Goal: Task Accomplishment & Management: Use online tool/utility

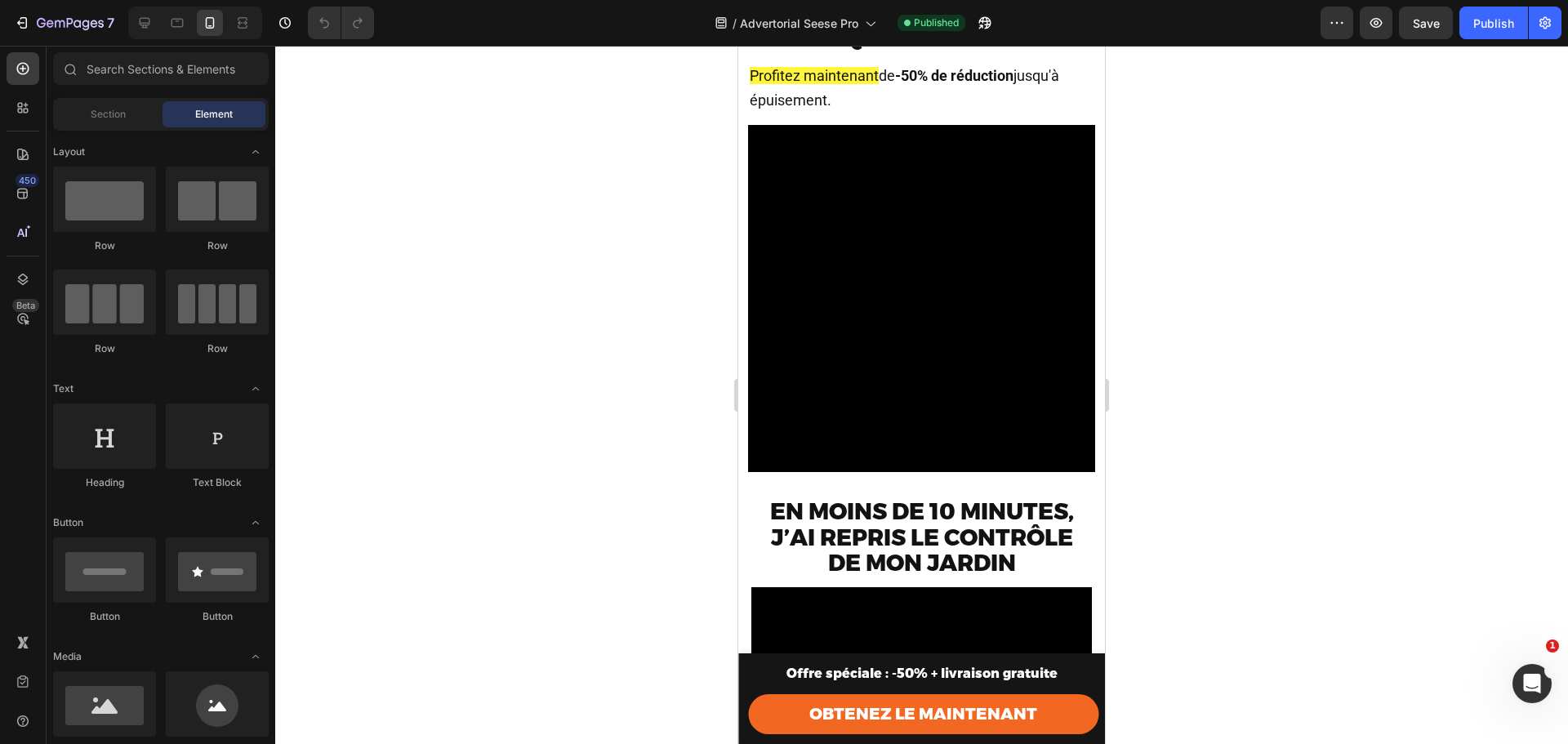
scroll to position [214, 0]
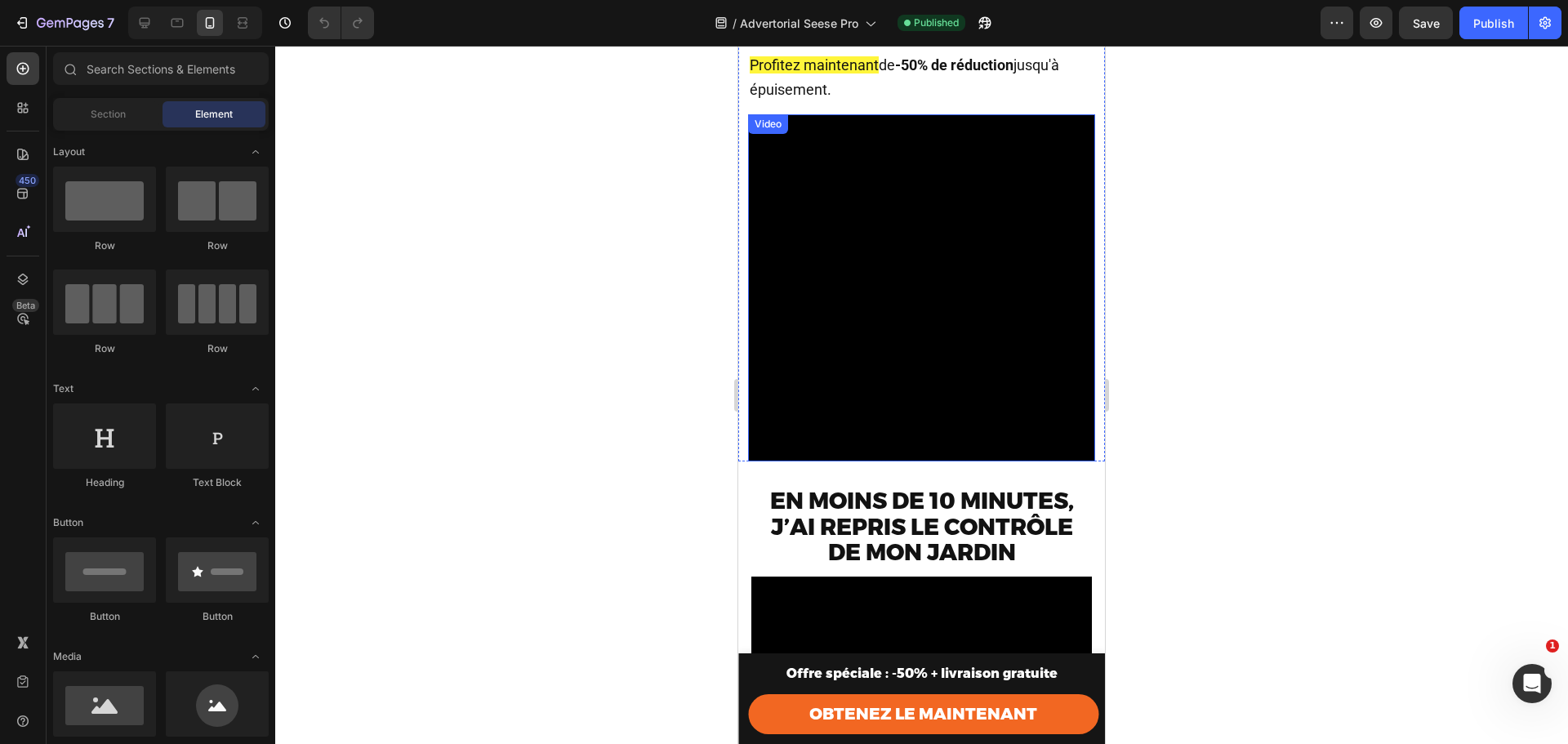
click at [847, 284] on video at bounding box center [921, 288] width 347 height 347
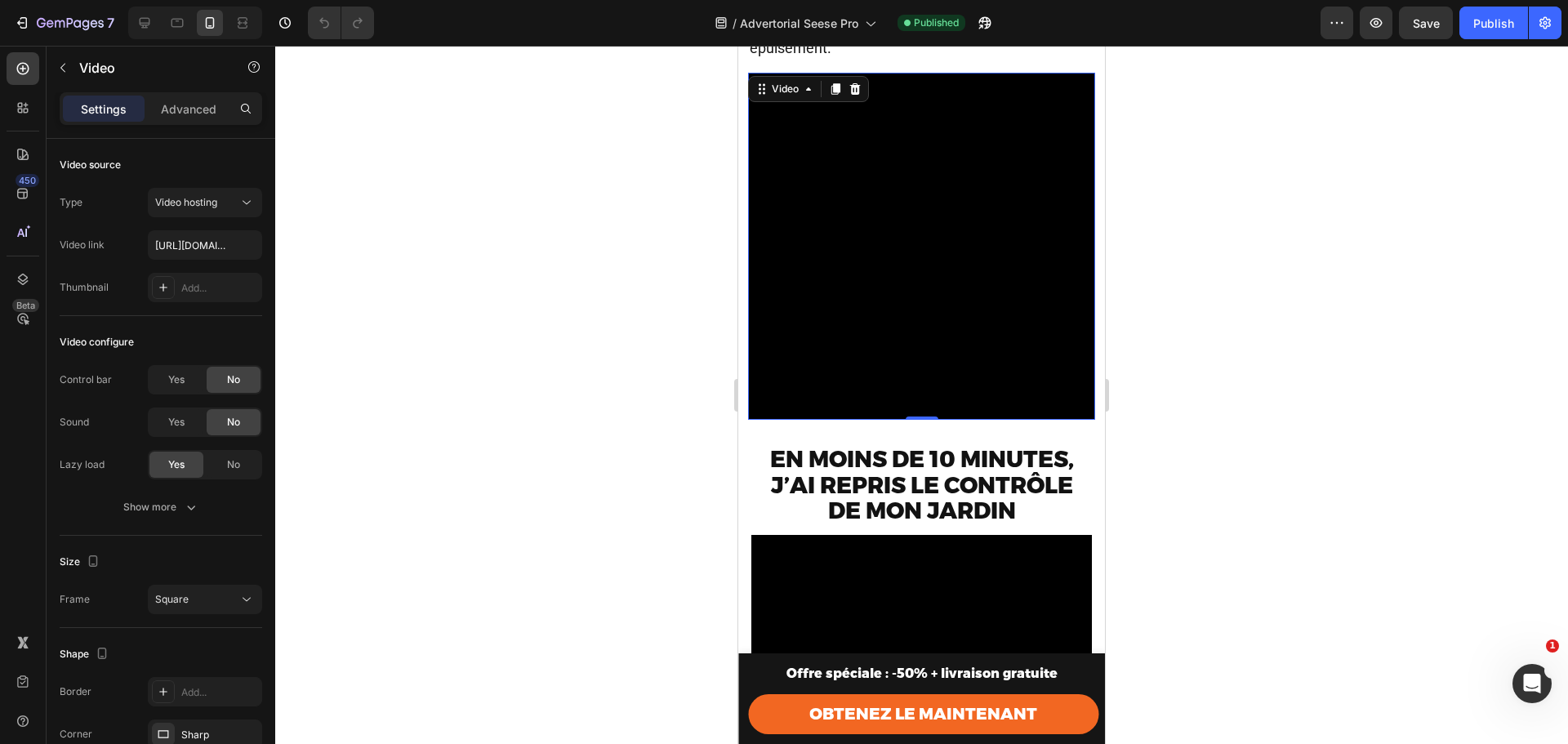
scroll to position [269, 0]
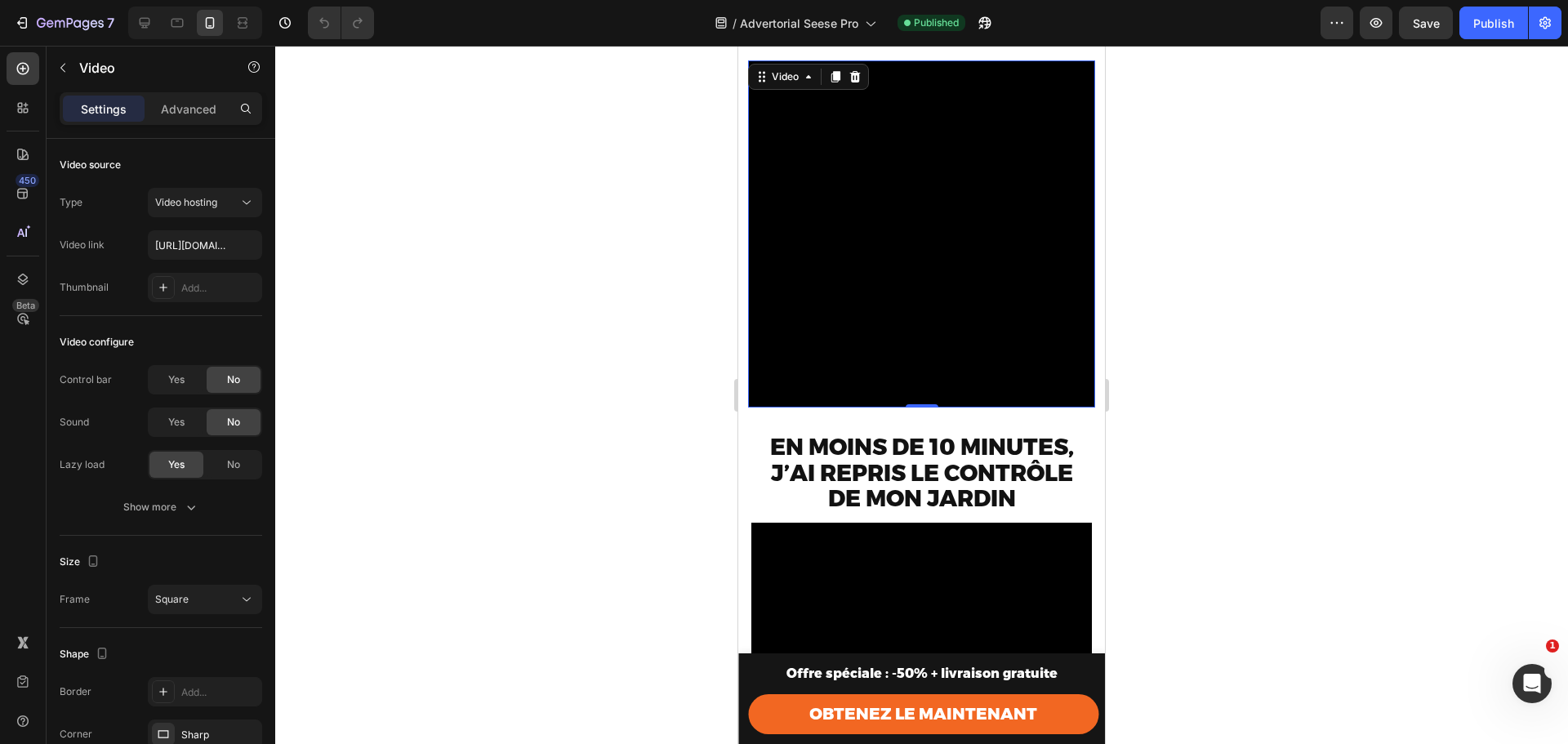
click at [877, 315] on video at bounding box center [921, 234] width 347 height 347
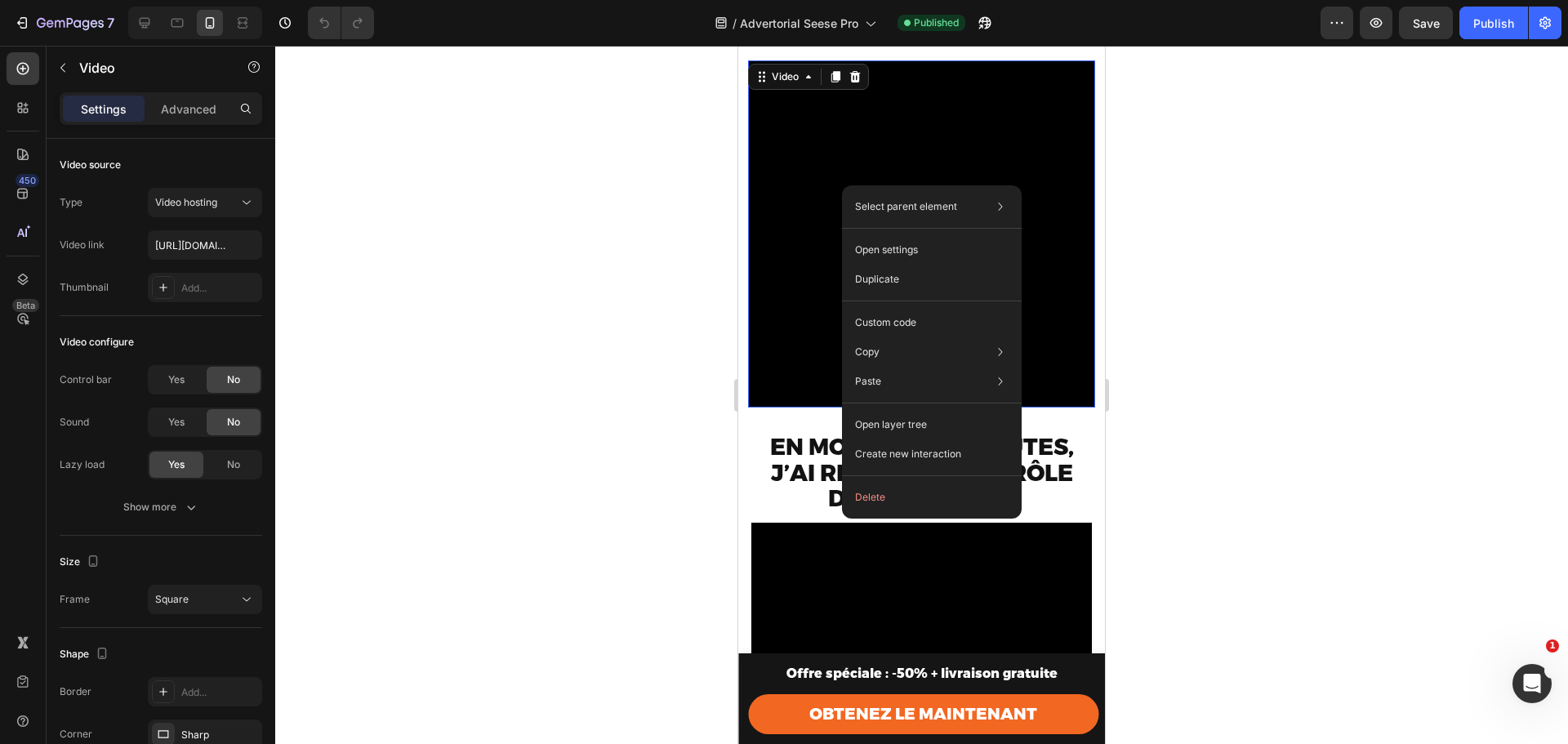
click at [794, 176] on video at bounding box center [921, 234] width 347 height 347
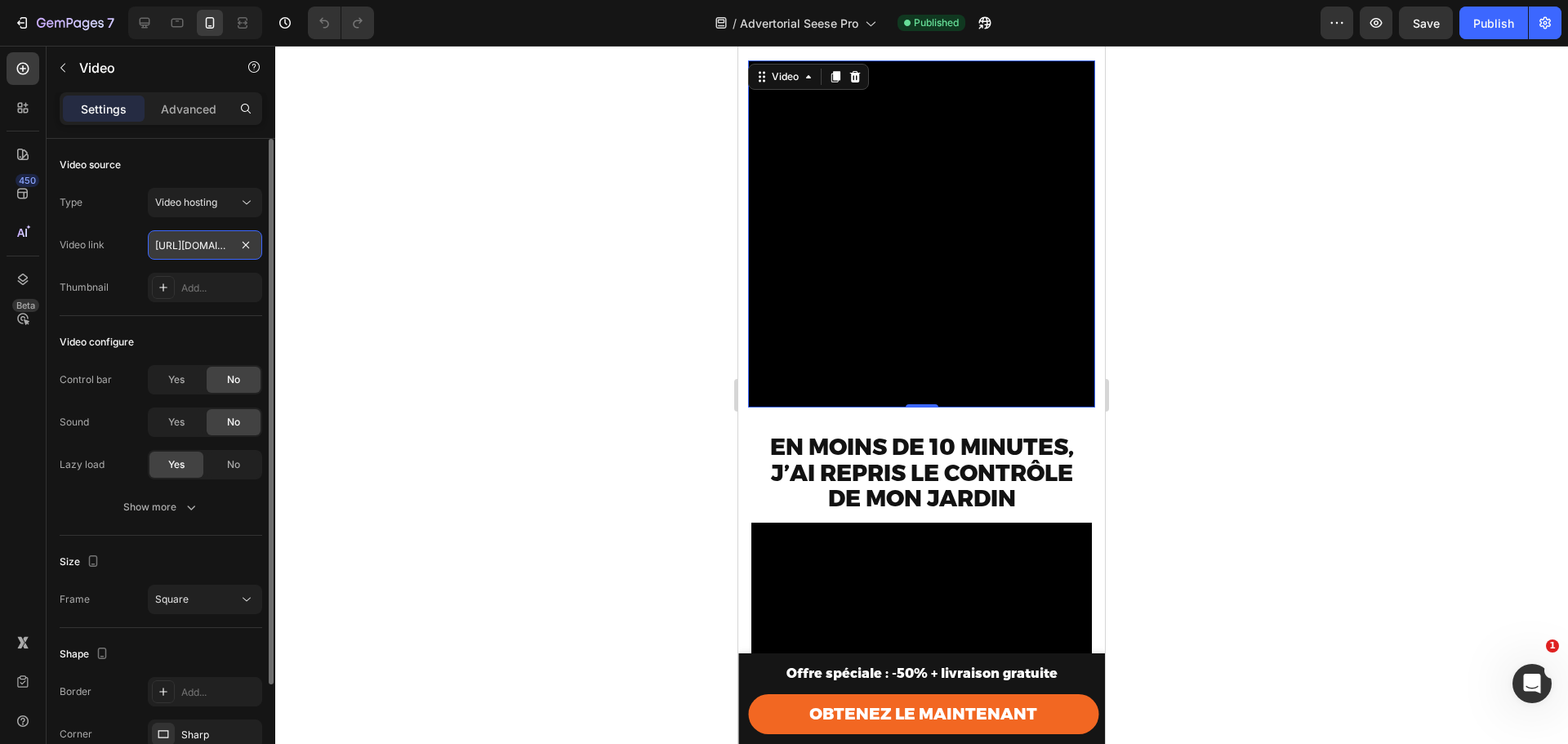
click at [215, 247] on input "https://cdn.shopify.com/videos/c/o/v/71917021ef0f4424ab28d0fc718d0ef9.mp4" at bounding box center [206, 244] width 115 height 29
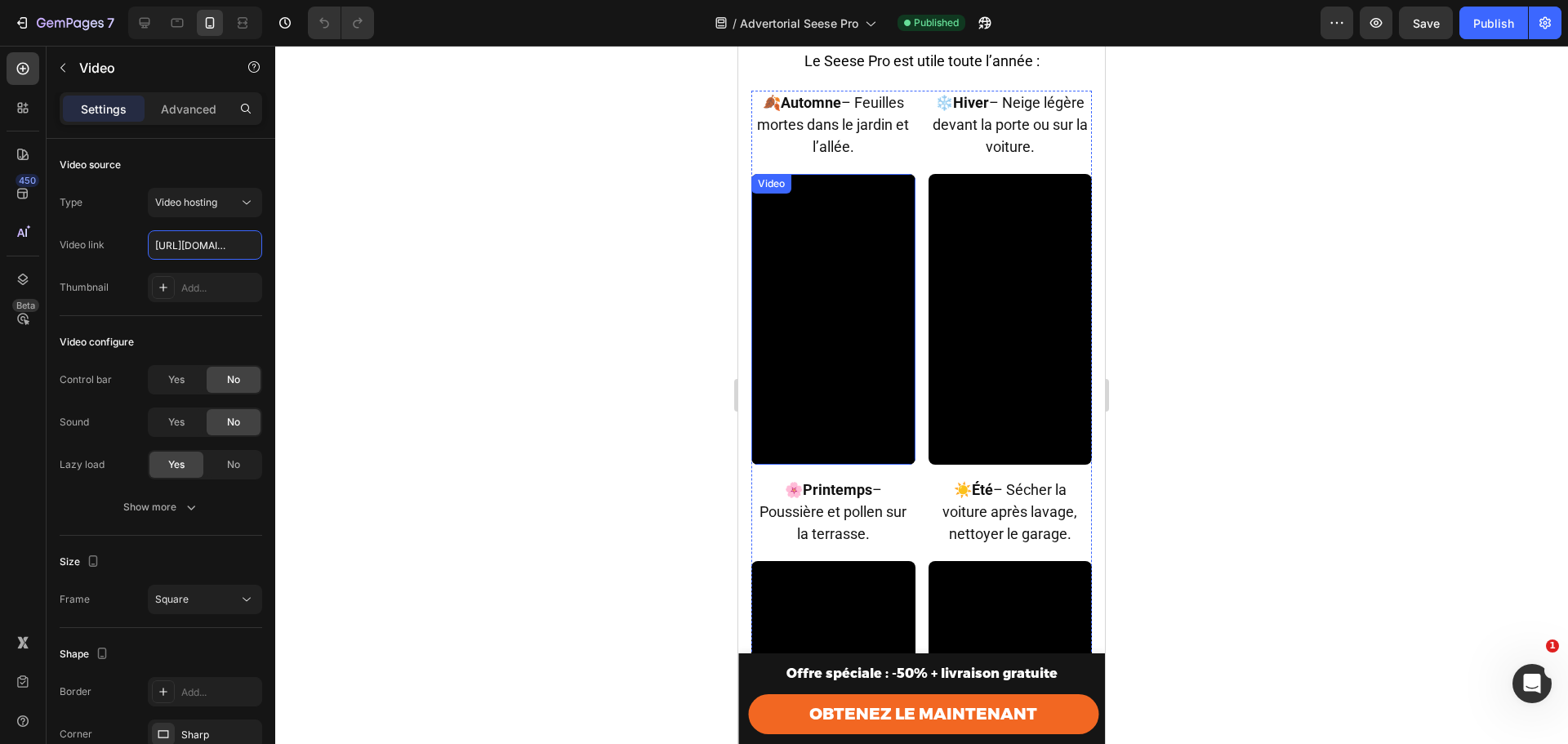
scroll to position [5607, 0]
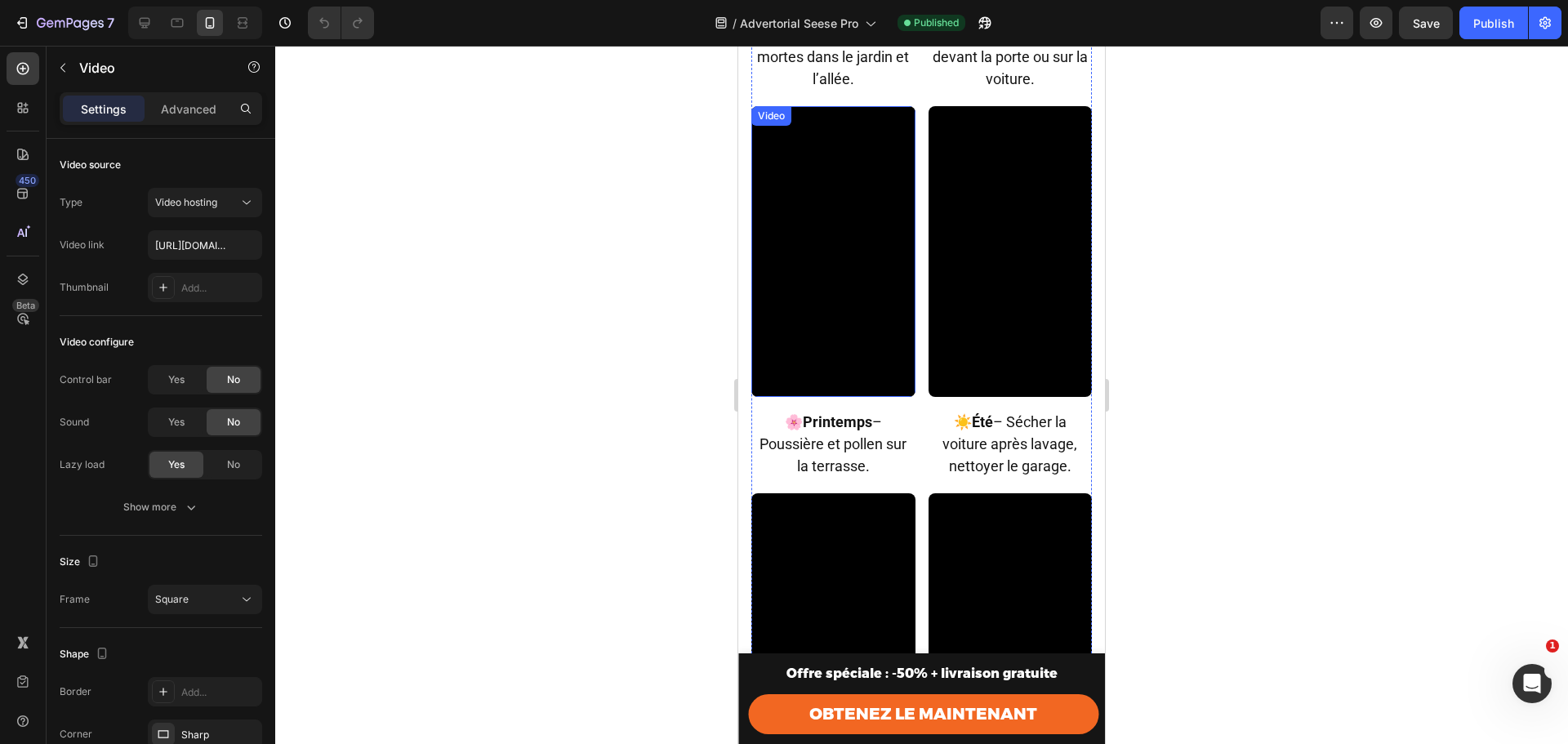
click at [841, 247] on video at bounding box center [834, 252] width 164 height 291
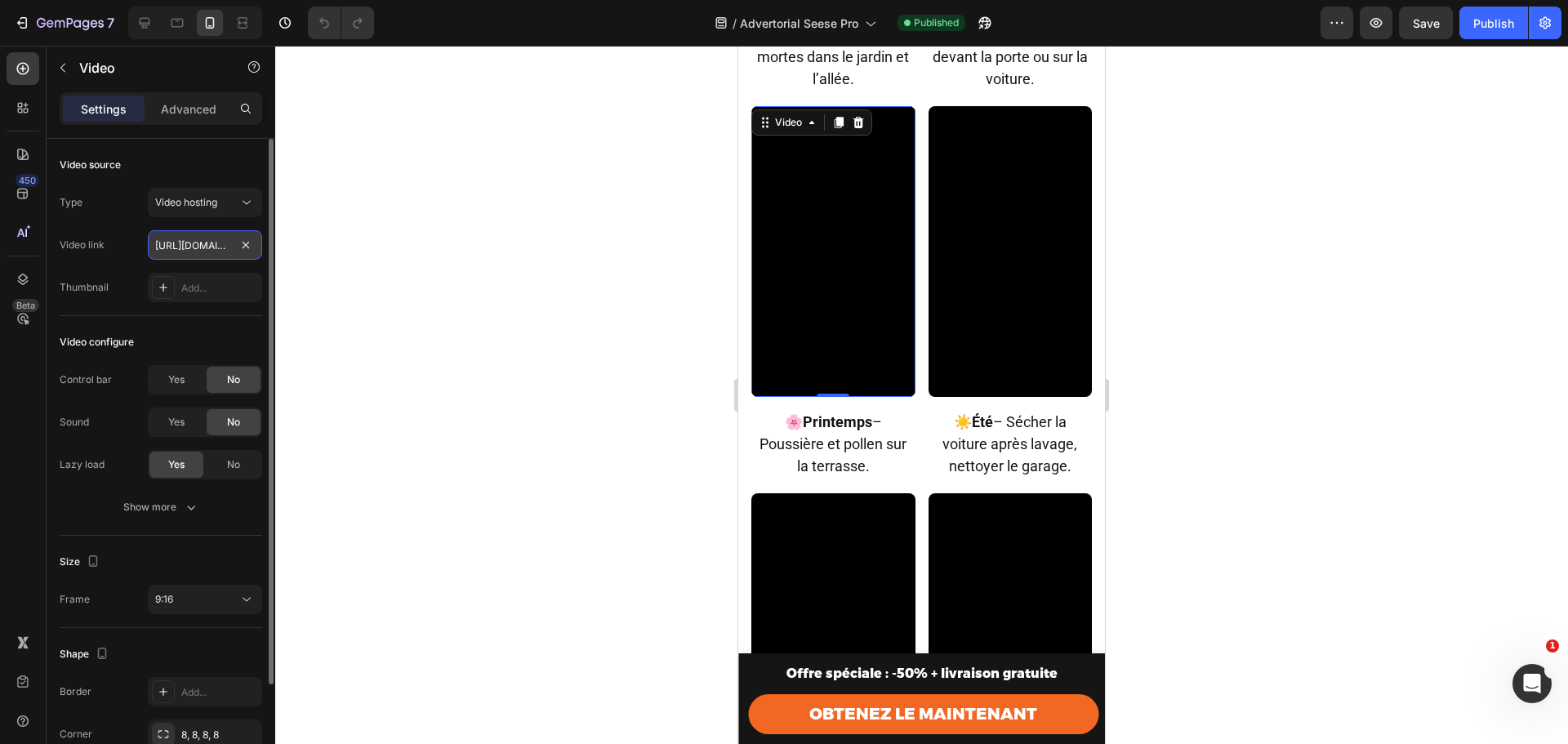
click at [180, 249] on input "https://cdn.shopify.com/videos/c/o/v/053b43f6d85f4c88b5e7c715ba51c8d9.mp4" at bounding box center [206, 244] width 115 height 29
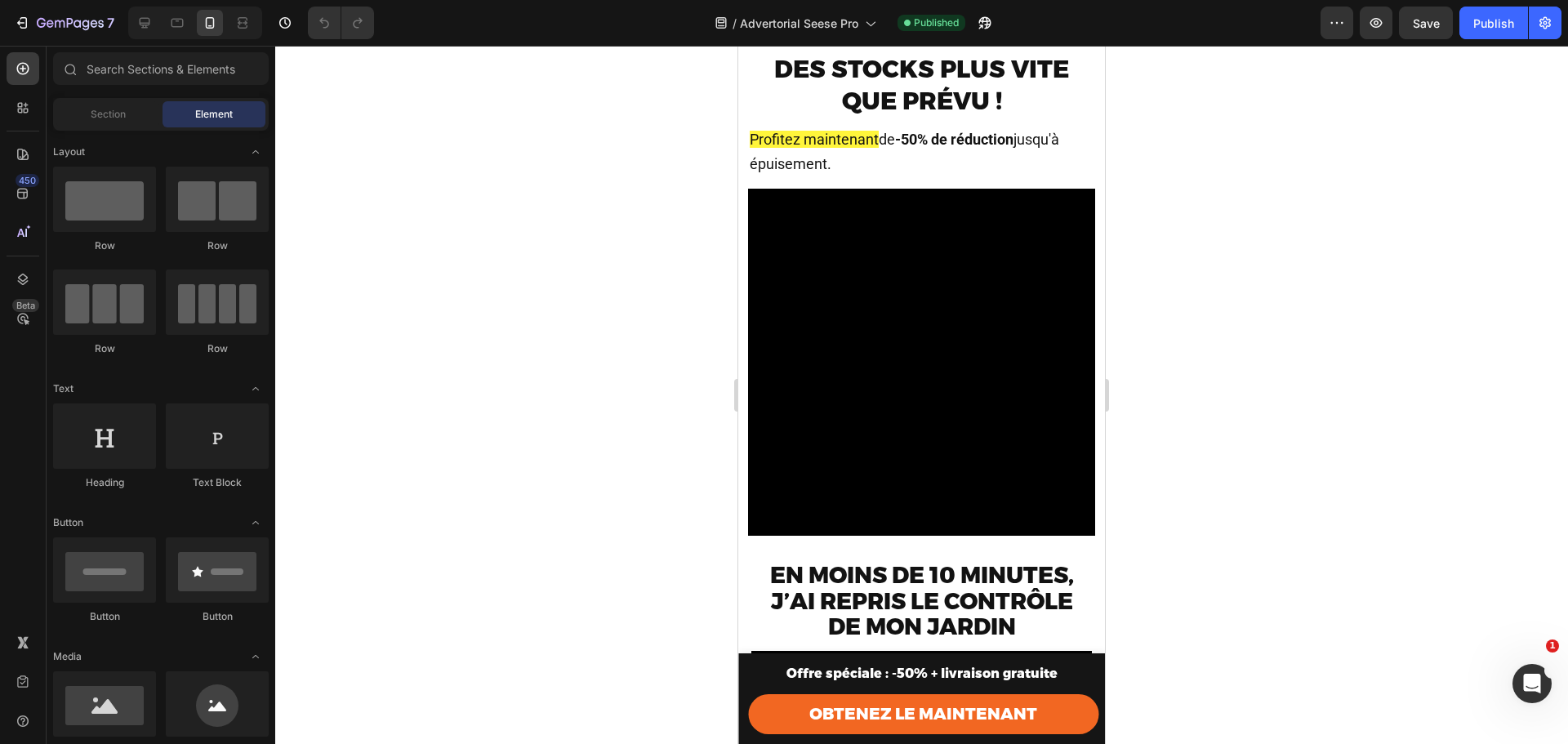
scroll to position [0, 0]
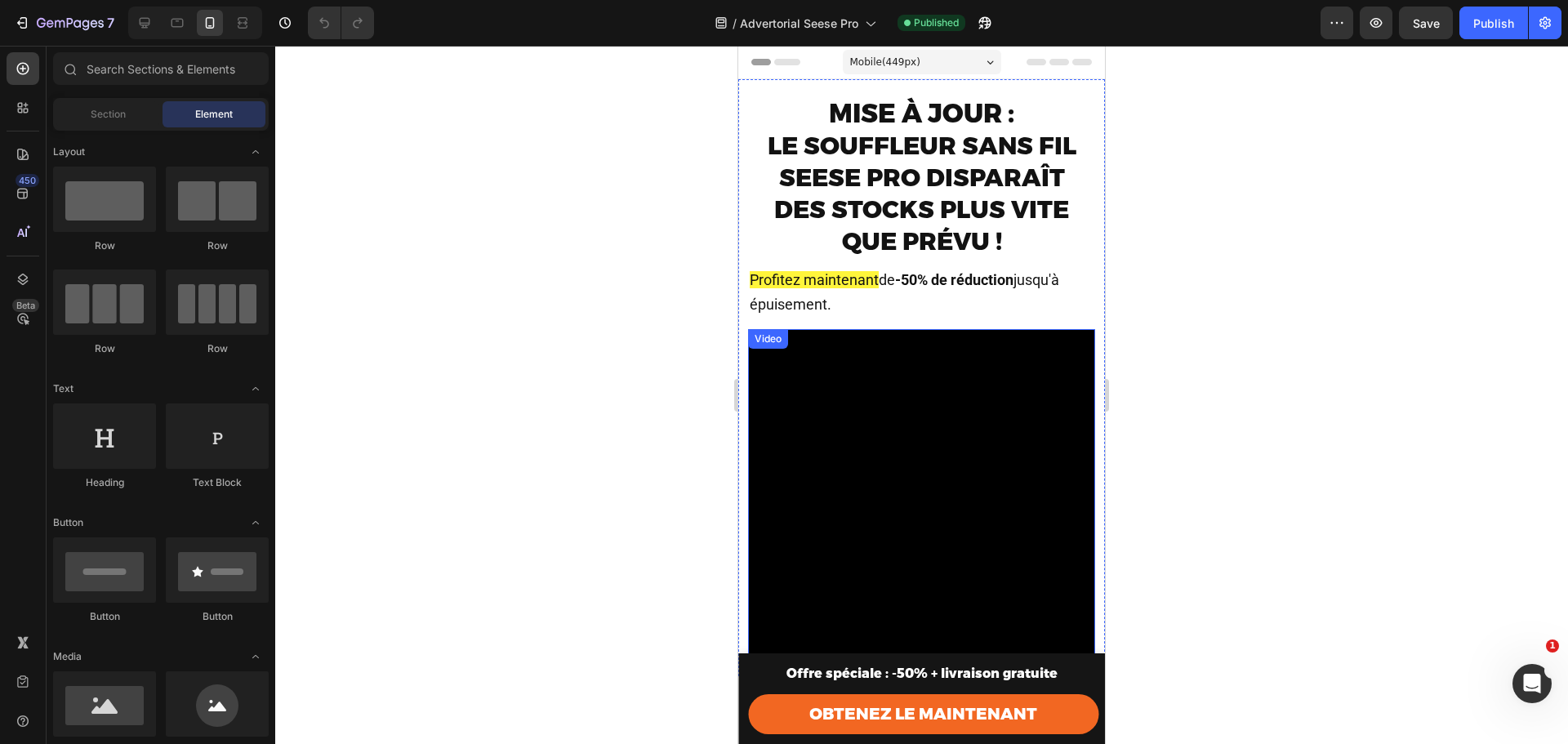
click at [949, 438] on video at bounding box center [921, 502] width 347 height 347
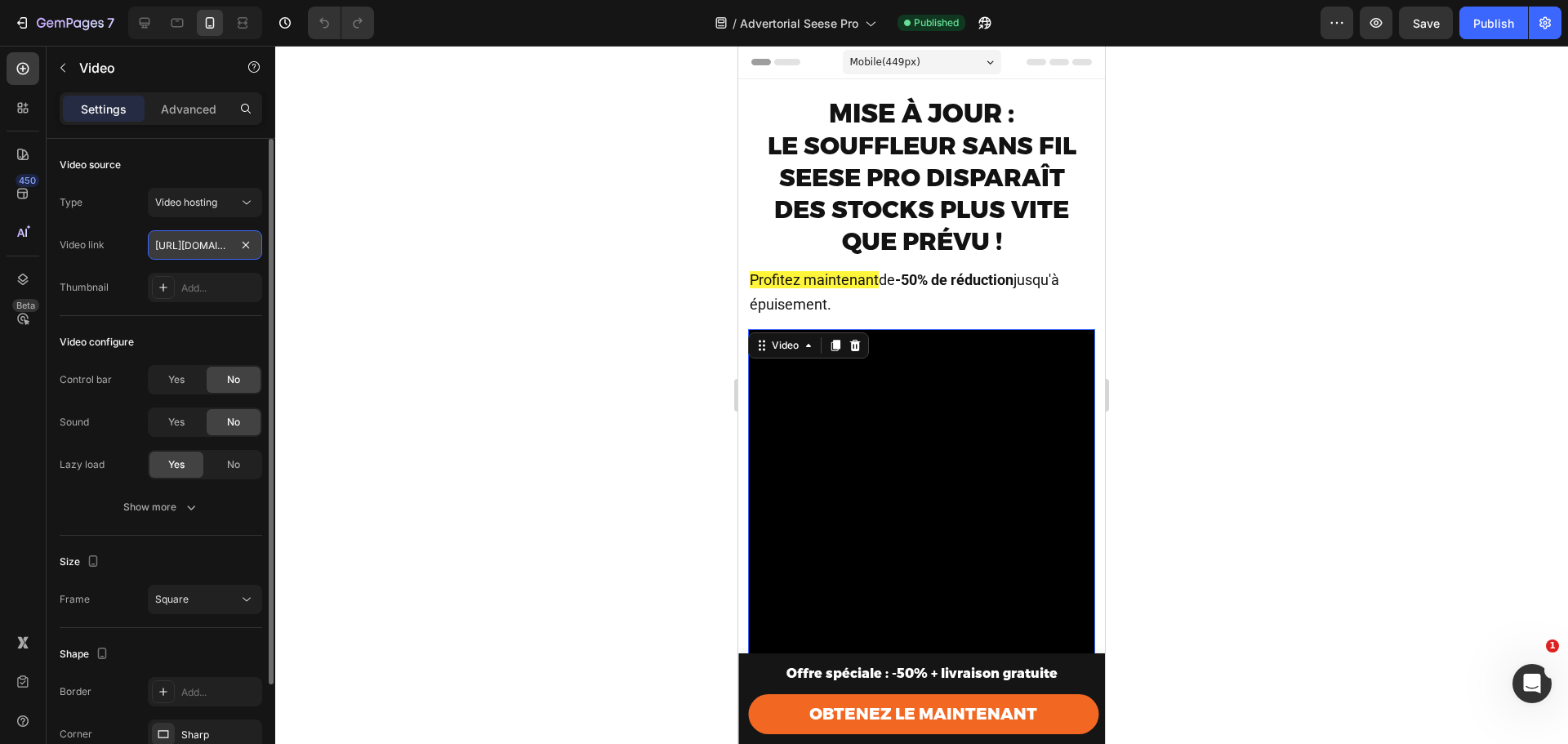
click at [221, 241] on input "https://cdn.shopify.com/videos/c/o/v/71917021ef0f4424ab28d0fc718d0ef9.mp4" at bounding box center [206, 244] width 115 height 29
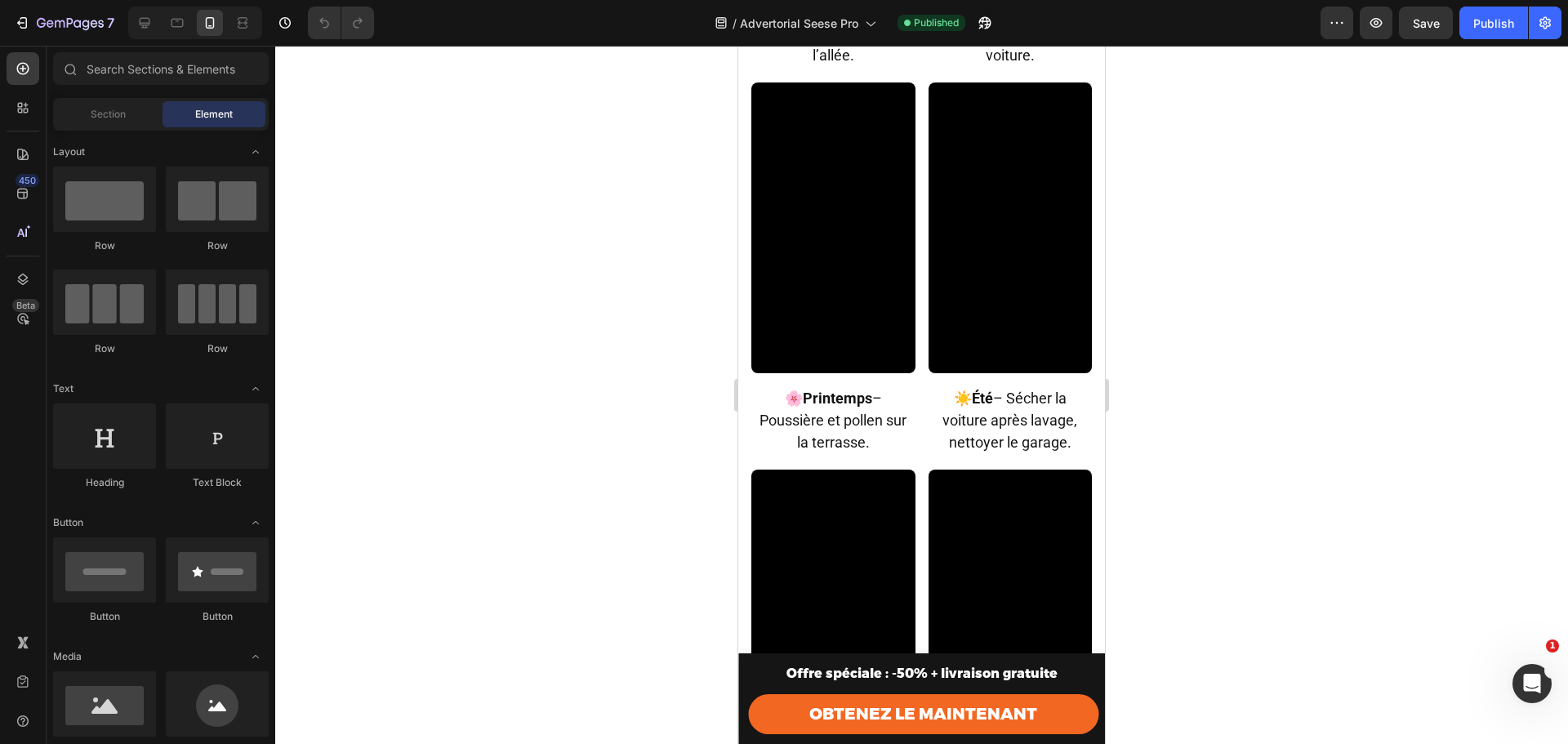
scroll to position [5609, 0]
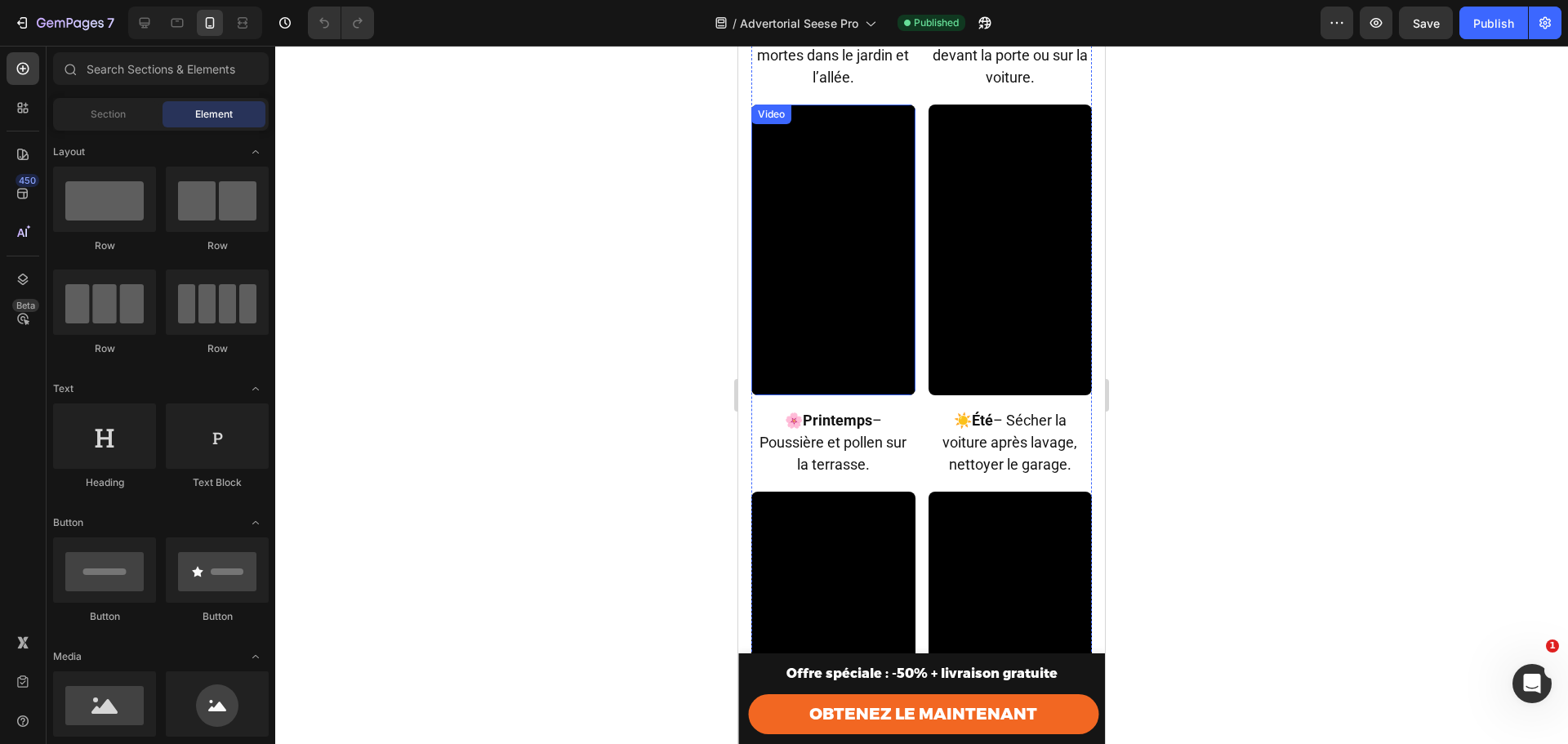
click at [781, 276] on video at bounding box center [834, 250] width 164 height 291
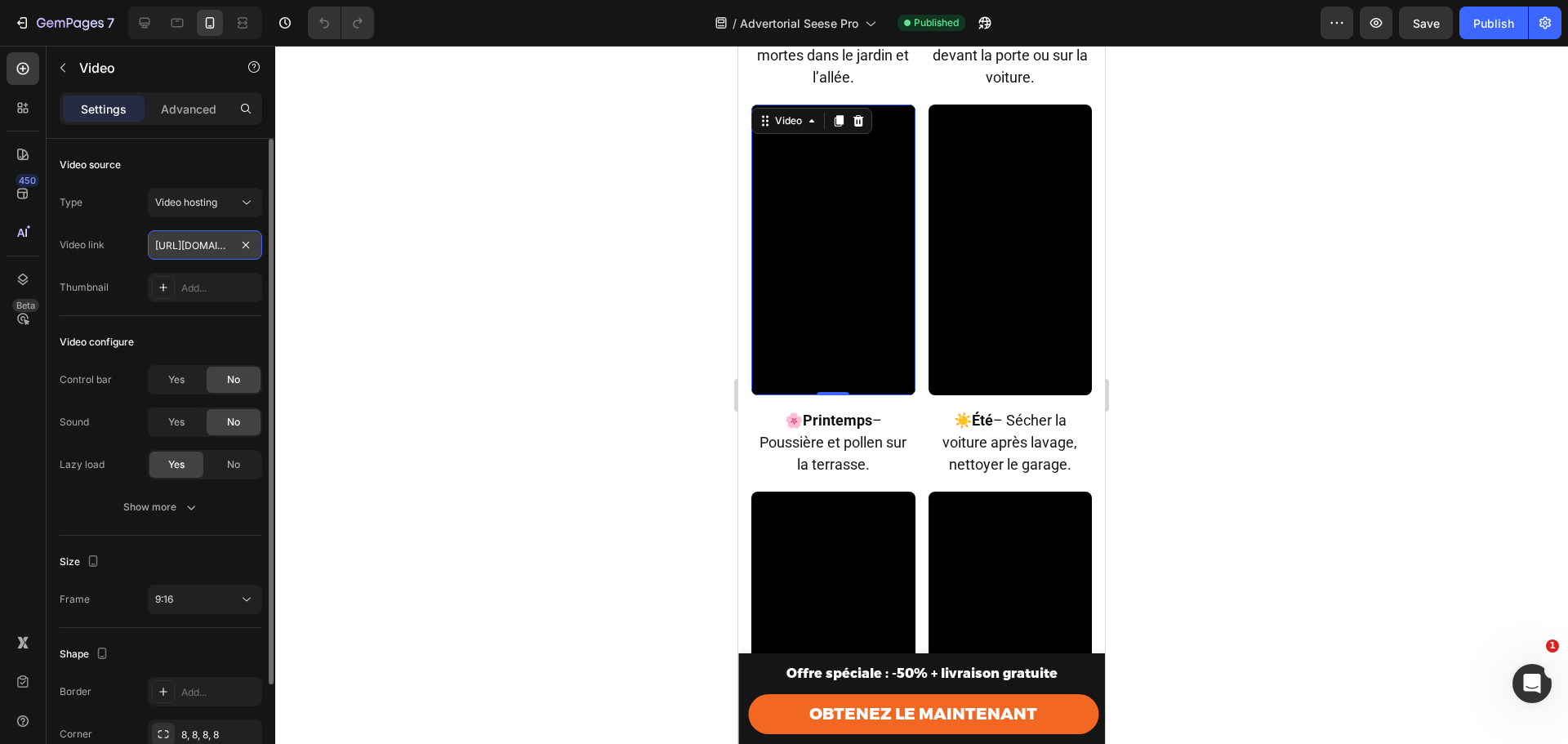
click at [170, 249] on input "https://cdn.shopify.com/videos/c/o/v/053b43f6d85f4c88b5e7c715ba51c8d9.mp4" at bounding box center [206, 244] width 115 height 29
paste input "71917021ef0f4424ab28d0fc718d0ef"
type input "https://cdn.shopify.com/videos/c/o/v/71917021ef0f4424ab28d0fc718d0ef9.mp4"
click at [197, 345] on div "Video configure" at bounding box center [161, 342] width 203 height 26
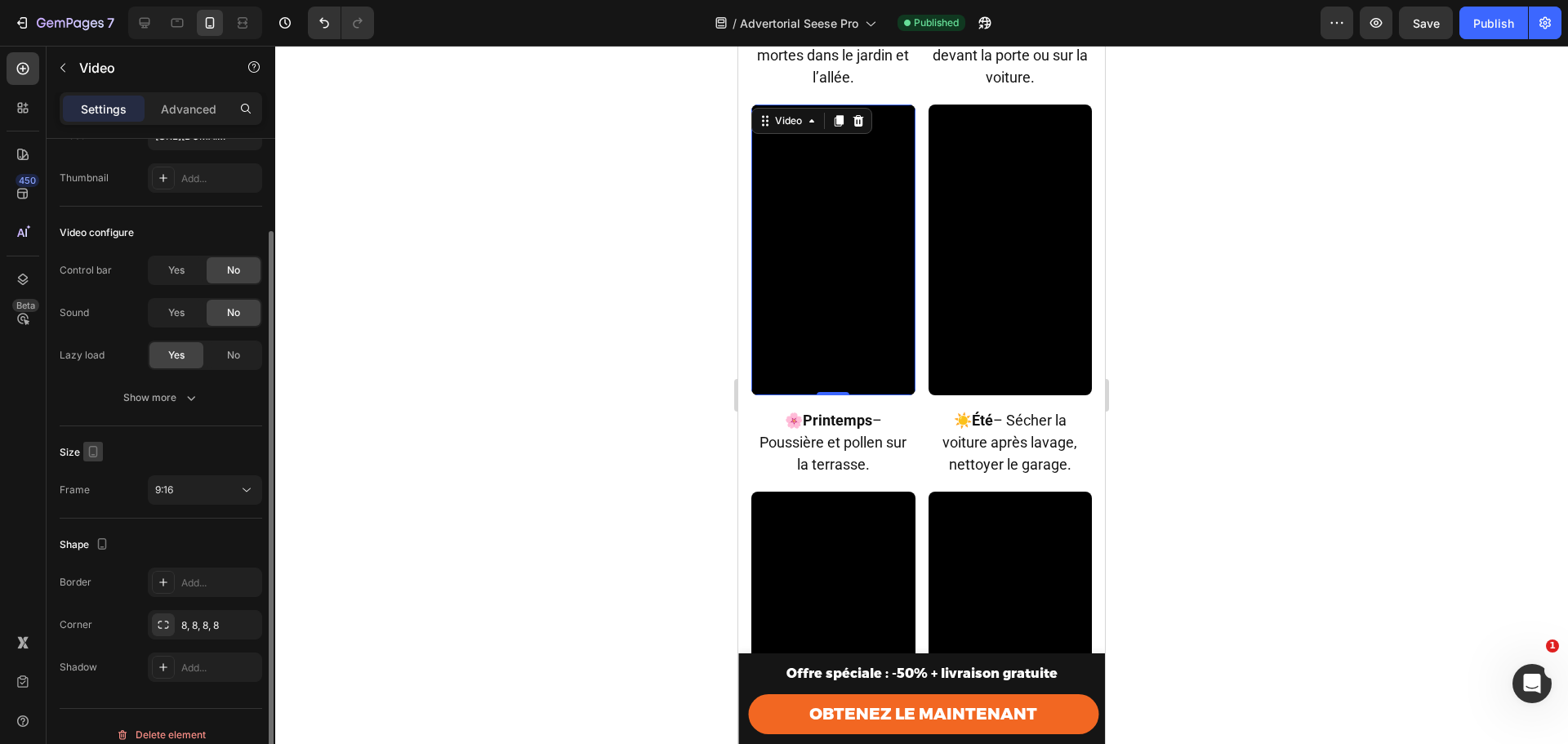
scroll to position [126, 0]
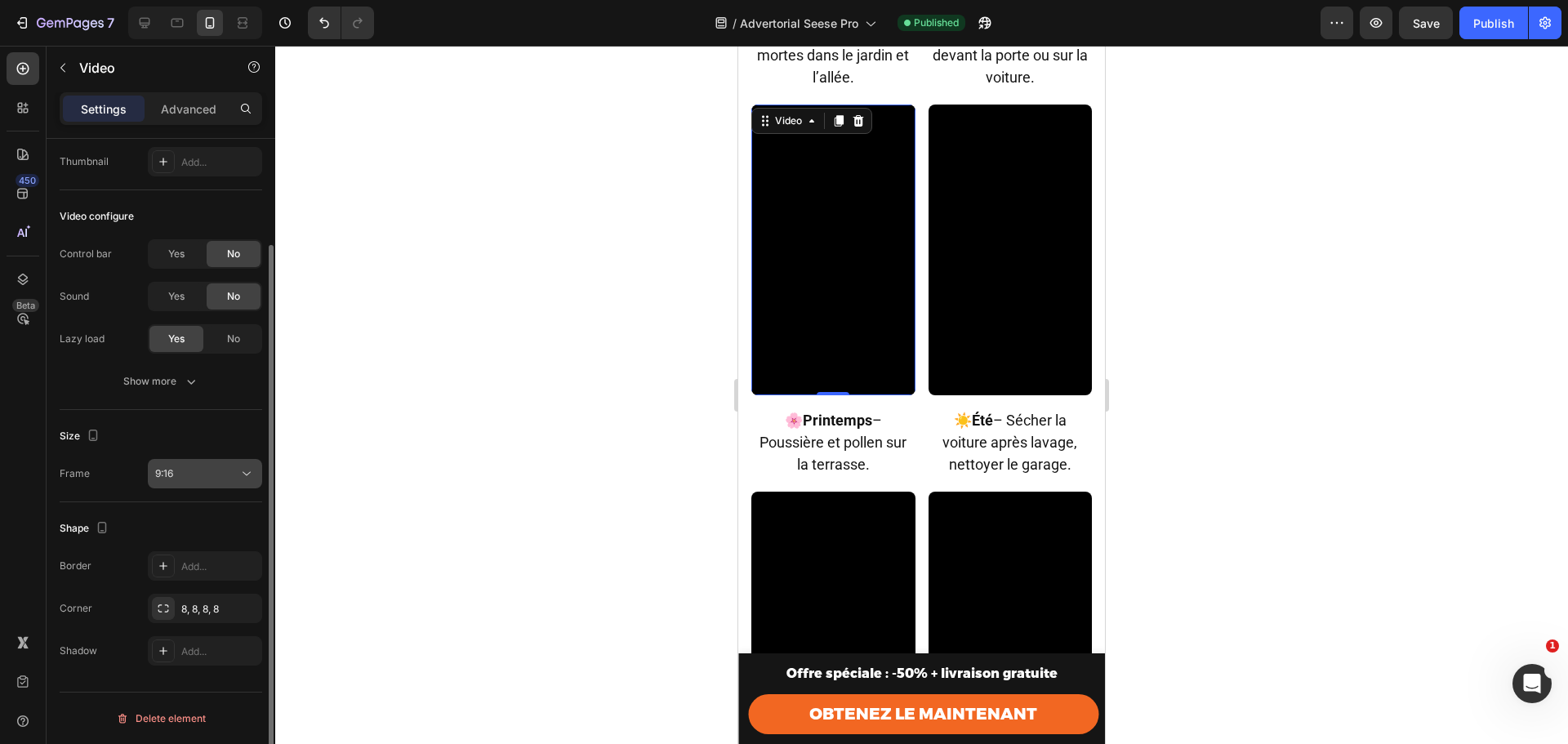
click at [193, 467] on div "9:16" at bounding box center [197, 474] width 83 height 15
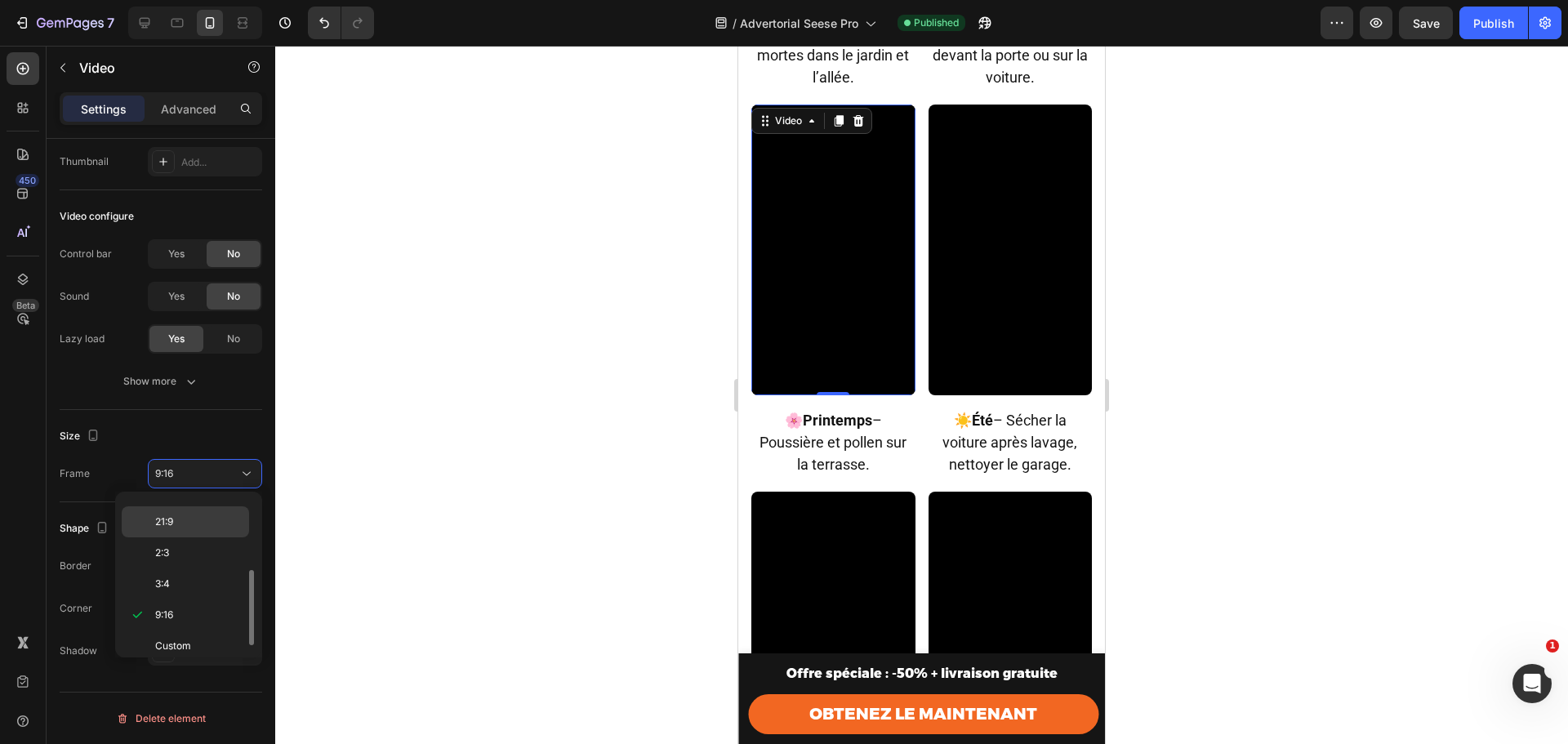
click at [165, 532] on div "21:9" at bounding box center [185, 522] width 127 height 31
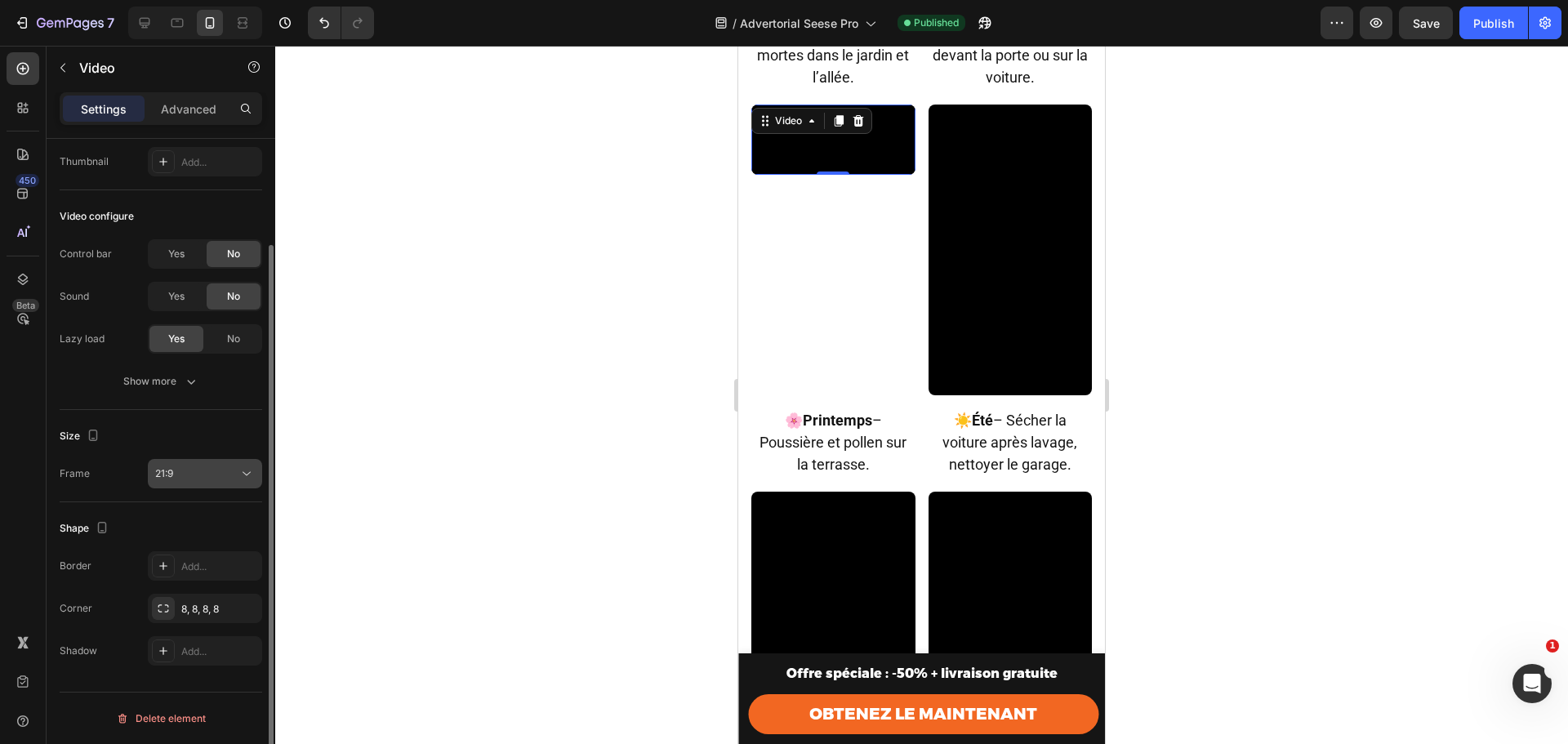
click at [173, 480] on span "21:9" at bounding box center [164, 474] width 18 height 15
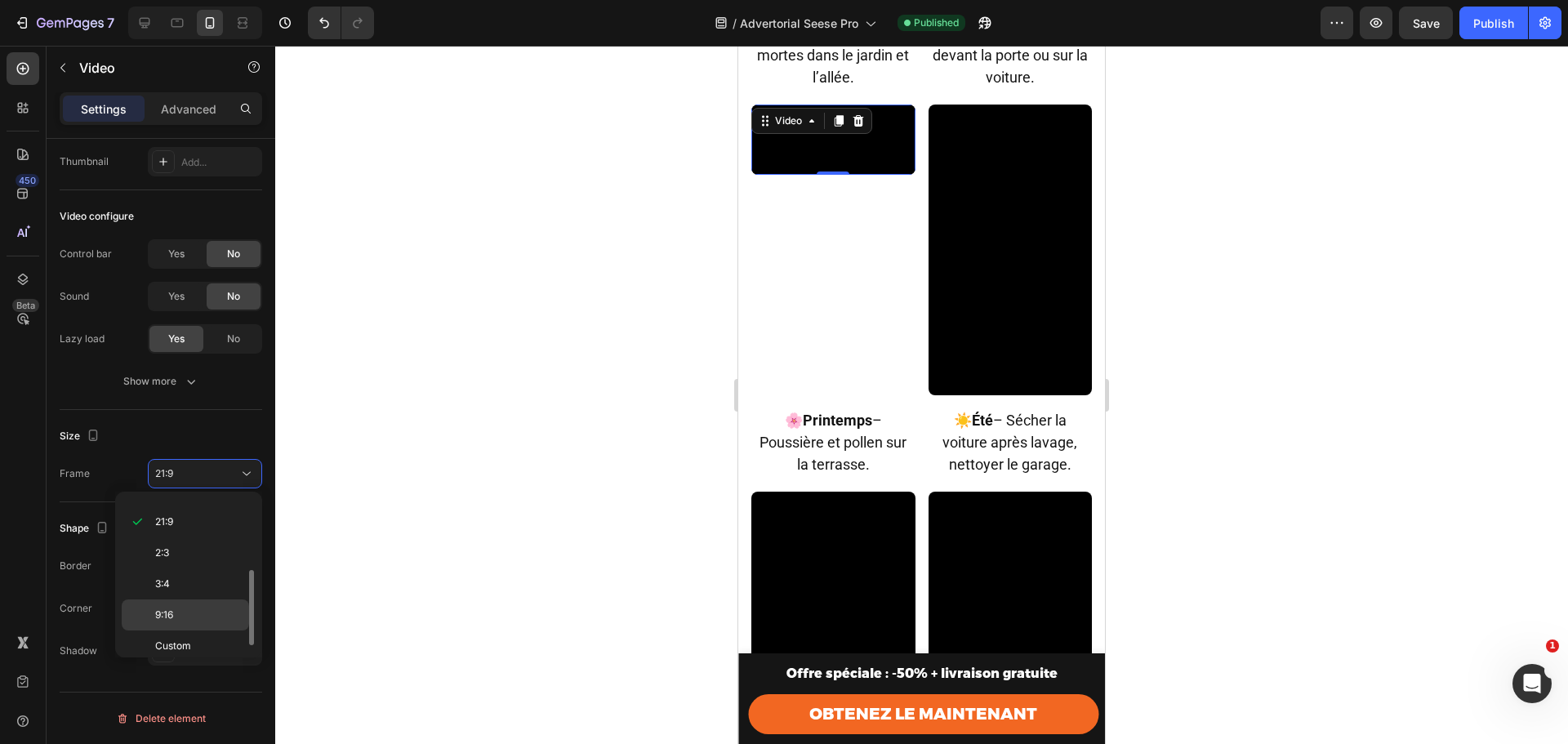
click at [191, 602] on div "9:16" at bounding box center [185, 614] width 127 height 31
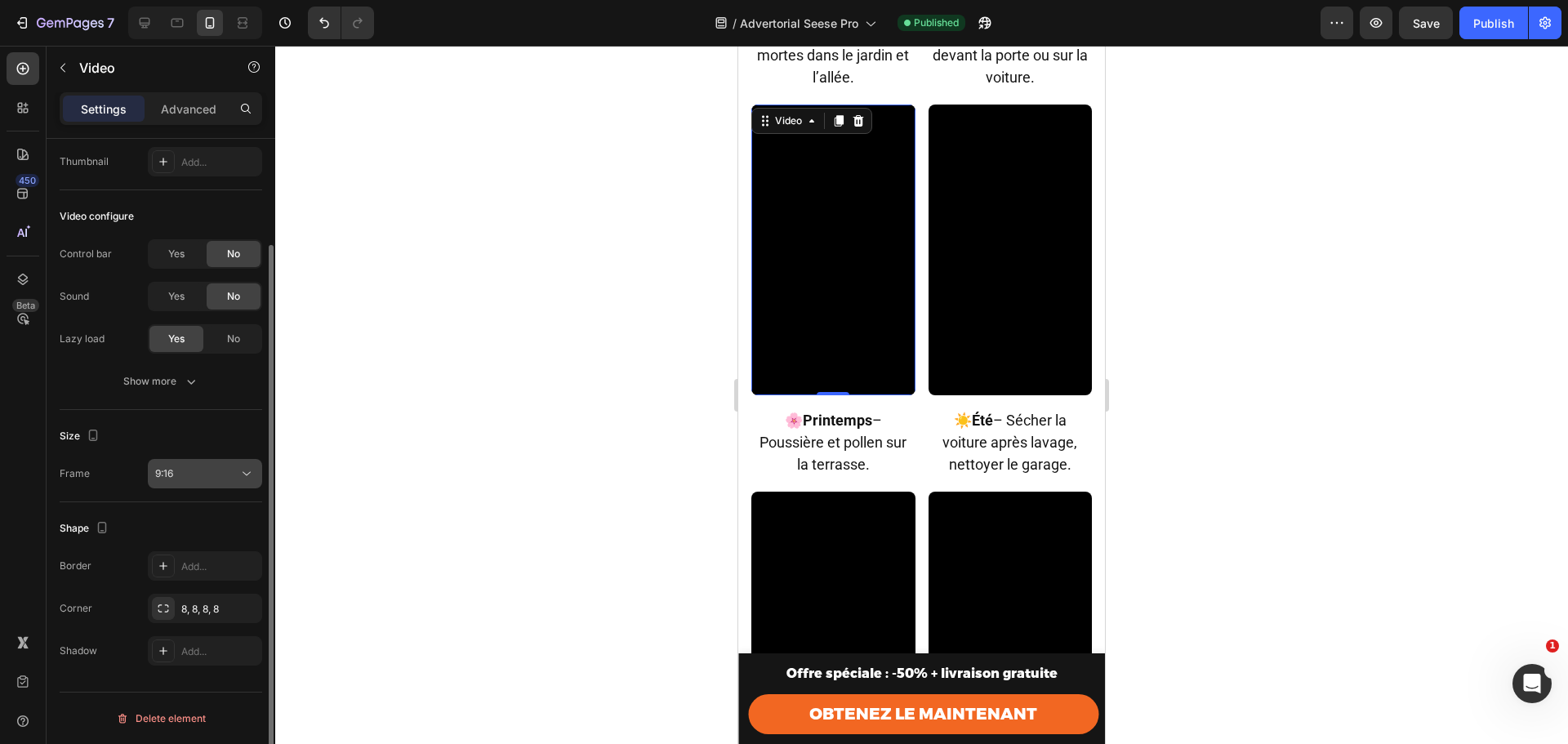
click at [191, 474] on div "9:16" at bounding box center [197, 474] width 83 height 15
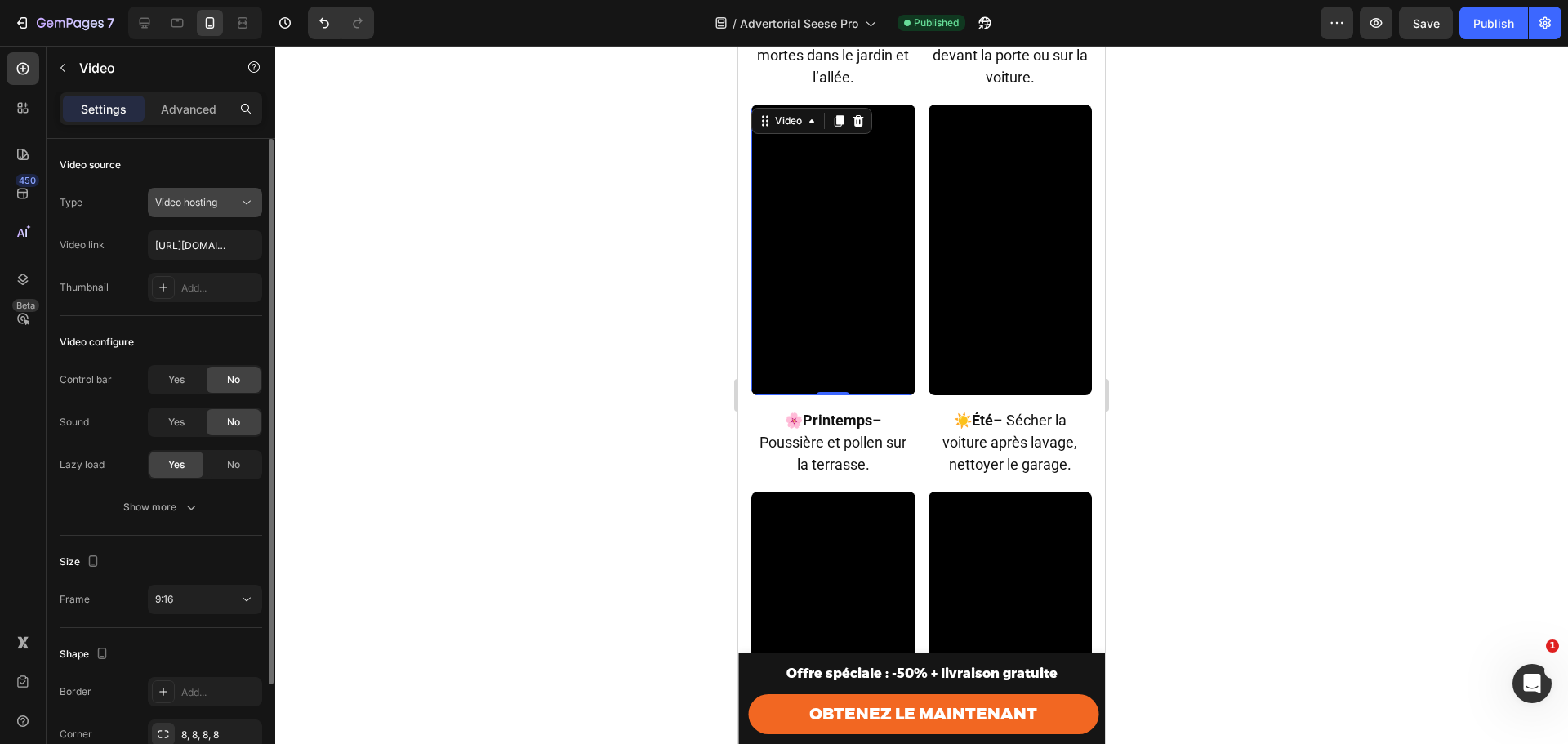
click at [184, 196] on span "Video hosting" at bounding box center [186, 202] width 62 height 12
click at [215, 193] on button "Video hosting" at bounding box center [206, 202] width 115 height 29
click at [154, 290] on div at bounding box center [163, 288] width 23 height 23
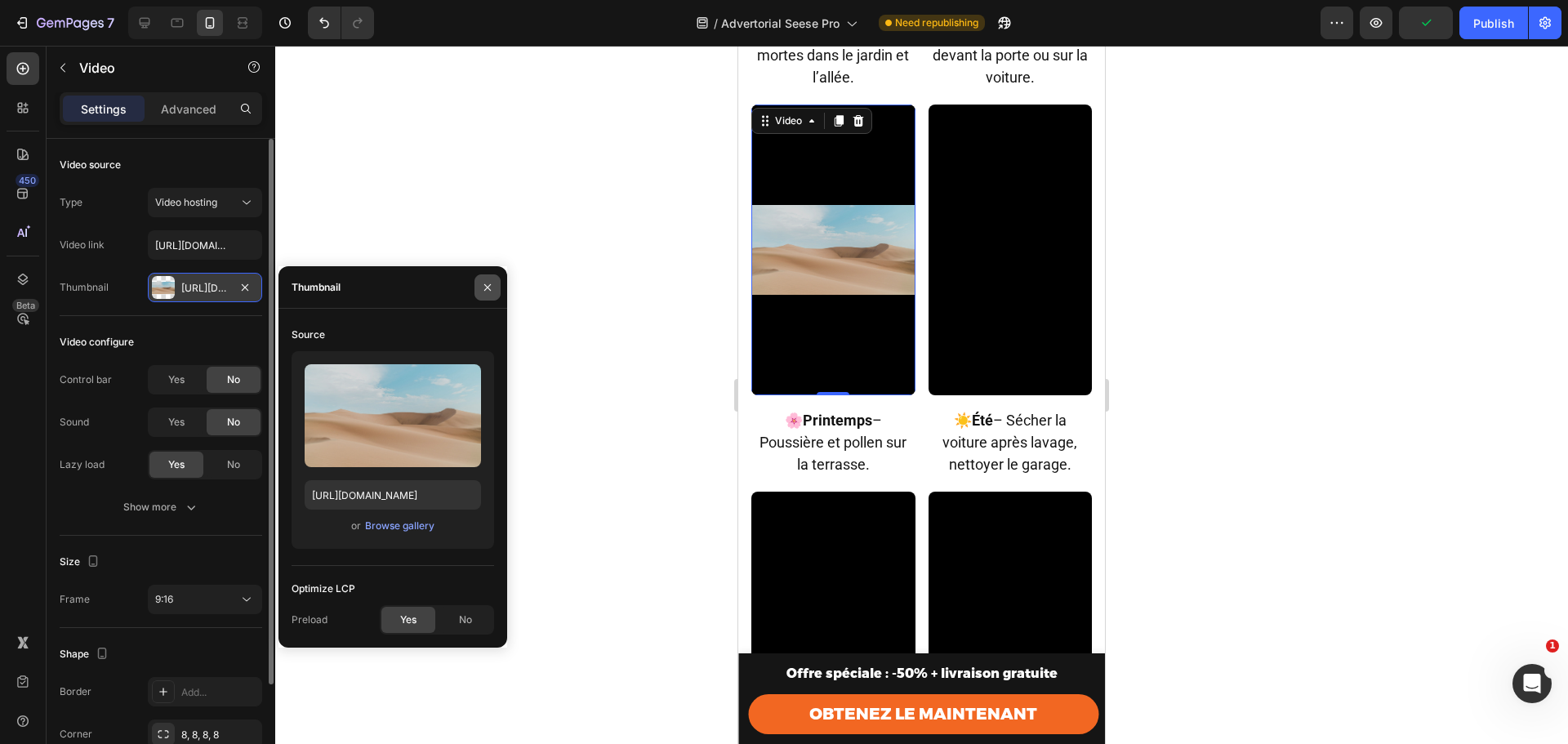
click at [484, 288] on icon "button" at bounding box center [487, 287] width 13 height 13
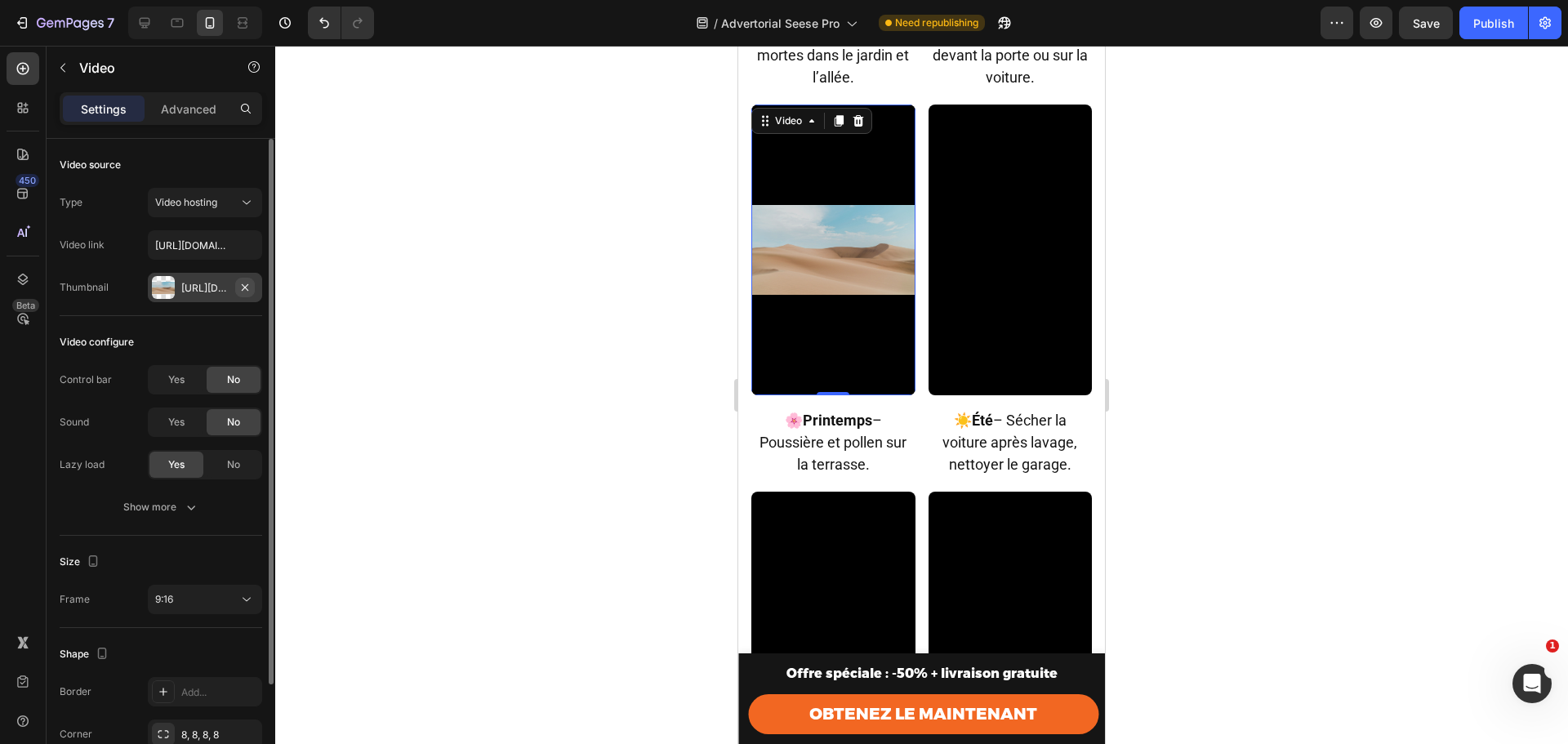
click at [253, 285] on button "button" at bounding box center [245, 288] width 19 height 19
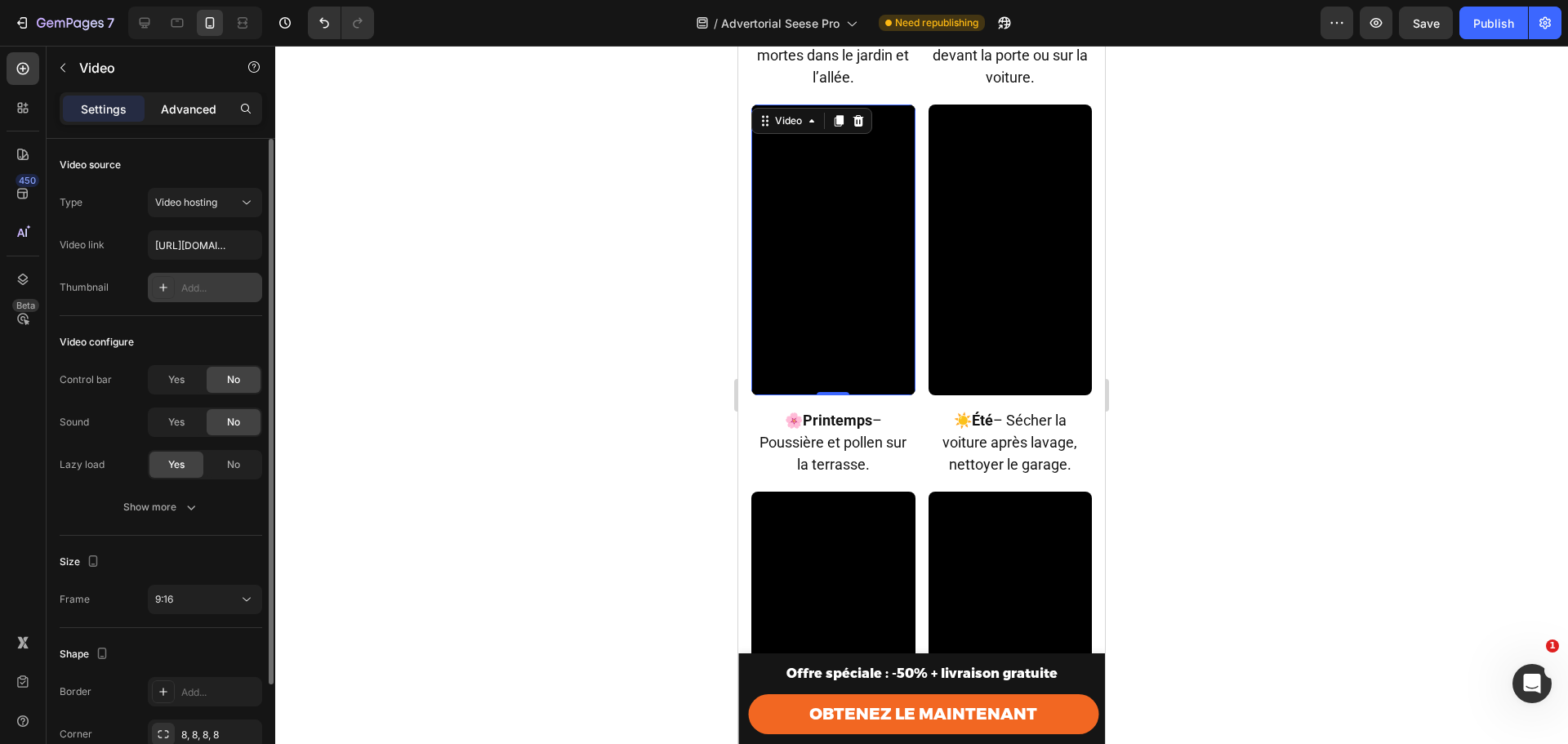
click at [197, 101] on p "Advanced" at bounding box center [188, 109] width 56 height 17
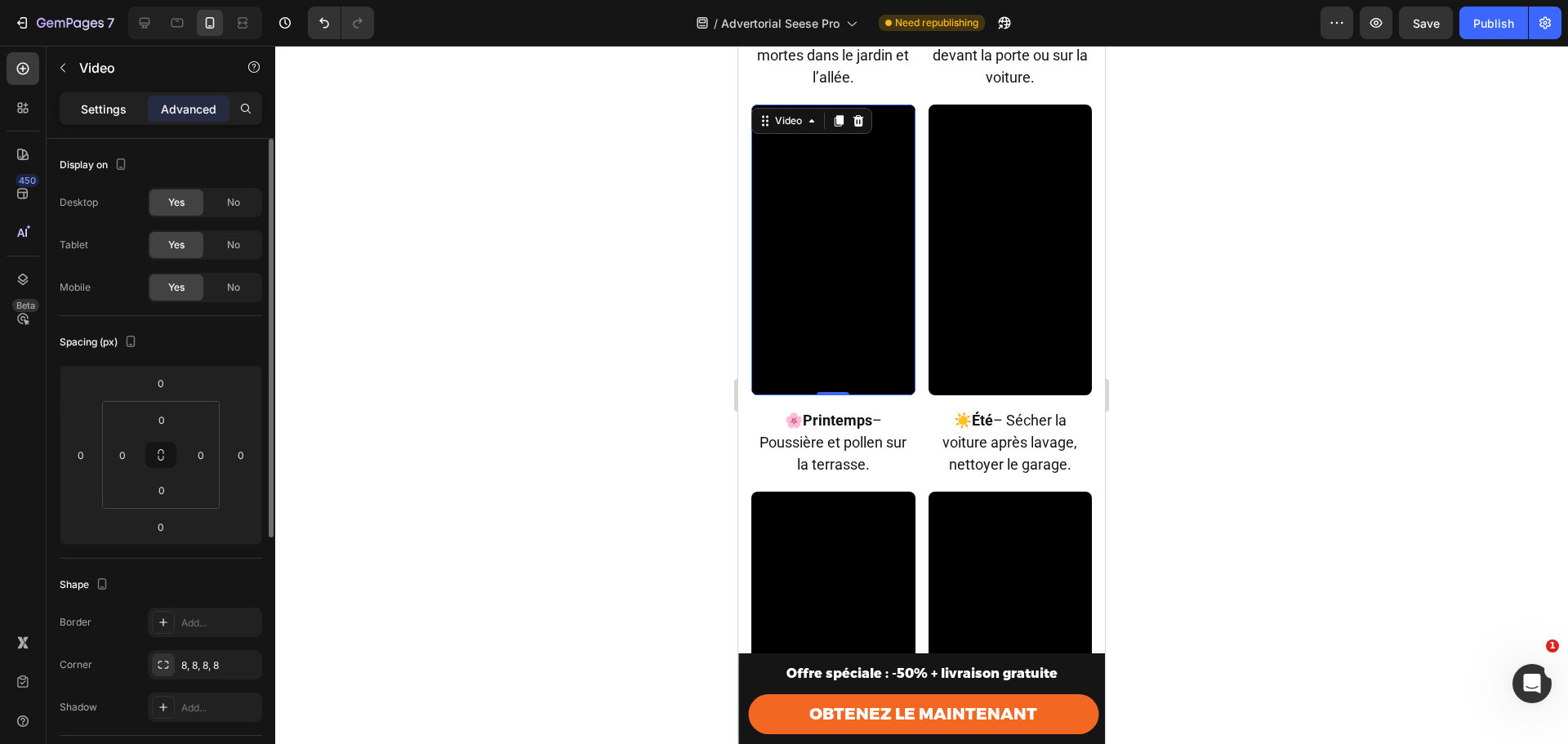
click at [78, 111] on div "Settings" at bounding box center [103, 109] width 82 height 26
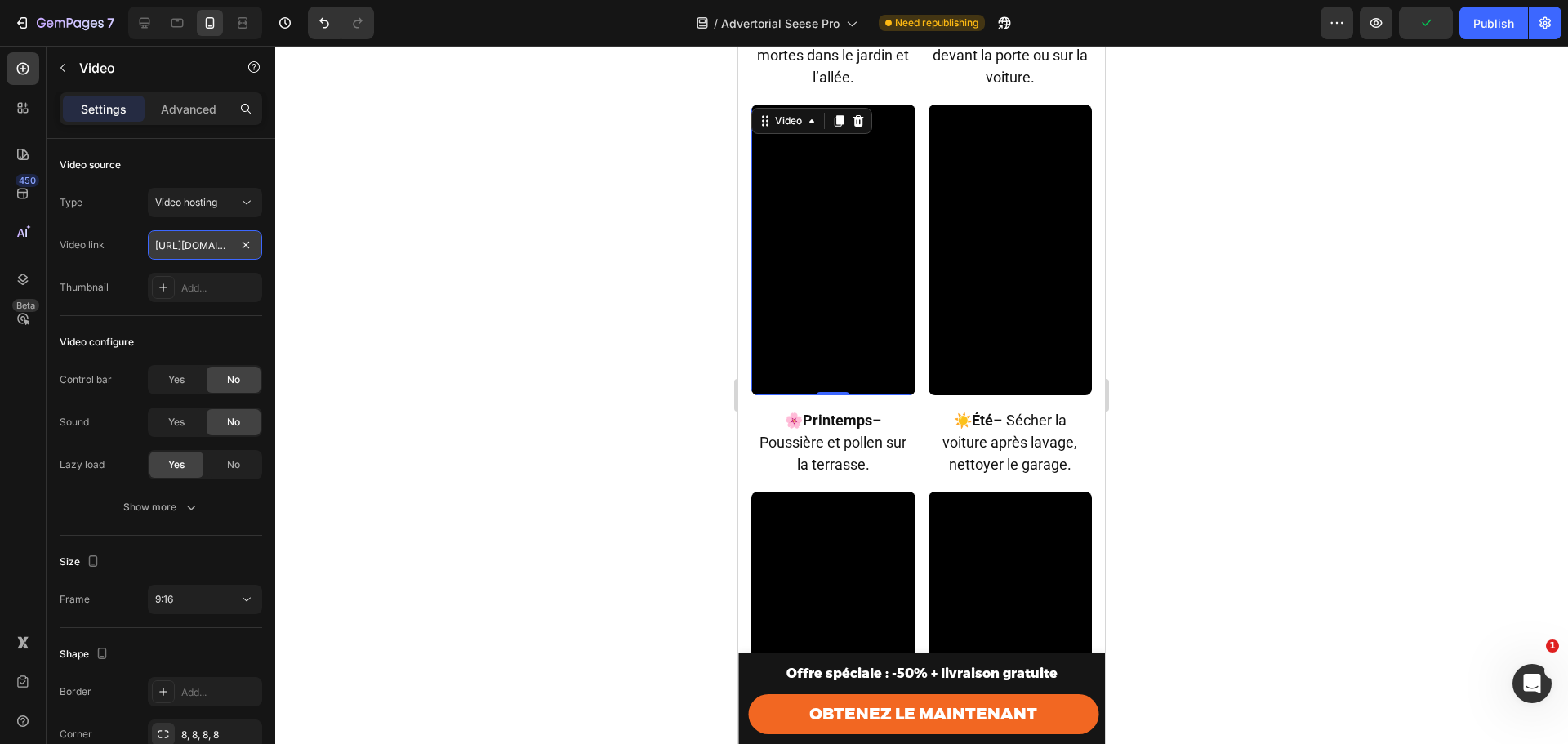
click at [196, 248] on input "https://cdn.shopify.com/videos/c/o/v/71917021ef0f4424ab28d0fc718d0ef9.mp4" at bounding box center [206, 244] width 115 height 29
click at [1566, 602] on div at bounding box center [921, 395] width 1293 height 698
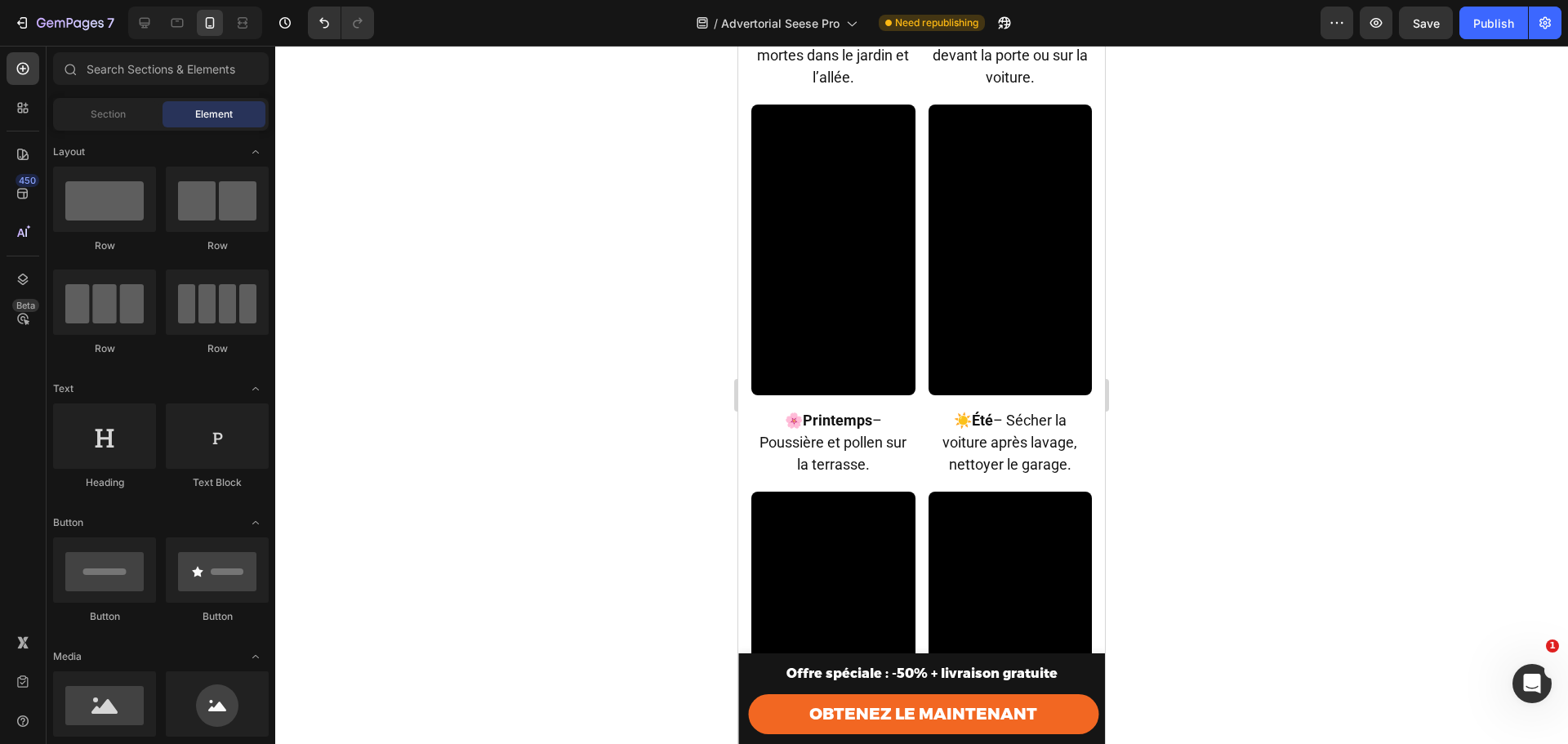
drag, startPoint x: 1557, startPoint y: 235, endPoint x: 1554, endPoint y: 214, distance: 21.2
click at [1554, 214] on div at bounding box center [921, 395] width 1293 height 698
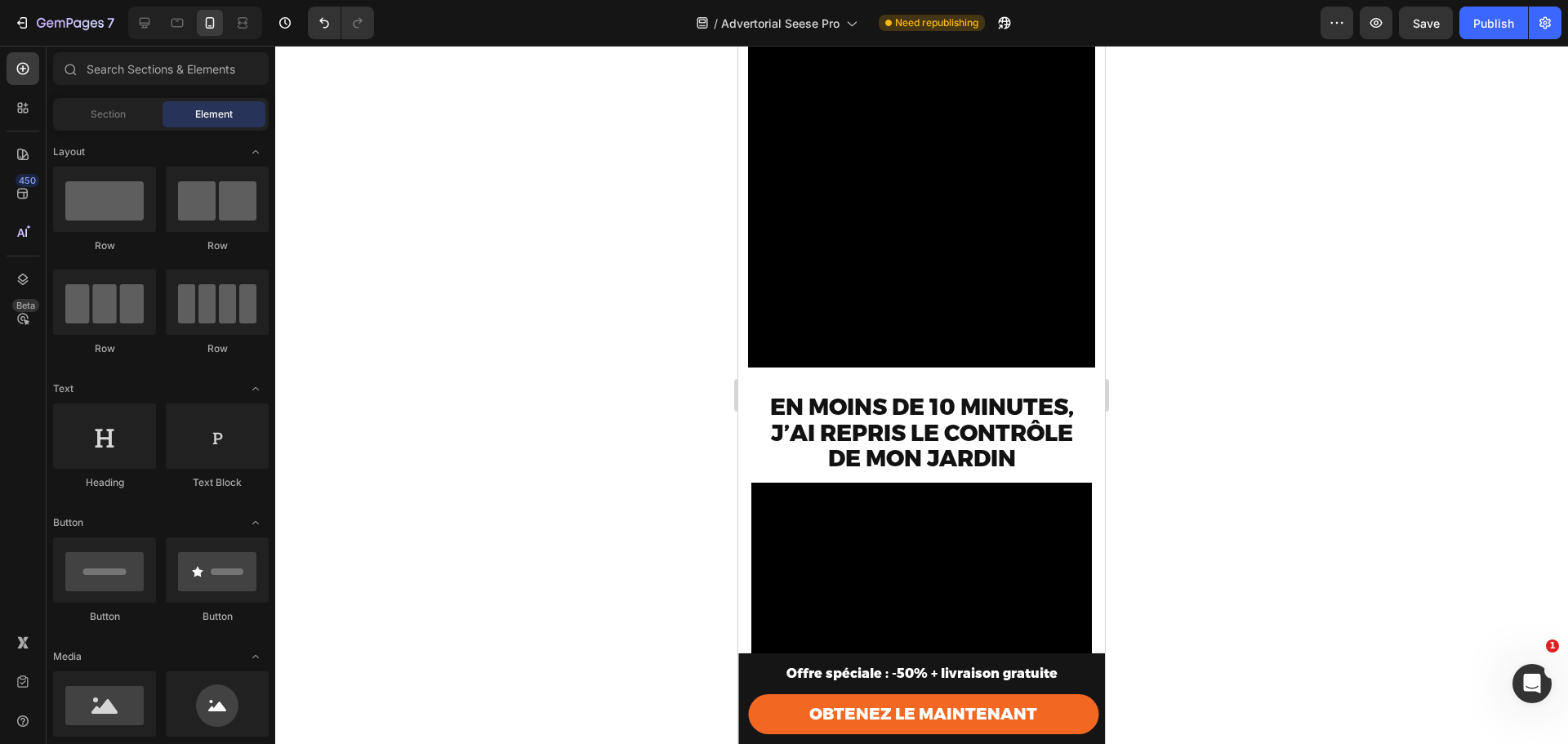
scroll to position [105, 0]
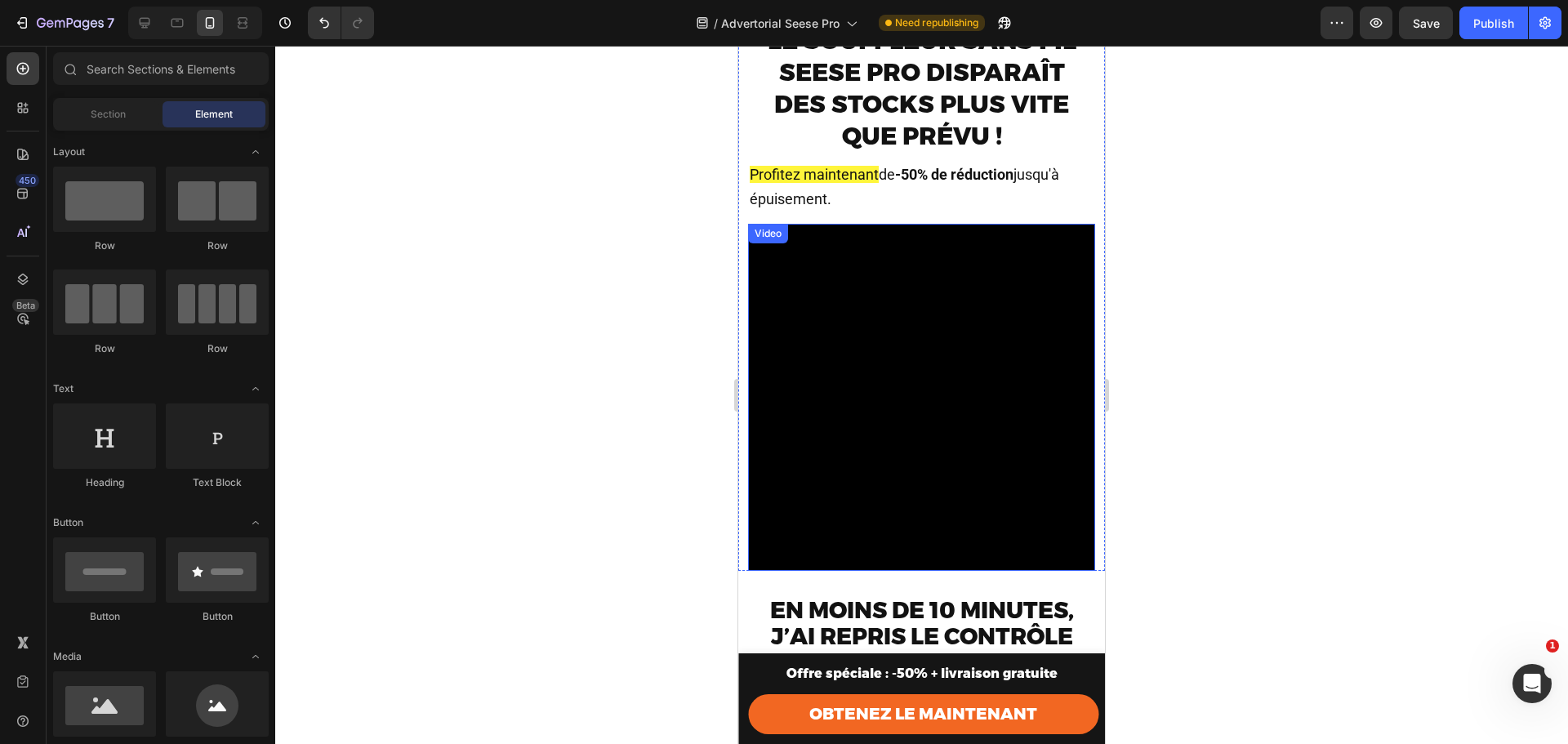
click at [923, 349] on video at bounding box center [921, 397] width 347 height 347
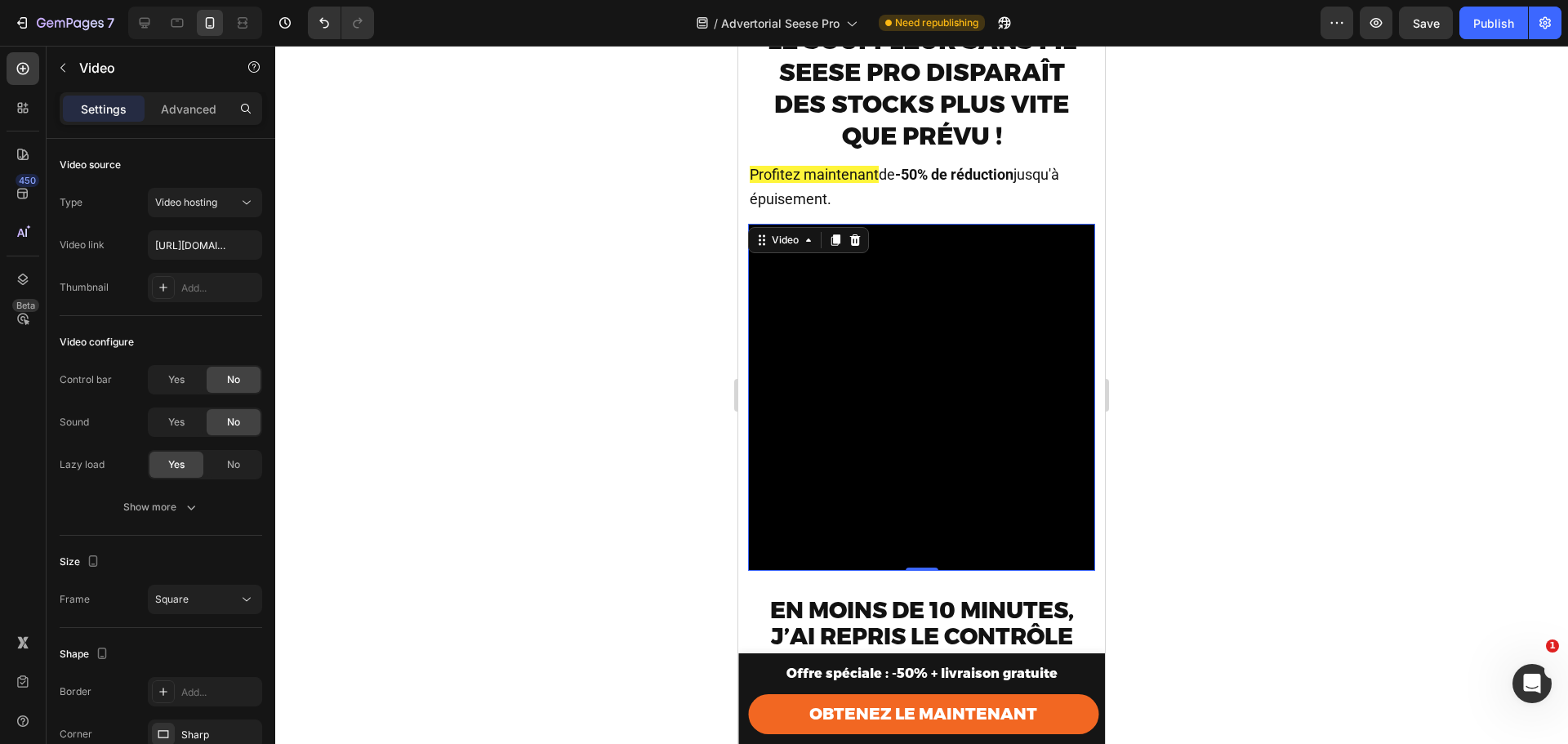
click at [904, 364] on video at bounding box center [921, 397] width 347 height 347
click at [199, 237] on input "https://cdn.shopify.com/videos/c/o/v/71917021ef0f4424ab28d0fc718d0ef9.mp4" at bounding box center [206, 244] width 115 height 29
paste input "caf68602c1e042569afe834cdfbe5e1a"
type input "https://cdn.shopify.com/videos/c/o/v/caf68602c1e042569afe834cdfbe5e1a.mp4"
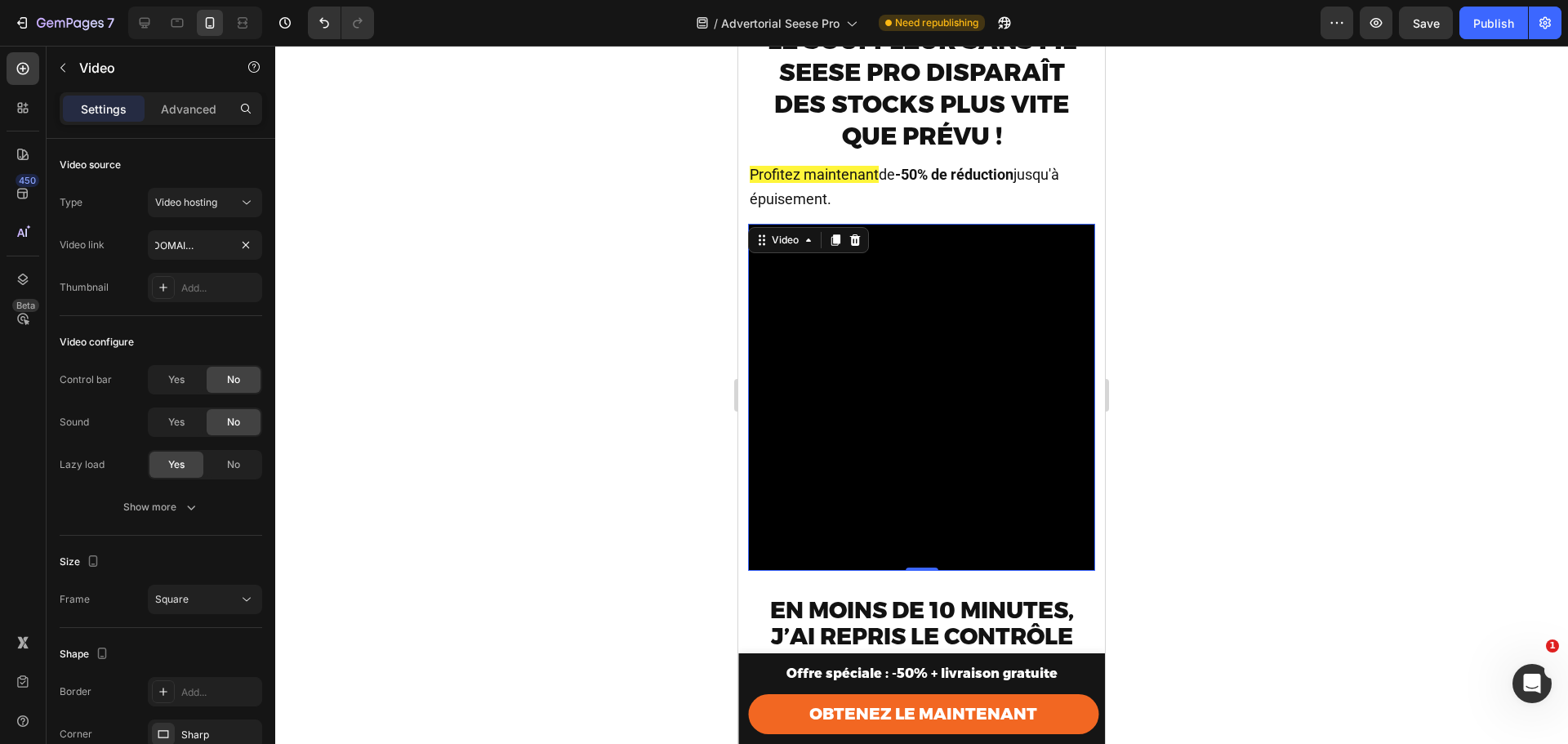
click at [1153, 334] on div at bounding box center [921, 395] width 1293 height 698
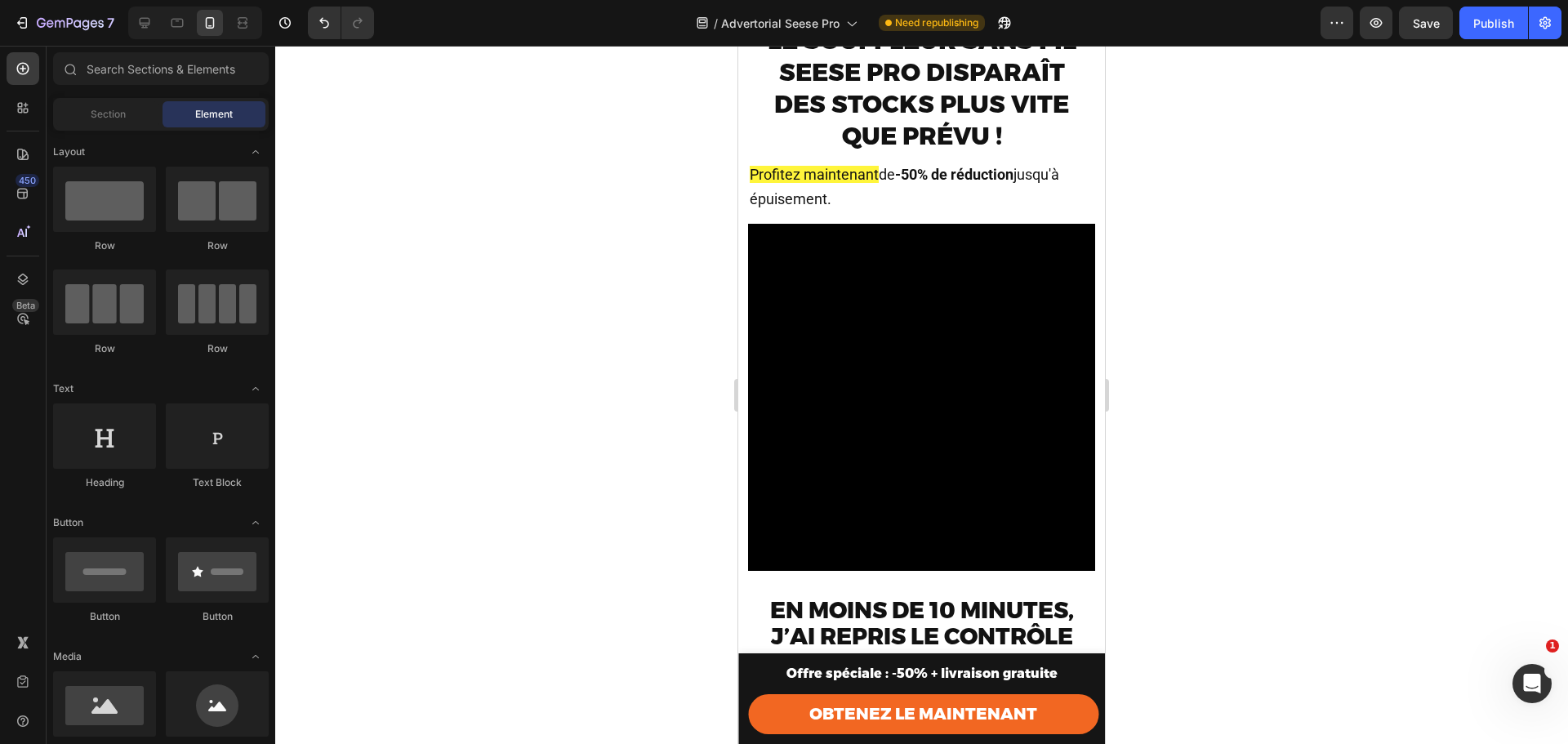
click at [1567, 375] on div at bounding box center [921, 395] width 1293 height 698
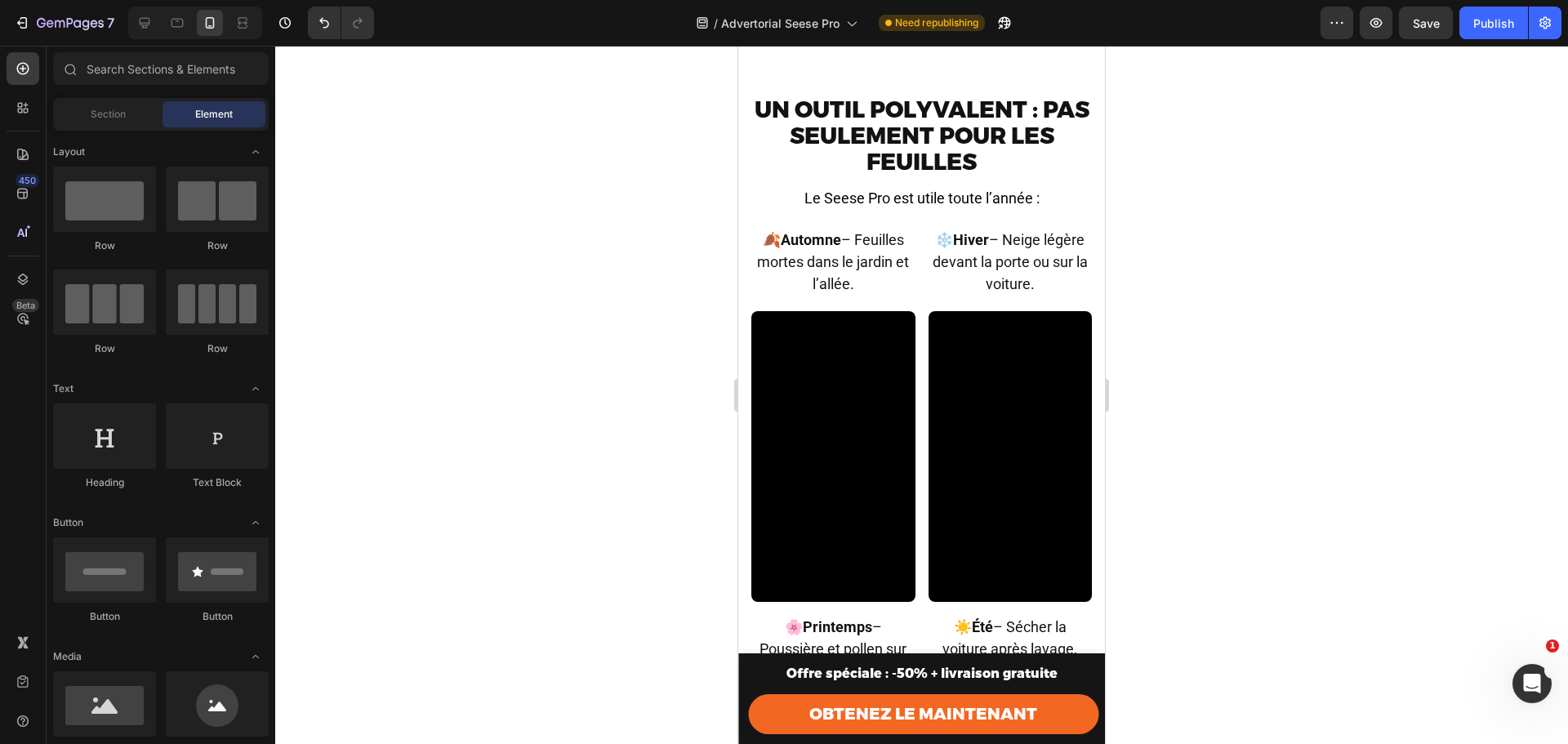
scroll to position [5612, 0]
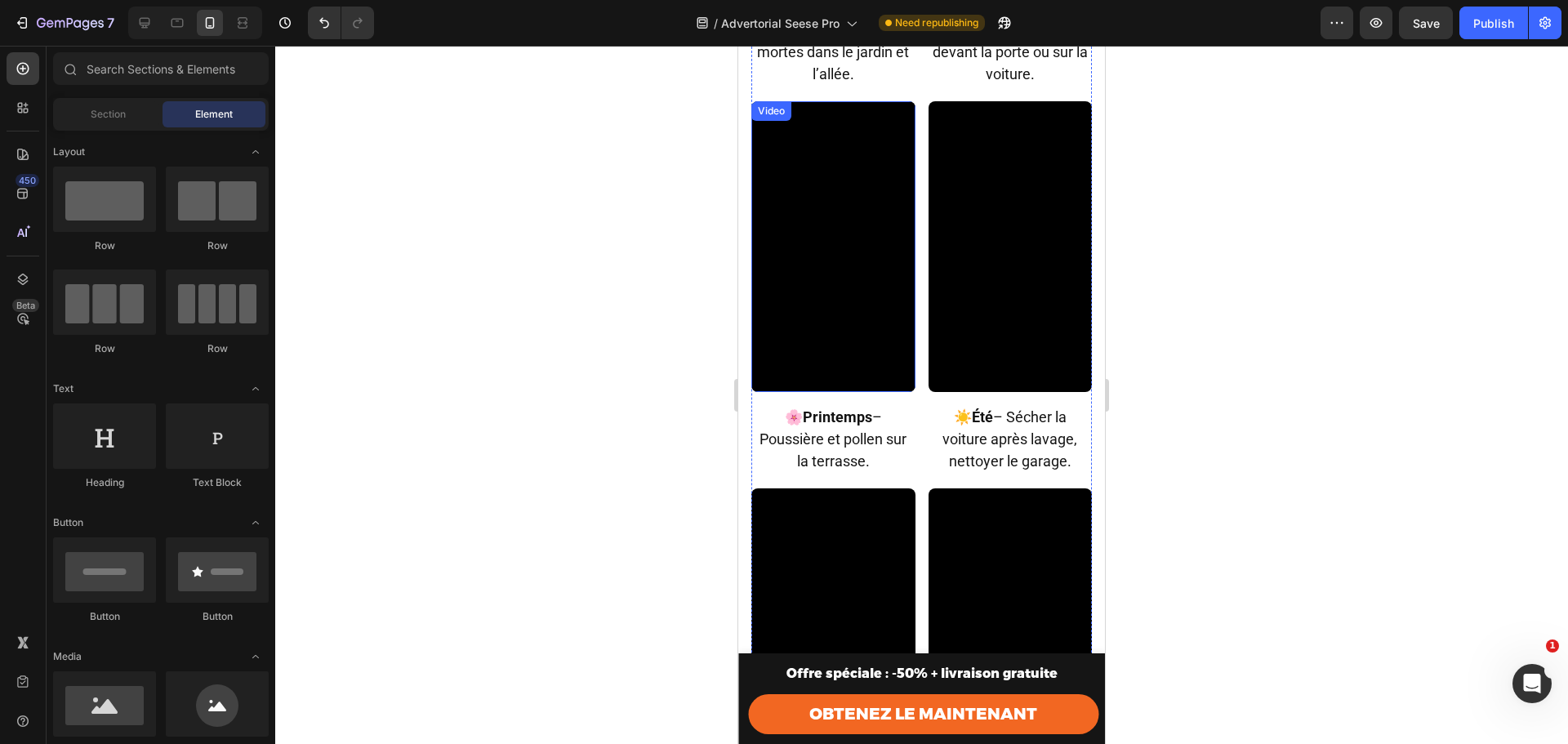
click at [829, 297] on video at bounding box center [834, 247] width 164 height 291
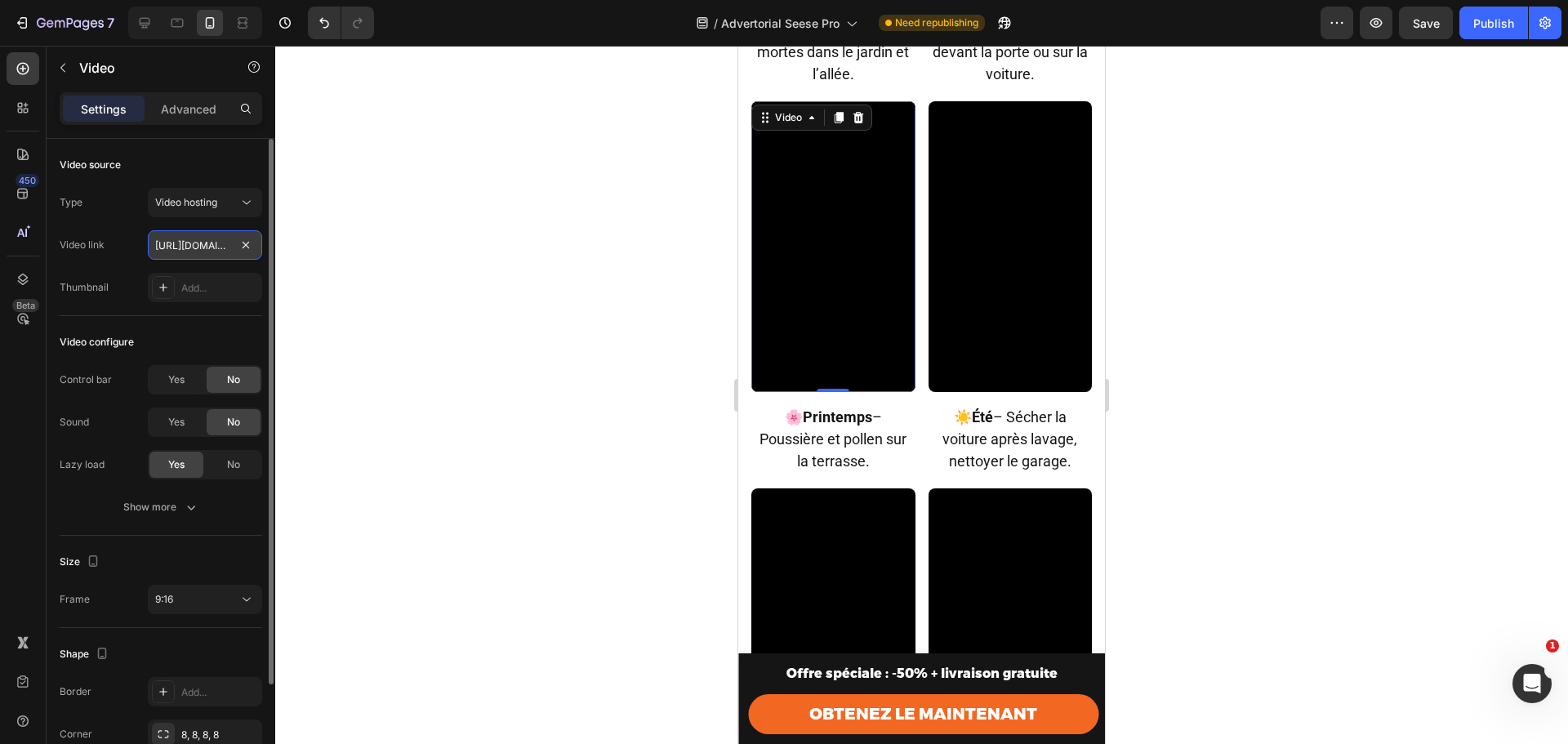
click at [203, 244] on input "https://cdn.shopify.com/videos/c/o/v/71917021ef0f4424ab28d0fc718d0ef9.mp4" at bounding box center [206, 244] width 115 height 29
paste input "9cbde30233054b7ba13d6f6c75161c3"
type input "https://cdn.shopify.com/videos/c/o/v/9cbde30233054b7ba13d6f6c75161c39.mp4"
click at [461, 271] on div at bounding box center [921, 395] width 1293 height 698
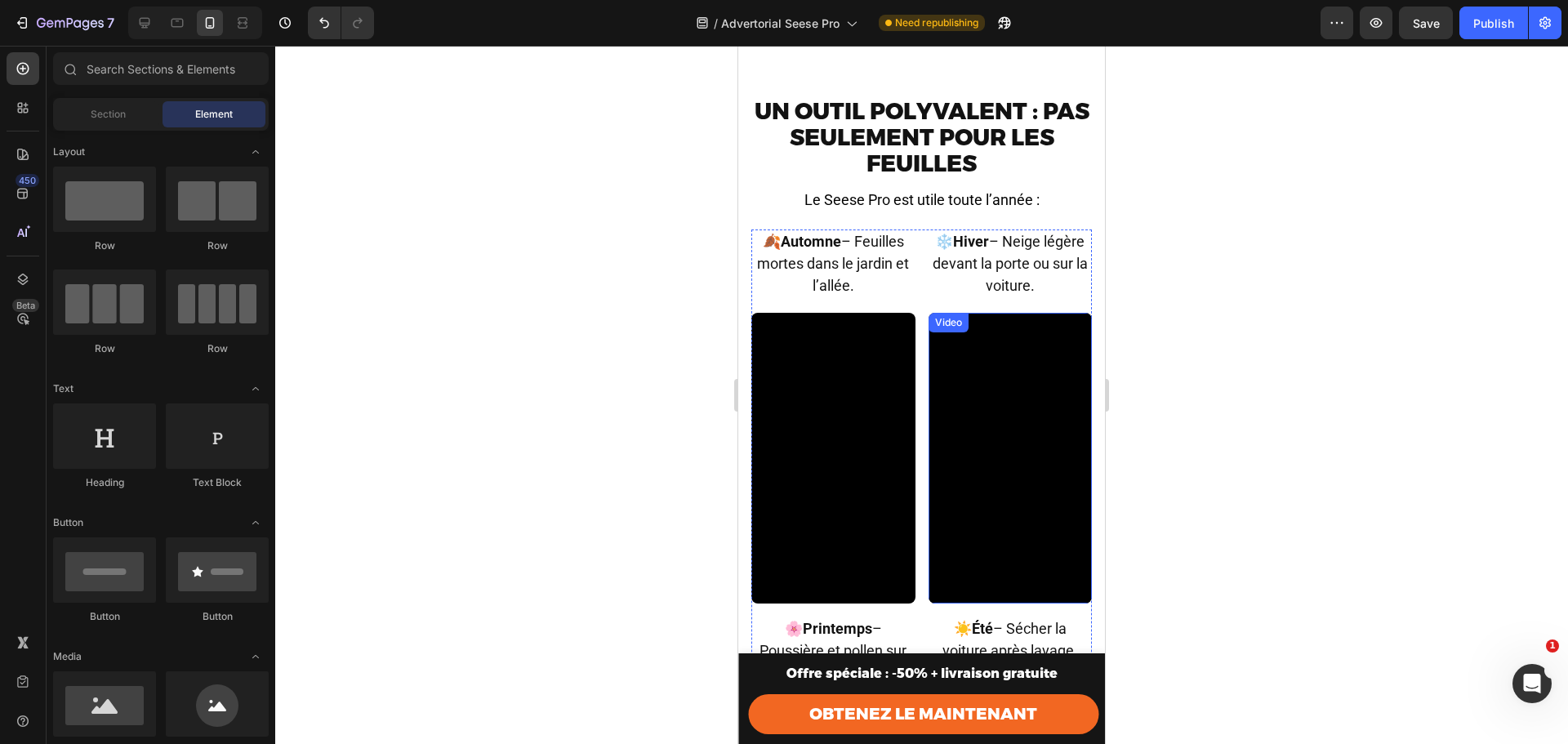
scroll to position [5393, 0]
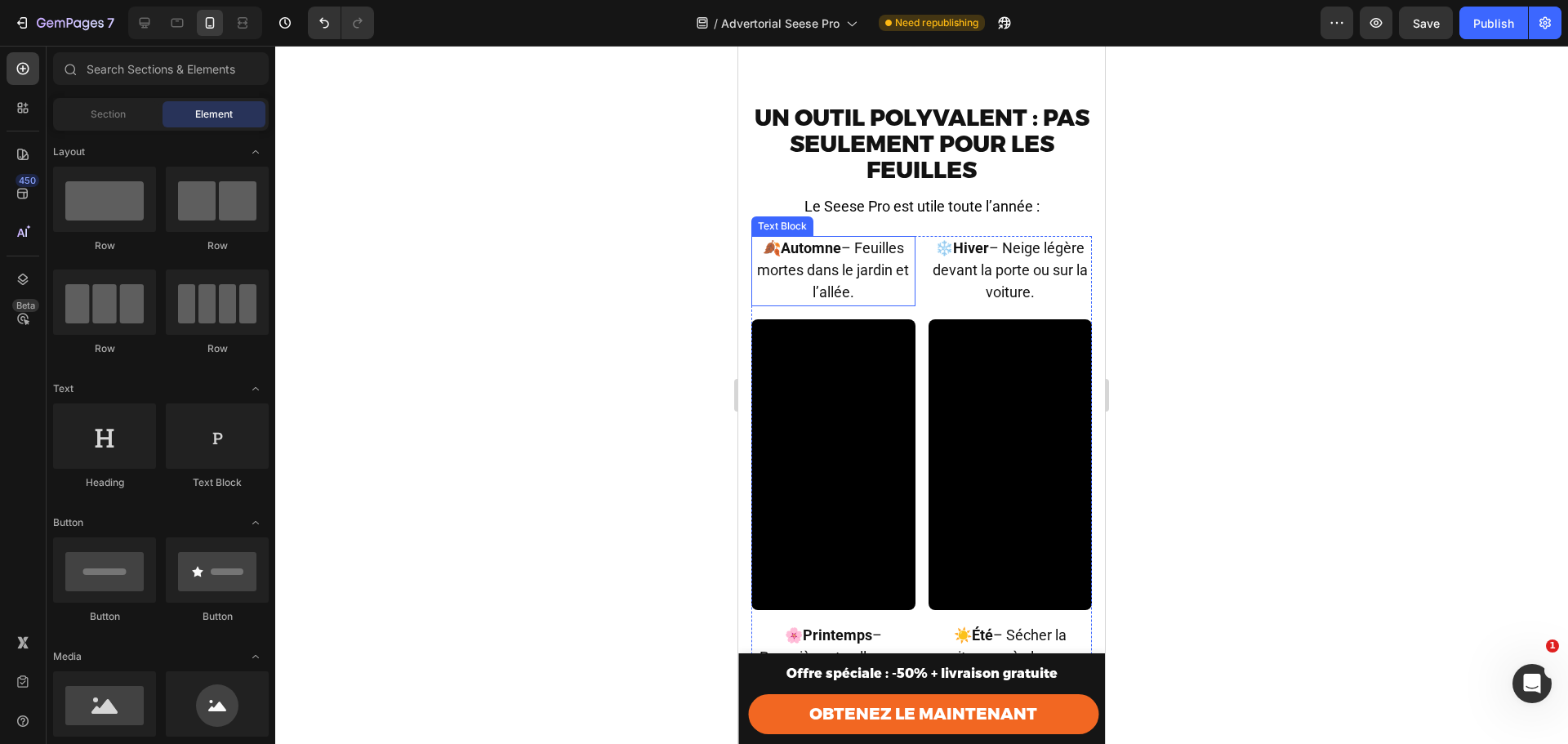
click at [871, 271] on span "🍂 Automne – Feuilles mortes dans le jardin et l’allée." at bounding box center [833, 269] width 152 height 61
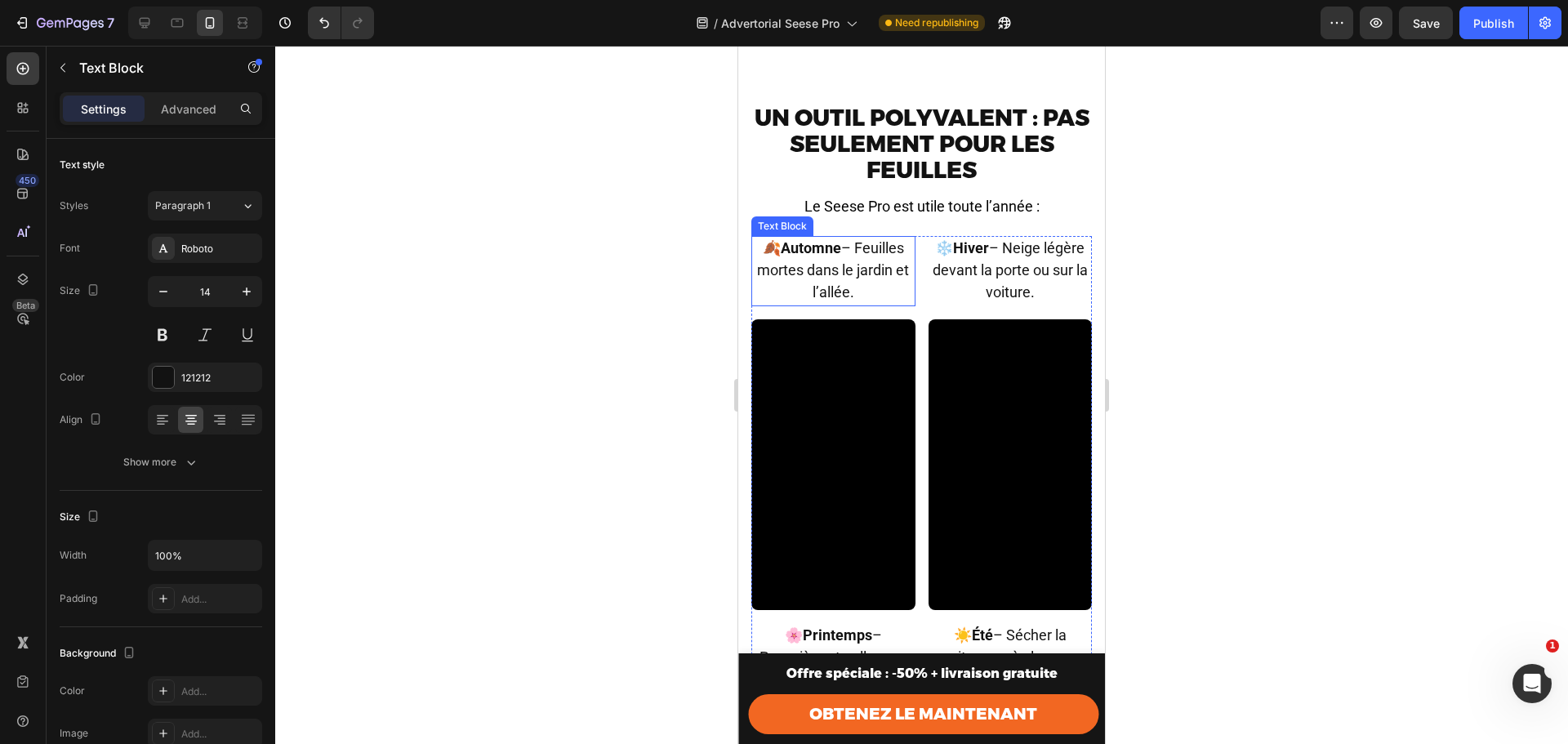
click at [871, 271] on span "🍂 Automne – Feuilles mortes dans le jardin et l’allée." at bounding box center [833, 269] width 152 height 61
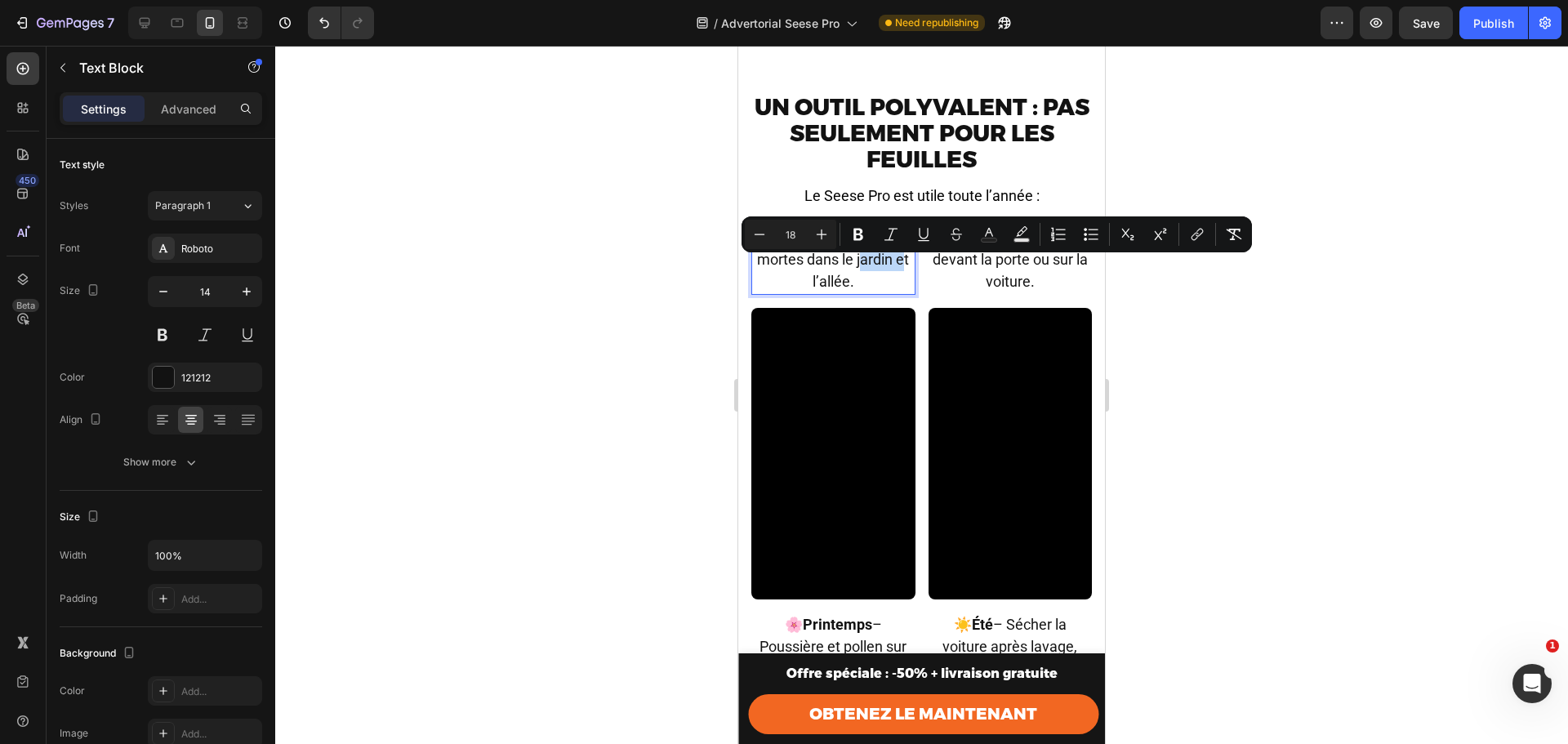
click at [863, 280] on p "🍂 Automne – Feuilles mortes dans le jardin et l’allée." at bounding box center [833, 260] width 161 height 67
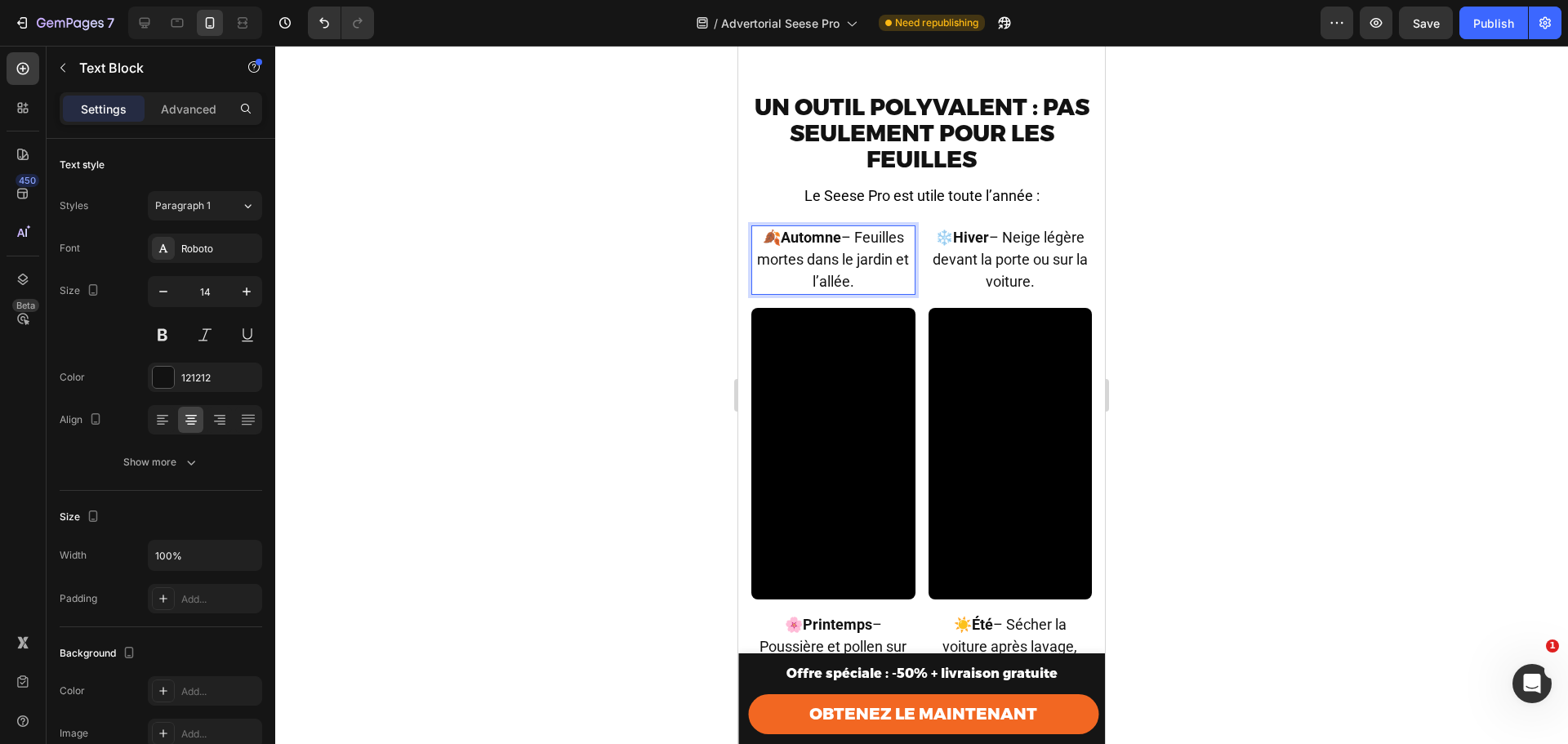
click at [857, 247] on span "🍂 Automne – Feuilles mortes dans le jardin et l’allée." at bounding box center [833, 259] width 152 height 61
click at [839, 274] on span "Feuilles mortes dans le jardin et l’allée." at bounding box center [833, 270] width 149 height 39
click at [867, 289] on span "Feuilles mortes dans le jardin et l’allée." at bounding box center [833, 270] width 149 height 39
drag, startPoint x: 822, startPoint y: 291, endPoint x: 876, endPoint y: 293, distance: 54.0
click at [876, 290] on span "Feuilles mortes dans le jardin et l’allée." at bounding box center [833, 270] width 149 height 39
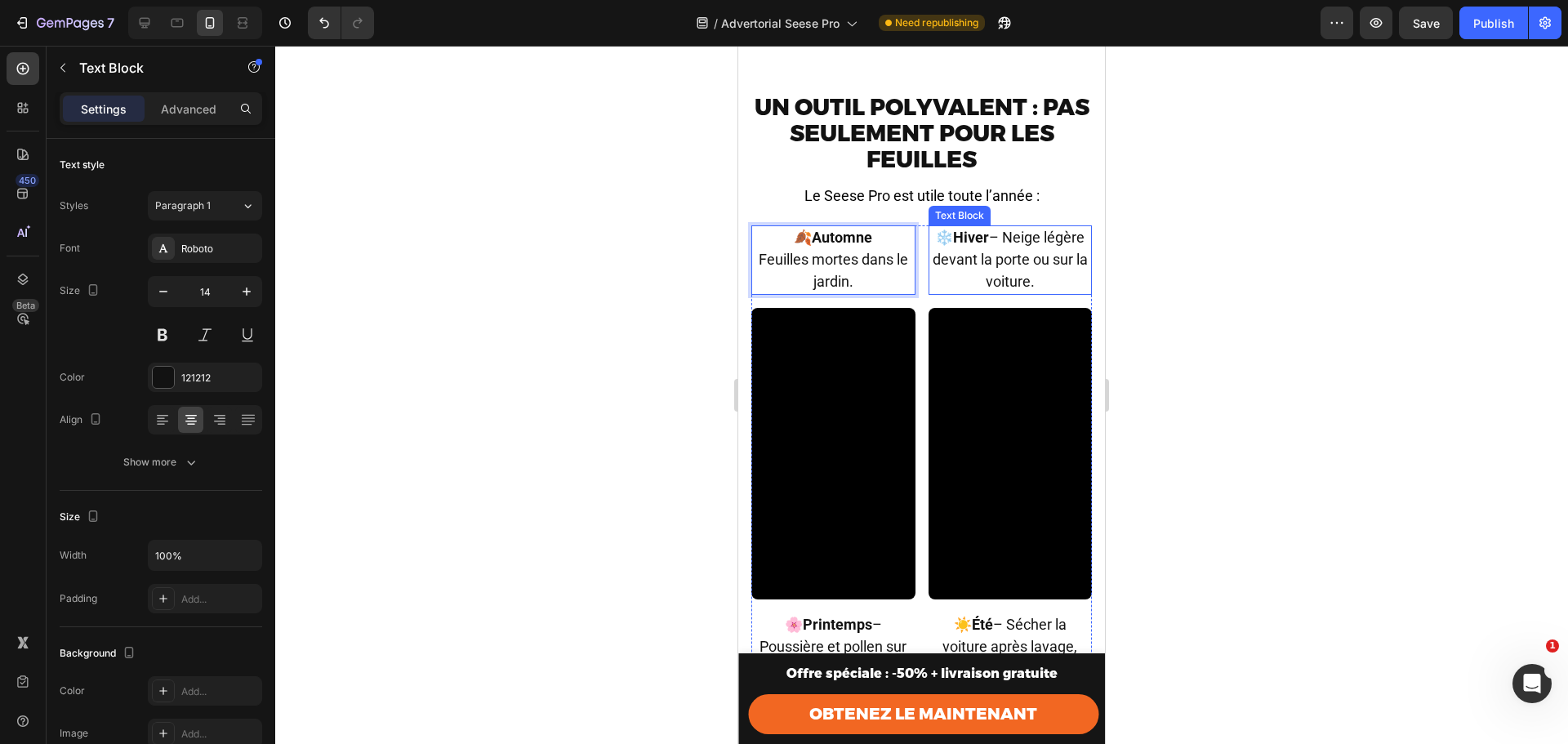
click at [1011, 244] on span "❄️ Hiver – Neige légère devant la porte ou sur la voiture." at bounding box center [1010, 259] width 155 height 61
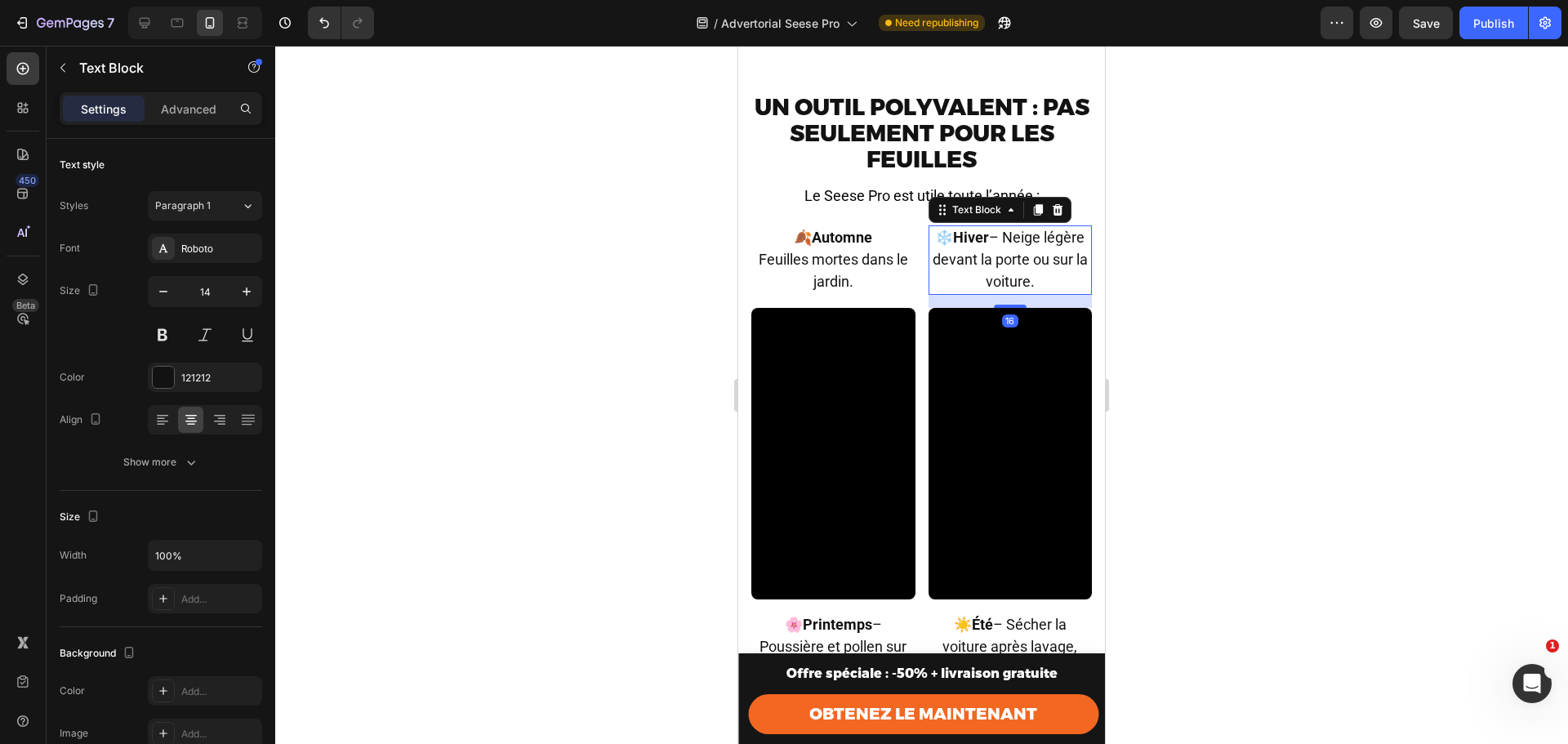
click at [1022, 245] on span "❄️ Hiver – Neige légère devant la porte ou sur la voiture." at bounding box center [1010, 259] width 155 height 61
click at [1019, 247] on span "❄️ Hiver – Neige légère devant la porte ou sur la voiture." at bounding box center [1010, 259] width 155 height 61
drag, startPoint x: 1019, startPoint y: 247, endPoint x: 1006, endPoint y: 248, distance: 13.0
click at [1006, 248] on span "❄️ Hiver – Neige légère devant la porte ou sur la voiture." at bounding box center [1010, 259] width 155 height 61
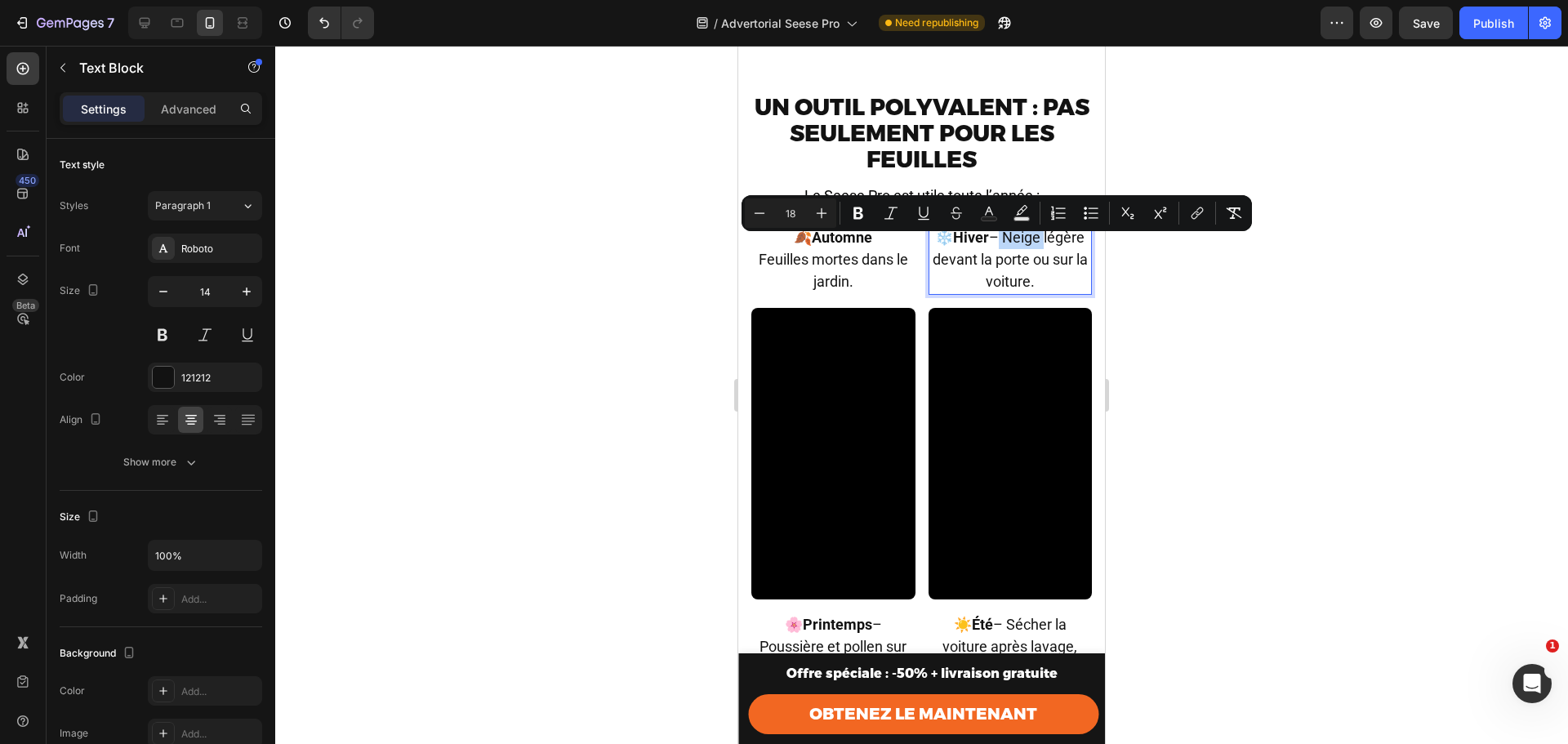
click at [1006, 249] on span "❄️ Hiver – Neige légère devant la porte ou sur la voiture." at bounding box center [1010, 259] width 155 height 61
click at [1020, 244] on span "❄️ Hiver – Neige légère devant la porte ou sur la voiture." at bounding box center [1010, 259] width 155 height 61
click at [1017, 245] on span "❄️ Hiver – Neige légère devant la porte ou sur la voiture." at bounding box center [1010, 259] width 155 height 61
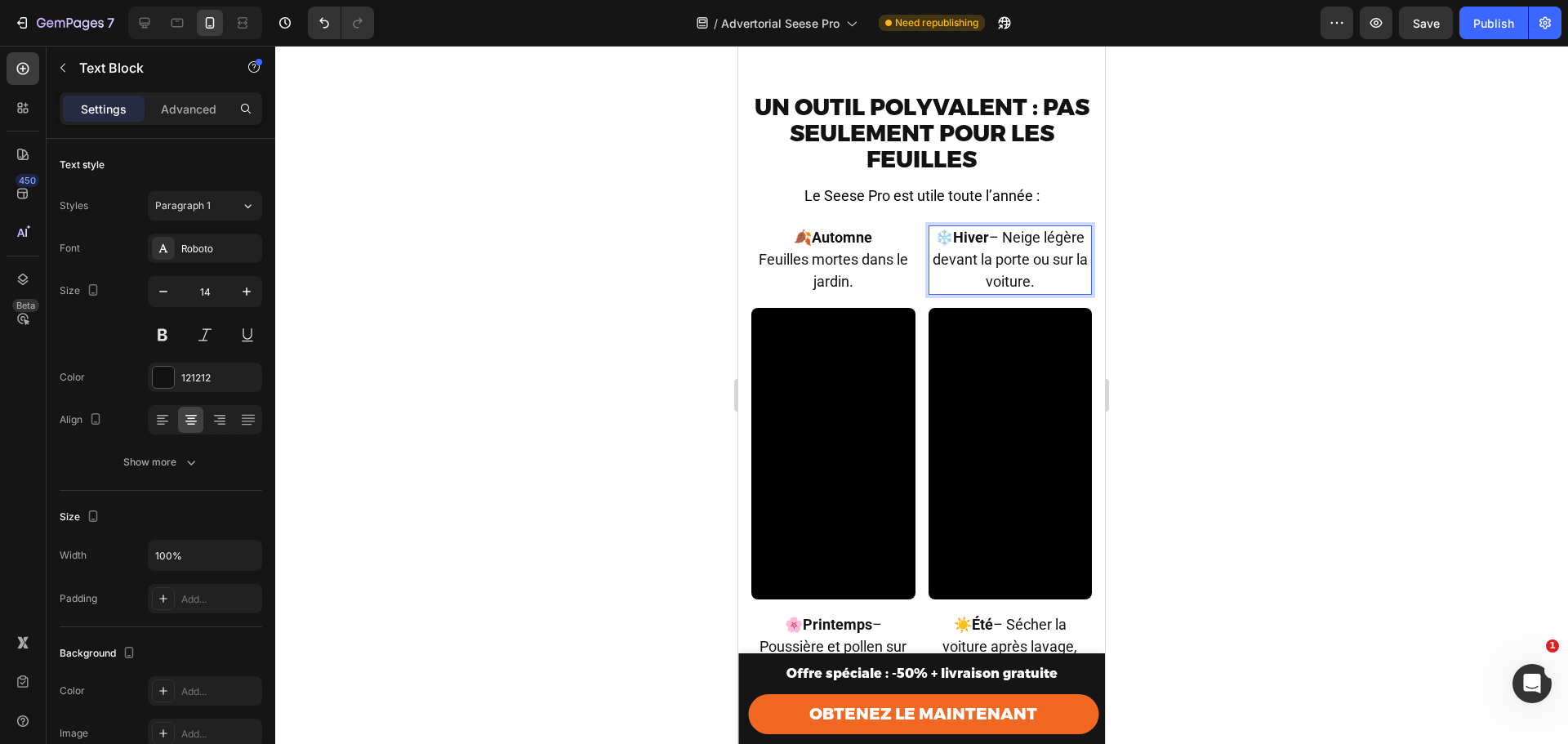
click at [1018, 247] on span "❄️ Hiver – Neige légère devant la porte ou sur la voiture." at bounding box center [1010, 259] width 155 height 61
click at [1028, 246] on strong "Hiver" at bounding box center [1017, 237] width 36 height 17
click at [1033, 245] on p "❄️ Hiver" at bounding box center [1010, 237] width 161 height 22
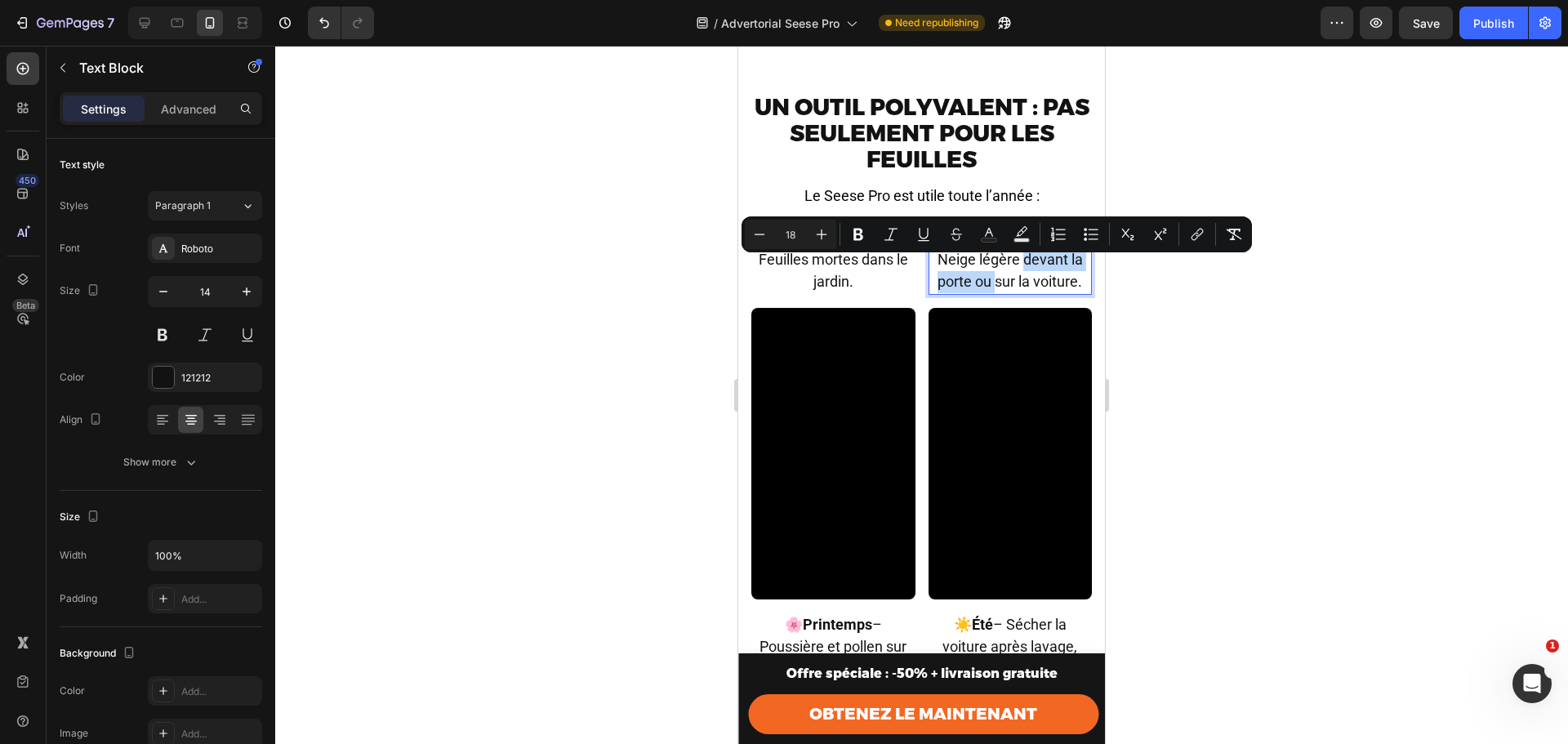
drag, startPoint x: 986, startPoint y: 291, endPoint x: 1017, endPoint y: 270, distance: 37.4
click at [1017, 270] on span "Neige légère devant la porte ou sur la voiture." at bounding box center [1010, 270] width 146 height 39
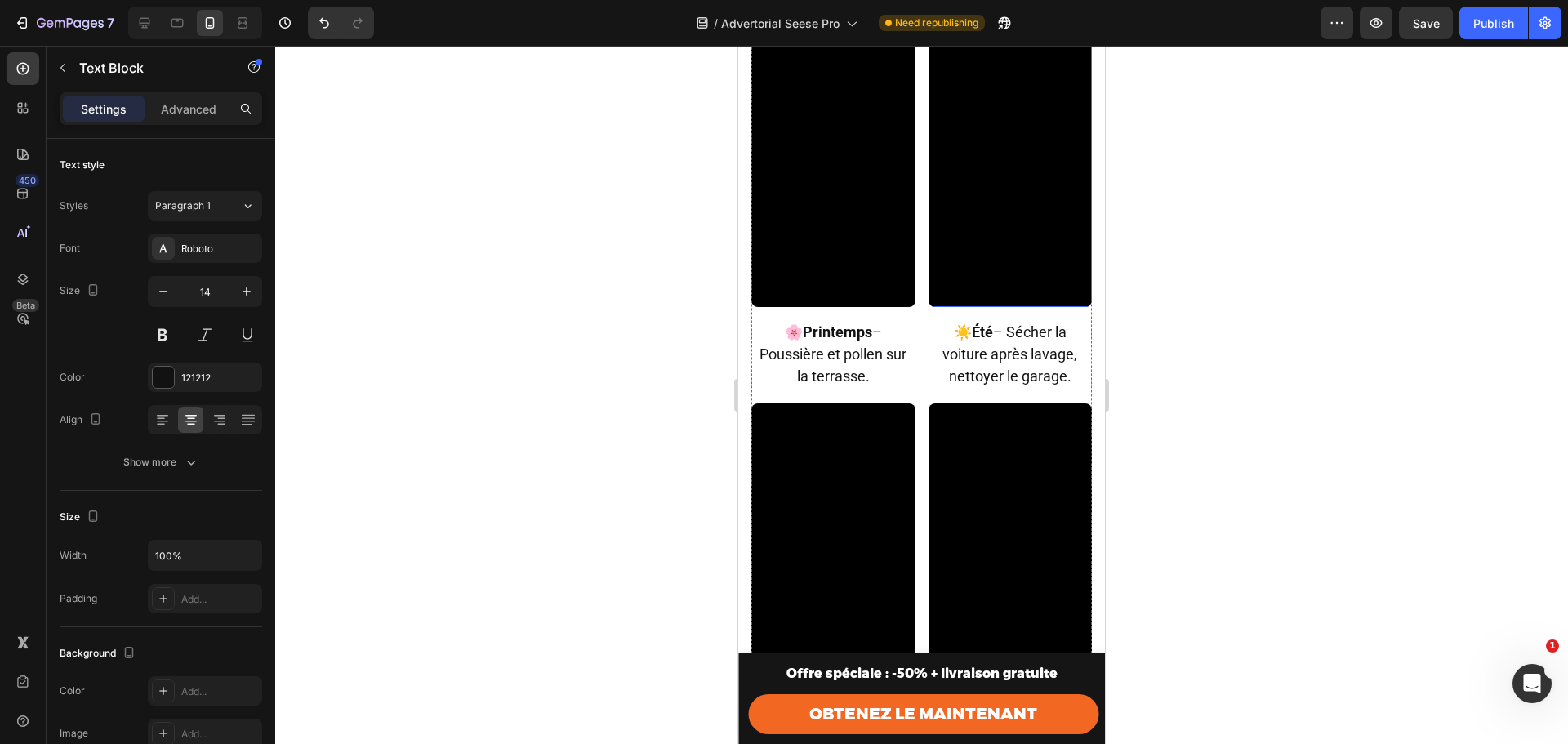
scroll to position [5721, 0]
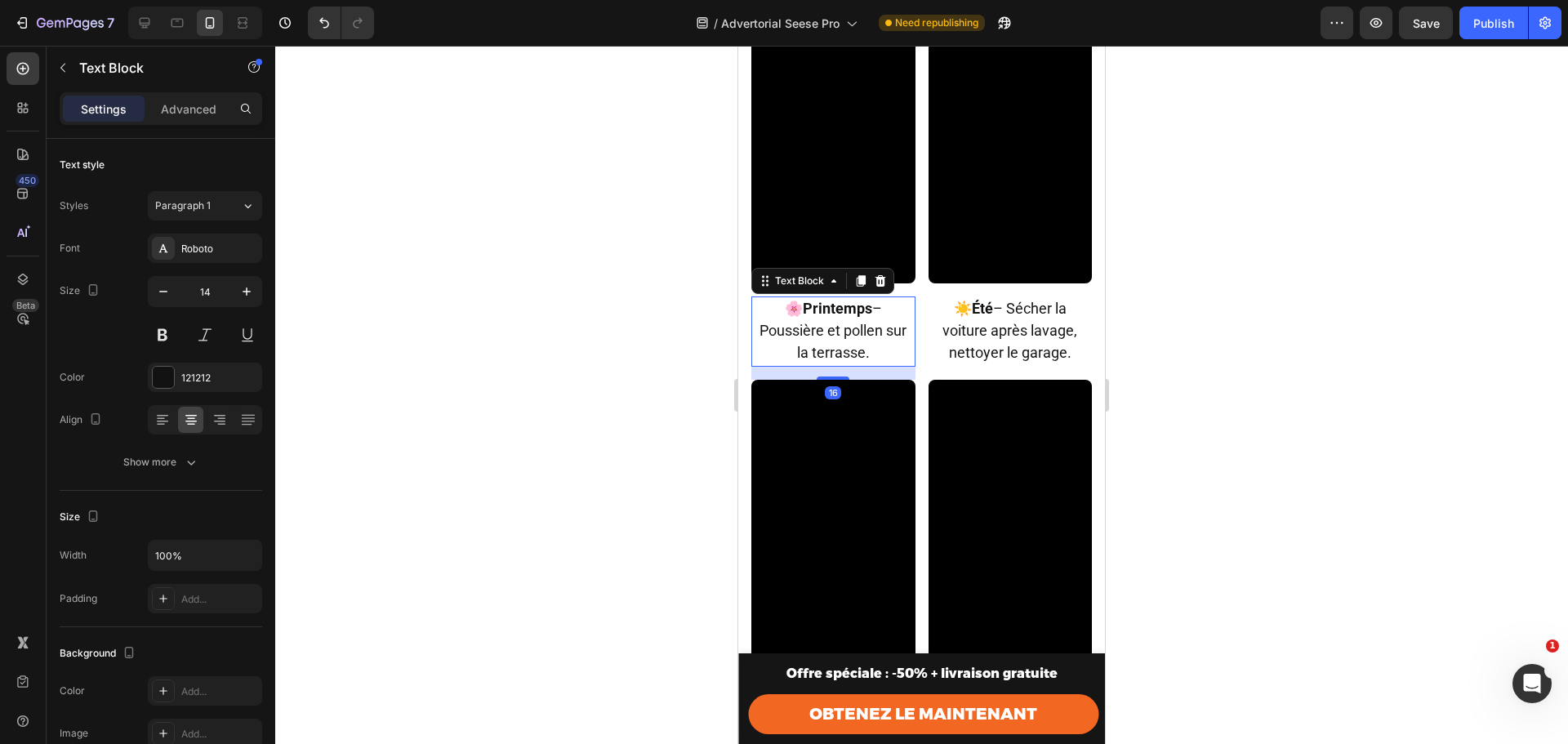
click at [850, 300] on strong "Printemps" at bounding box center [837, 308] width 70 height 17
click at [874, 300] on span "🌸 Printemps – Poussière et pollen sur la terrasse." at bounding box center [833, 330] width 147 height 61
click at [886, 298] on p "🌸 Printemps – Poussière et pollen sur la terrasse." at bounding box center [833, 332] width 161 height 67
click at [760, 322] on span "Poussière et pollen sur la terrasse." at bounding box center [833, 342] width 147 height 39
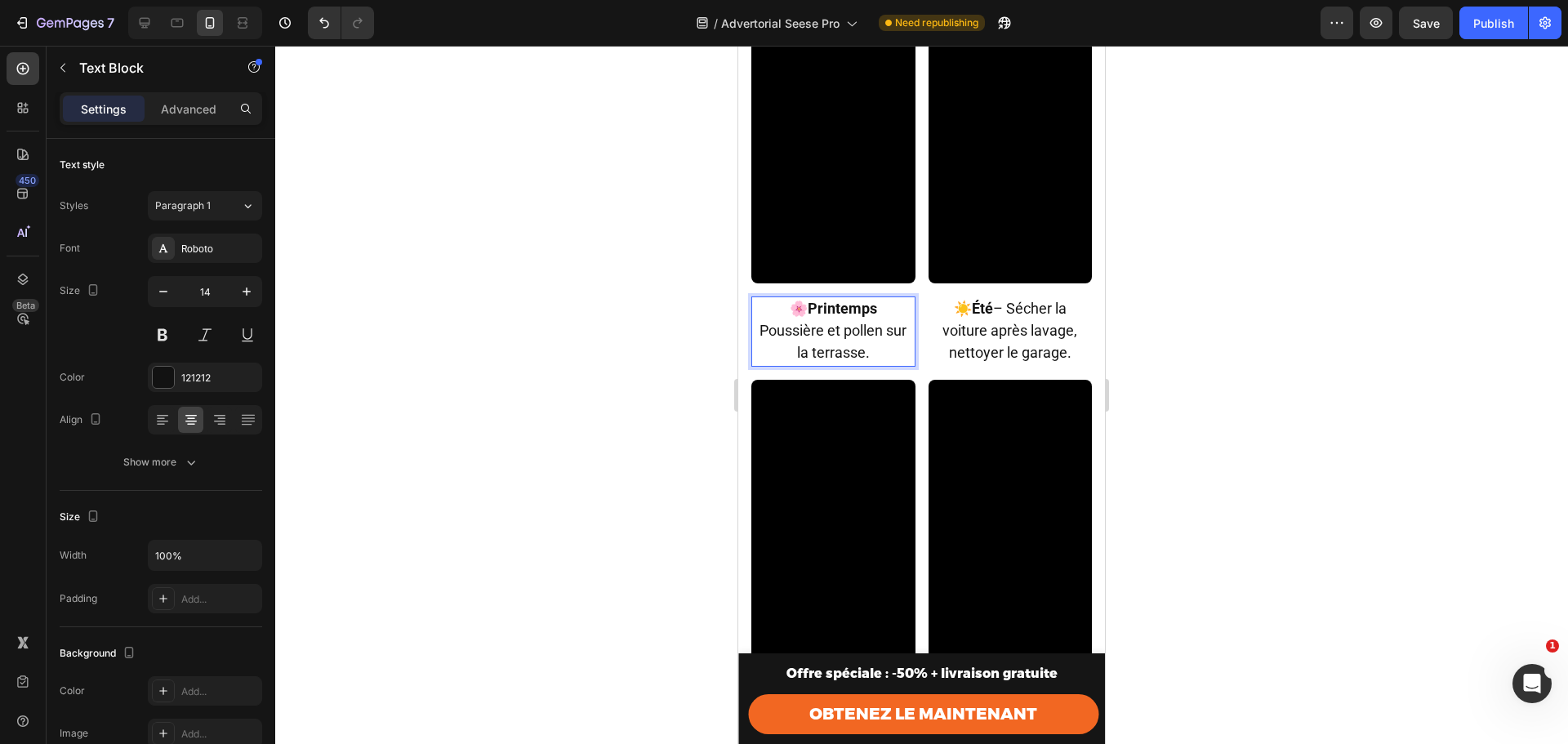
click at [853, 327] on span "Poussière et pollen sur la terrasse." at bounding box center [833, 342] width 147 height 39
click at [1048, 300] on span "☀️ Été – Sécher la voiture après lavage, nettoyer le garage." at bounding box center [1009, 330] width 135 height 61
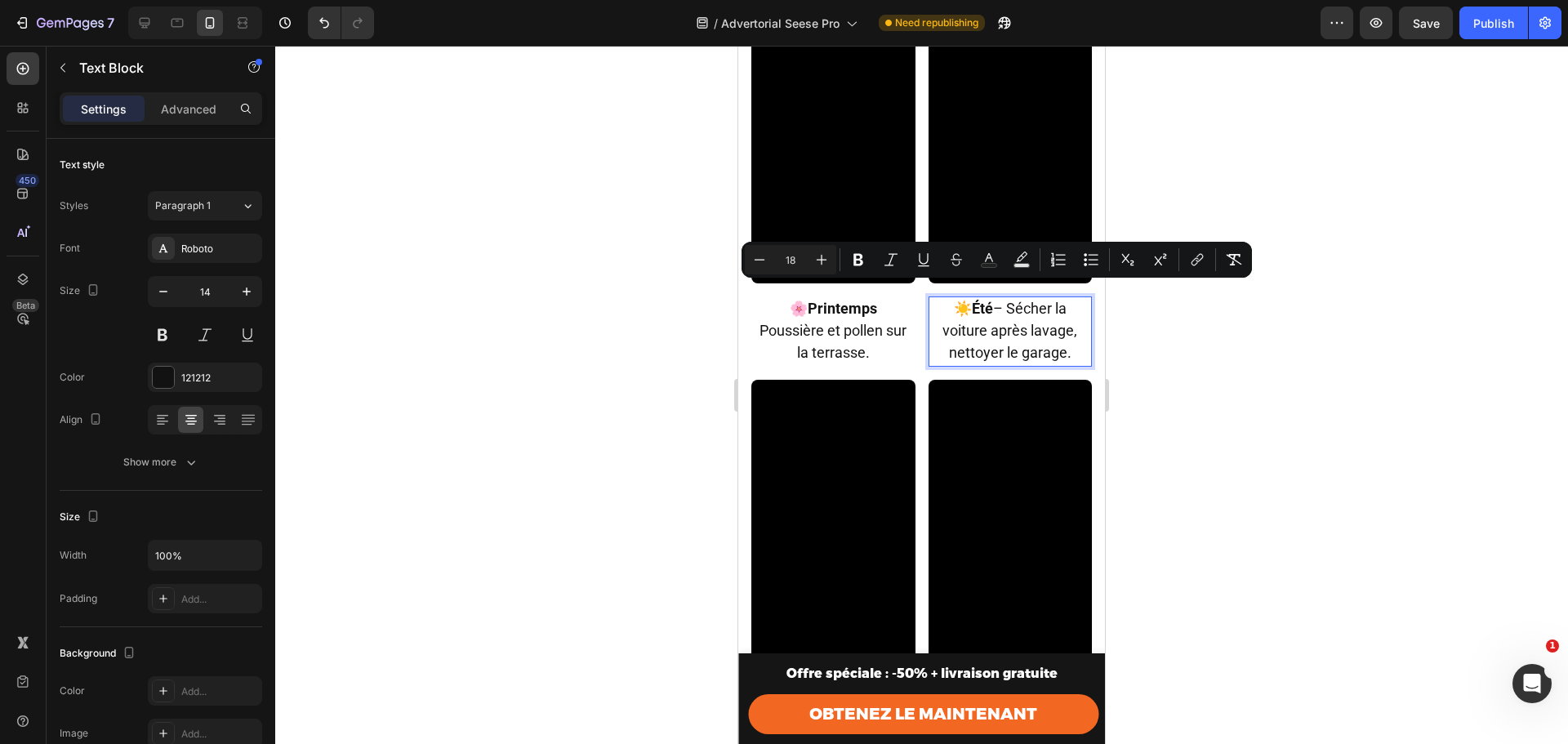
click at [1002, 300] on span "☀️ Été – Sécher la voiture après lavage, nettoyer le garage." at bounding box center [1009, 330] width 135 height 61
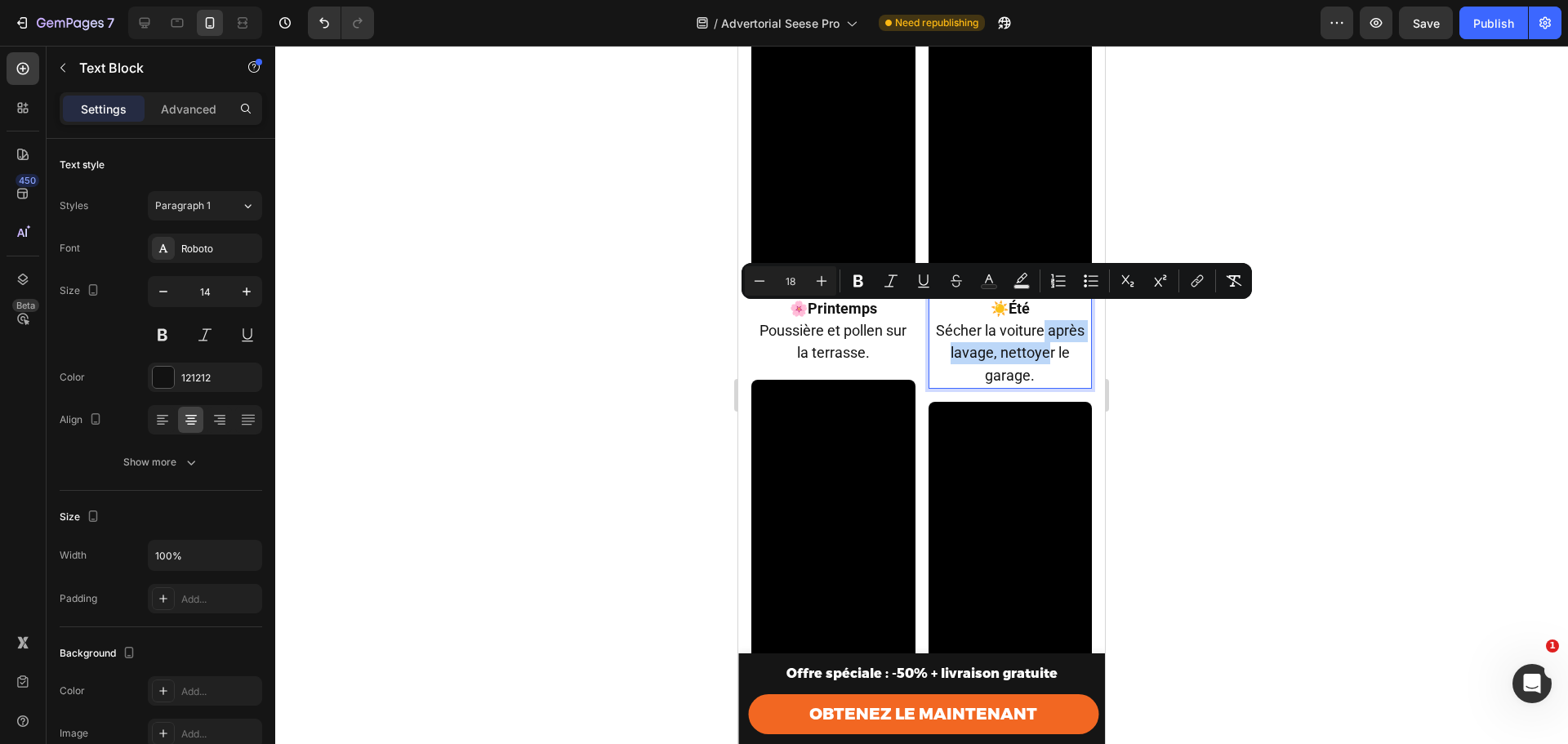
drag, startPoint x: 1037, startPoint y: 316, endPoint x: 1040, endPoint y: 333, distance: 17.3
click at [1040, 333] on span "Sécher la voiture après lavage, nettoyer le garage." at bounding box center [1010, 352] width 148 height 61
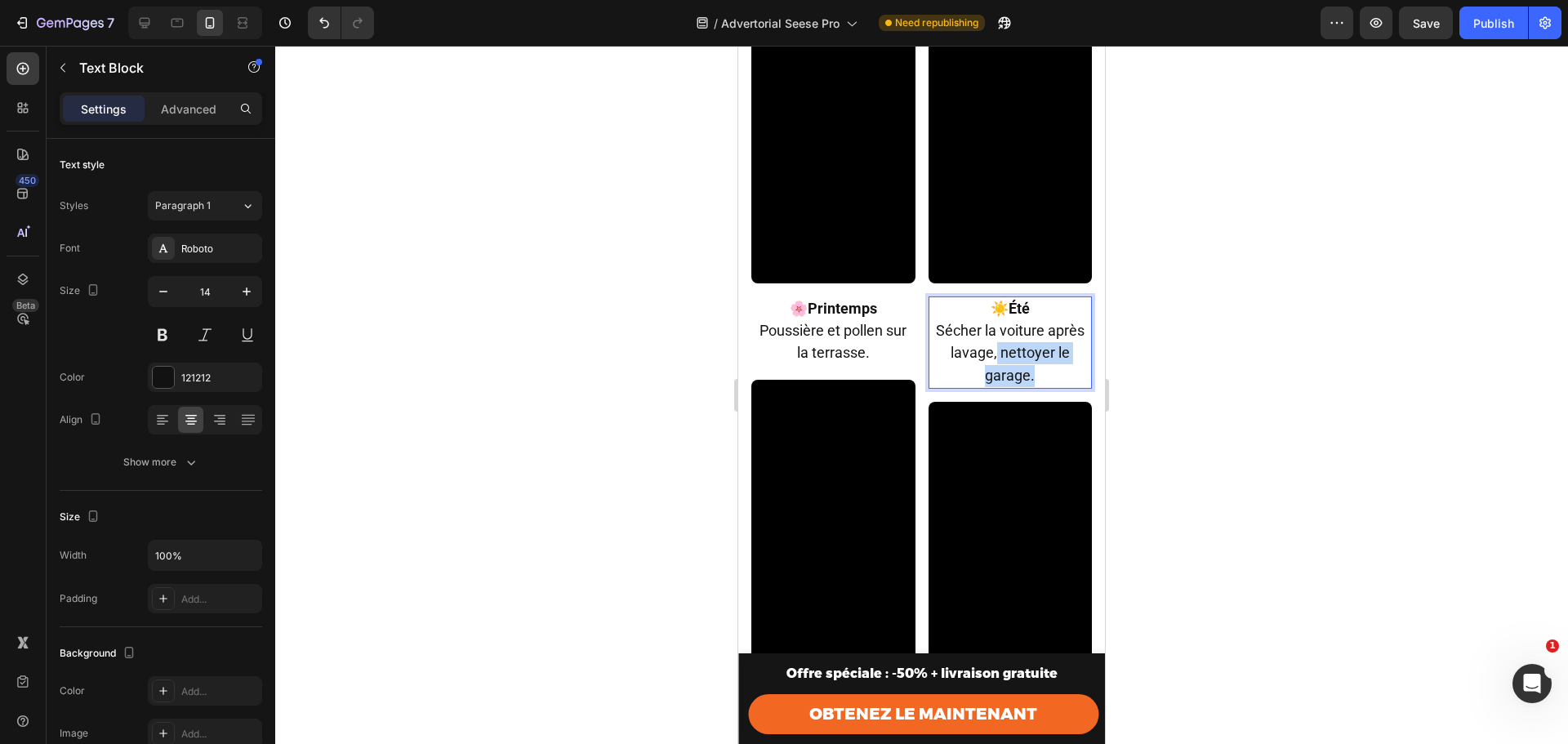
drag, startPoint x: 987, startPoint y: 337, endPoint x: 1036, endPoint y: 366, distance: 56.9
click at [1036, 366] on p "Sécher la voiture après lavage, nettoyer le garage." at bounding box center [1010, 354] width 161 height 67
click at [1156, 325] on div at bounding box center [921, 395] width 1293 height 698
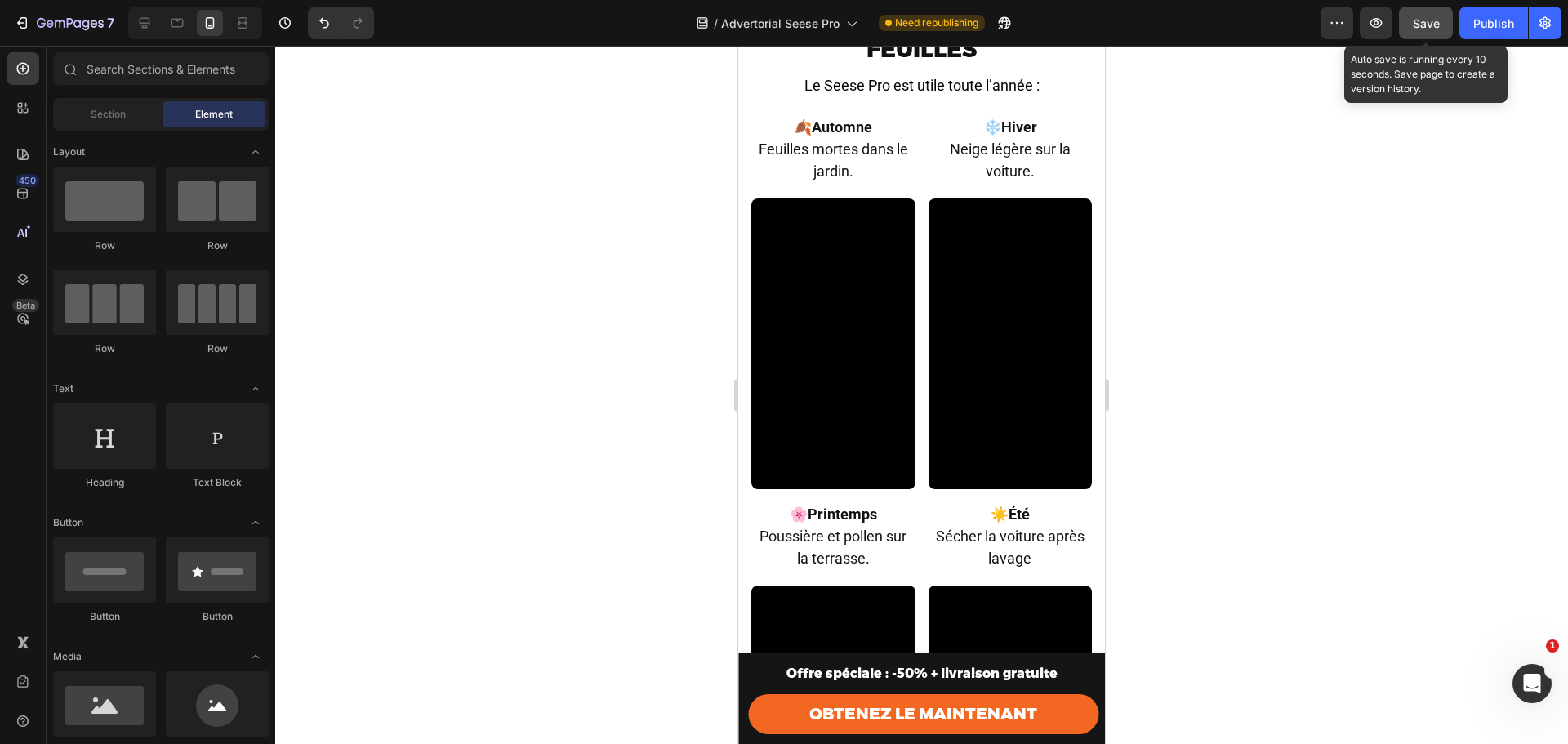
scroll to position [5503, 0]
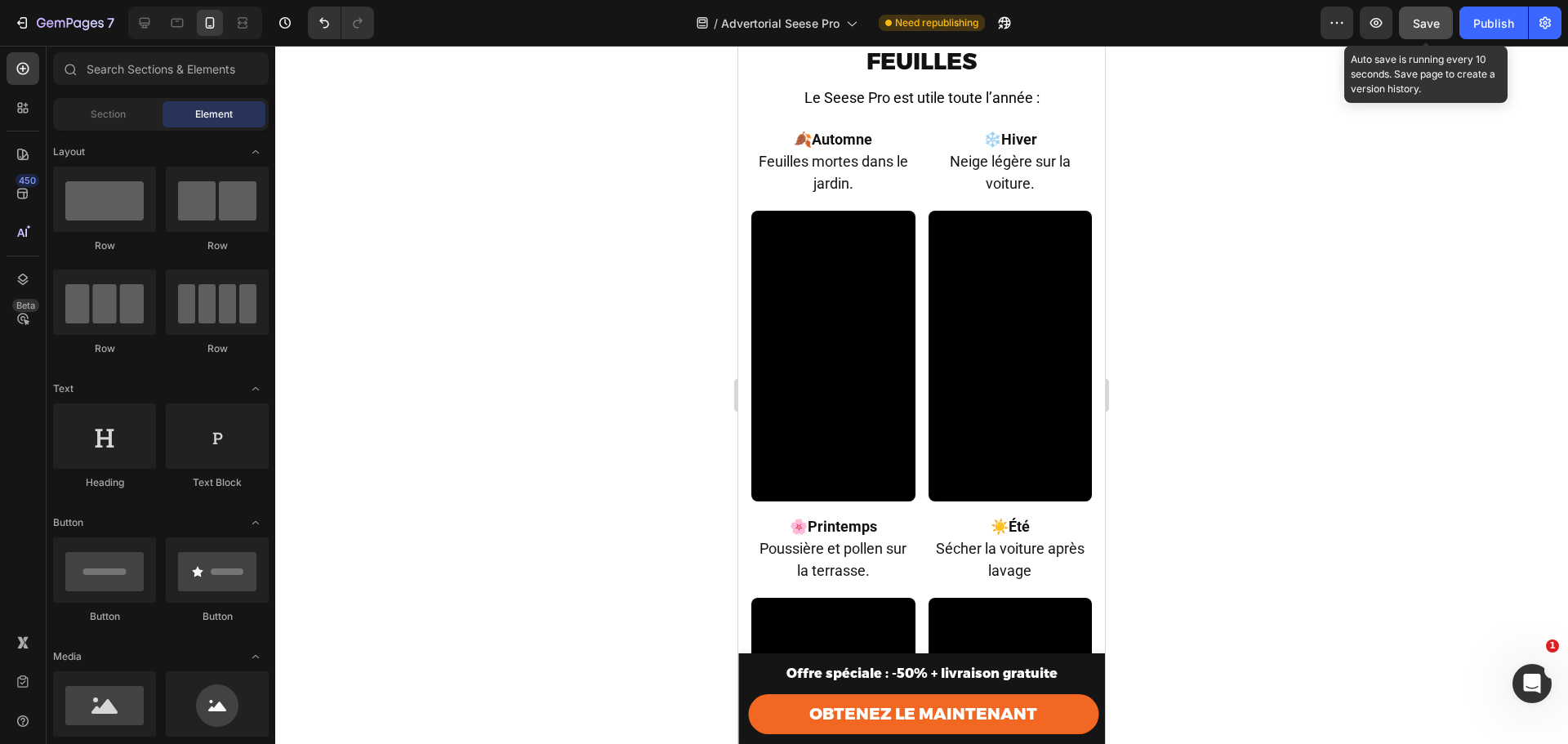
click at [1431, 20] on span "Save" at bounding box center [1426, 24] width 27 height 14
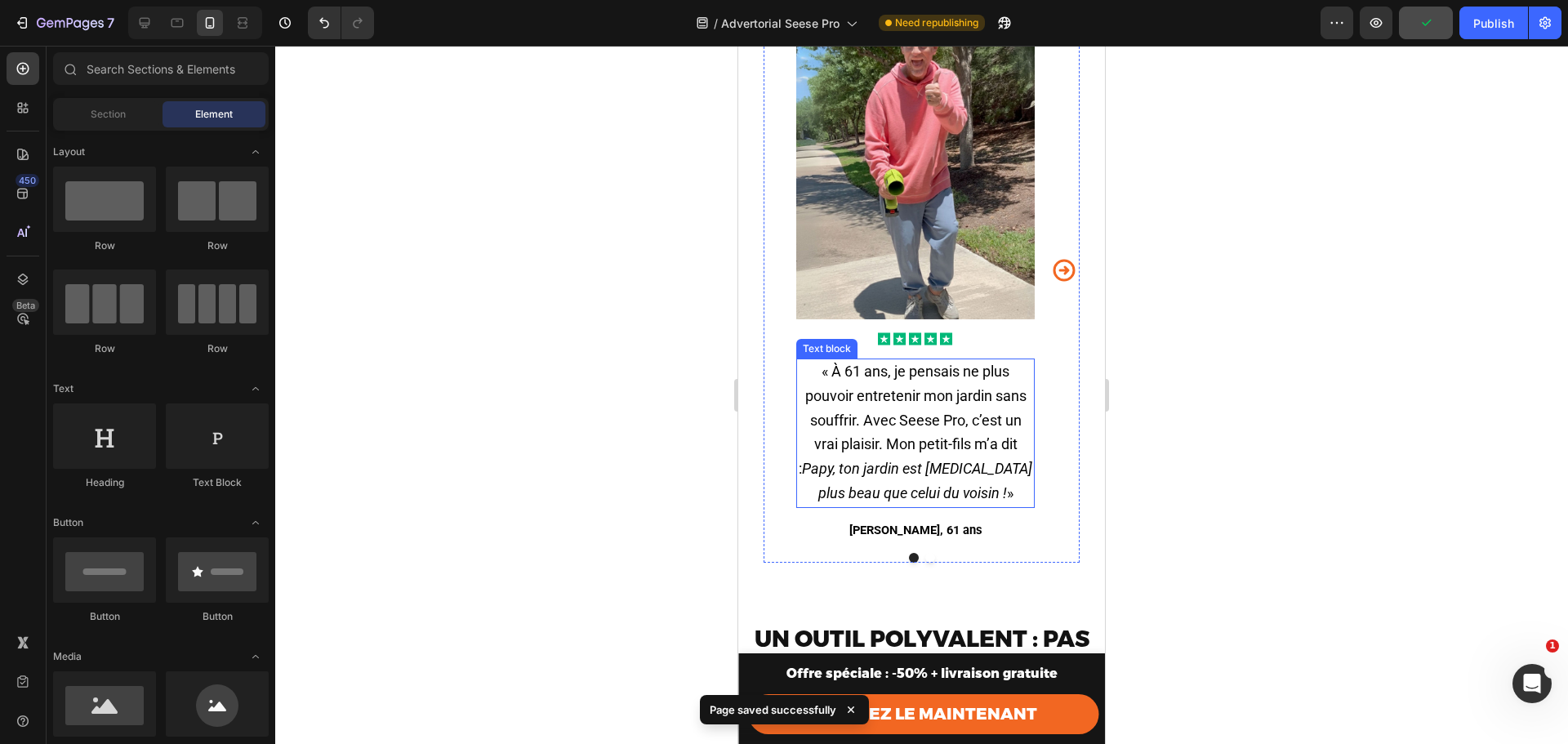
scroll to position [4686, 0]
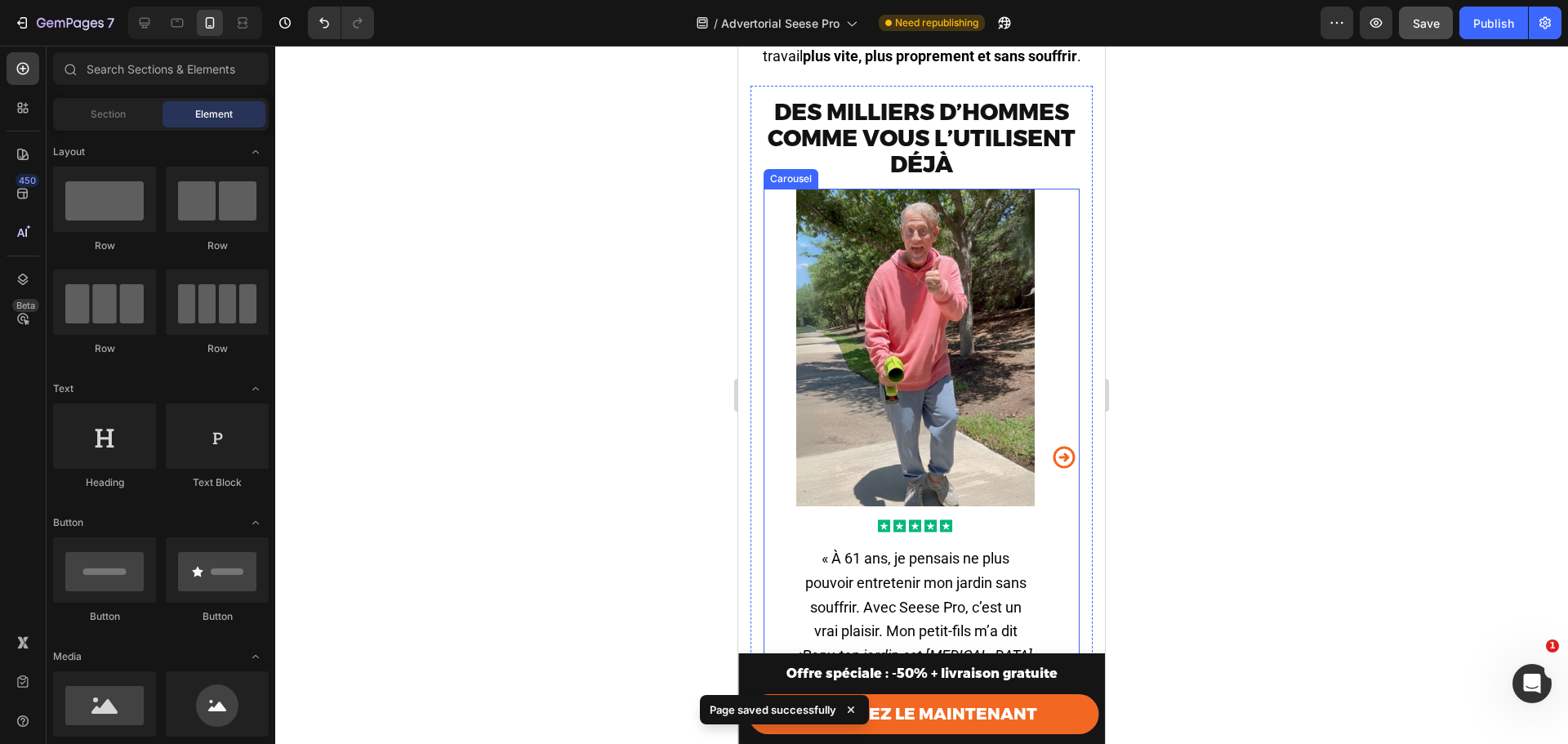
click at [1054, 459] on icon "Carousel Next Arrow" at bounding box center [1064, 457] width 22 height 22
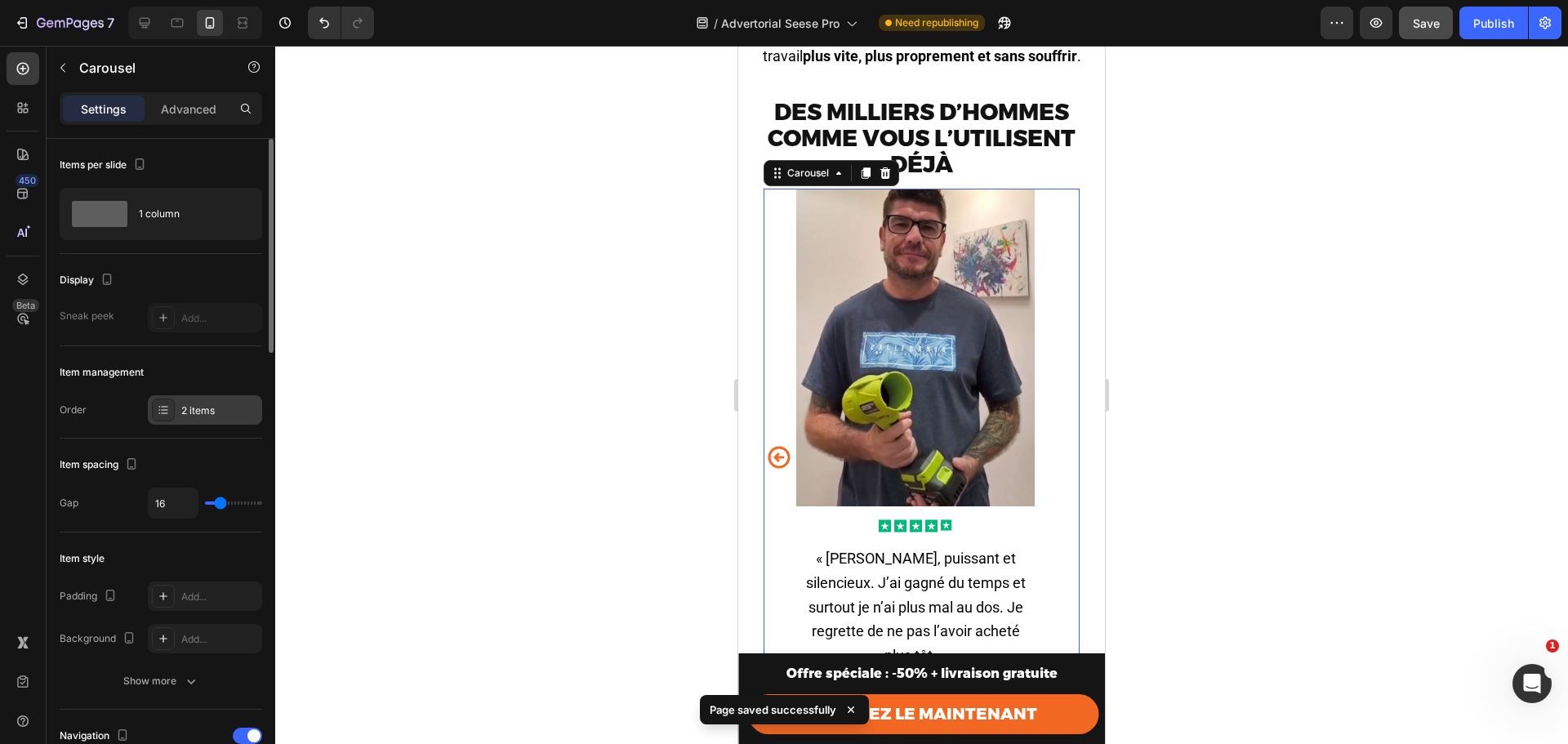
click at [205, 421] on div "2 items" at bounding box center [206, 410] width 115 height 29
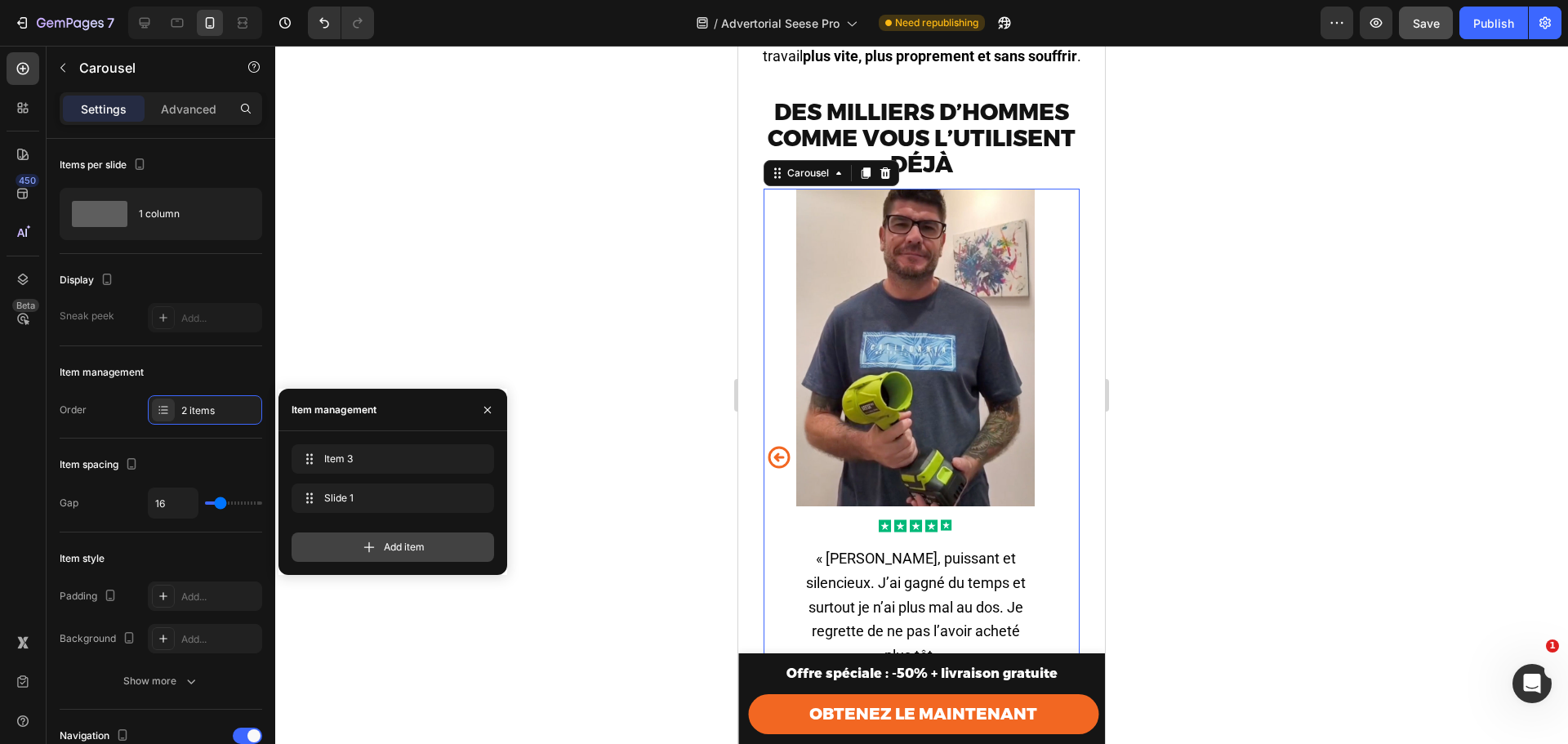
click at [368, 540] on icon at bounding box center [369, 547] width 17 height 17
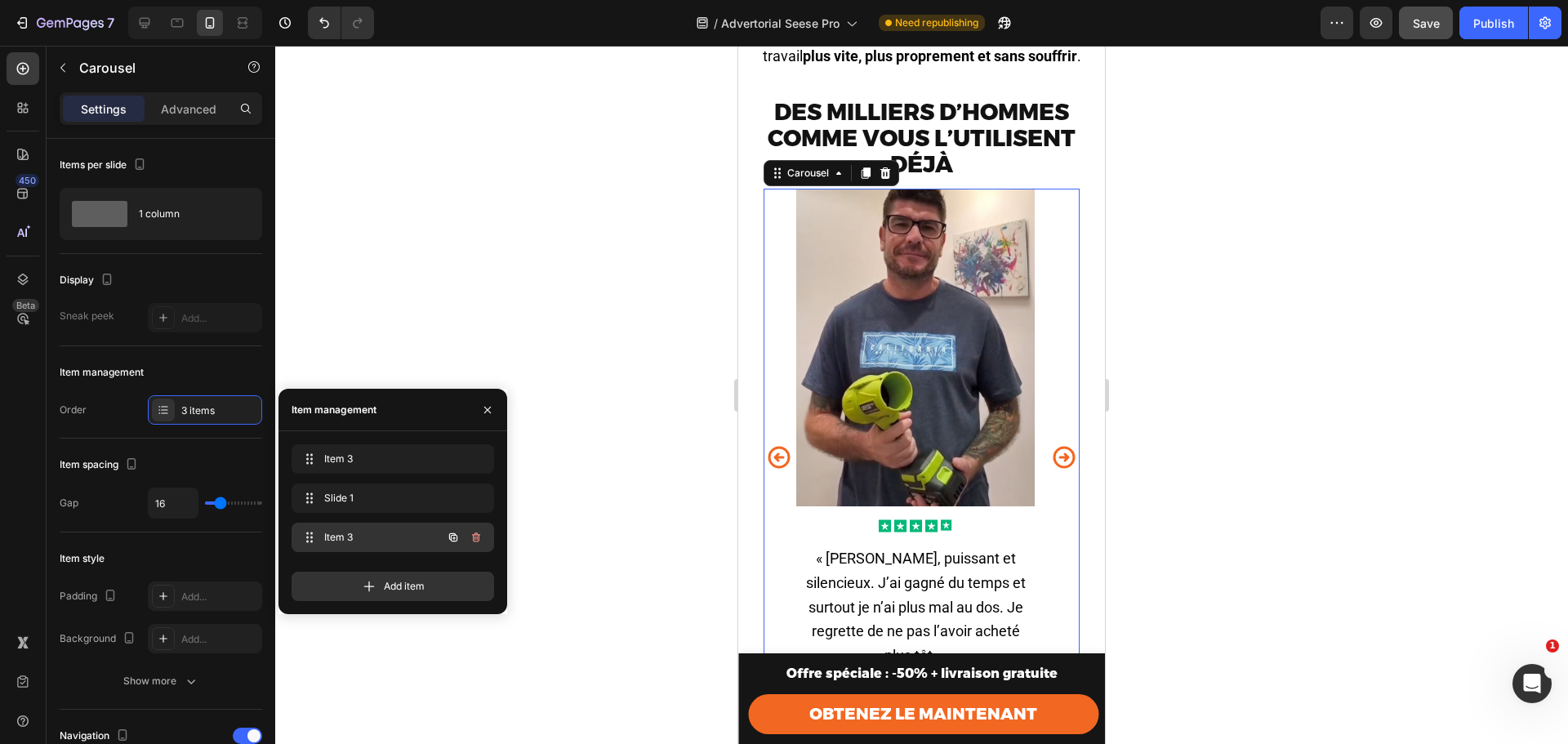
click at [387, 530] on span "Item 3" at bounding box center [371, 537] width 93 height 15
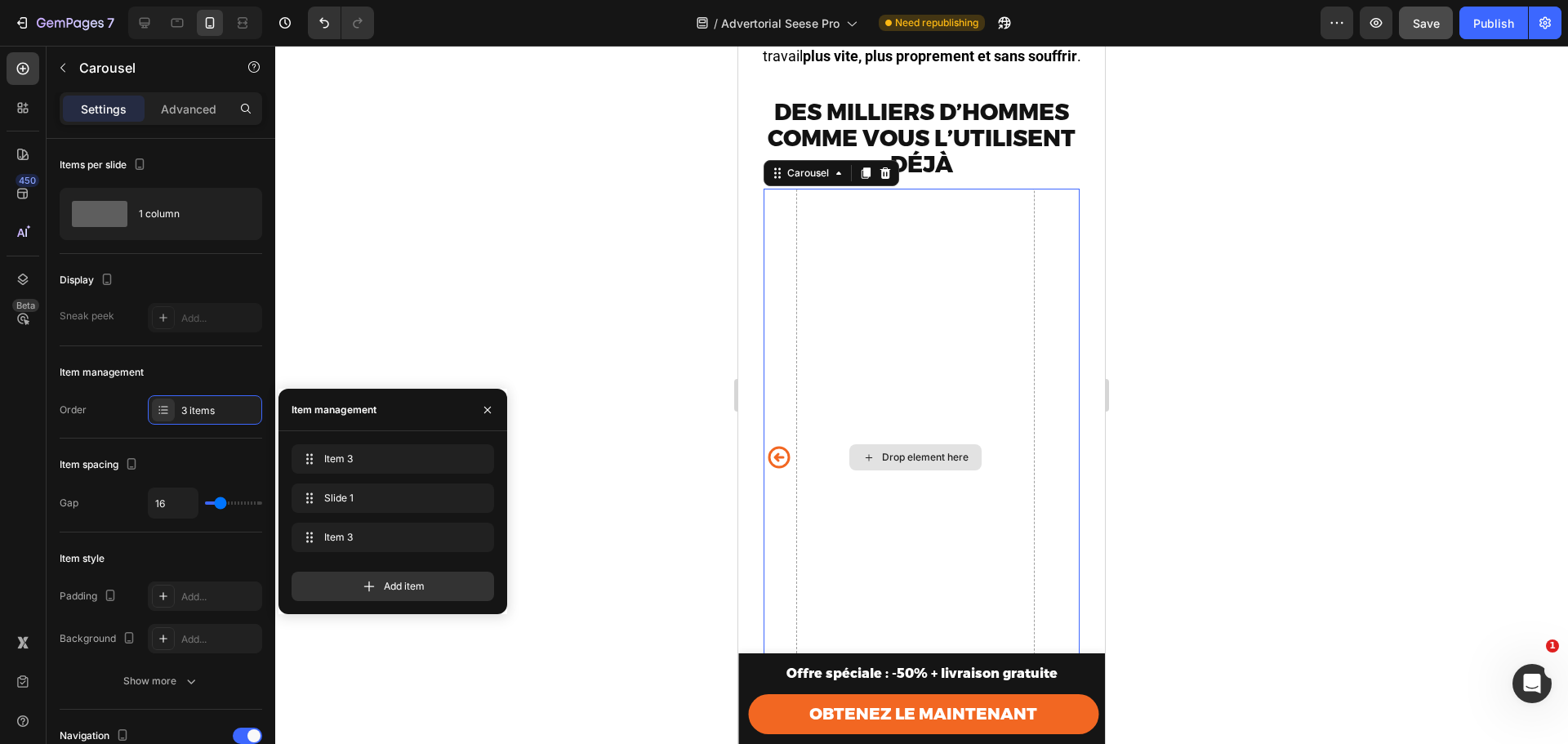
click at [913, 380] on div "Drop element here" at bounding box center [916, 458] width 238 height 538
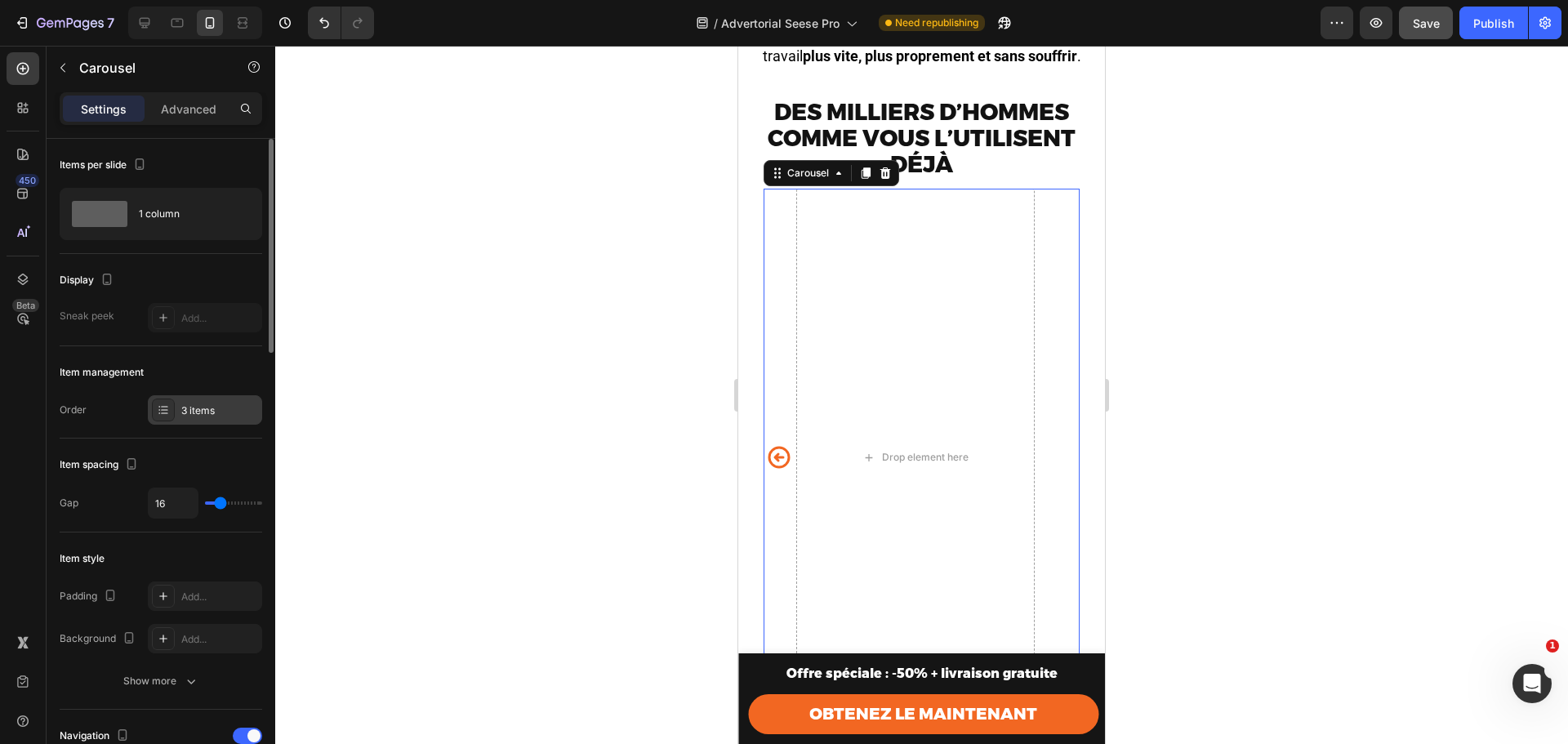
click at [210, 416] on div "3 items" at bounding box center [220, 410] width 77 height 15
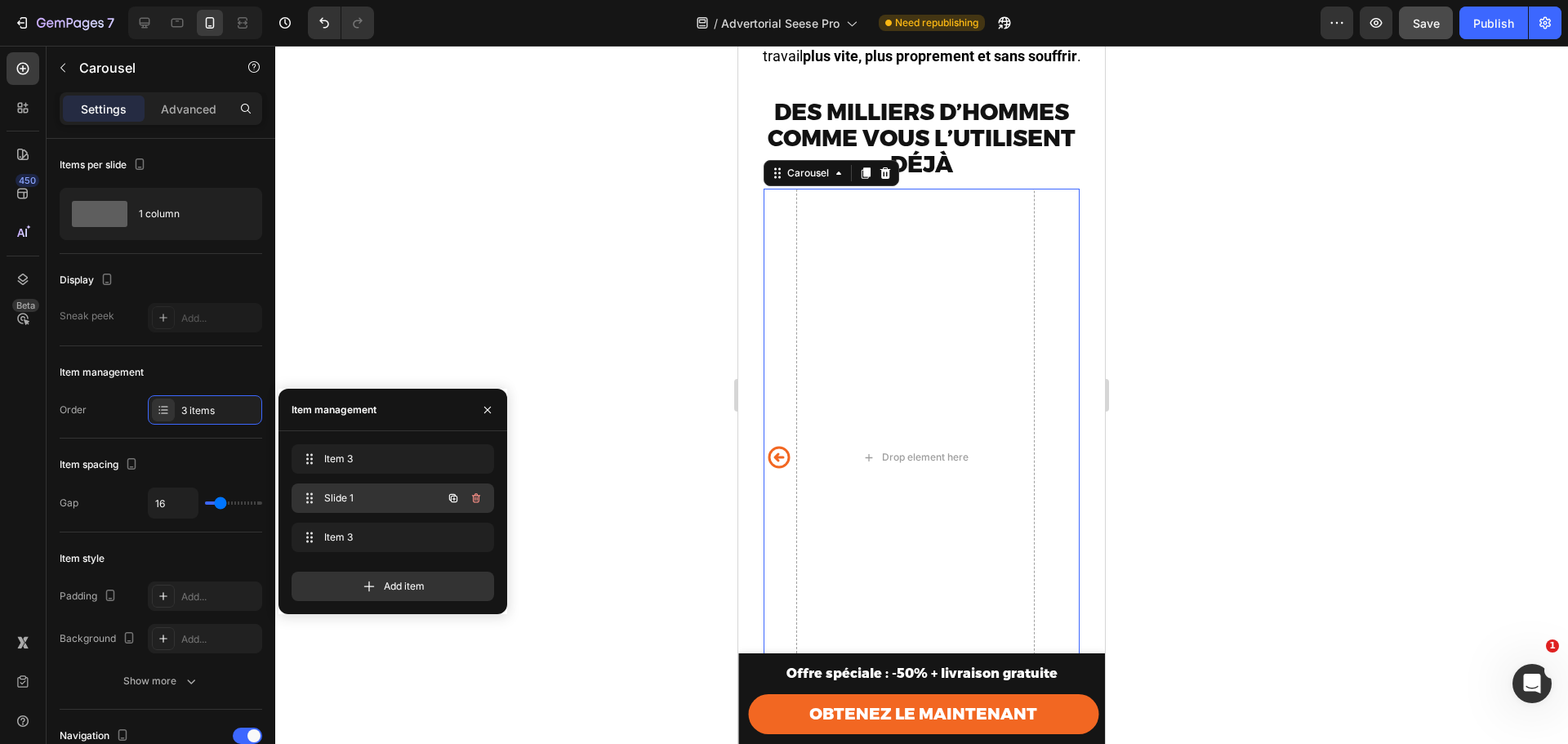
click at [359, 500] on span "Slide 1" at bounding box center [371, 498] width 93 height 15
click at [301, 500] on span at bounding box center [310, 499] width 23 height 23
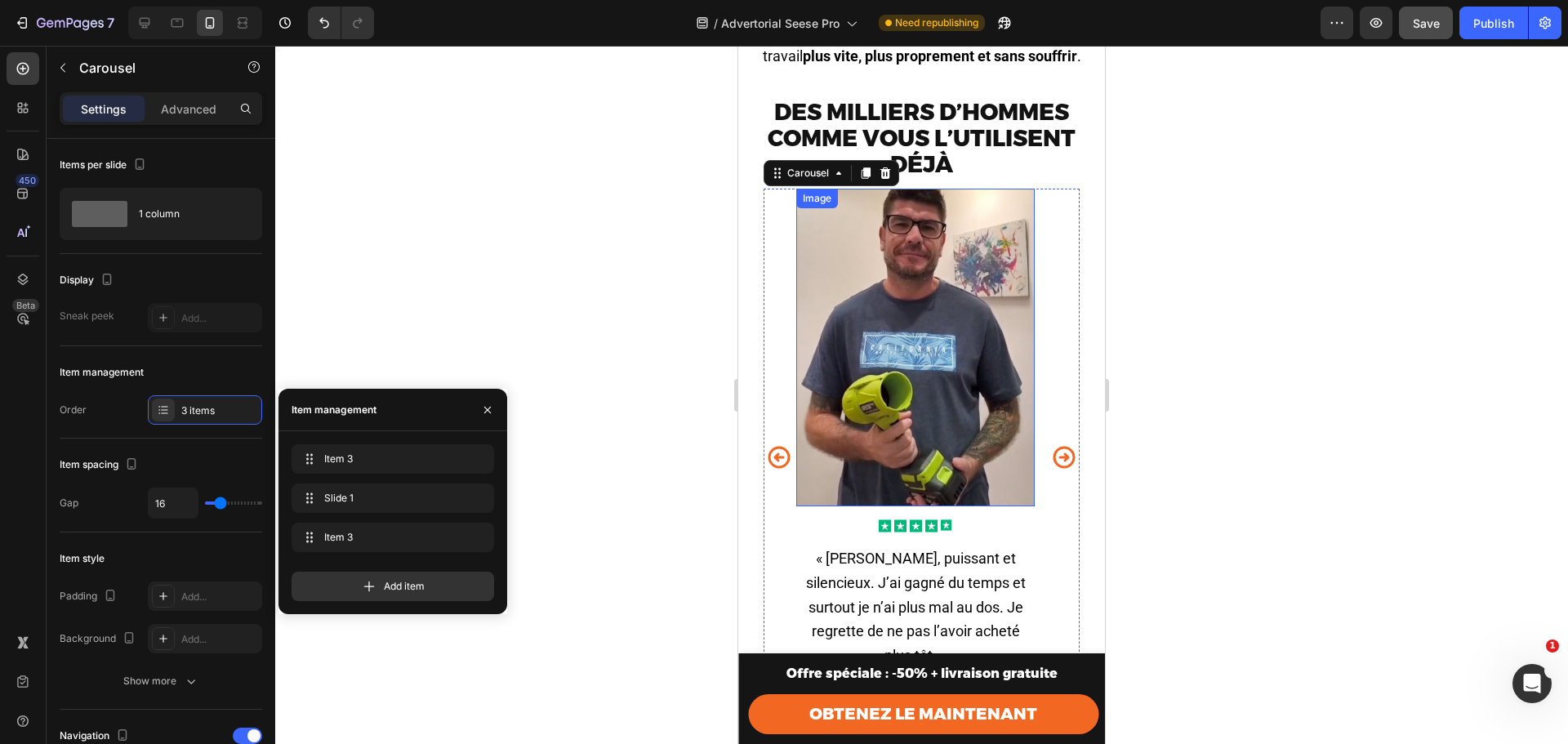
click at [968, 458] on img at bounding box center [916, 348] width 238 height 318
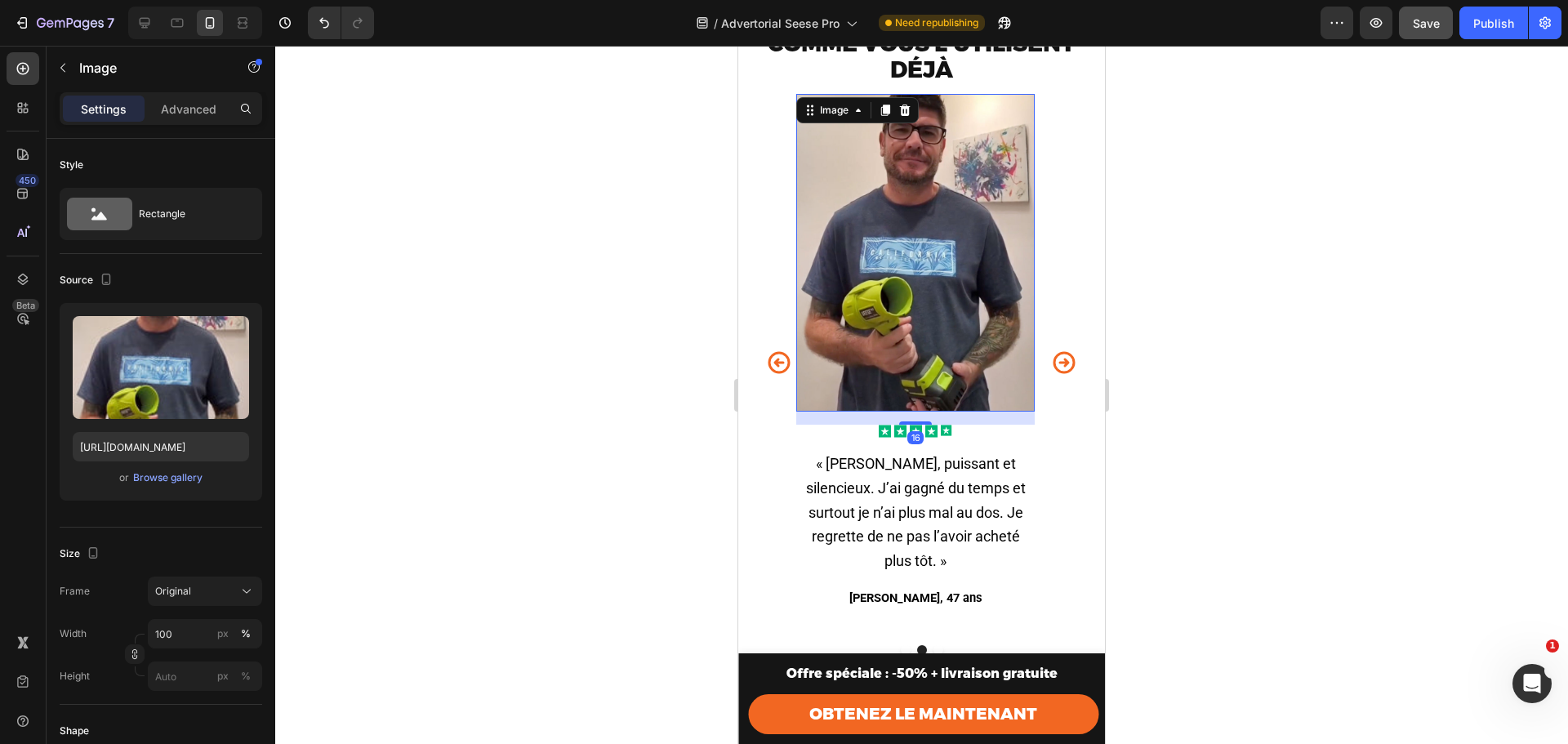
scroll to position [4795, 0]
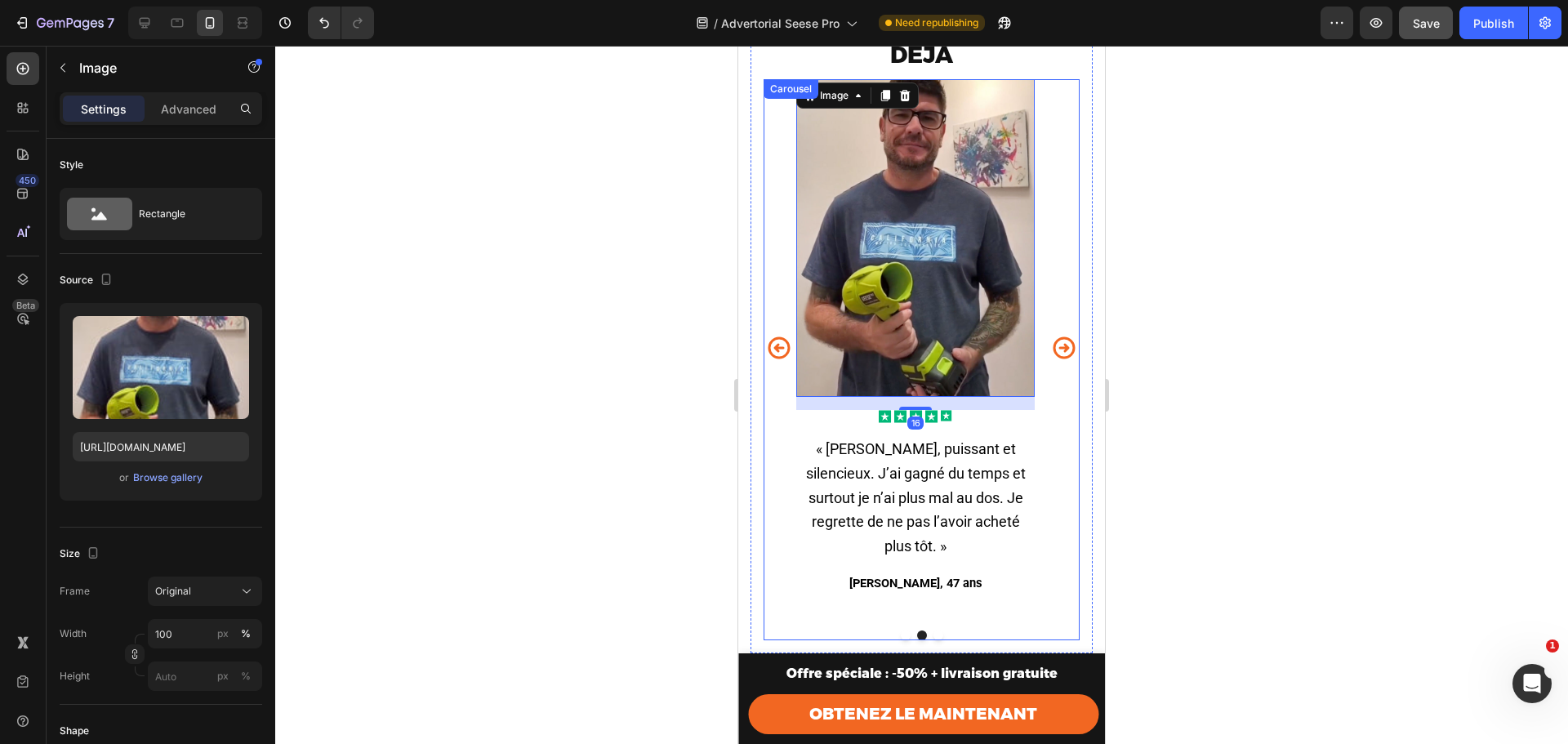
click at [786, 134] on div "Image Icon Icon Icon Icon Icon Icon List « À 61 ans, je pensais ne plus pouvoir…" at bounding box center [922, 349] width 316 height 538
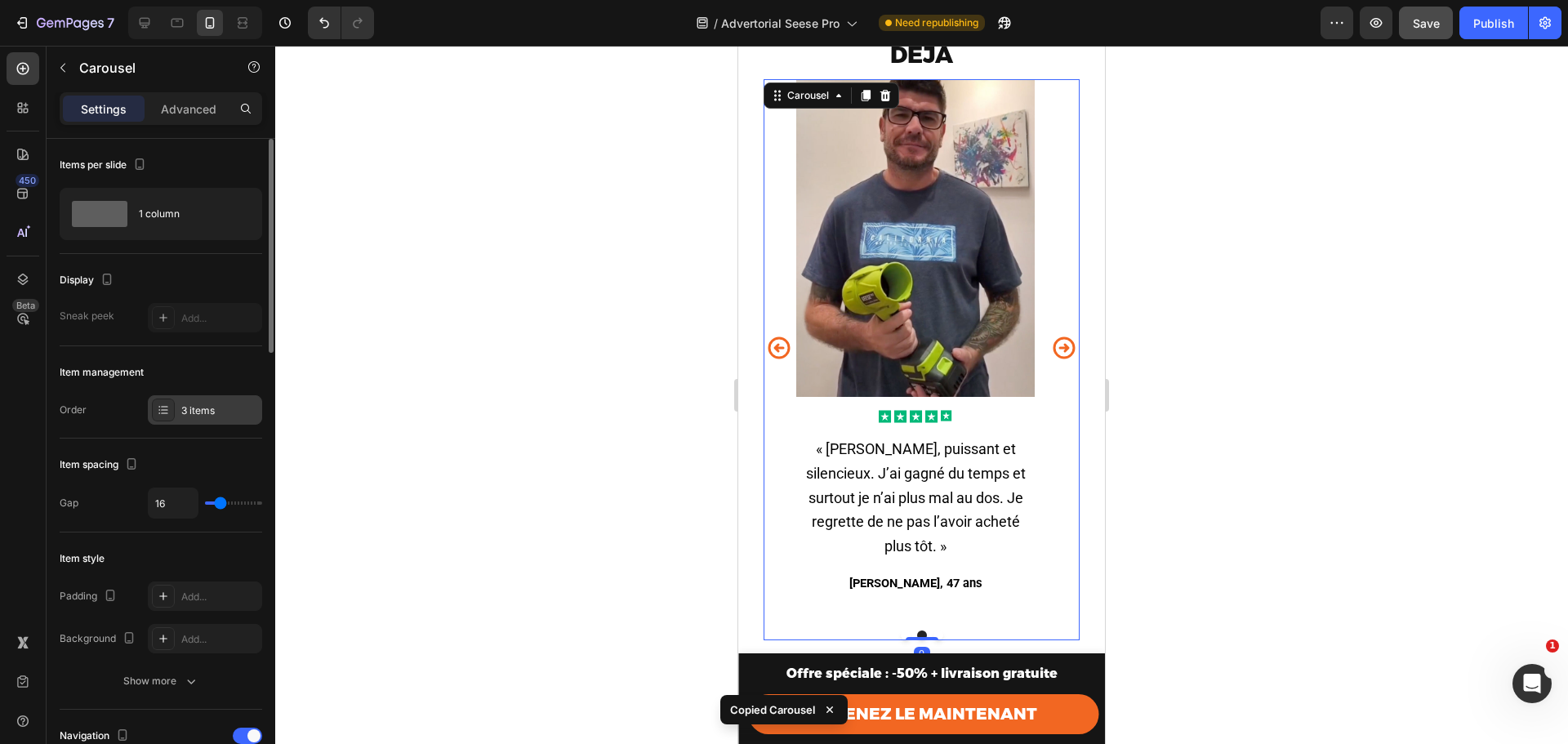
click at [160, 415] on icon at bounding box center [163, 410] width 13 height 13
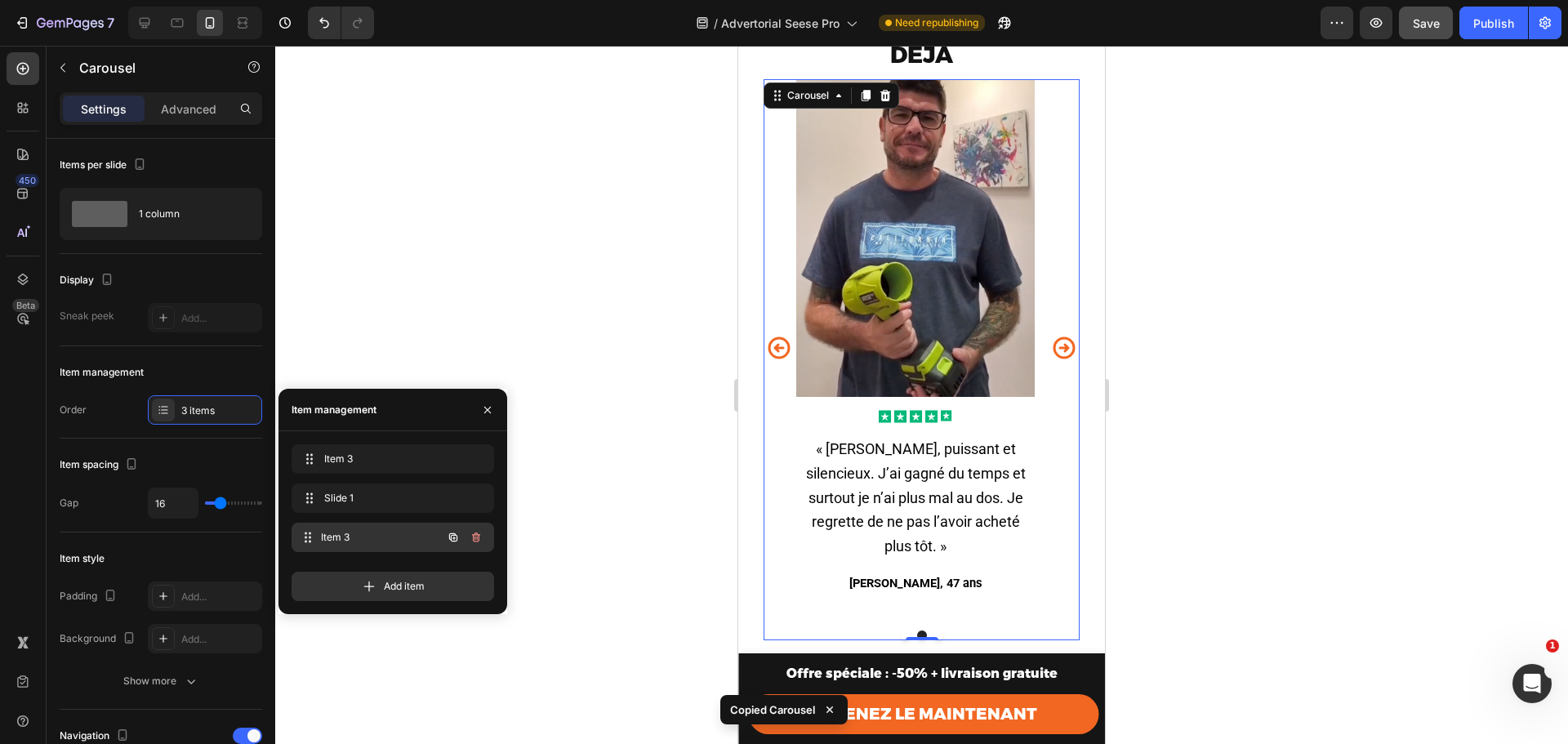
click at [386, 550] on div "Item 3 Item 3" at bounding box center [393, 537] width 203 height 29
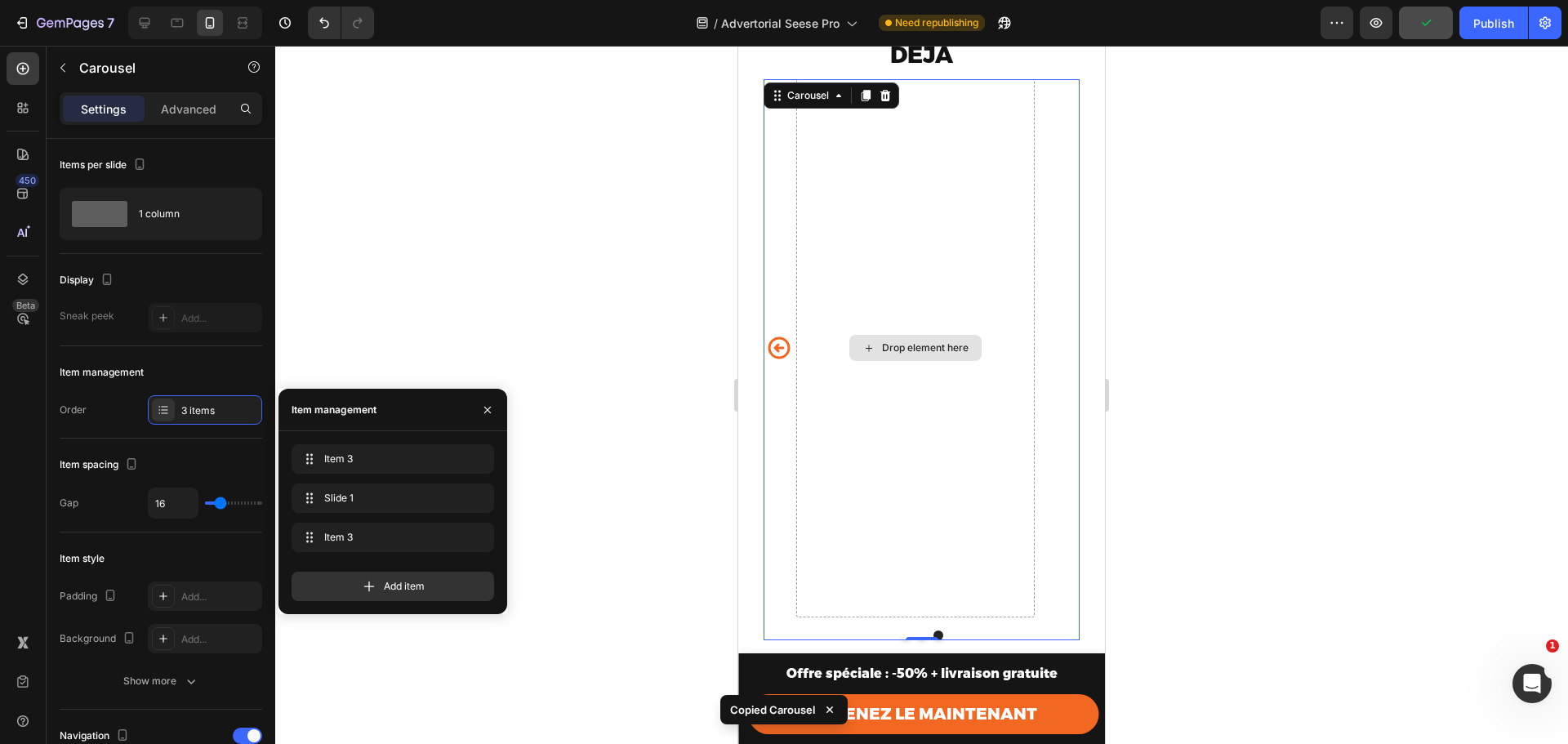
click at [904, 334] on div "Drop element here" at bounding box center [916, 349] width 238 height 538
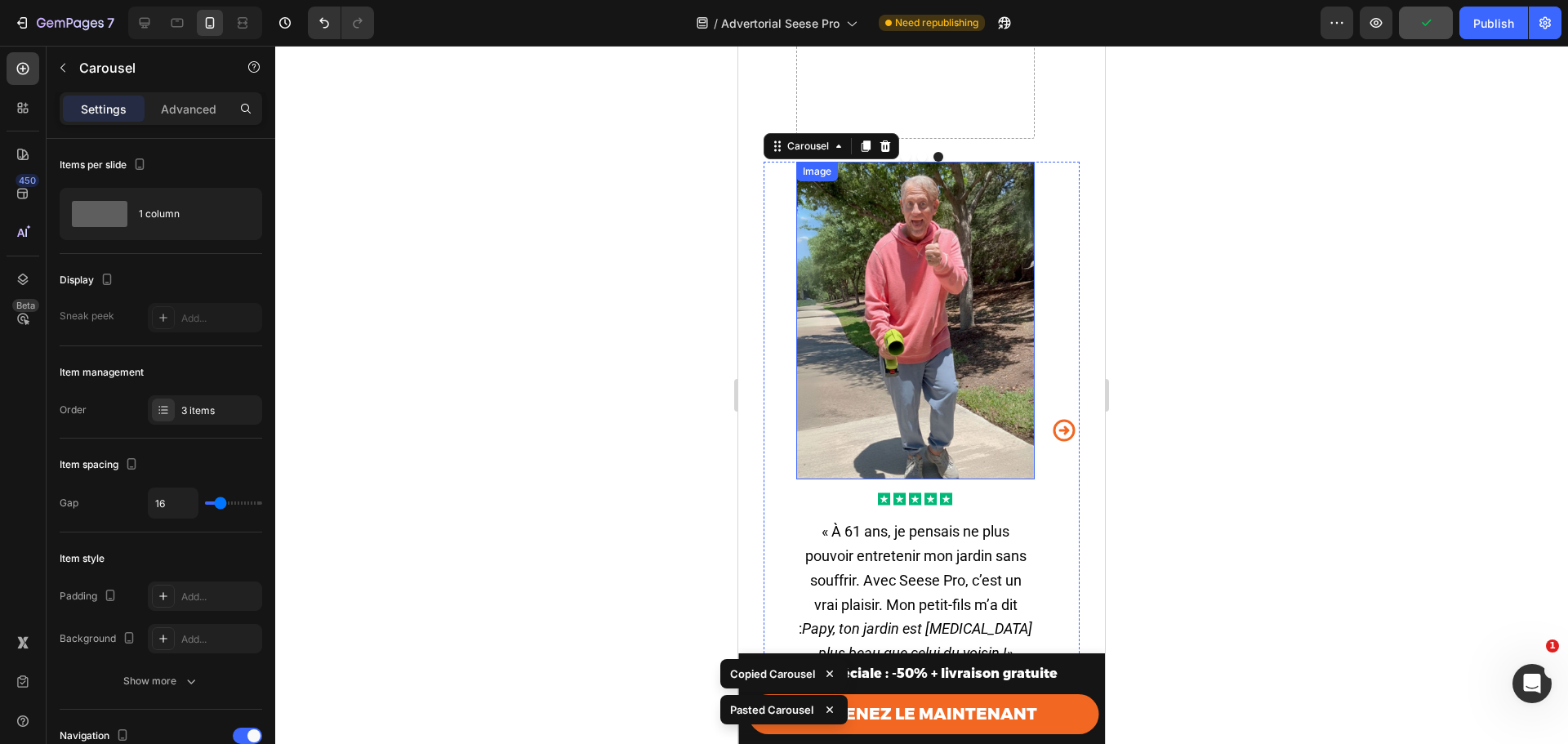
scroll to position [5125, 0]
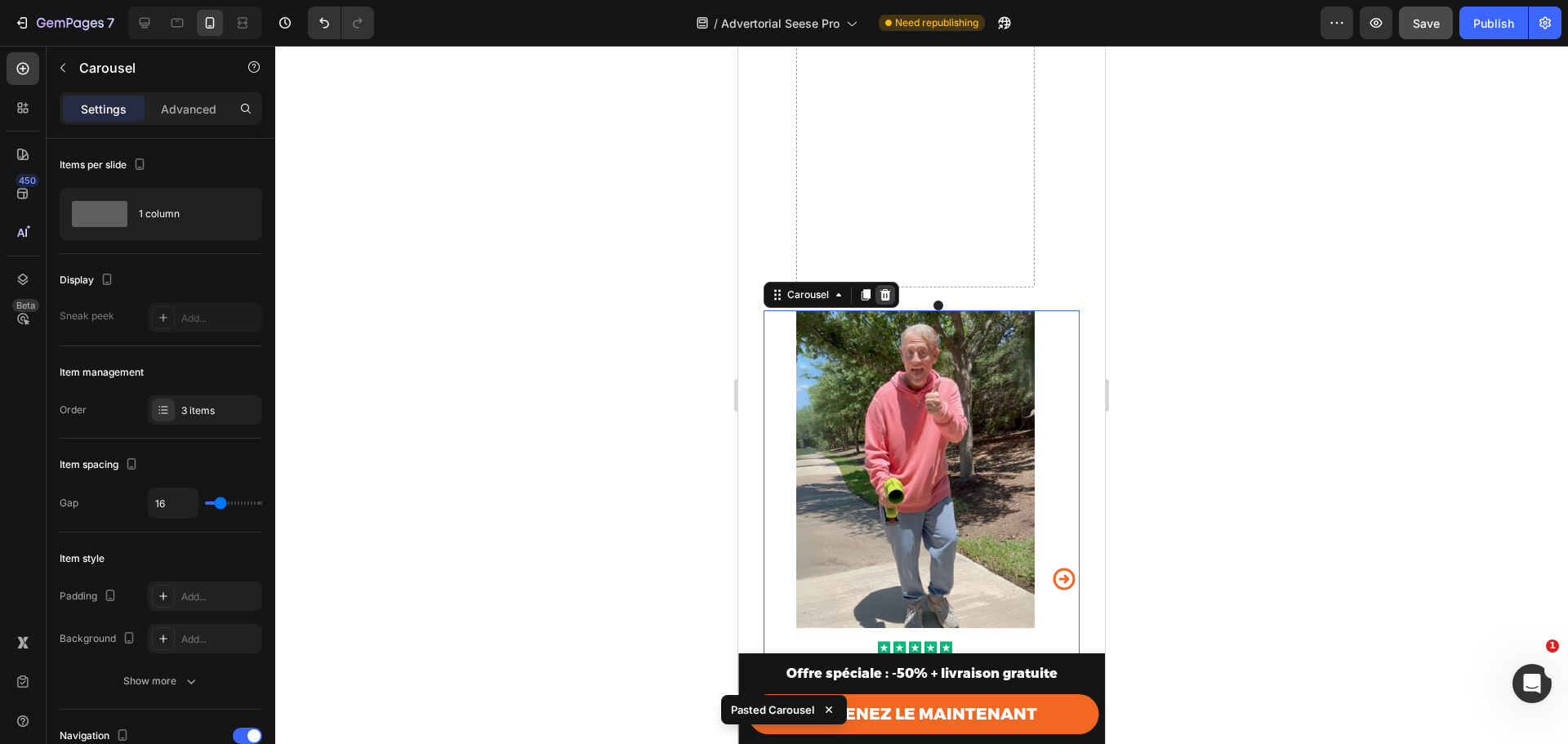
click at [885, 302] on icon at bounding box center [885, 295] width 13 height 13
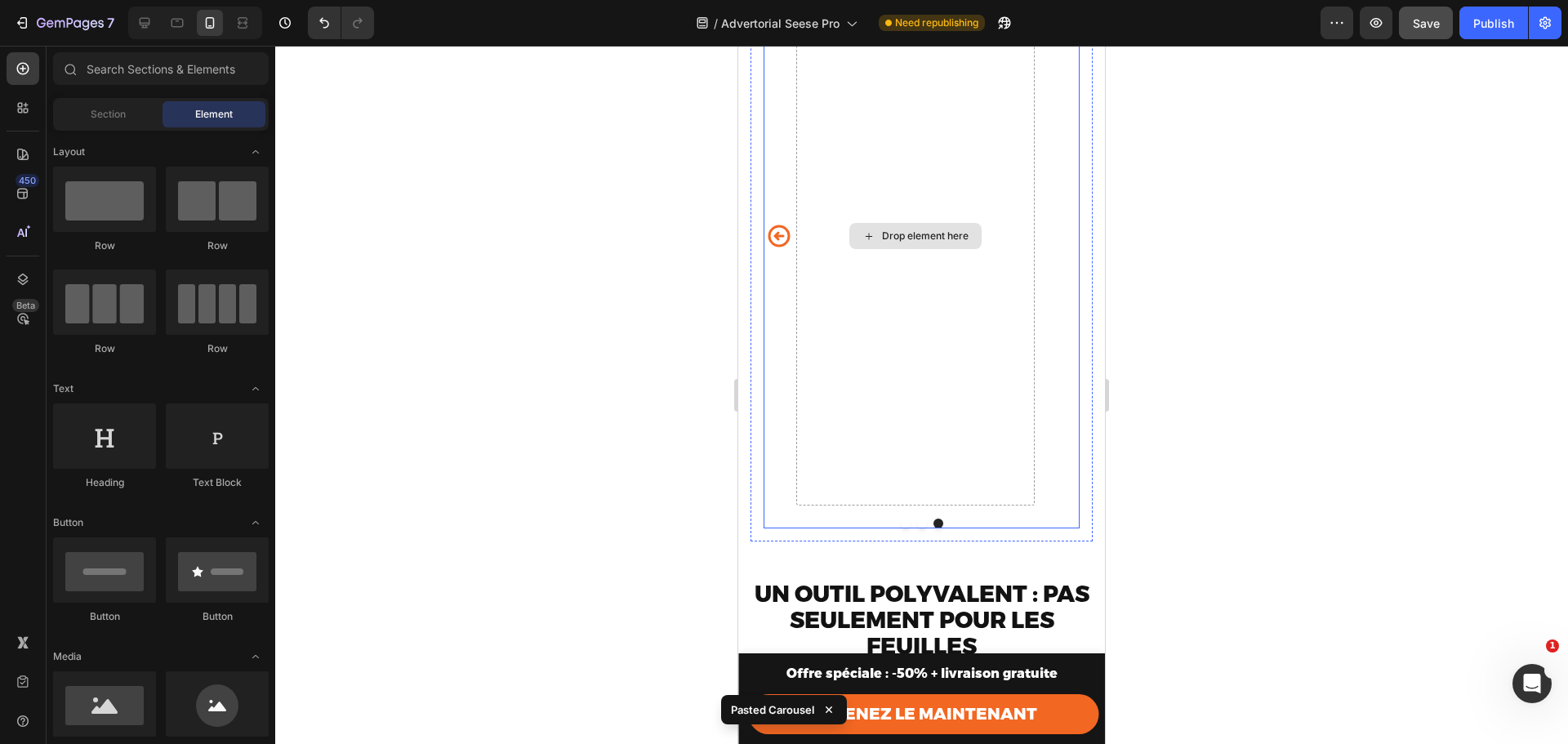
click at [892, 275] on div "Drop element here" at bounding box center [916, 237] width 238 height 538
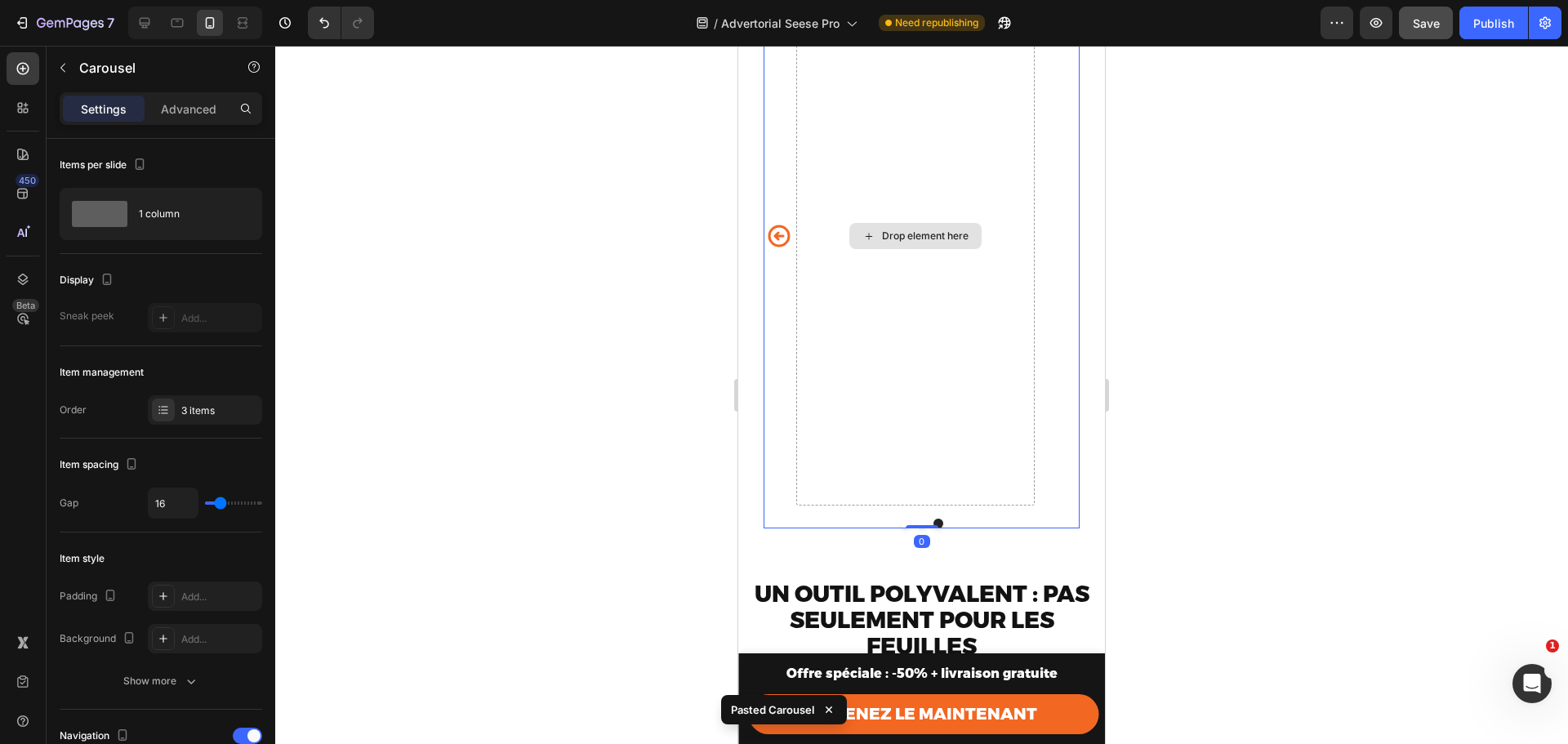
scroll to position [4853, 0]
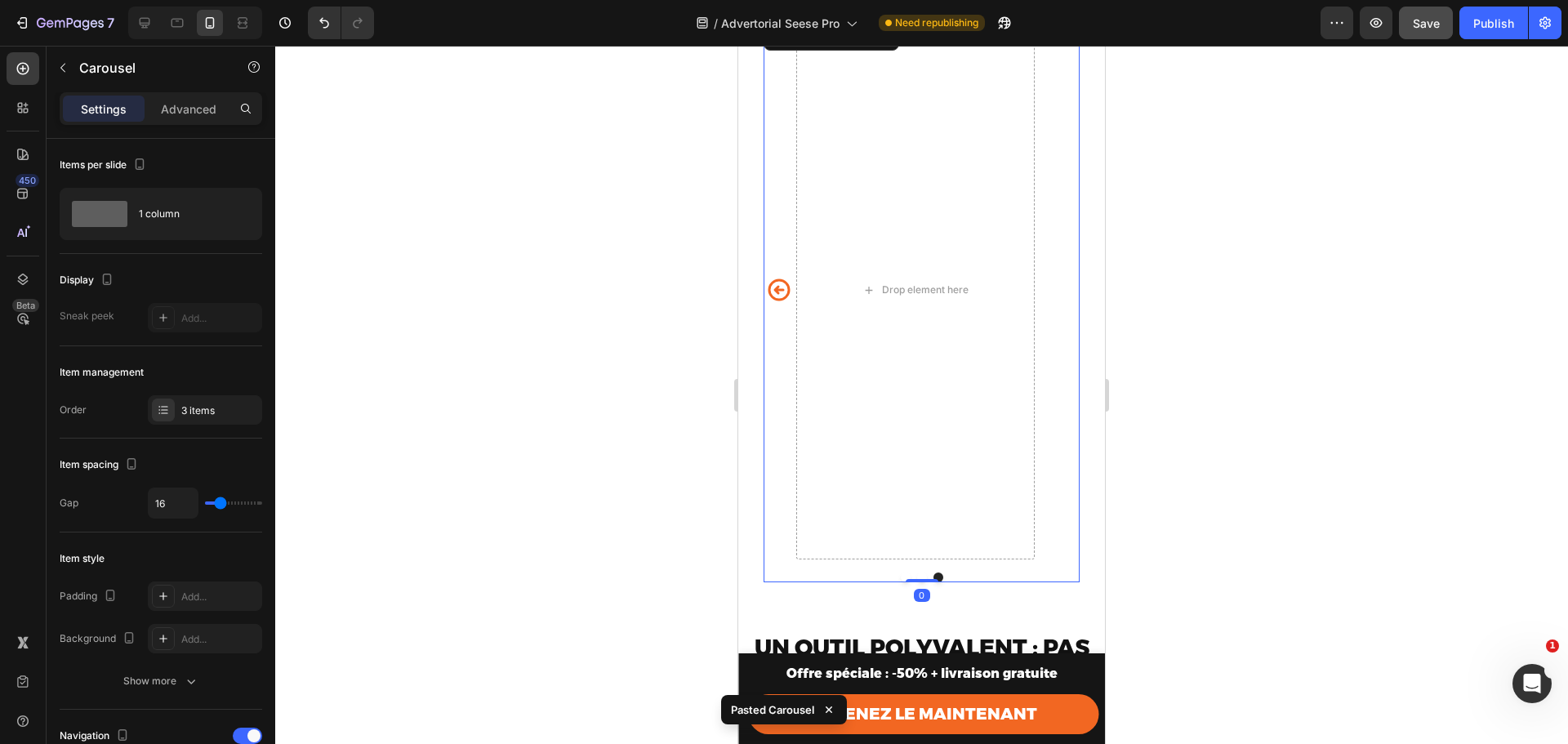
click at [778, 302] on icon "Carousel Back Arrow" at bounding box center [779, 290] width 22 height 22
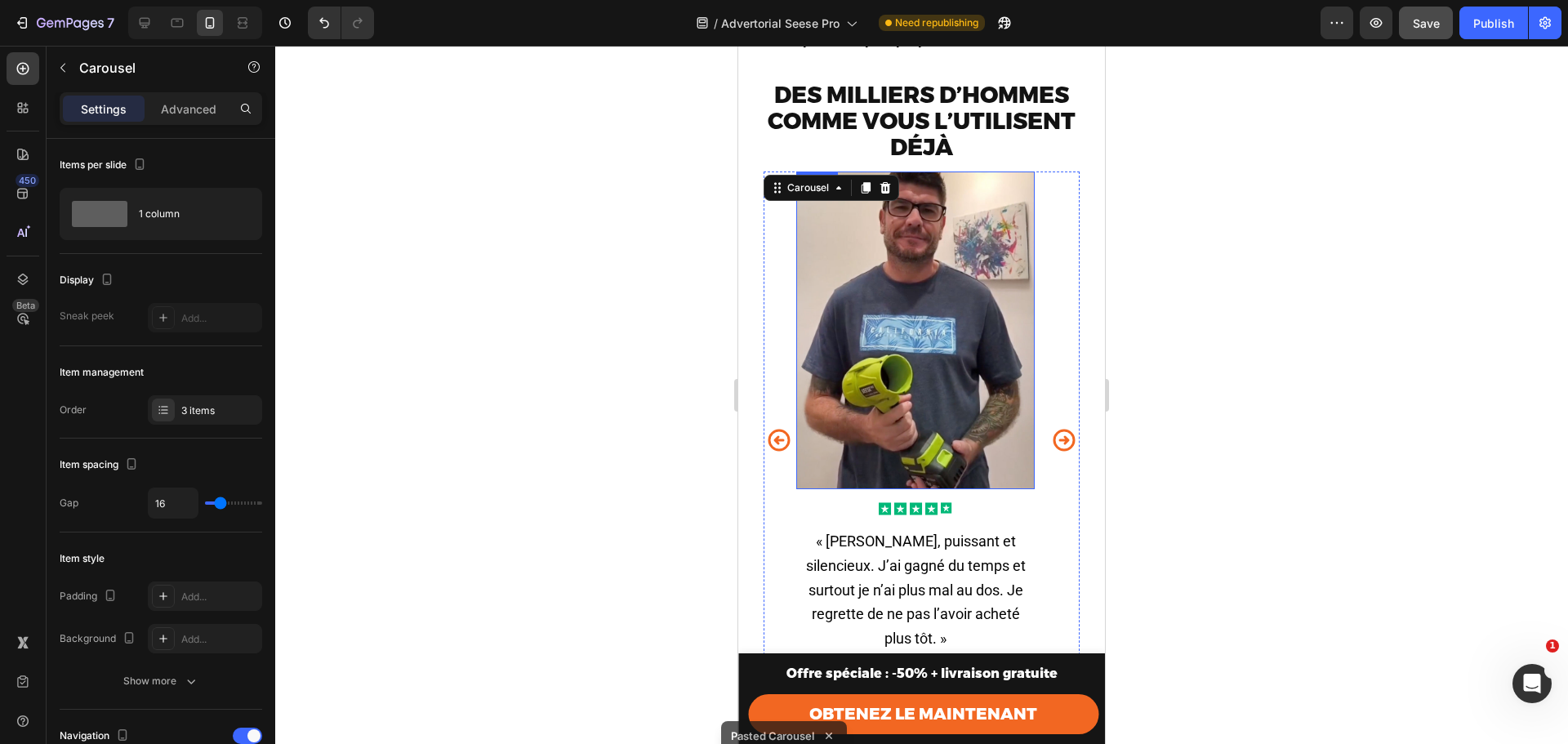
scroll to position [4690, 0]
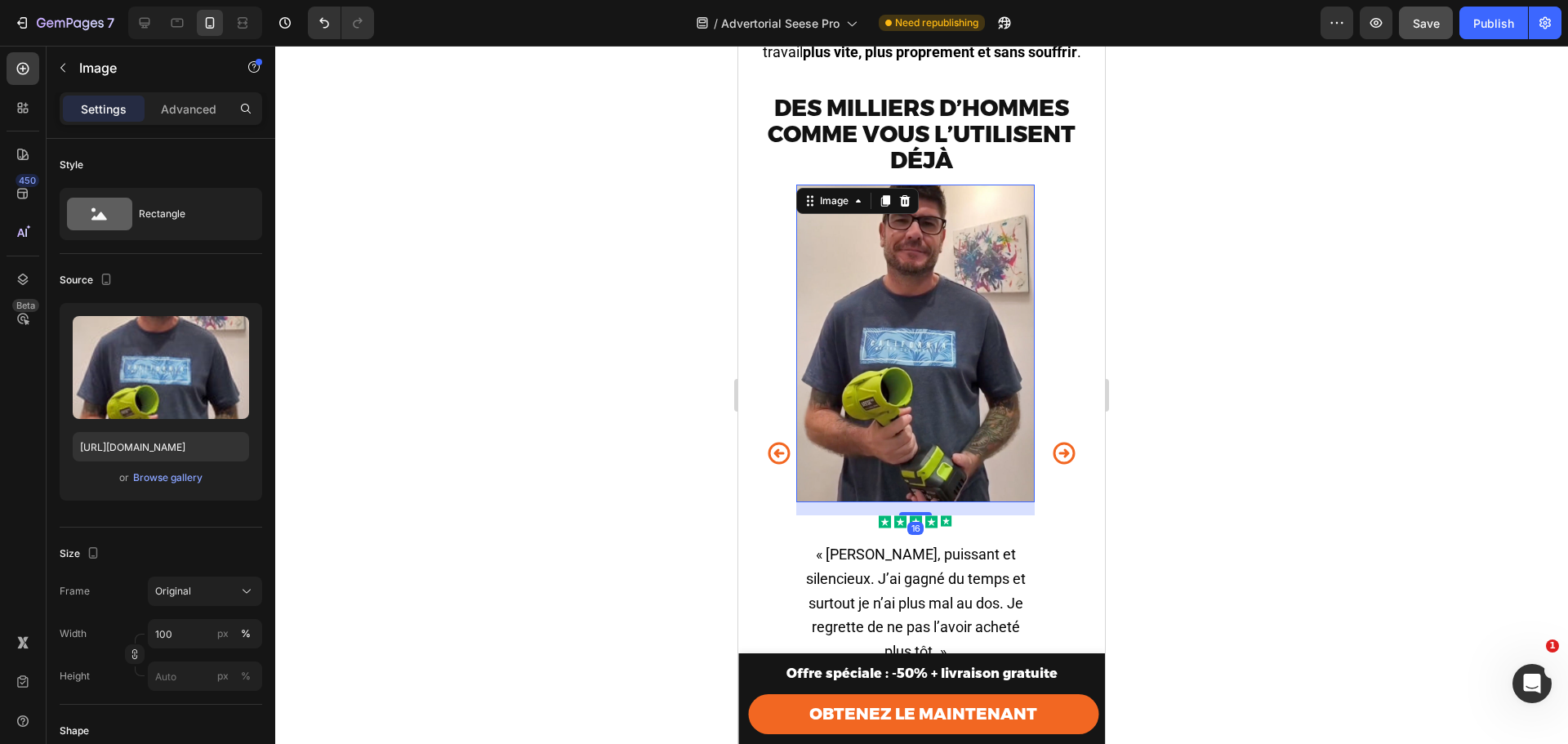
click at [873, 270] on img at bounding box center [916, 343] width 238 height 318
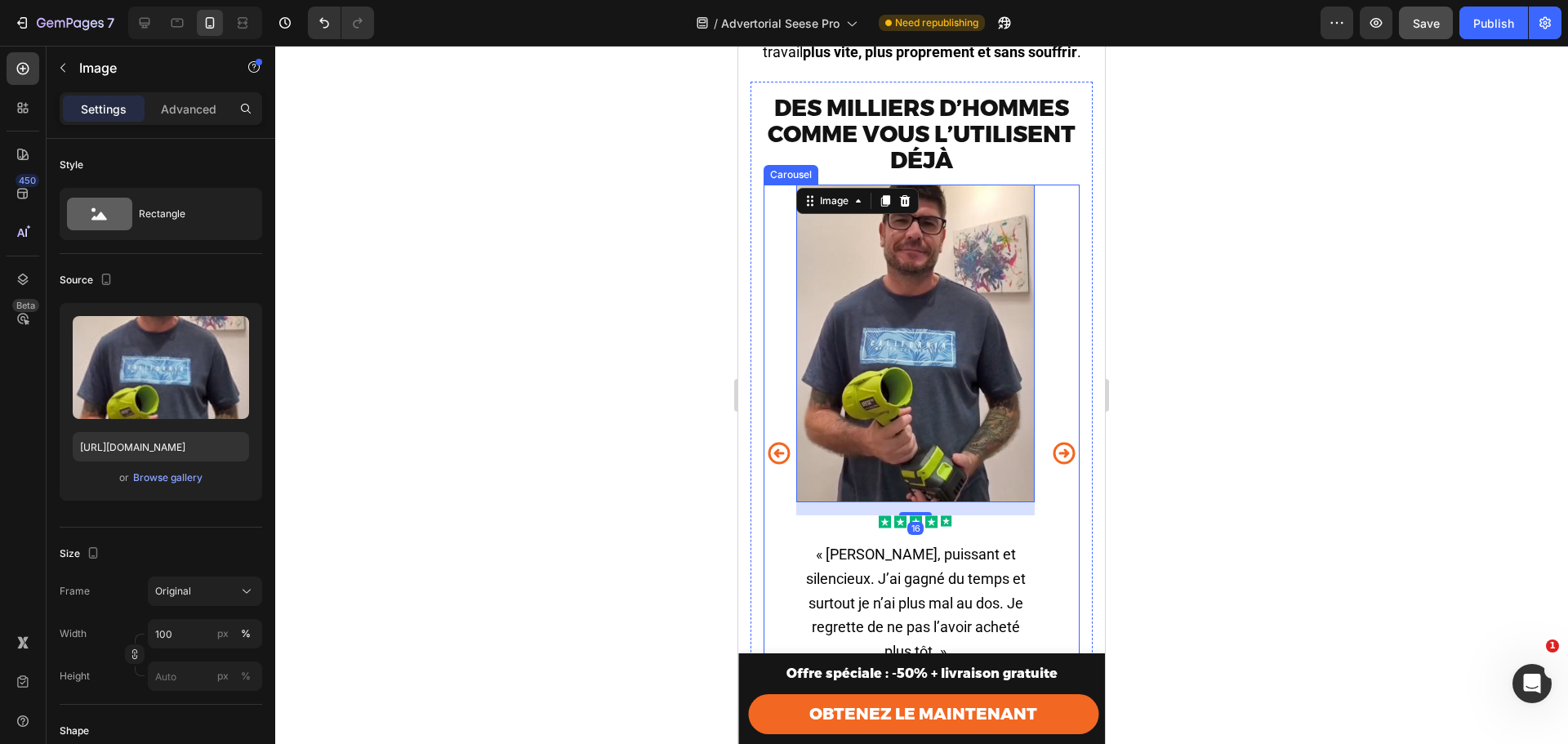
click at [789, 237] on div "Image Icon Icon Icon Icon Icon Icon List « À 61 ans, je pensais ne plus pouvoir…" at bounding box center [922, 454] width 316 height 538
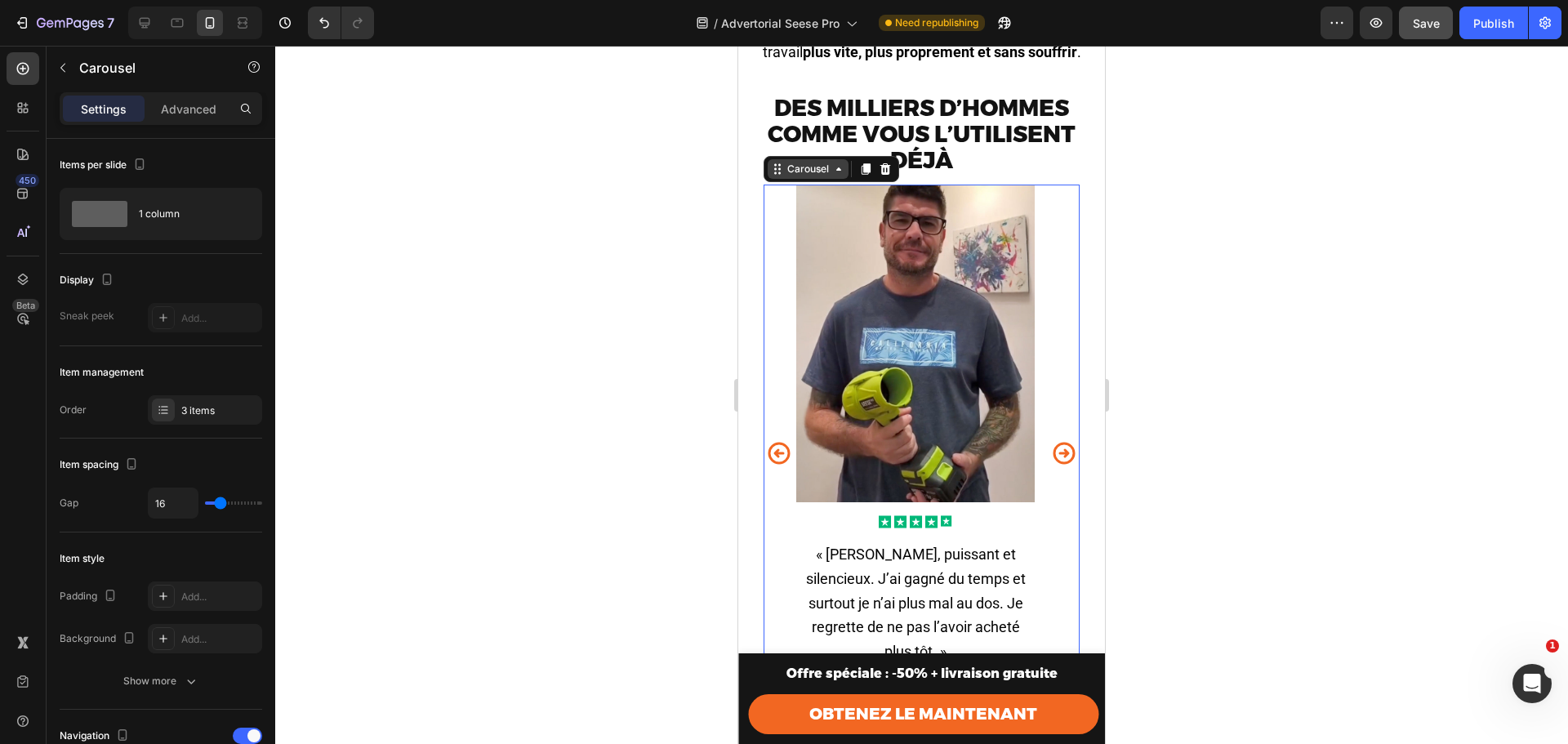
click at [815, 177] on div "Carousel" at bounding box center [808, 169] width 49 height 15
click at [819, 182] on div "Carousel Row 1 col Section" at bounding box center [832, 169] width 136 height 26
click at [798, 177] on div "Carousel" at bounding box center [808, 169] width 49 height 15
click at [840, 247] on img at bounding box center [916, 343] width 238 height 318
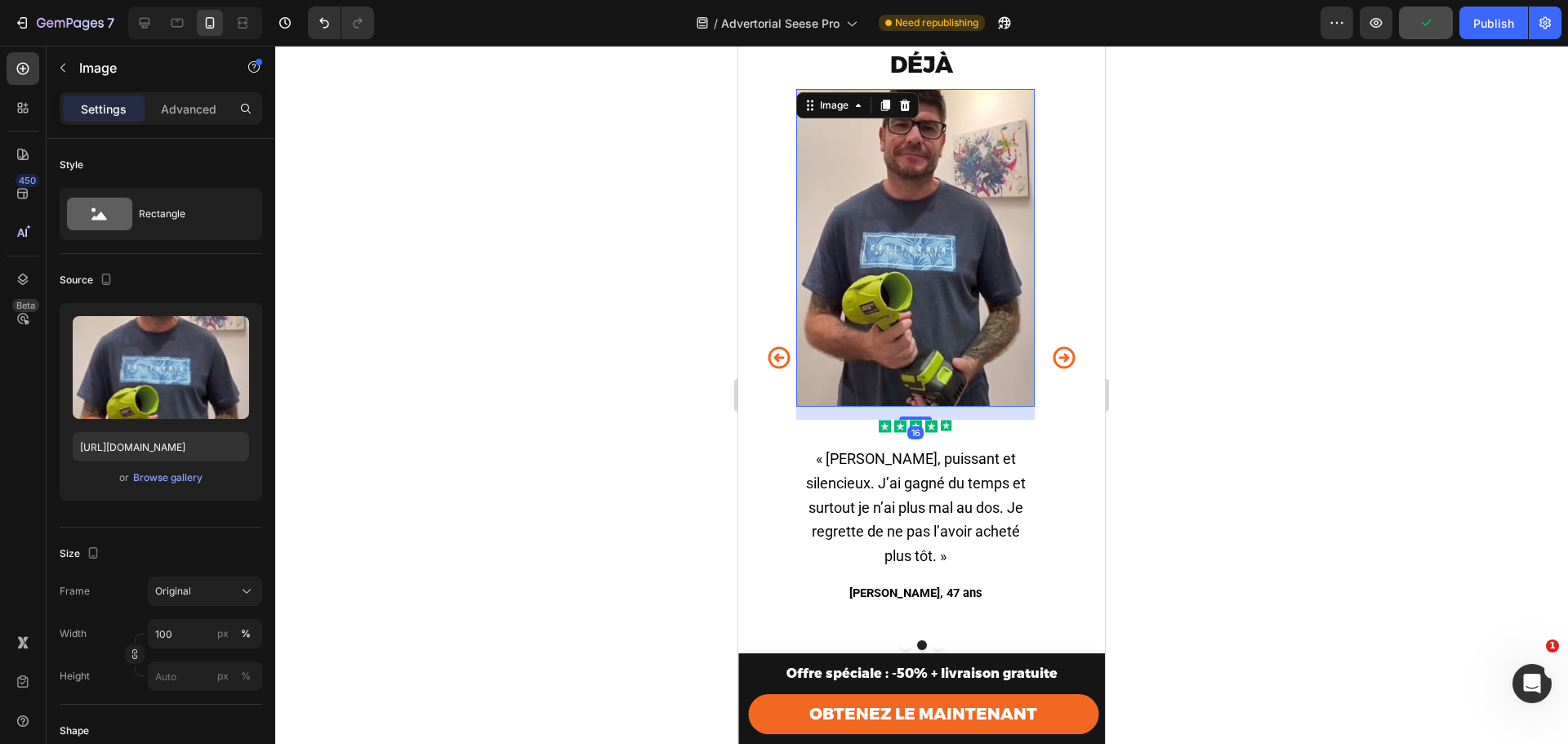
scroll to position [4853, 0]
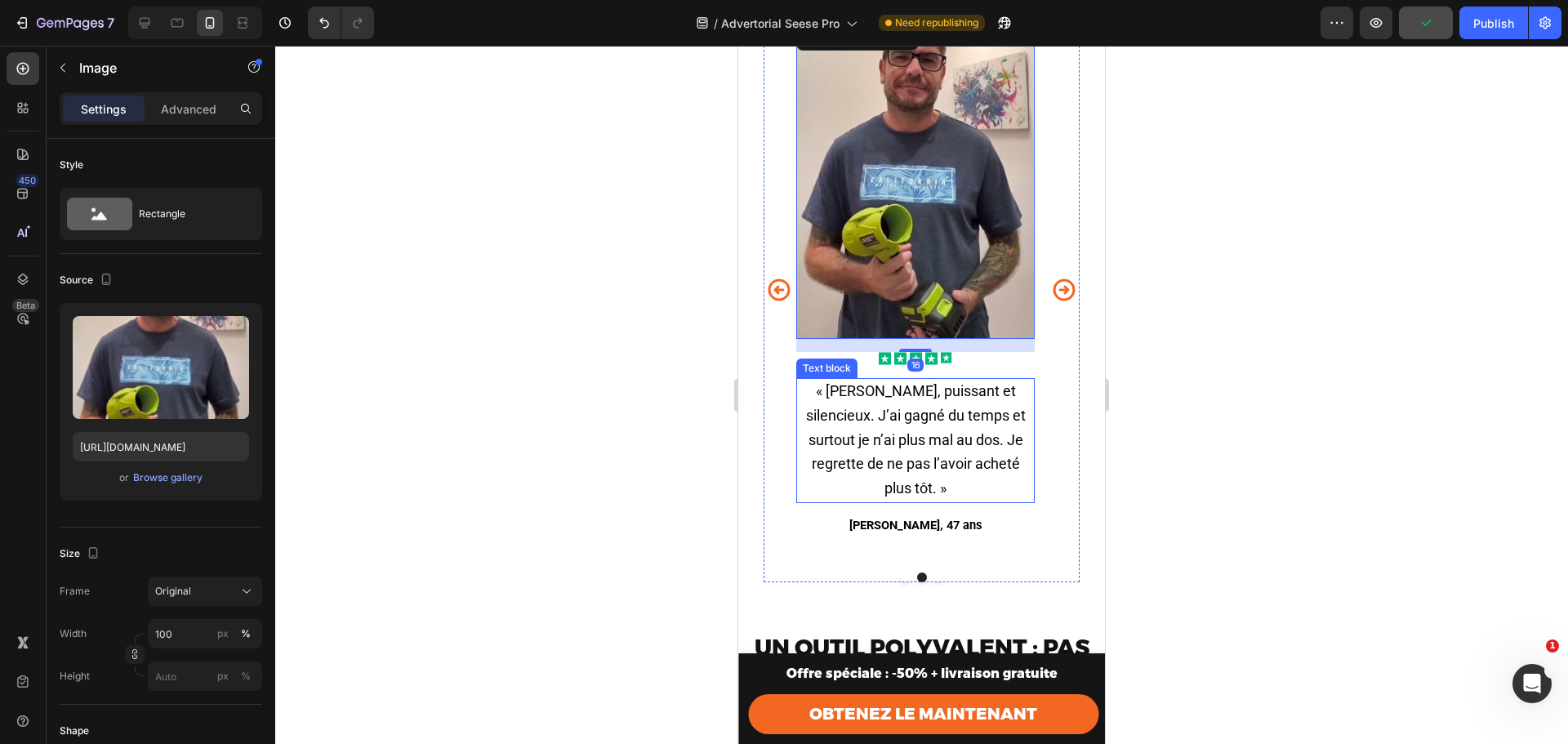
click at [928, 416] on p "« Léger, puissant et silencieux. J’ai gagné du temps et surtout je n’ai plus ma…" at bounding box center [915, 440] width 236 height 122
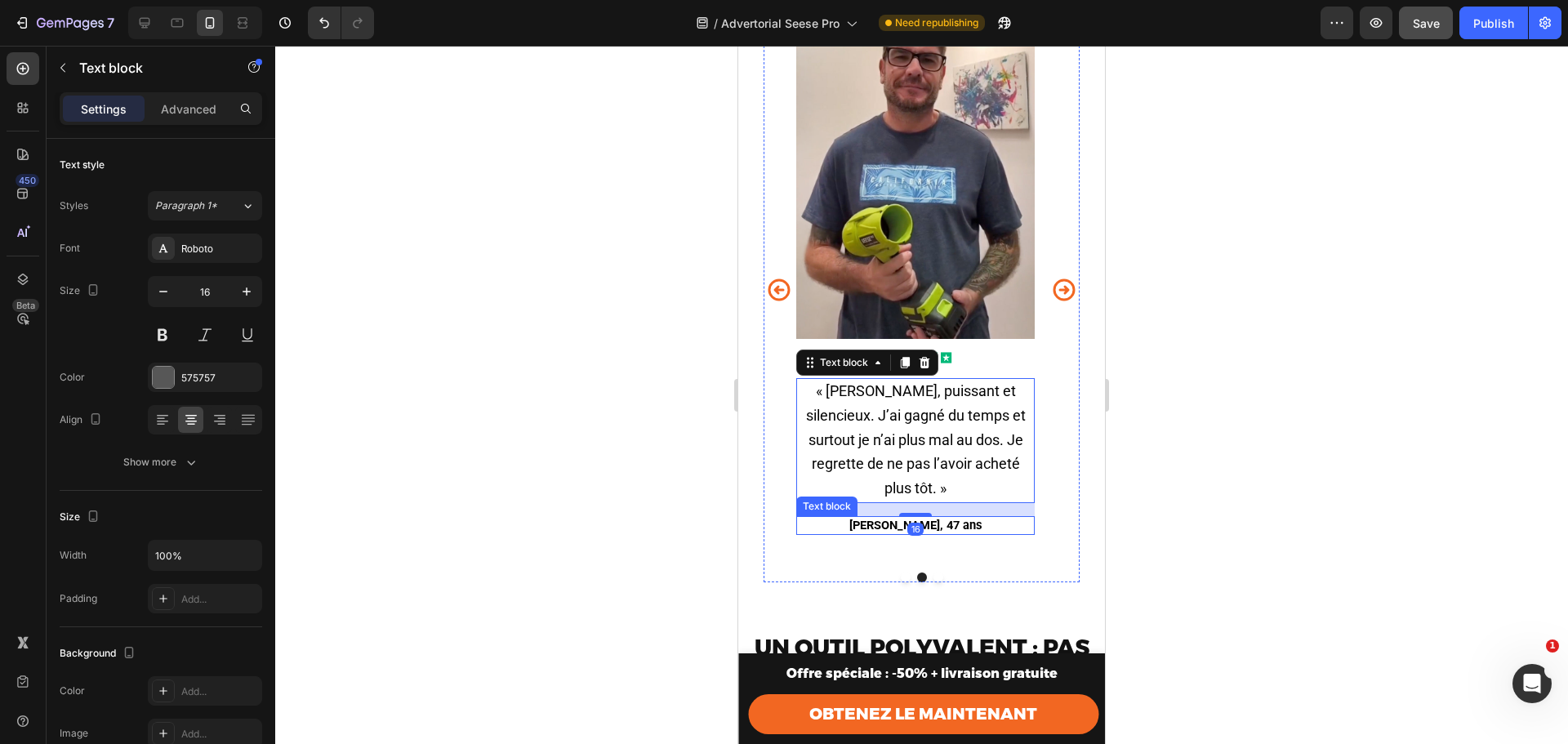
click at [979, 518] on p "Alain, 47 ans" at bounding box center [915, 526] width 236 height 16
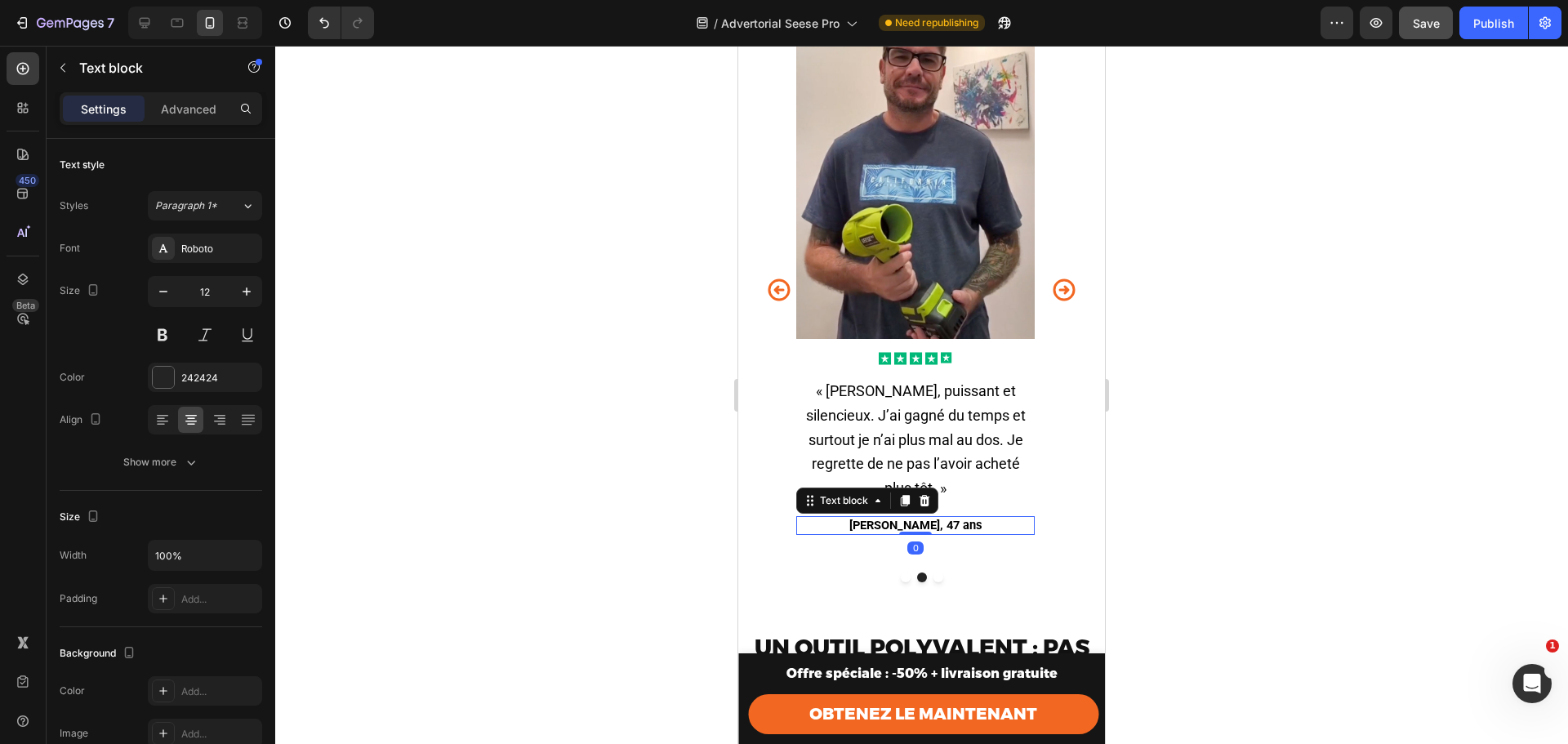
click at [991, 545] on div "Image Icon Icon Icon Icon Icon Icon List « Léger, puissant et silencieux. J’ai …" at bounding box center [916, 290] width 238 height 538
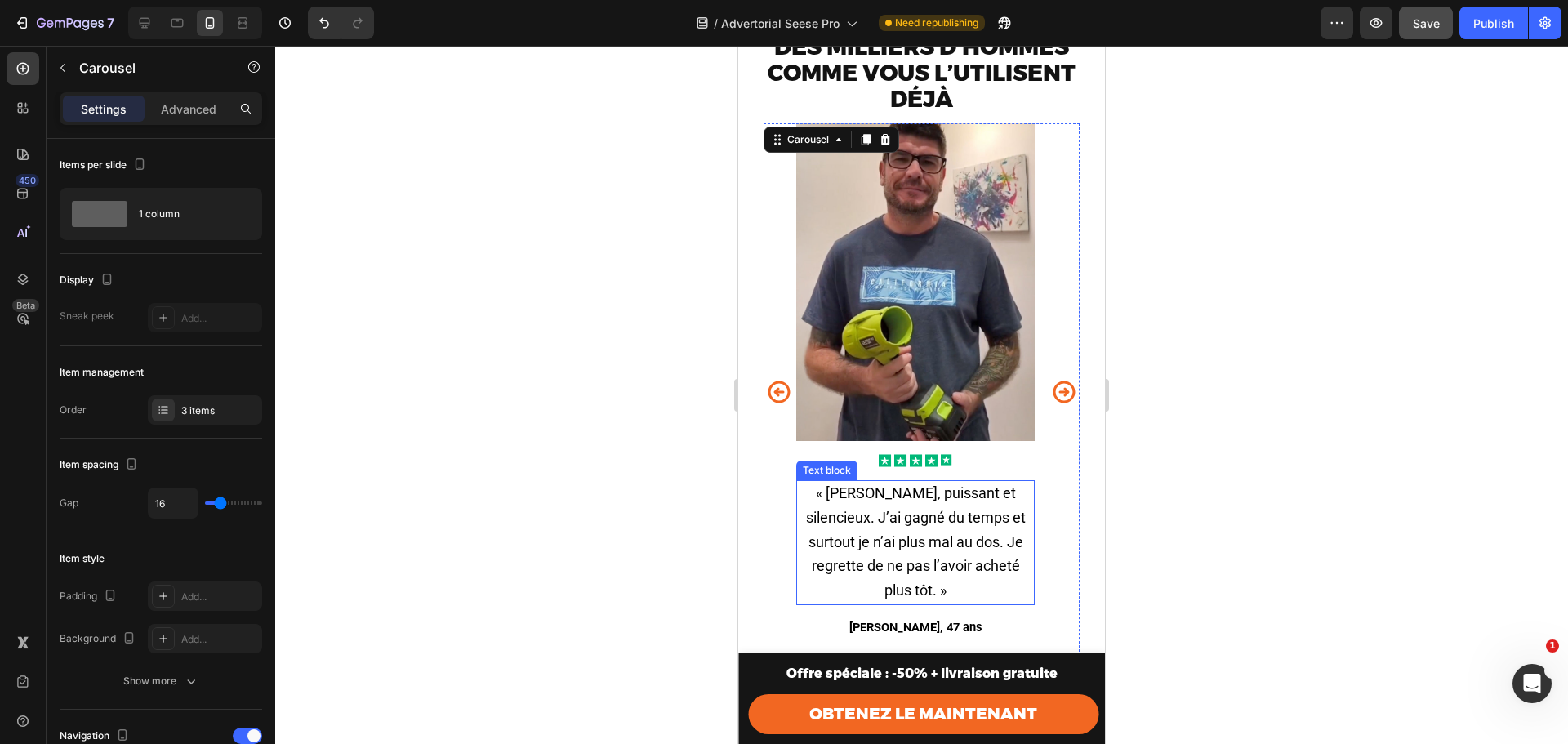
scroll to position [4744, 0]
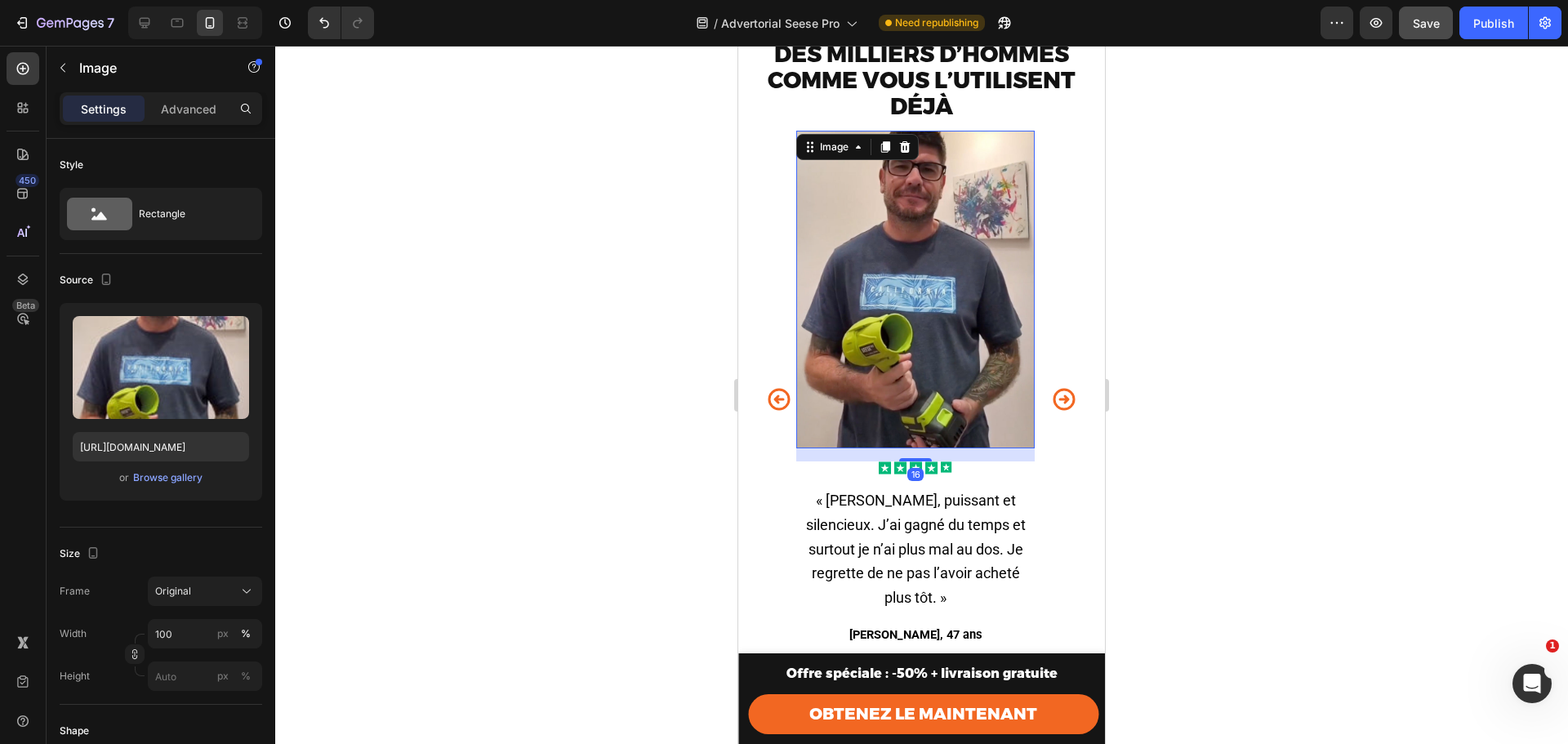
click at [953, 361] on img at bounding box center [916, 289] width 238 height 318
click at [946, 472] on rect at bounding box center [946, 467] width 11 height 11
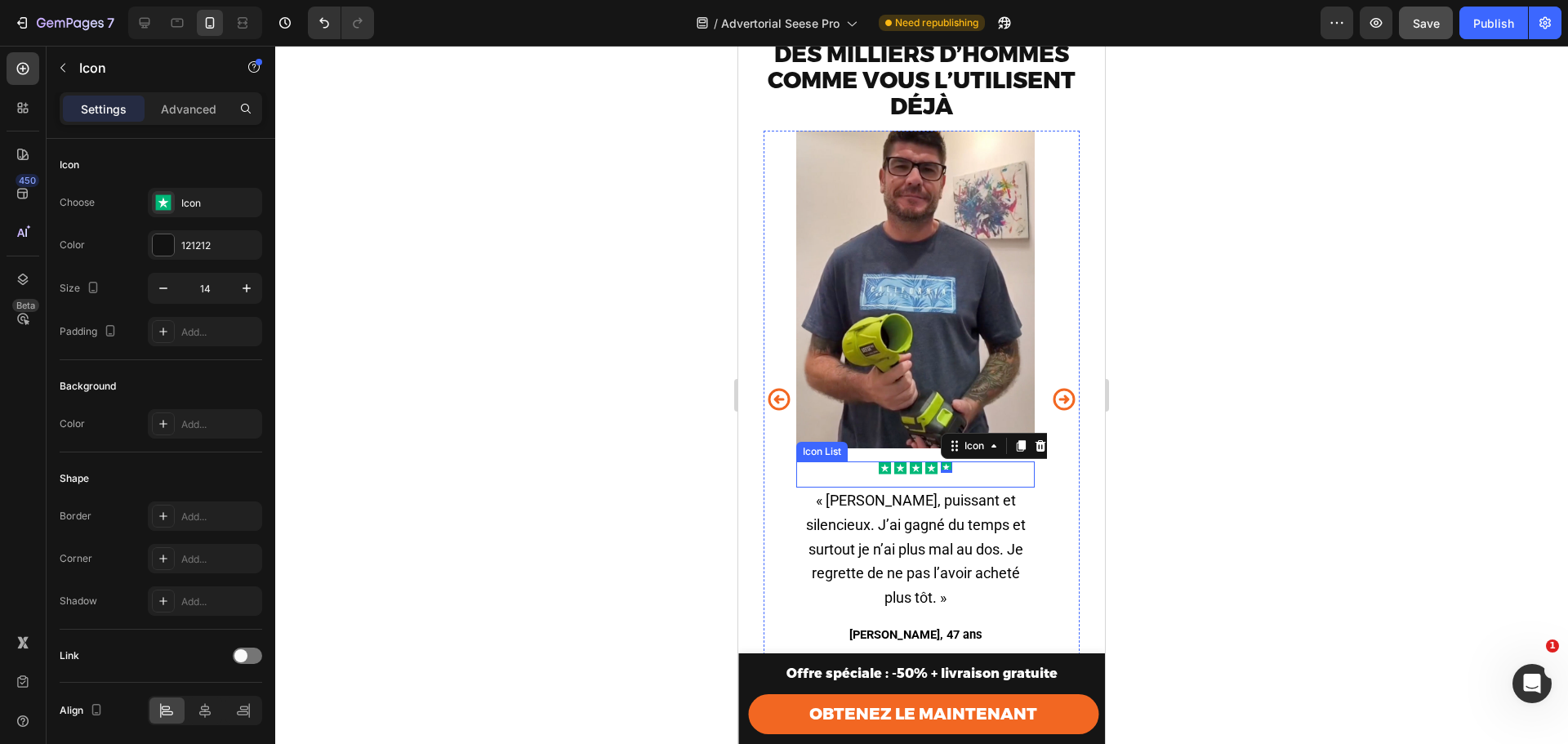
click at [964, 488] on div "Icon Icon Icon Icon Icon 0 Icon List" at bounding box center [916, 475] width 238 height 26
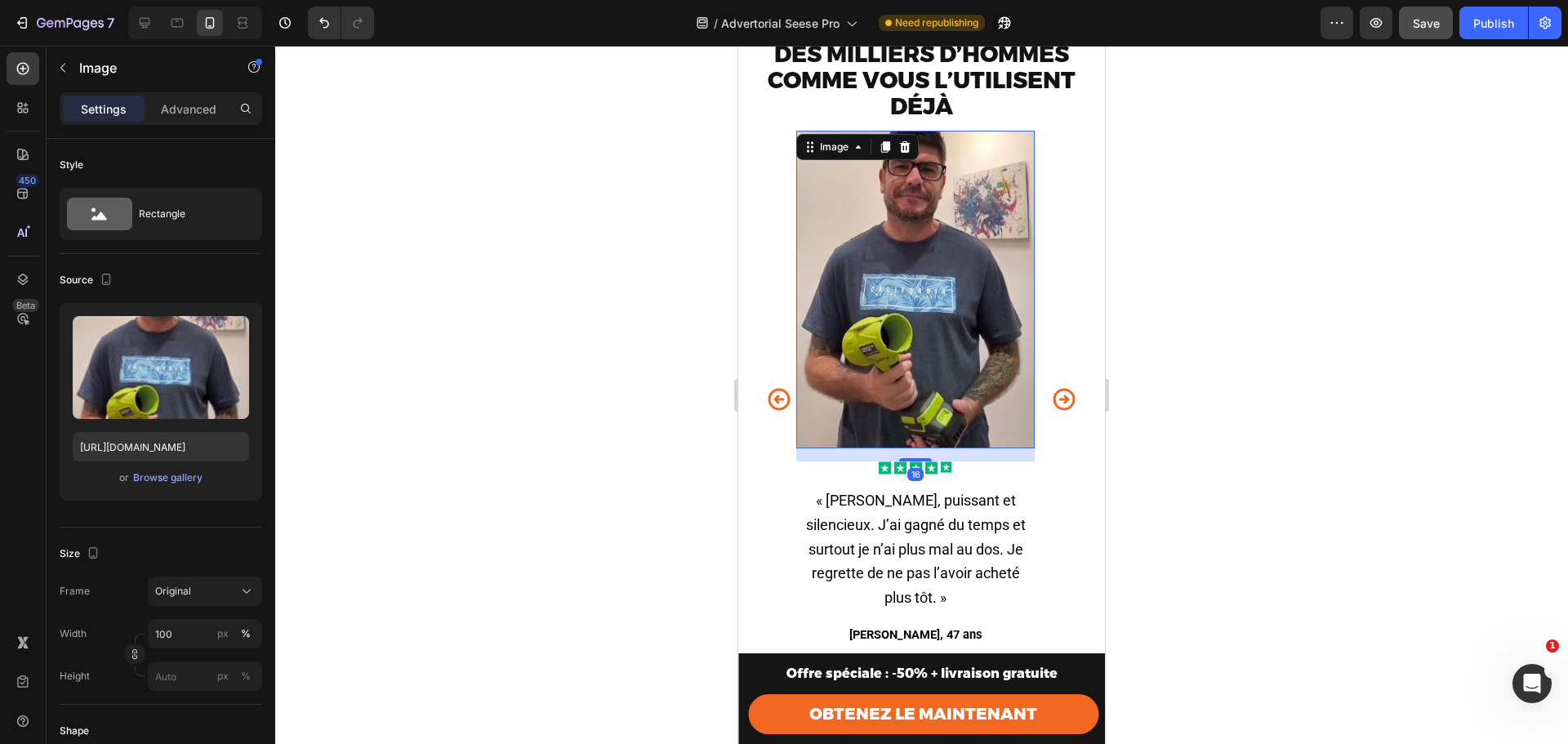
click at [963, 424] on img at bounding box center [916, 289] width 238 height 318
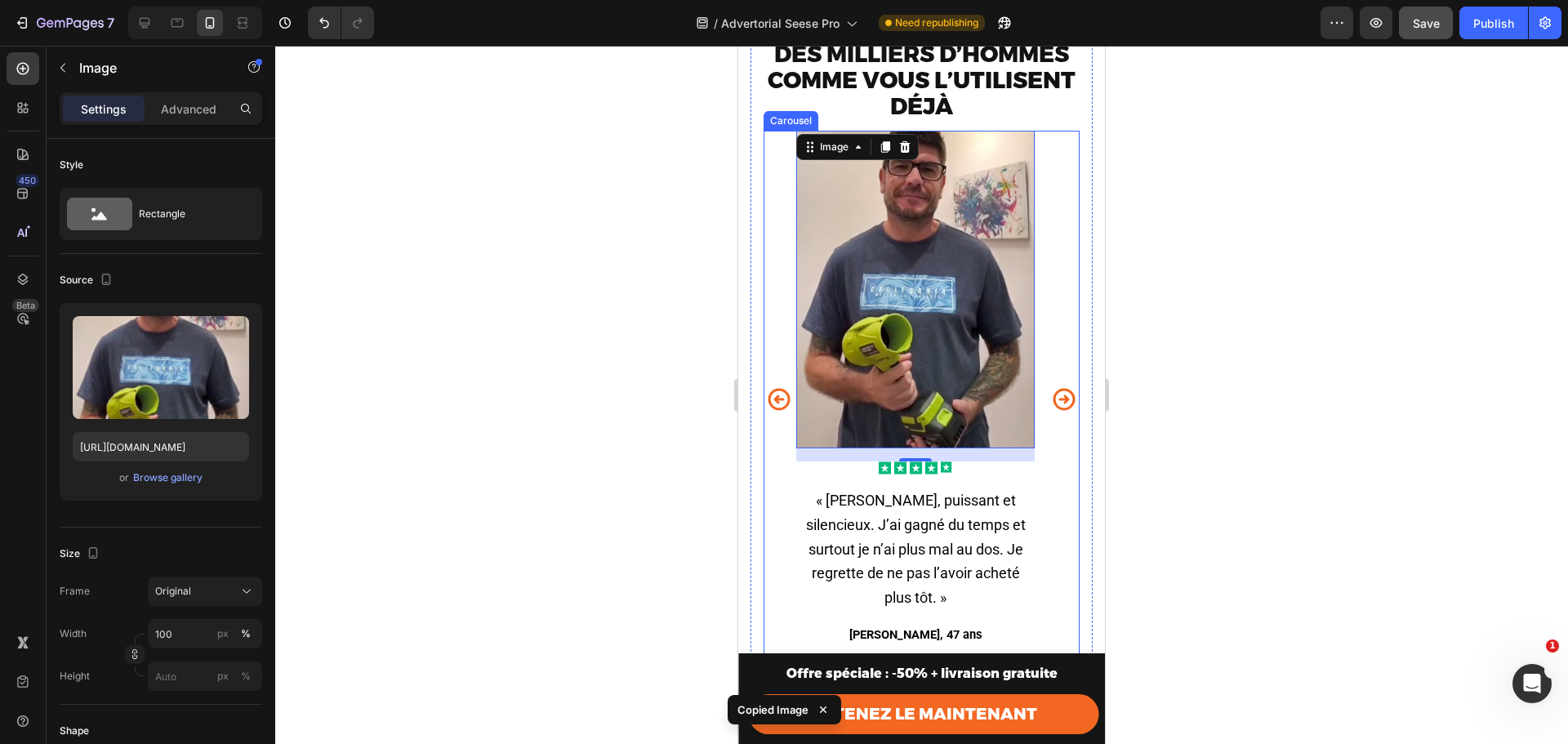
click at [1057, 410] on icon "Carousel Next Arrow" at bounding box center [1064, 400] width 22 height 22
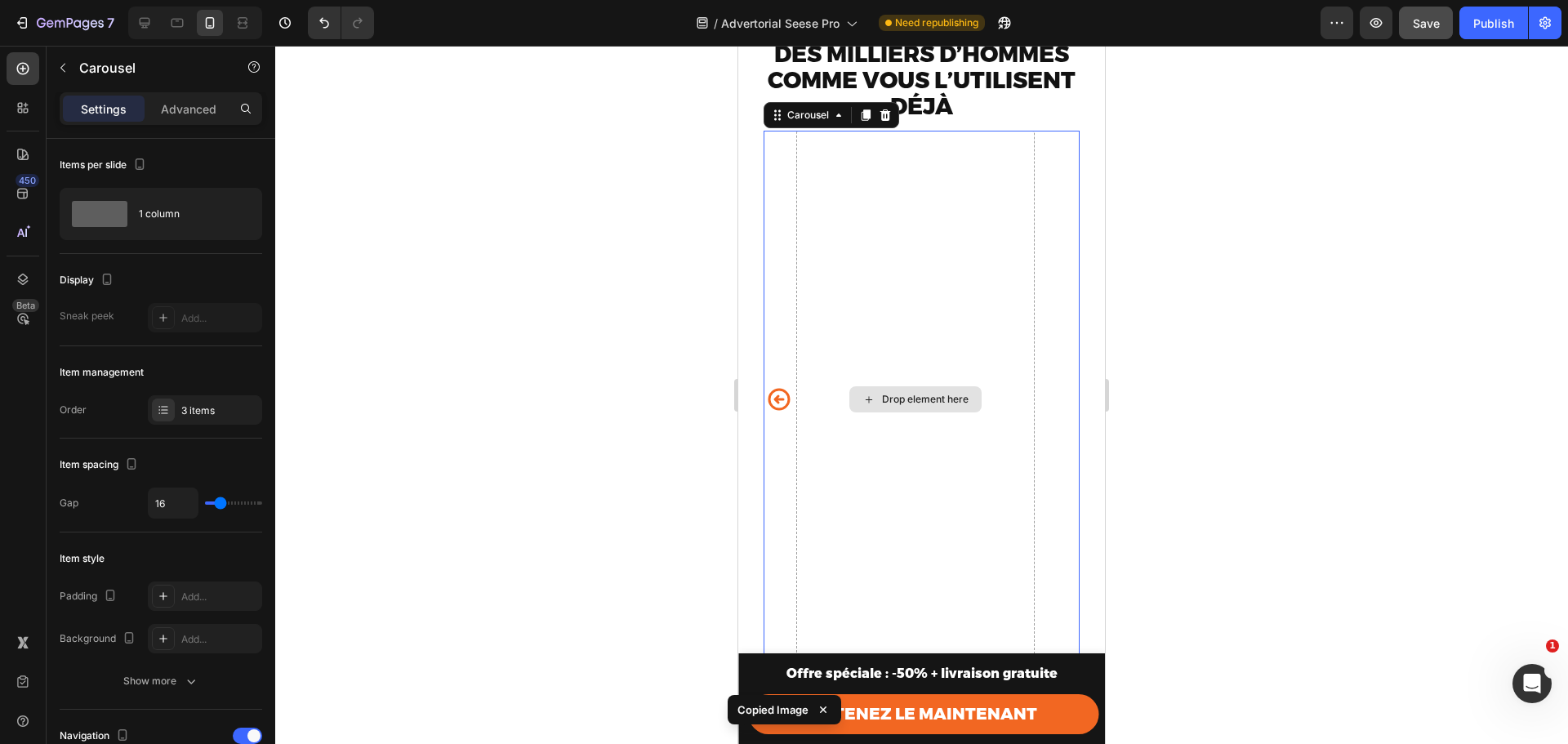
click at [916, 335] on div "Drop element here" at bounding box center [916, 400] width 238 height 538
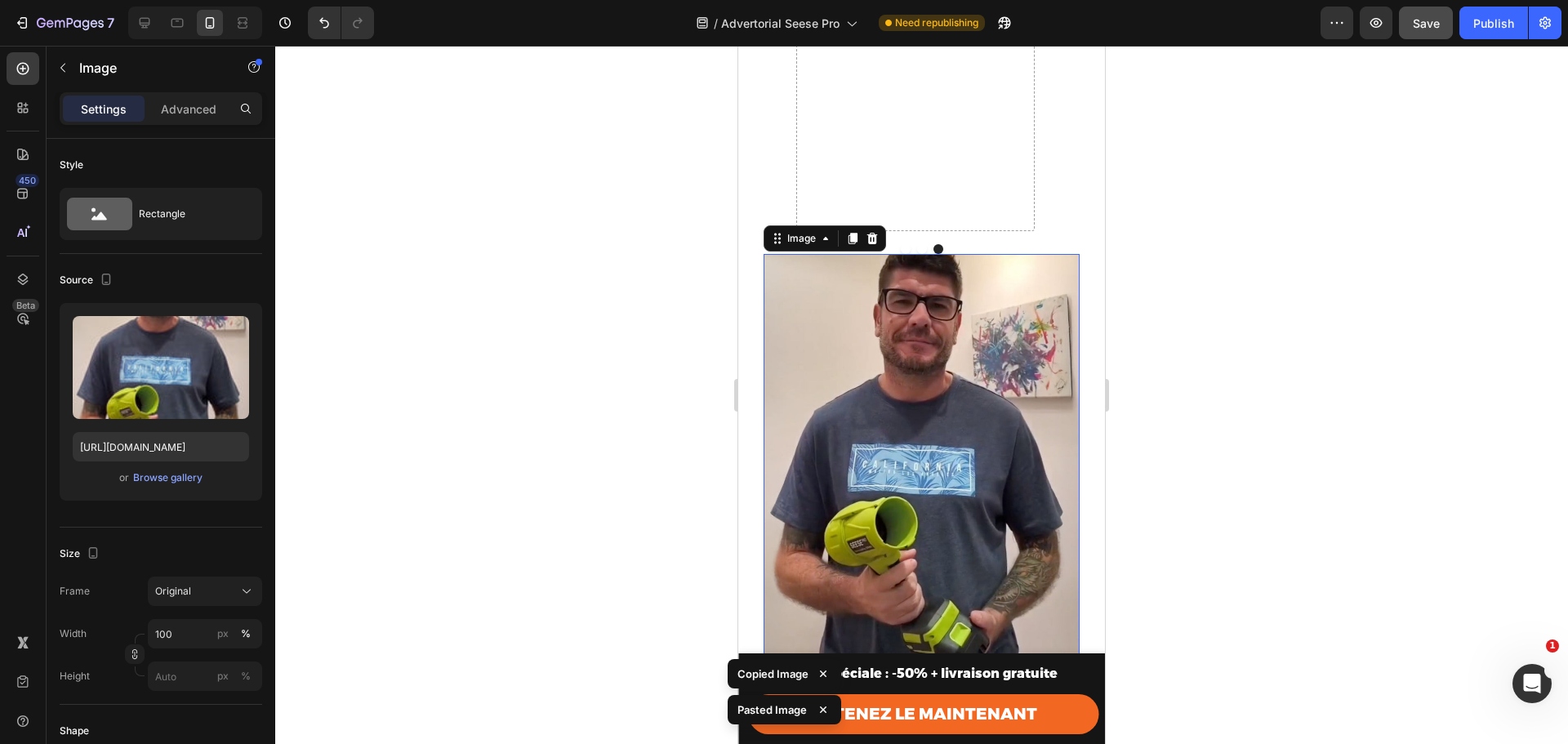
scroll to position [5016, 0]
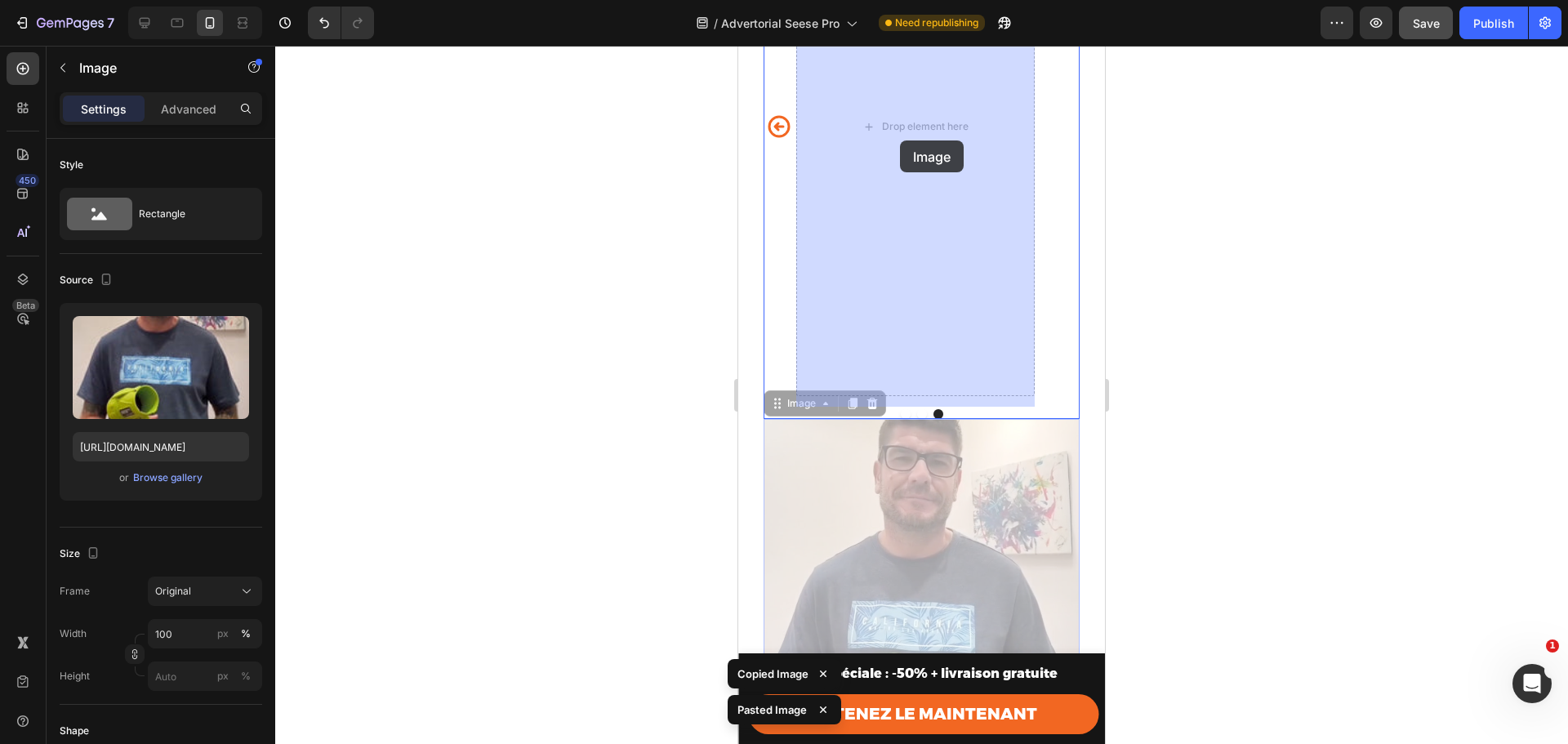
drag, startPoint x: 930, startPoint y: 505, endPoint x: 900, endPoint y: 143, distance: 363.2
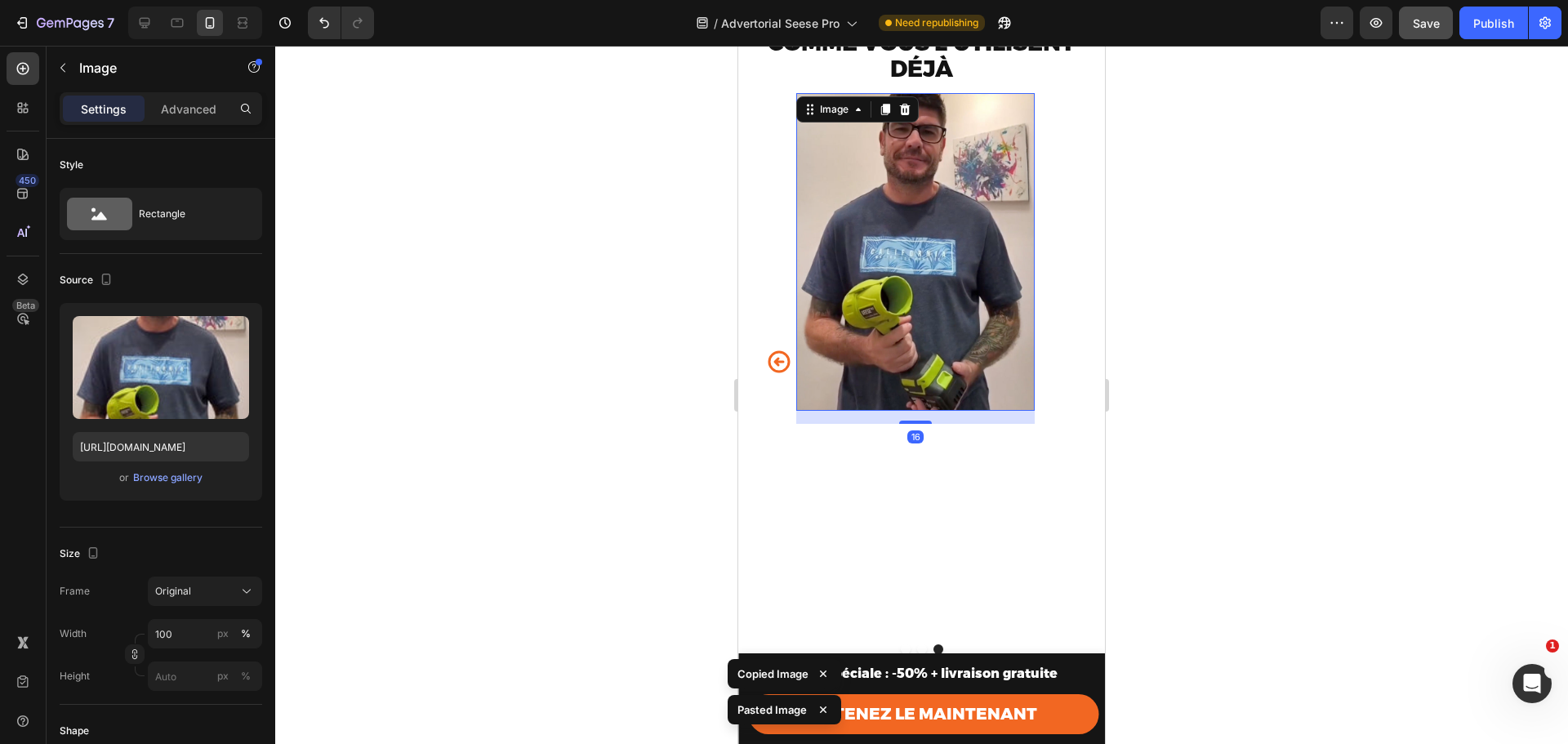
scroll to position [4745, 0]
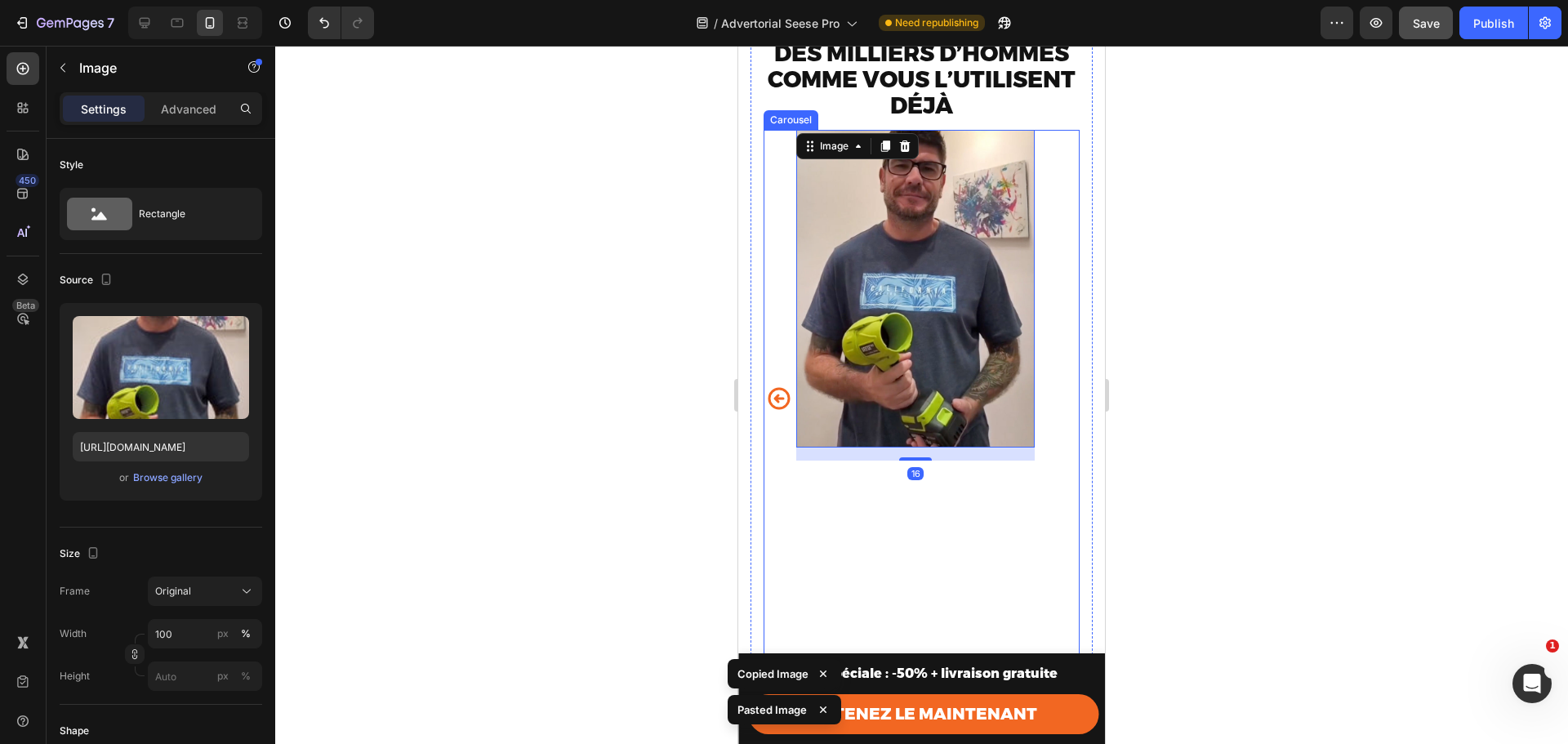
click at [784, 413] on icon "Carousel Back Arrow" at bounding box center [779, 399] width 26 height 41
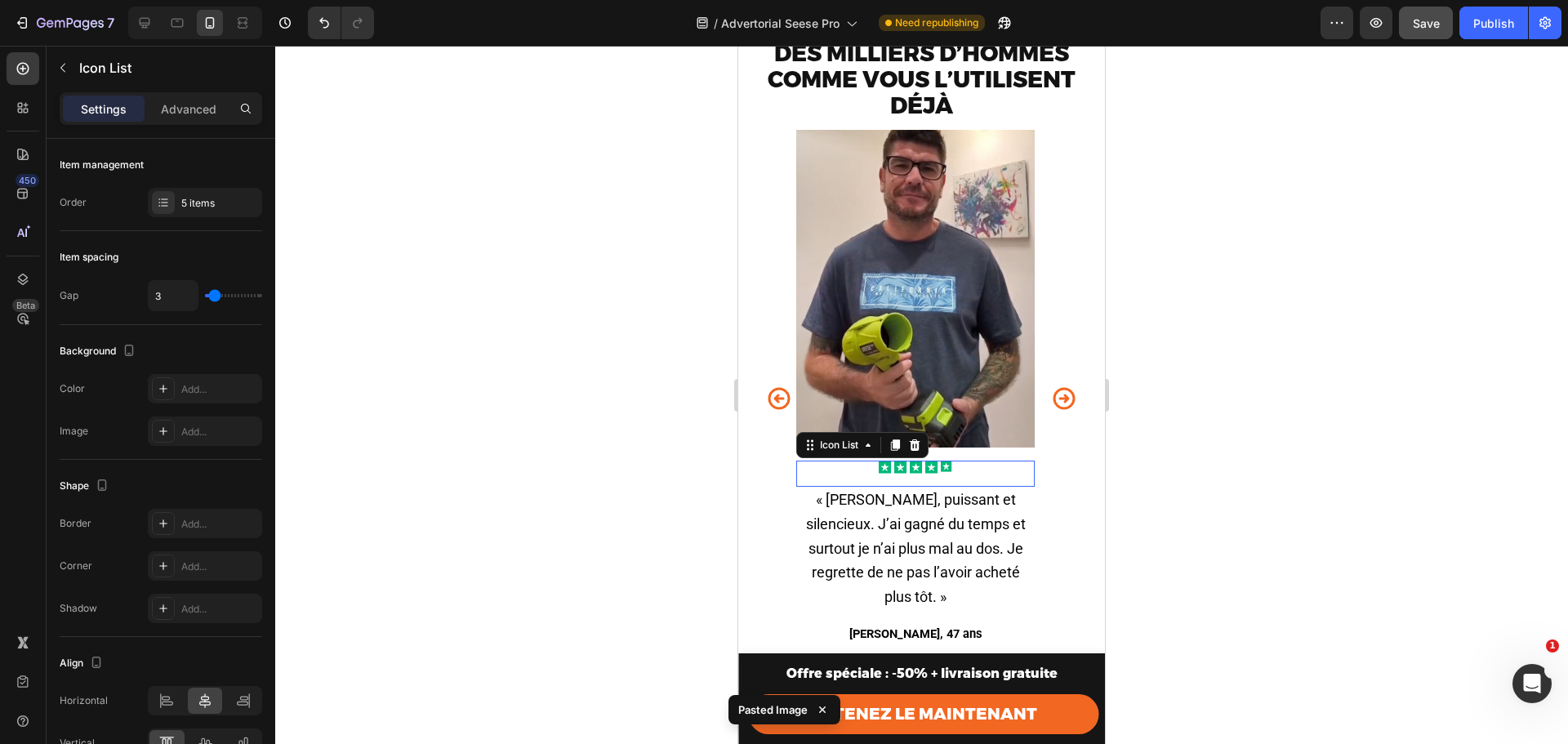
click at [959, 474] on div "Icon Icon Icon Icon Icon" at bounding box center [916, 467] width 238 height 13
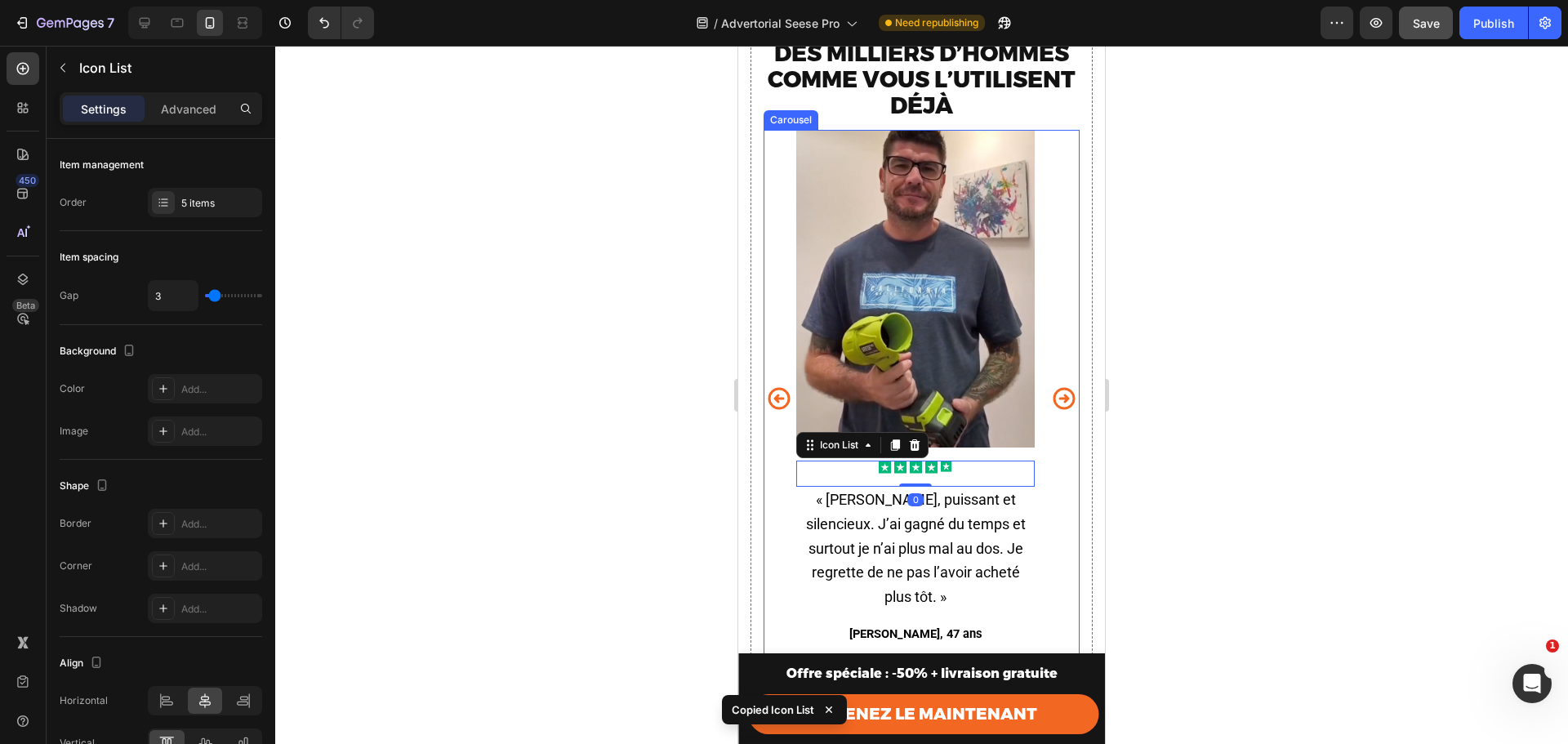
click at [1051, 419] on icon "Carousel Next Arrow" at bounding box center [1064, 399] width 26 height 41
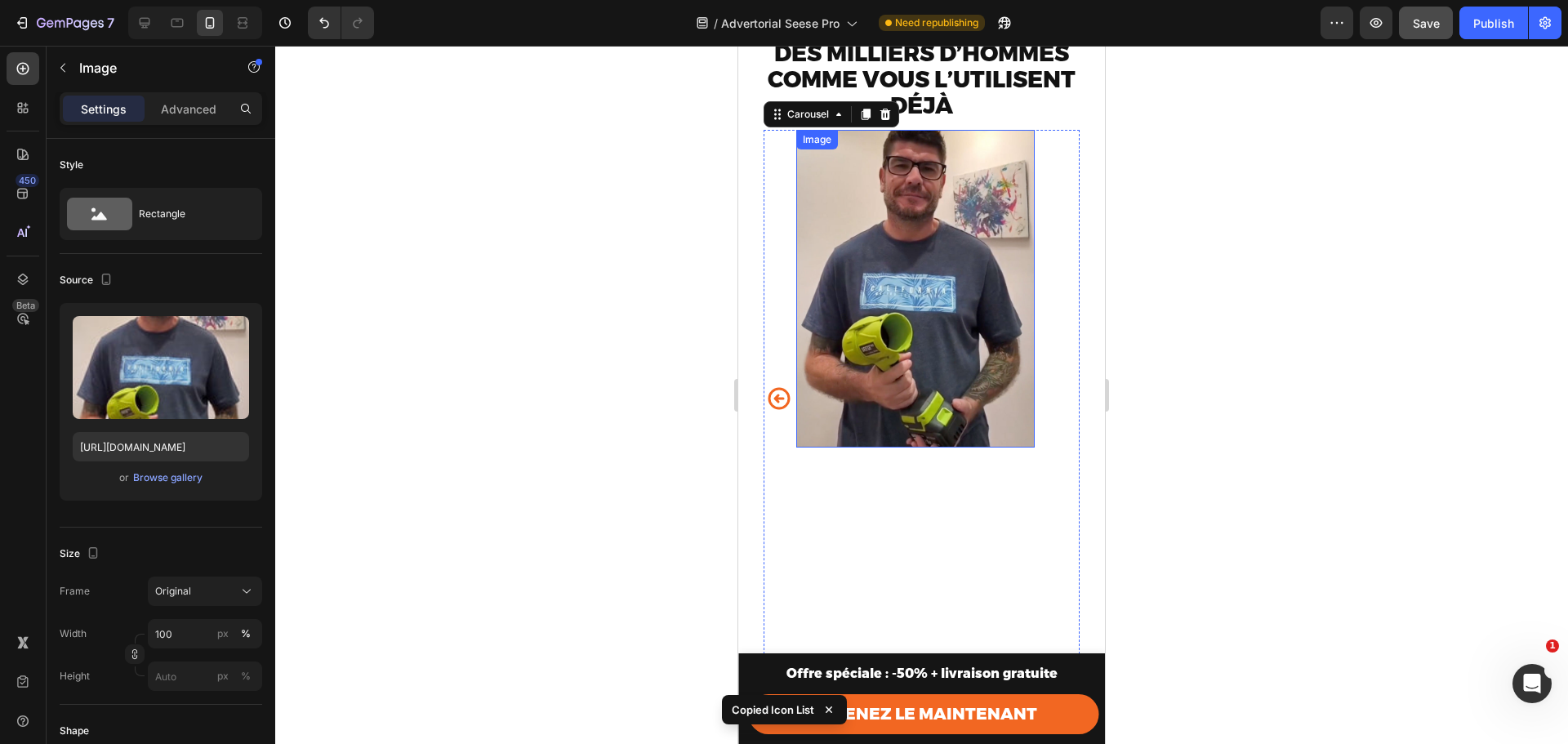
click at [852, 348] on img at bounding box center [916, 289] width 238 height 318
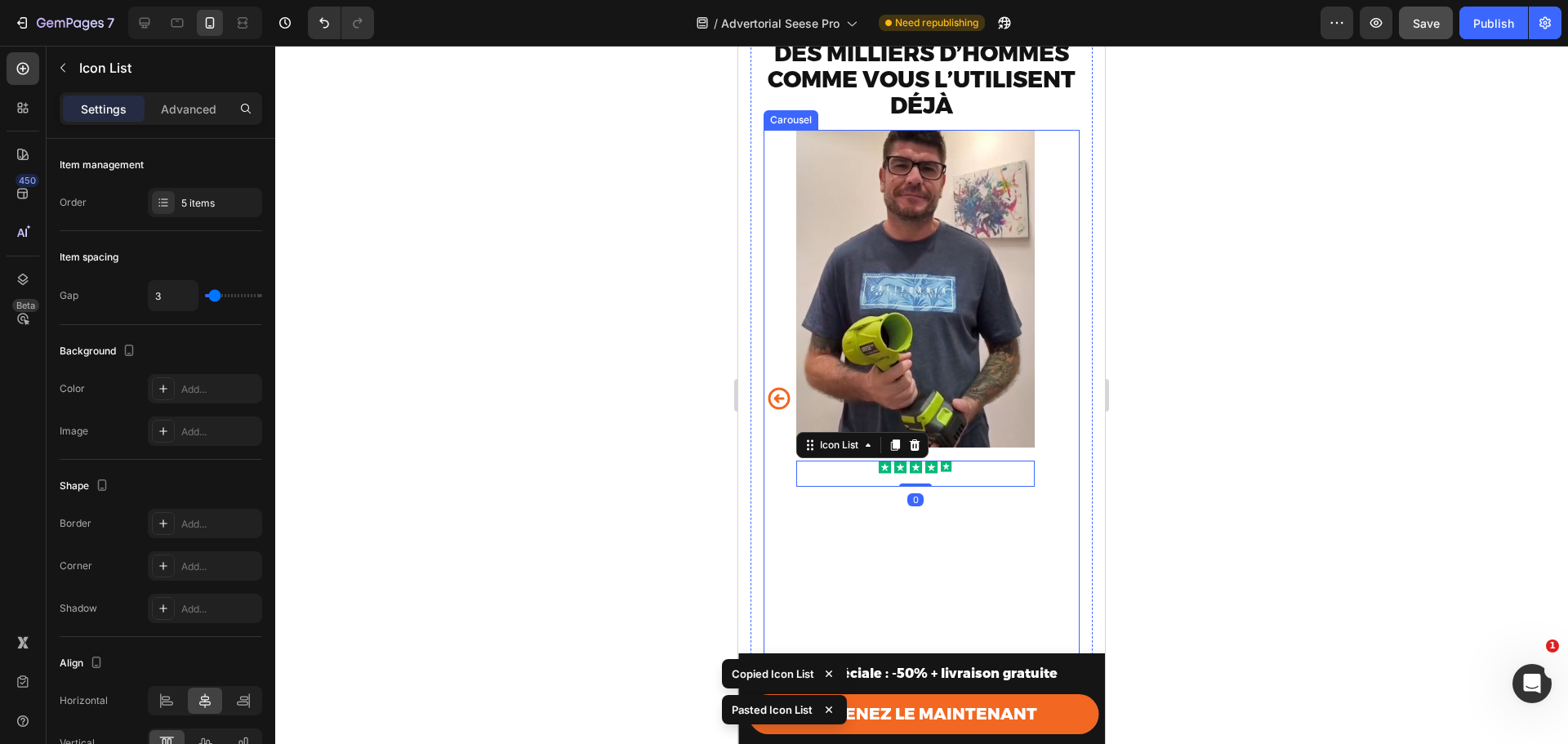
click at [769, 402] on icon "Carousel Back Arrow" at bounding box center [779, 399] width 26 height 41
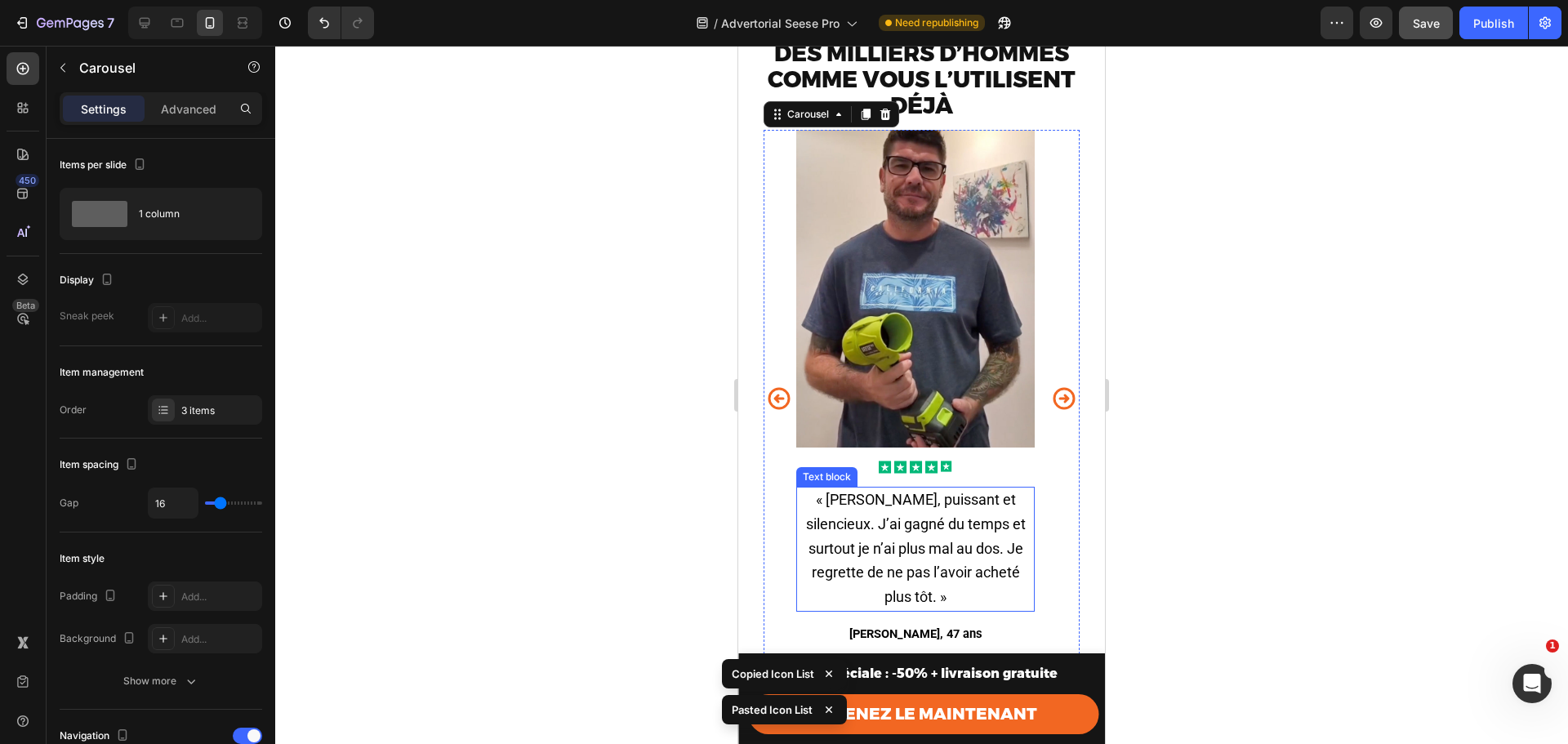
click at [979, 522] on p "« Léger, puissant et silencieux. J’ai gagné du temps et surtout je n’ai plus ma…" at bounding box center [915, 550] width 236 height 122
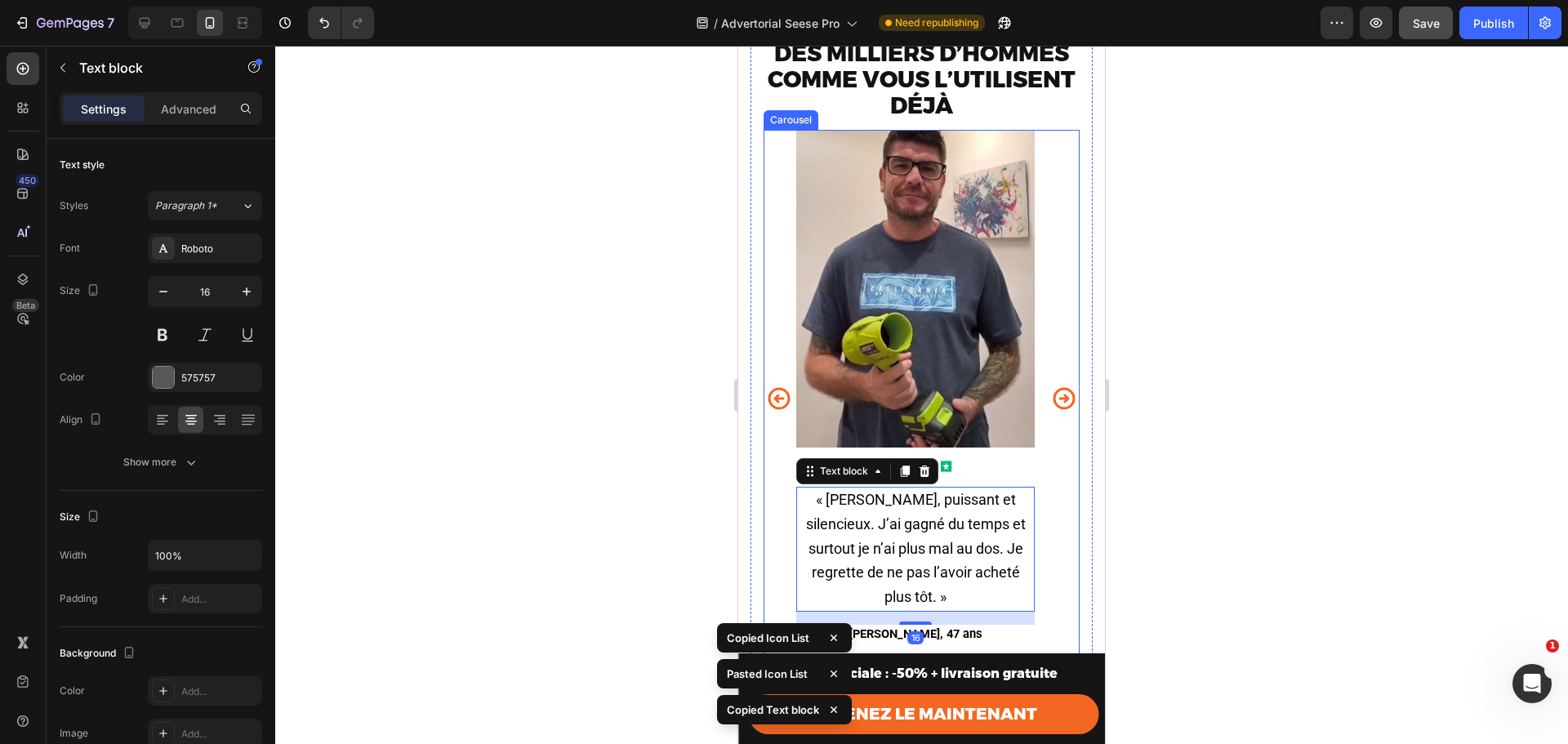
click at [1054, 405] on icon "Carousel Next Arrow" at bounding box center [1064, 399] width 26 height 41
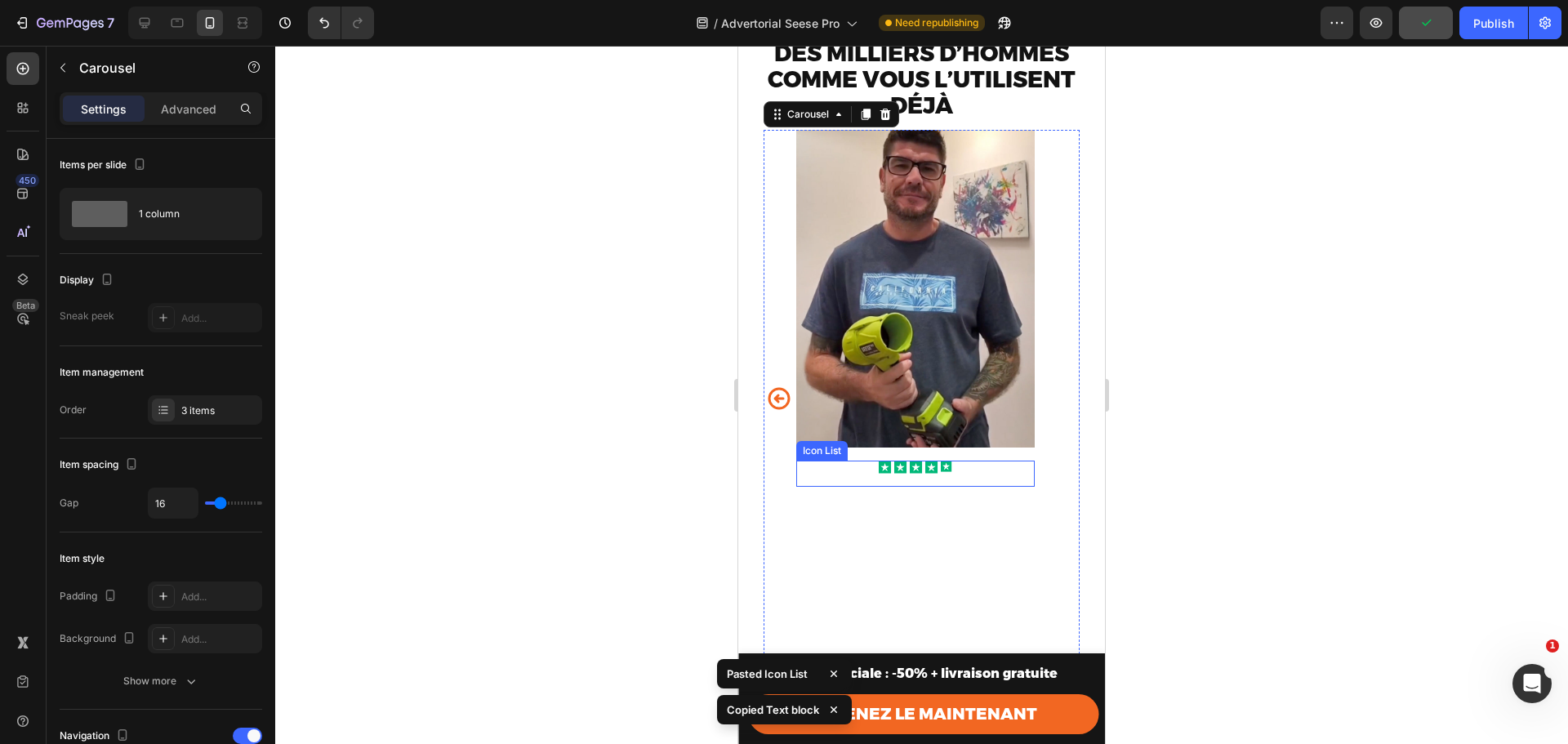
click at [850, 474] on div "Icon Icon Icon Icon Icon" at bounding box center [916, 467] width 238 height 13
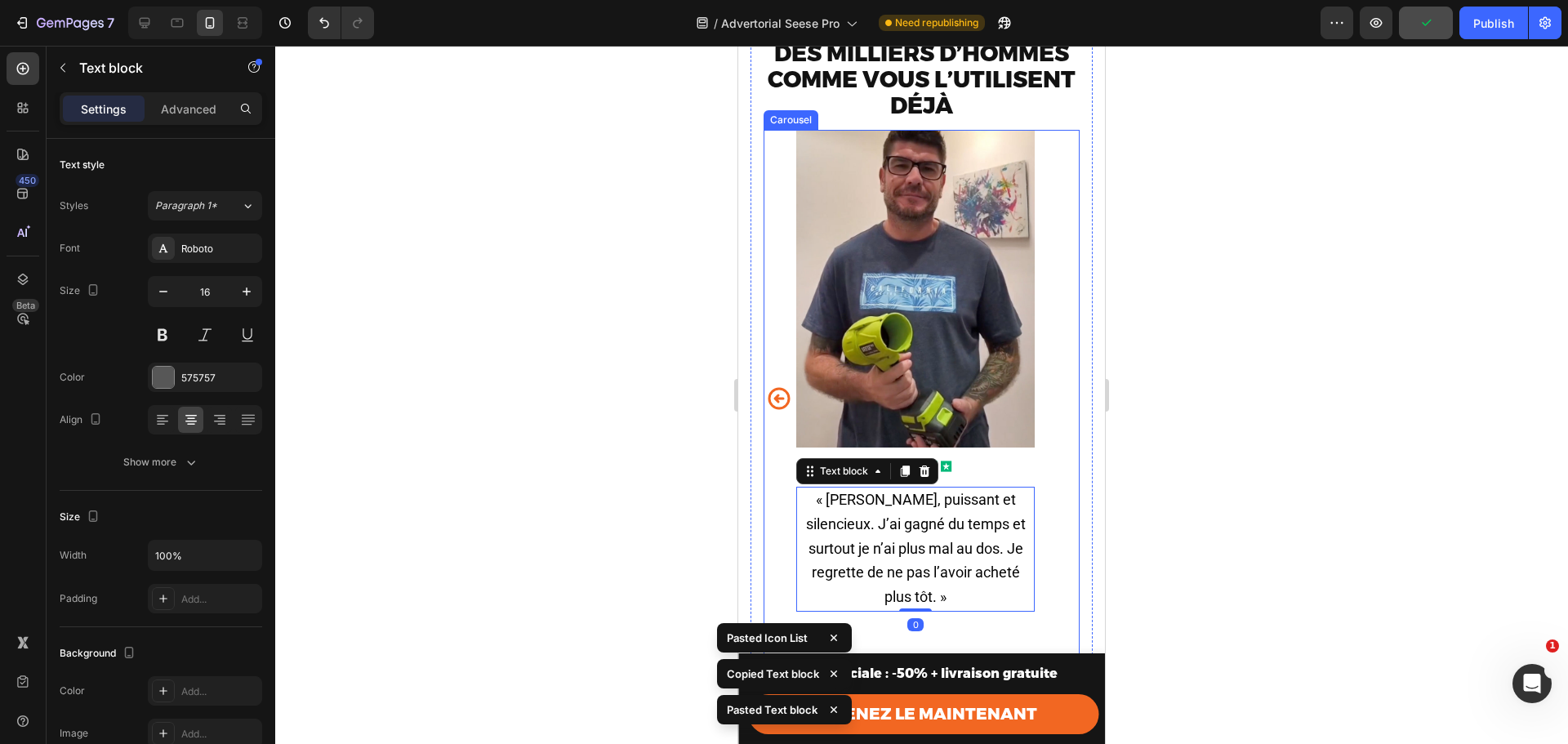
click at [775, 404] on icon "Carousel Back Arrow" at bounding box center [779, 399] width 26 height 41
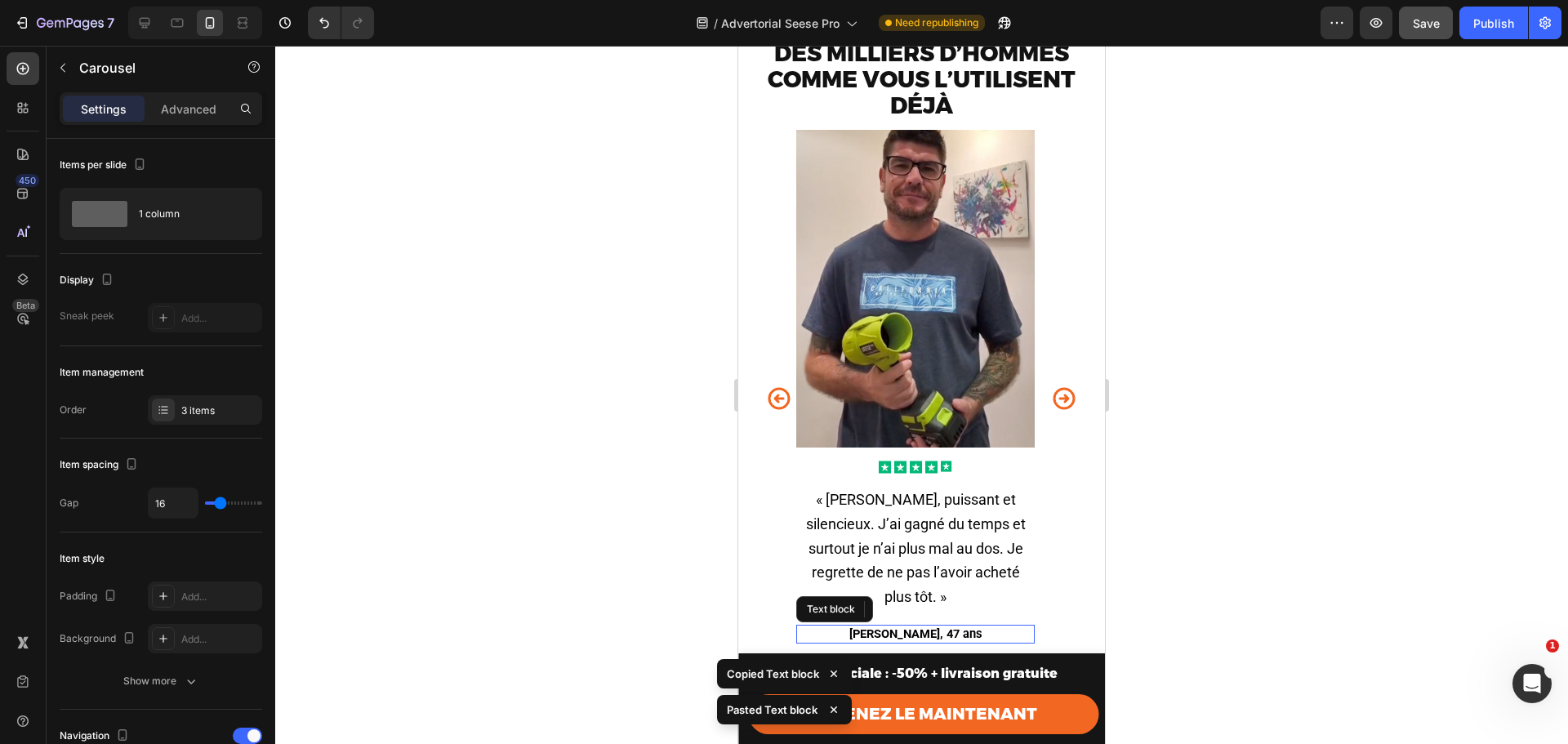
click at [946, 627] on span "Alain, 47 ans" at bounding box center [916, 634] width 133 height 15
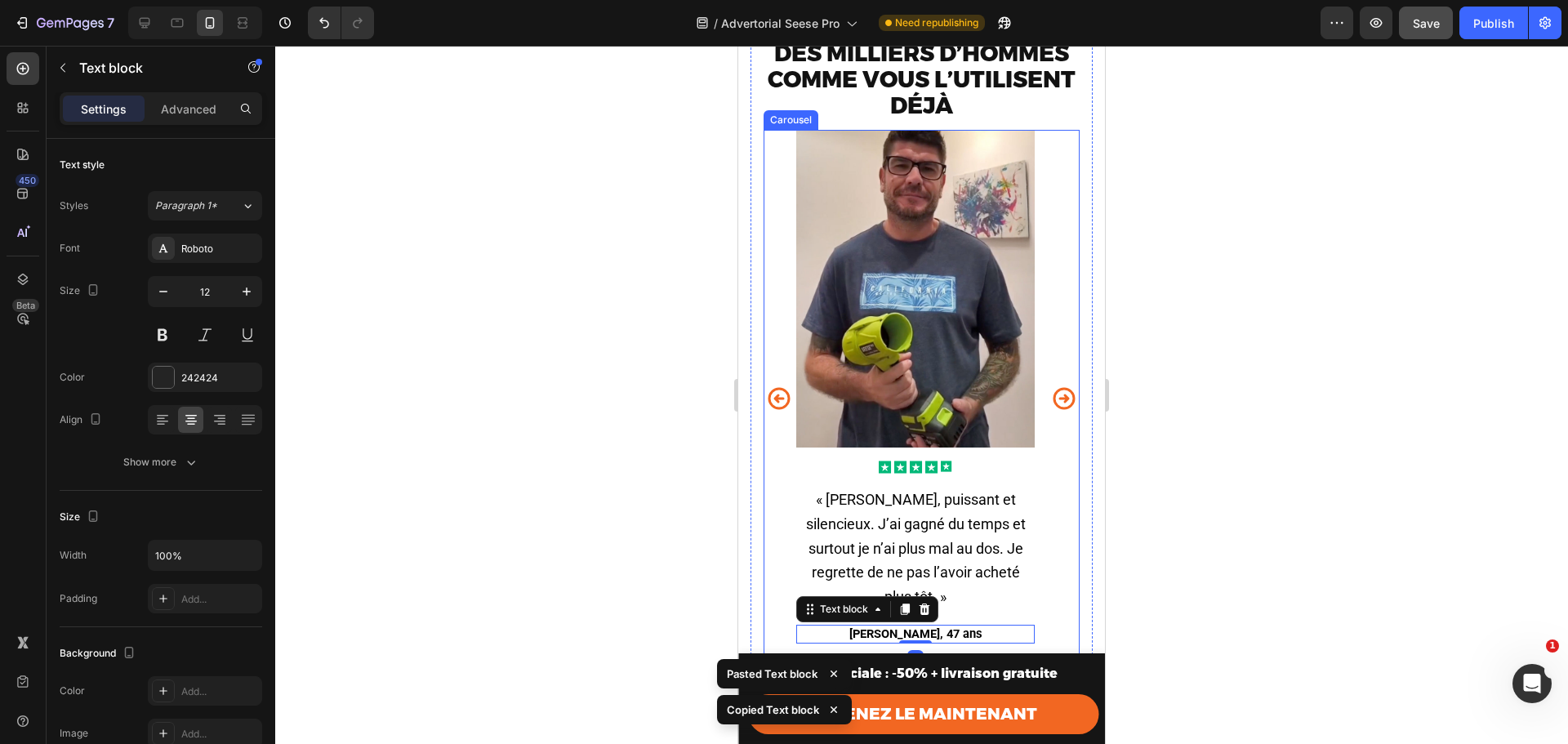
click at [1051, 417] on icon "Carousel Next Arrow" at bounding box center [1064, 399] width 26 height 41
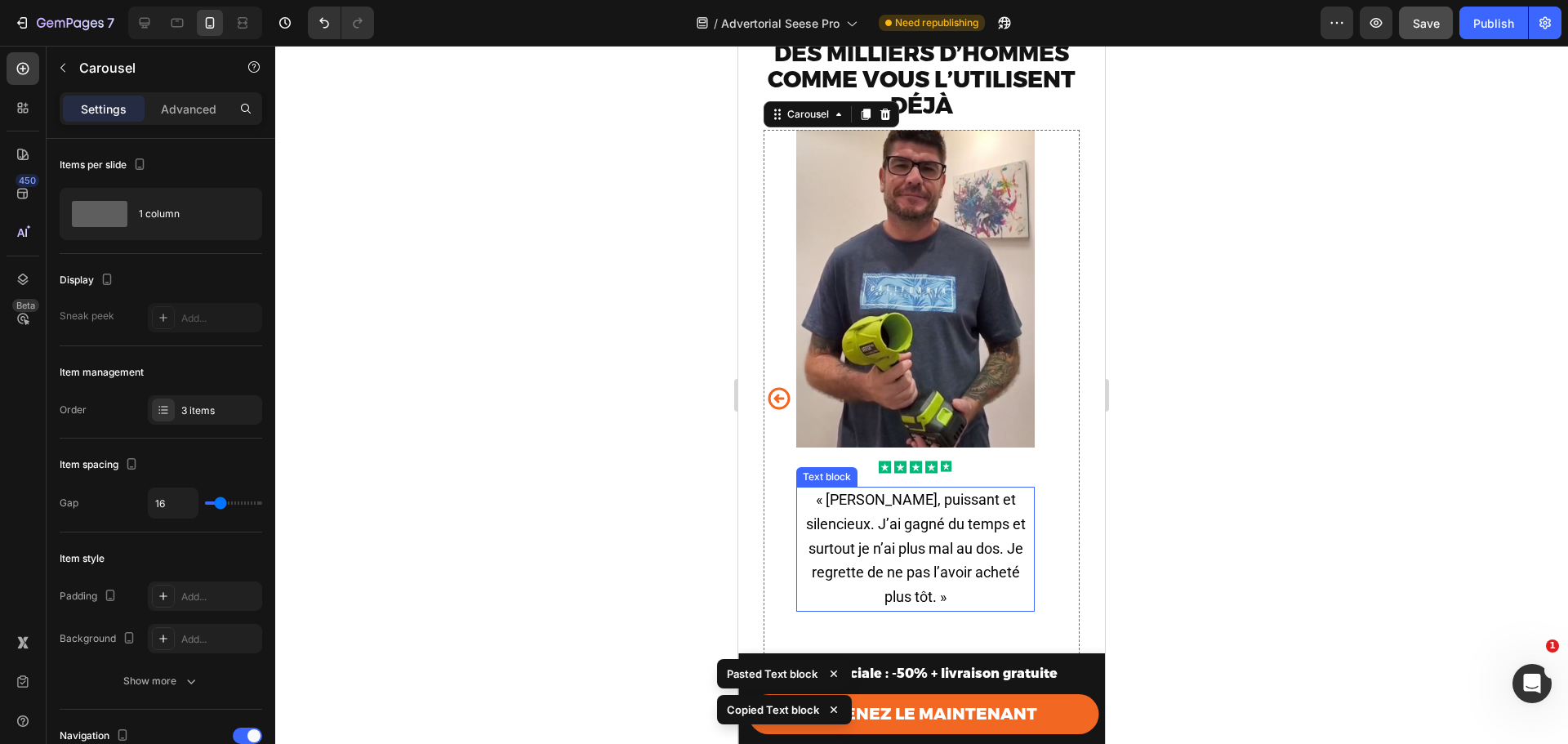
click at [879, 571] on p "« Léger, puissant et silencieux. J’ai gagné du temps et surtout je n’ai plus ma…" at bounding box center [915, 550] width 236 height 122
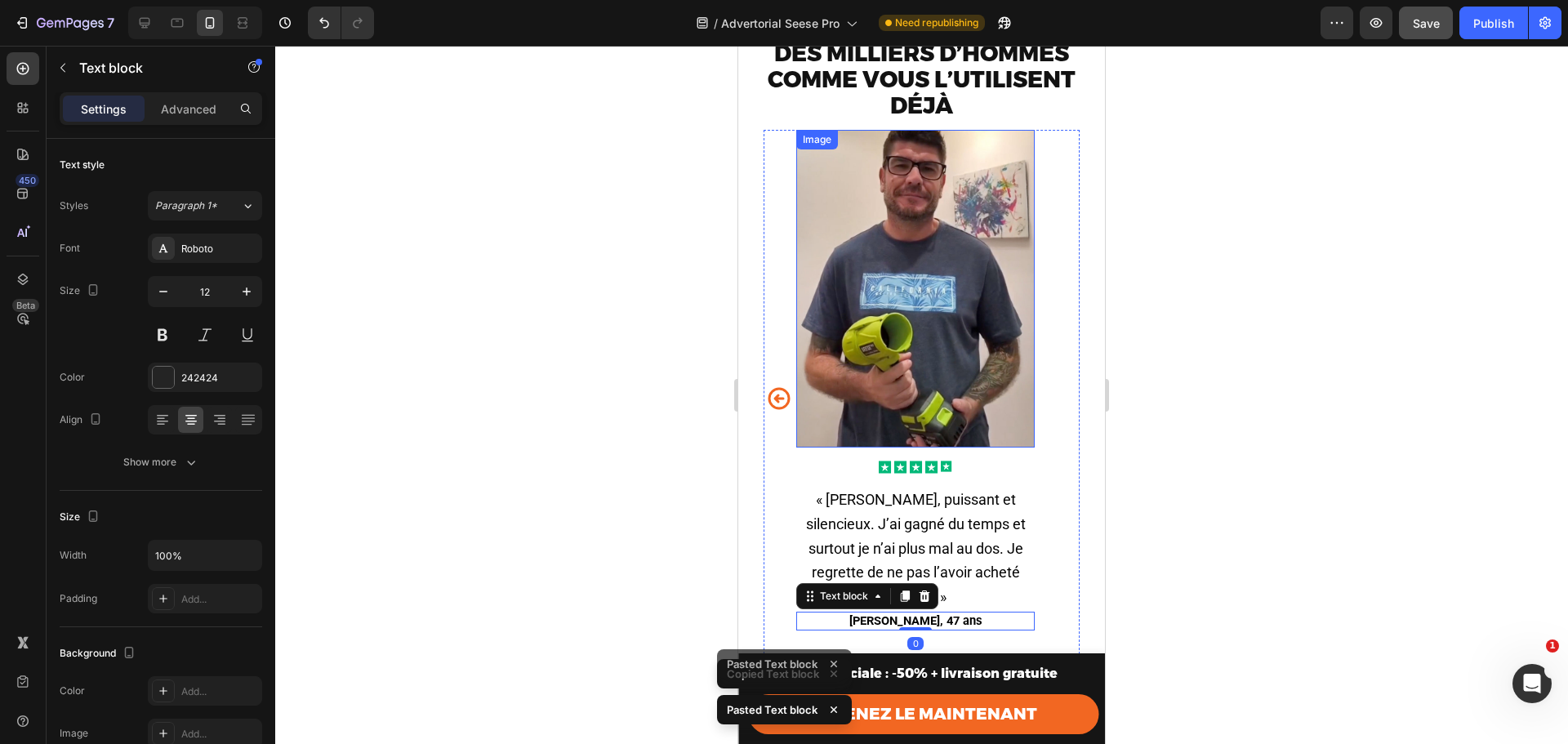
click at [922, 362] on img at bounding box center [916, 289] width 238 height 318
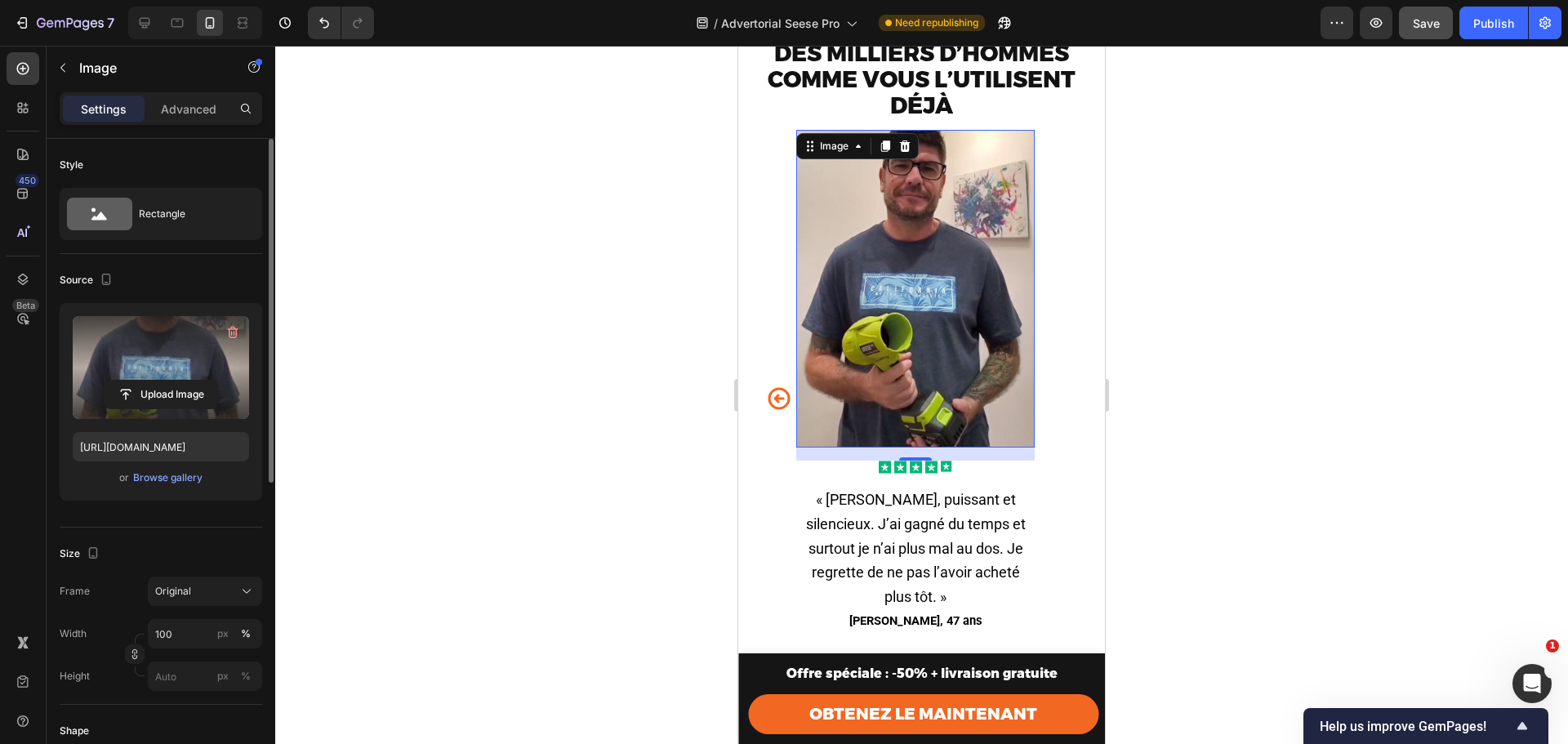
click at [122, 359] on label at bounding box center [161, 367] width 176 height 103
click at [122, 380] on input "file" at bounding box center [161, 394] width 113 height 27
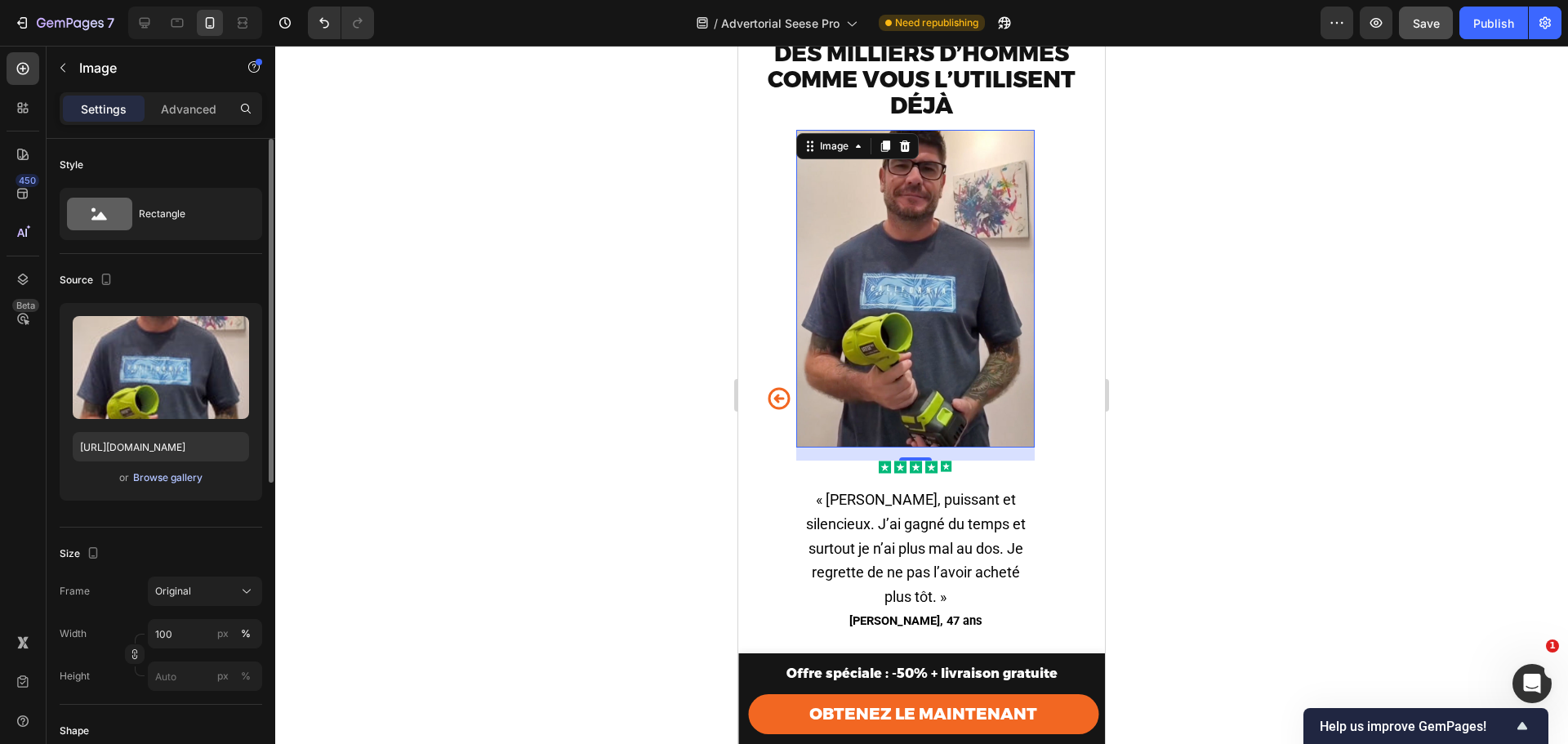
click at [169, 473] on div "Browse gallery" at bounding box center [168, 477] width 70 height 15
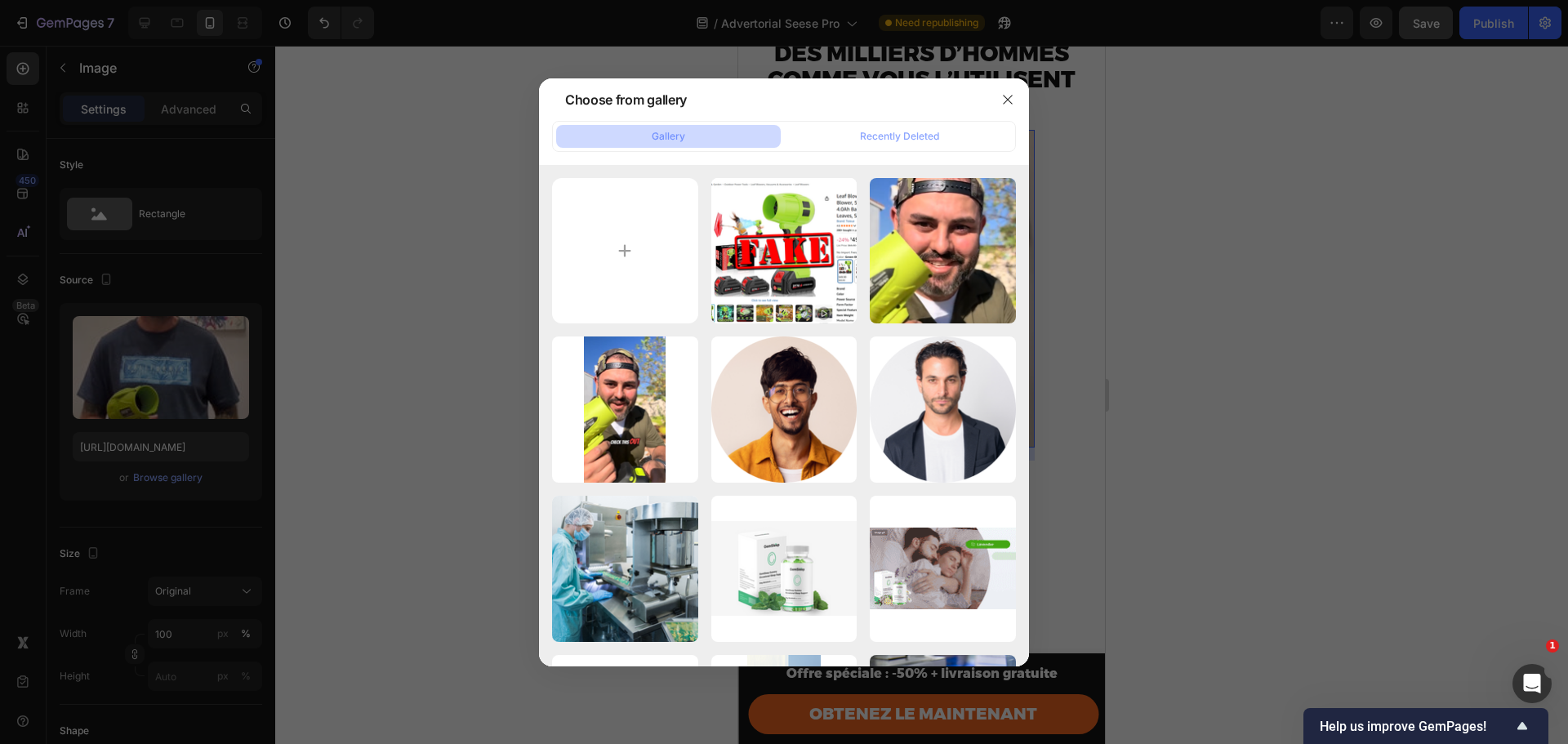
type input "C:\fakepath\snaptik_7542704410275728671_v2.mp4.00_00_02_17.Still001.png"
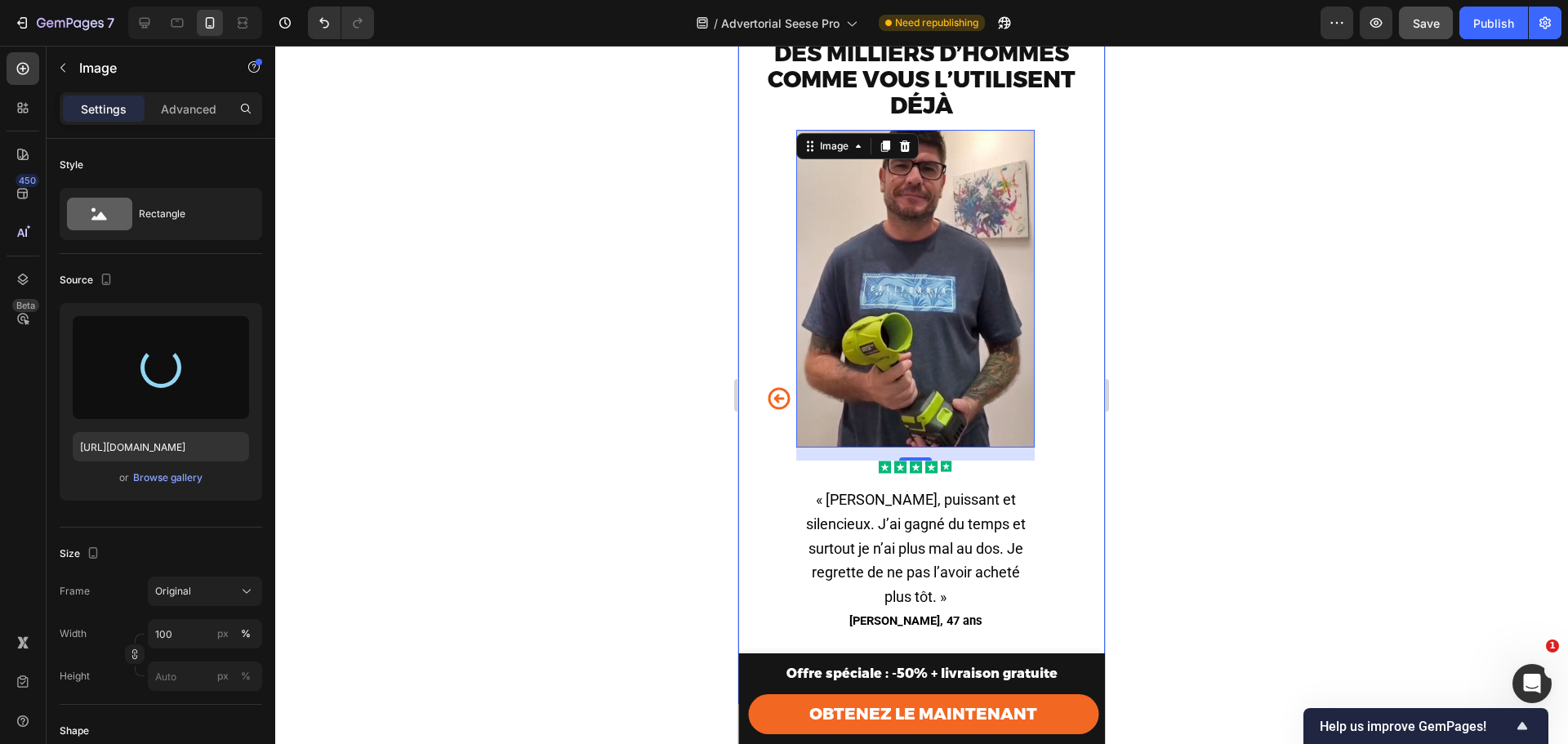
type input "https://cdn.shopify.com/s/files/1/0659/7079/8634/files/gempages_577176185960662…"
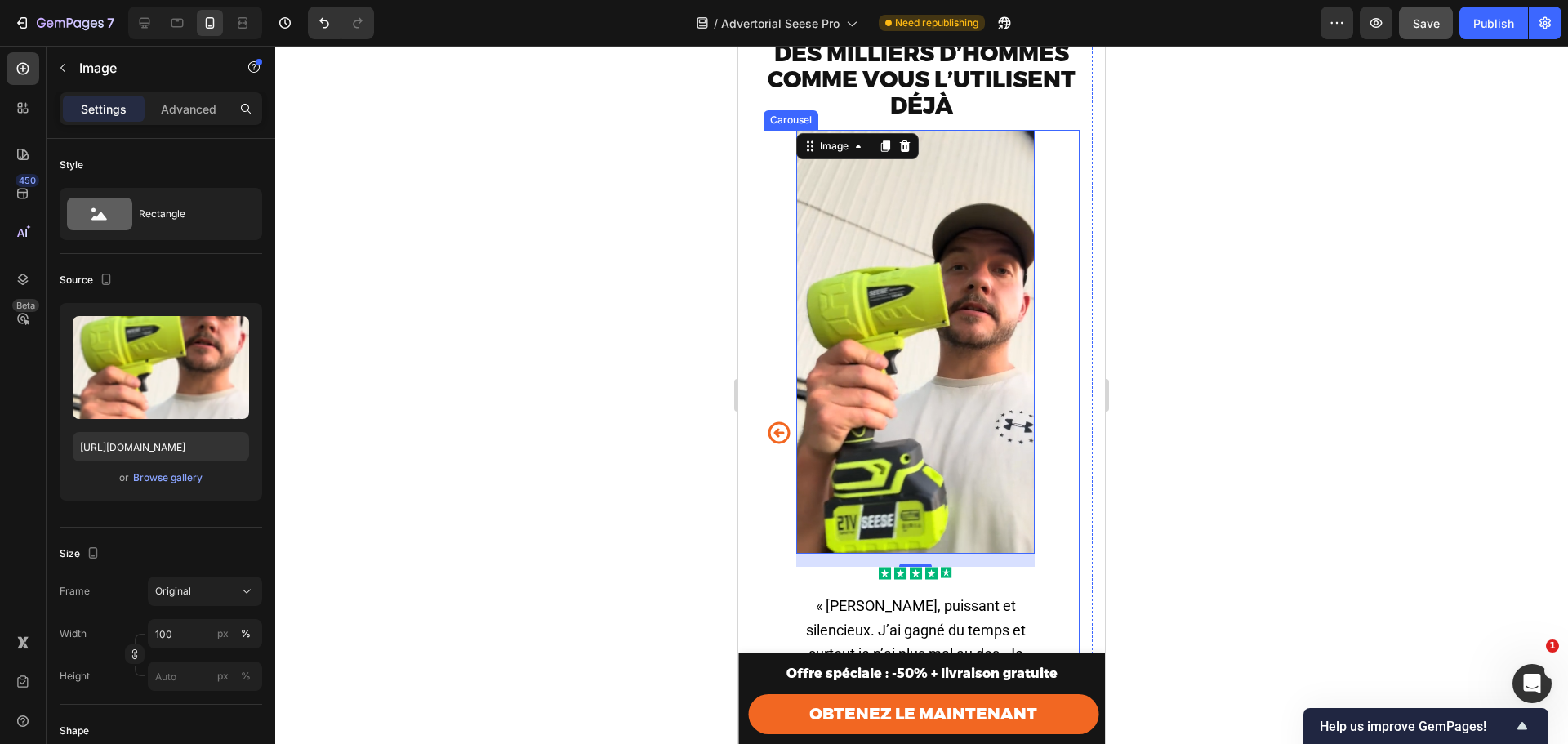
click at [788, 440] on icon "Carousel Back Arrow" at bounding box center [779, 432] width 26 height 41
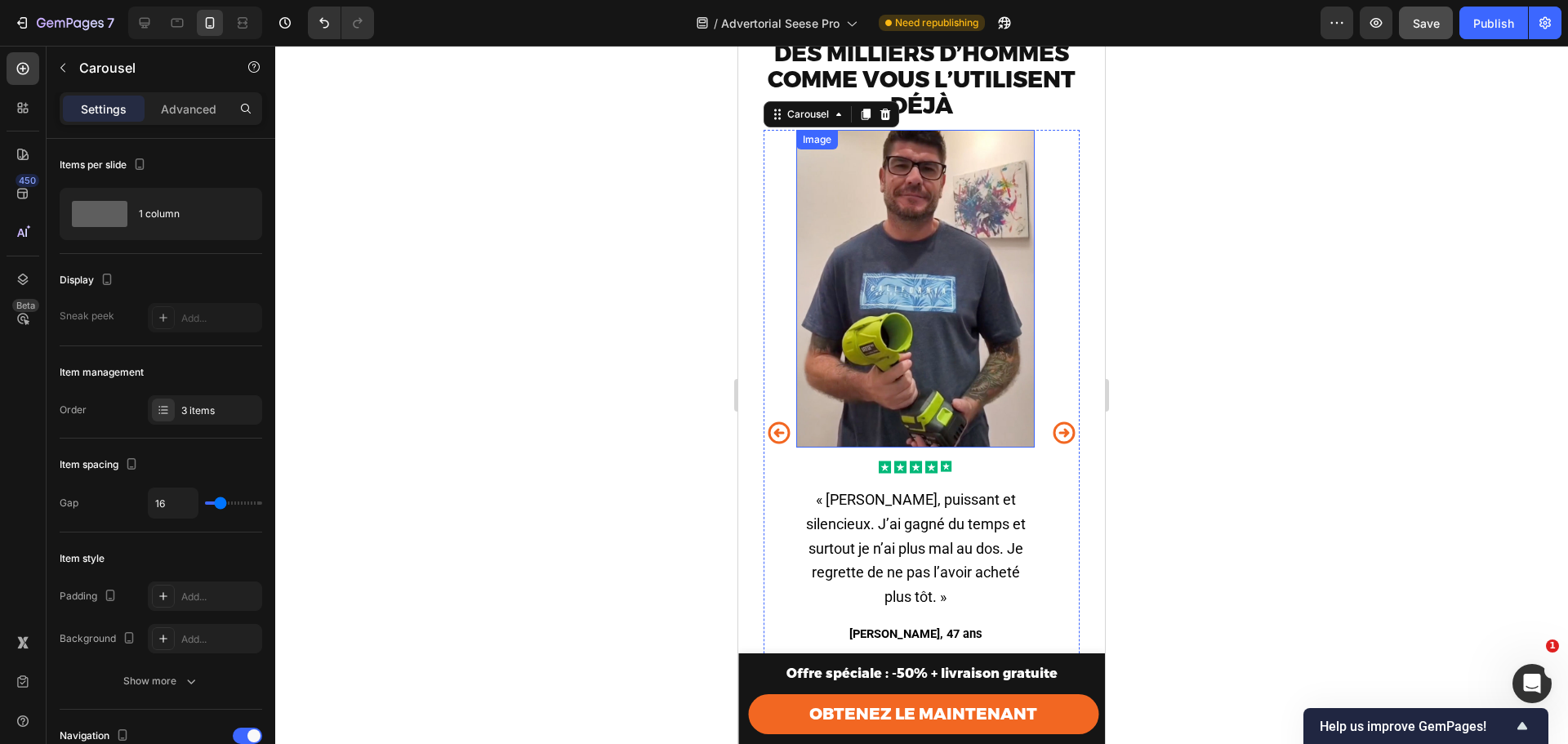
click at [944, 325] on img at bounding box center [916, 289] width 238 height 318
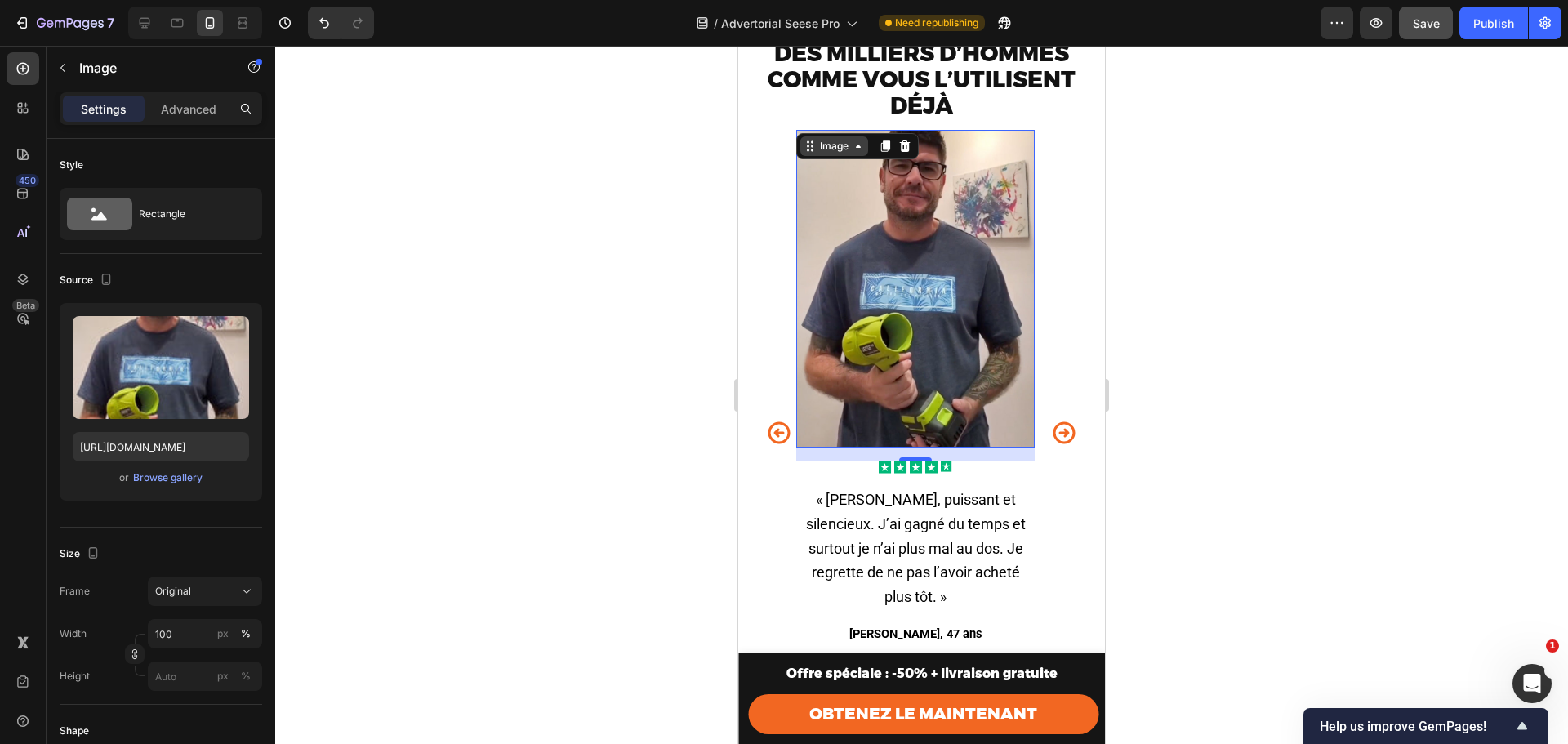
click at [840, 154] on div "Image" at bounding box center [835, 146] width 35 height 15
click at [890, 237] on img at bounding box center [916, 289] width 238 height 318
click at [885, 287] on img at bounding box center [916, 289] width 238 height 318
click at [1051, 425] on icon "Carousel Next Arrow" at bounding box center [1064, 432] width 26 height 41
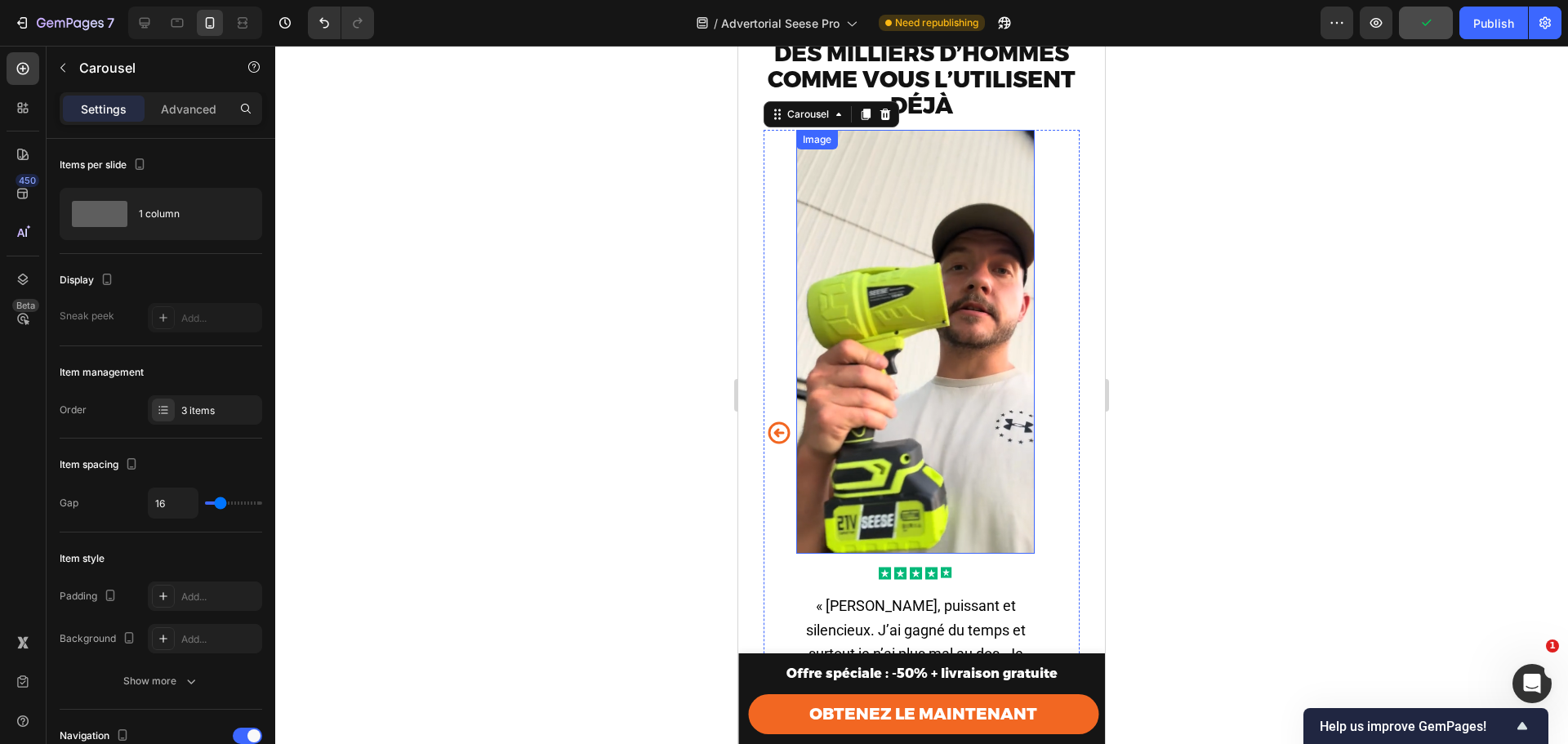
click at [920, 381] on img at bounding box center [916, 342] width 238 height 424
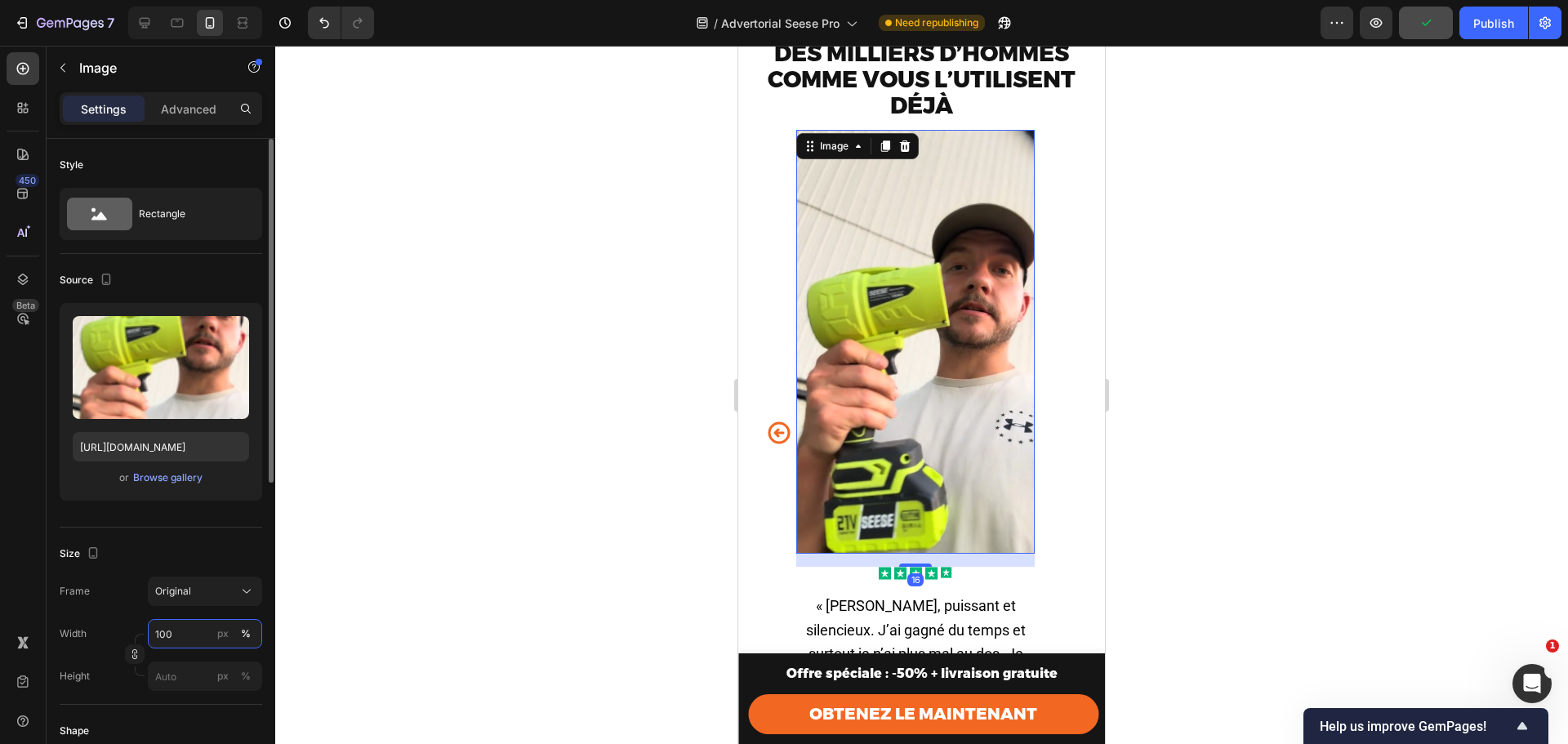
click at [154, 640] on input "100" at bounding box center [206, 634] width 115 height 29
click at [136, 647] on button "button" at bounding box center [135, 654] width 19 height 19
click at [210, 669] on input "100" at bounding box center [206, 674] width 115 height 29
click at [176, 677] on input "100" at bounding box center [206, 674] width 115 height 29
drag, startPoint x: 176, startPoint y: 673, endPoint x: 132, endPoint y: 674, distance: 44.0
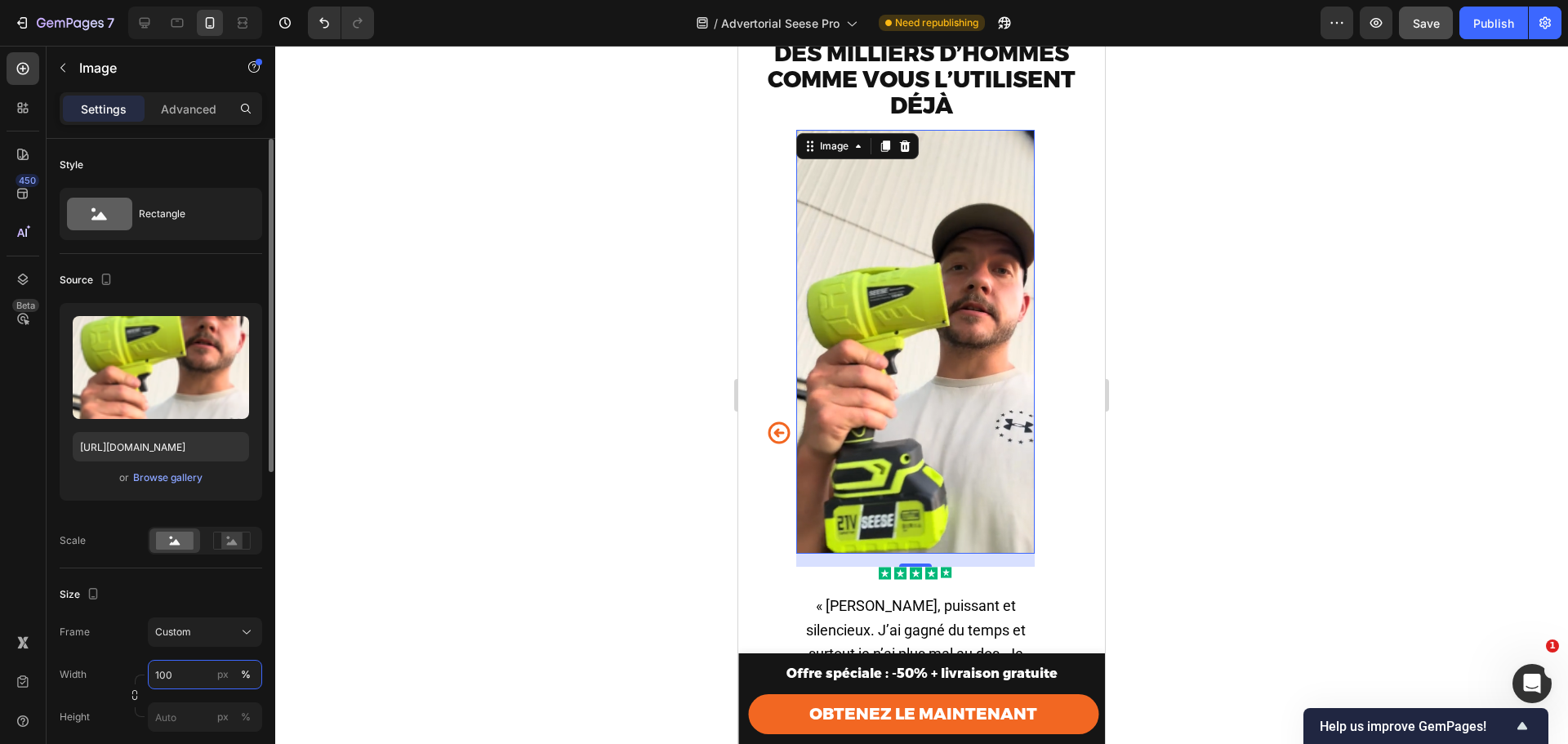
click at [132, 674] on div "Width 100 px %" at bounding box center [161, 674] width 203 height 29
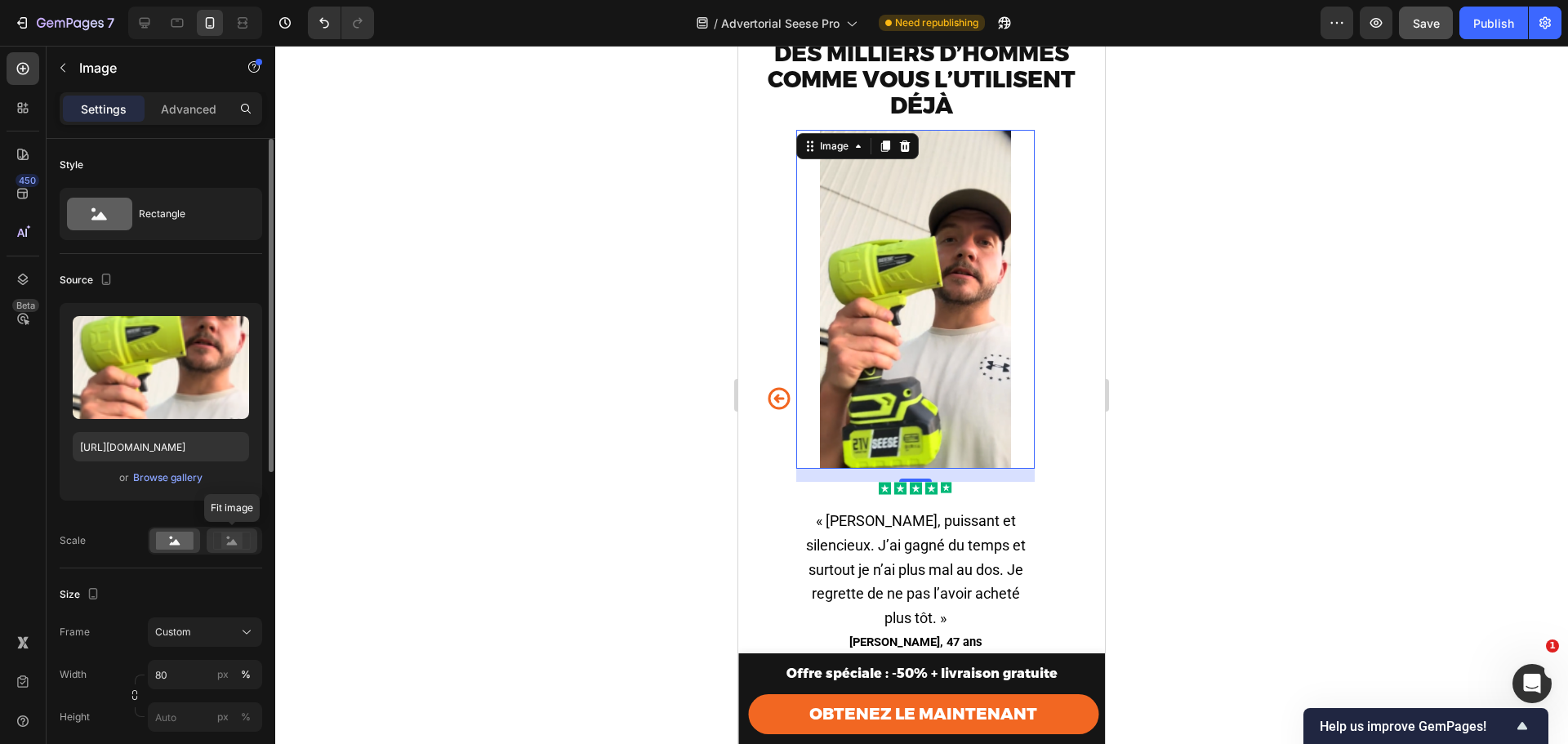
click at [224, 533] on rect at bounding box center [232, 541] width 21 height 17
drag, startPoint x: 166, startPoint y: 536, endPoint x: 198, endPoint y: 540, distance: 32.2
click at [166, 537] on rect at bounding box center [175, 541] width 38 height 18
click at [228, 538] on circle at bounding box center [229, 538] width 4 height 4
click at [171, 682] on input "80" at bounding box center [206, 674] width 115 height 29
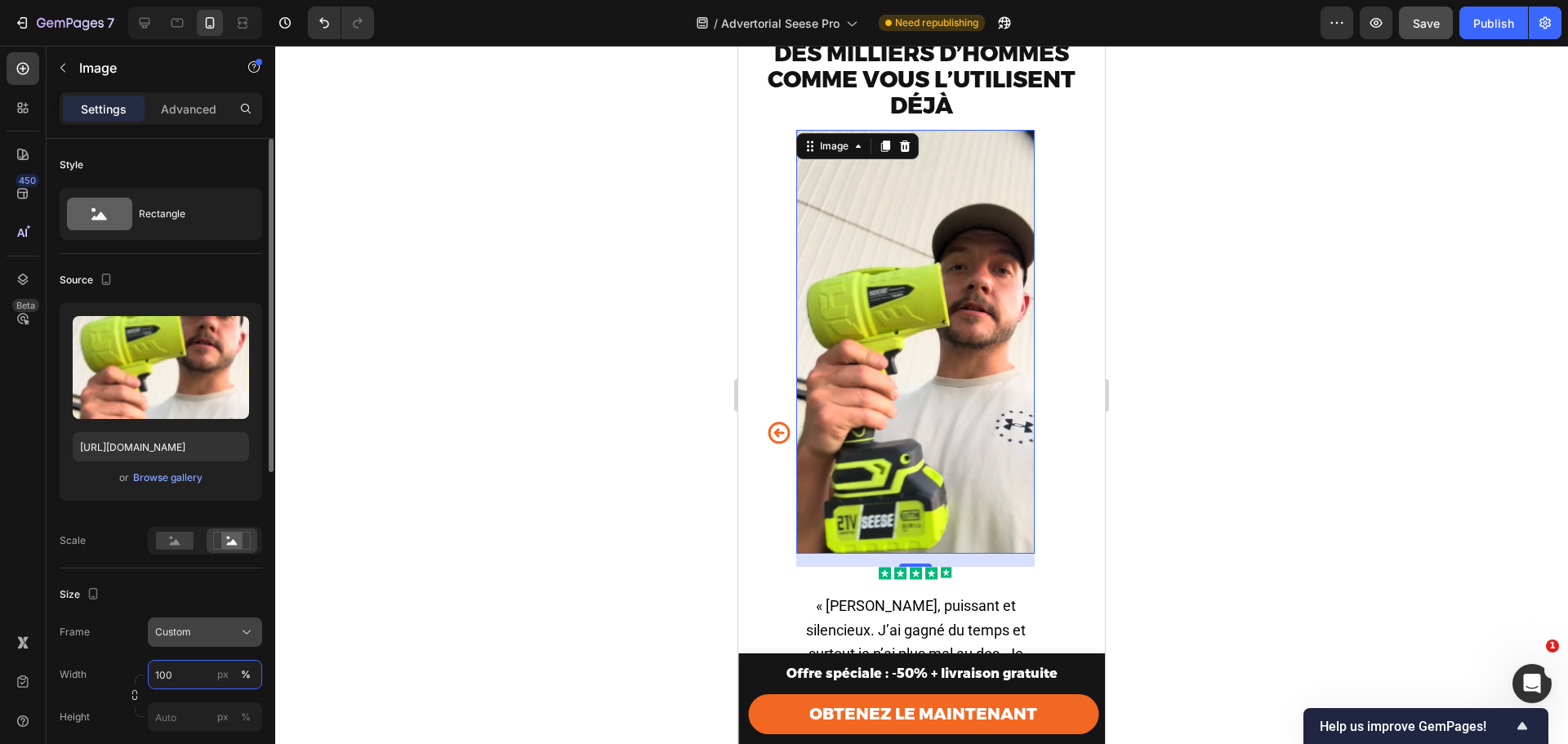
type input "100"
click at [170, 645] on button "Custom" at bounding box center [206, 632] width 115 height 29
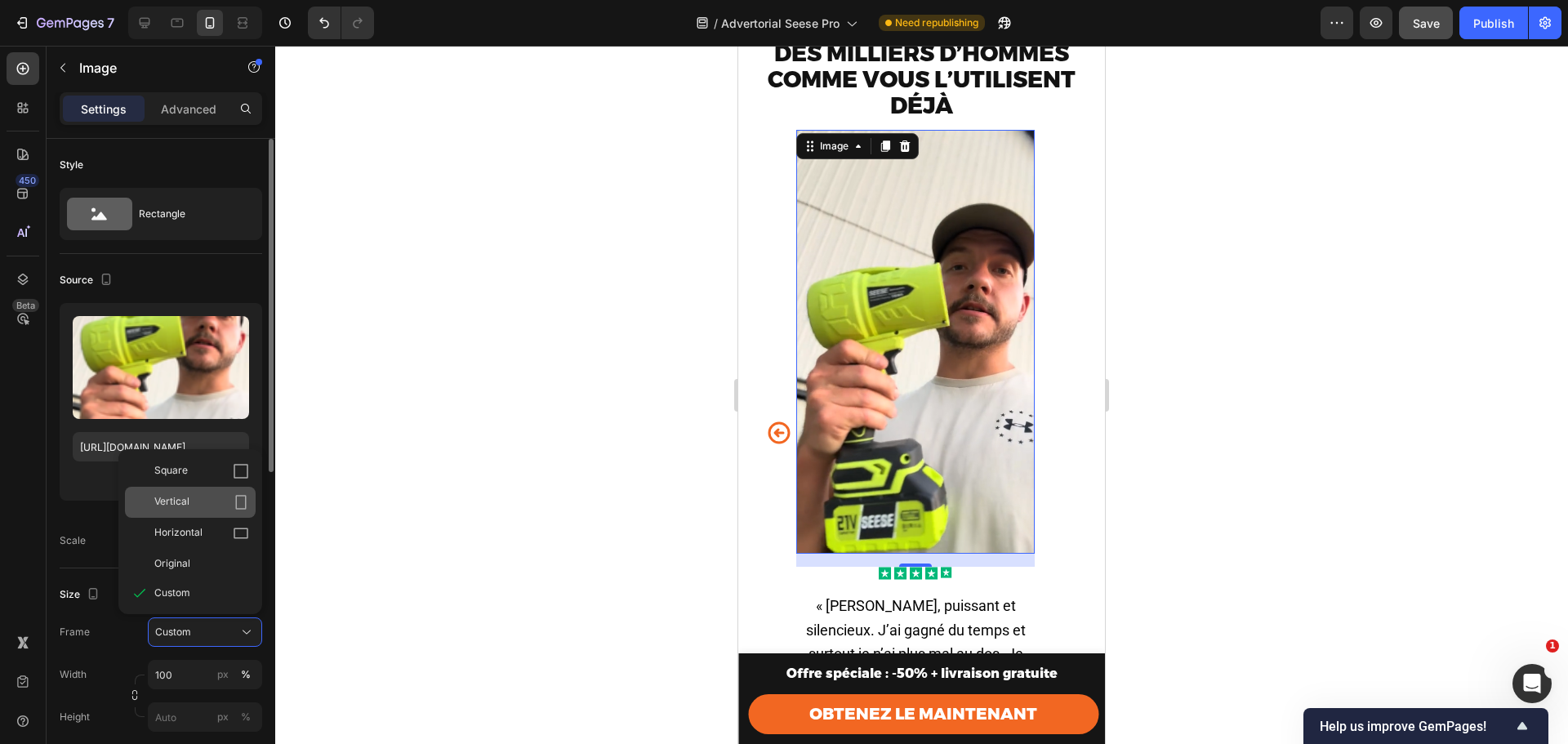
click at [198, 500] on div "Vertical" at bounding box center [201, 502] width 94 height 17
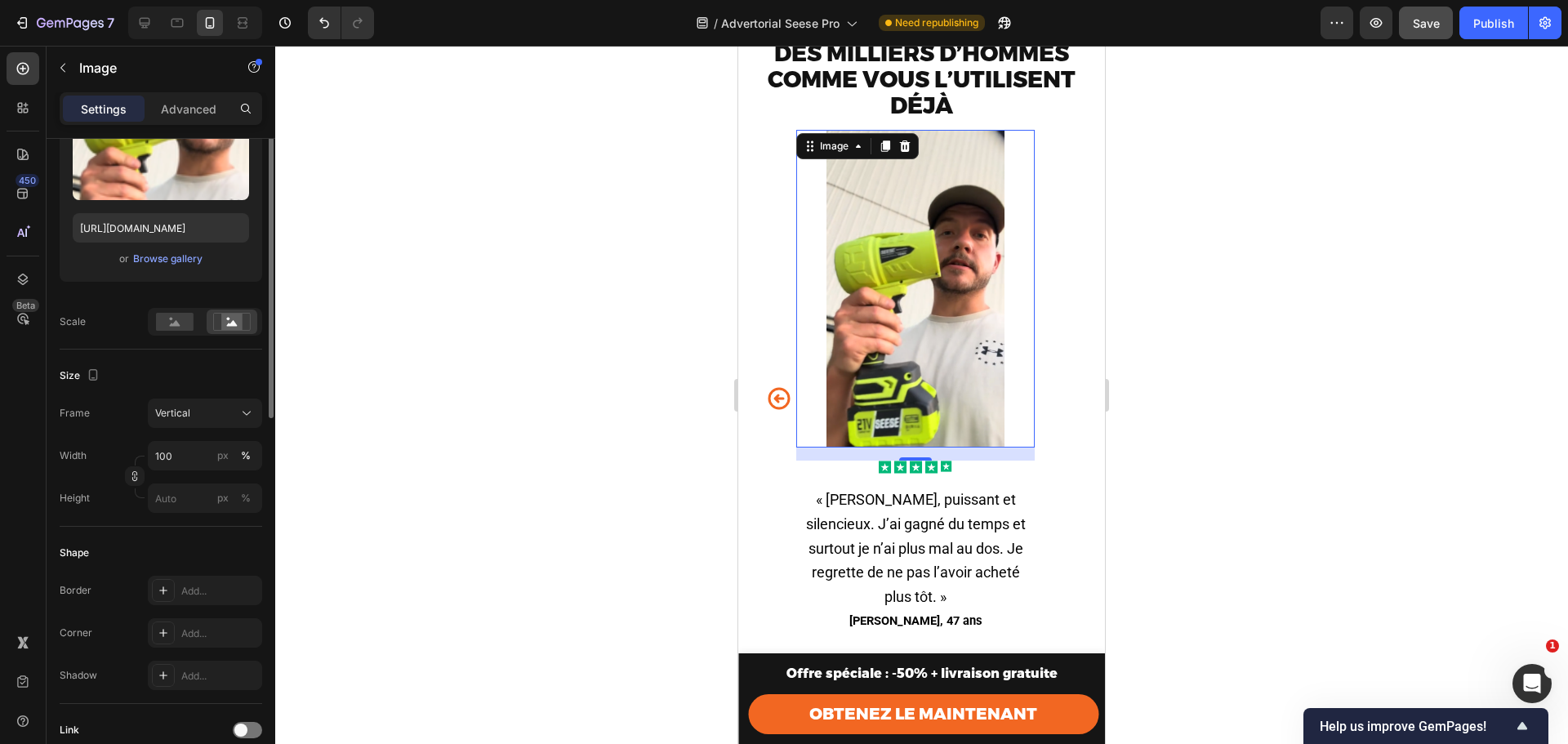
scroll to position [109, 0]
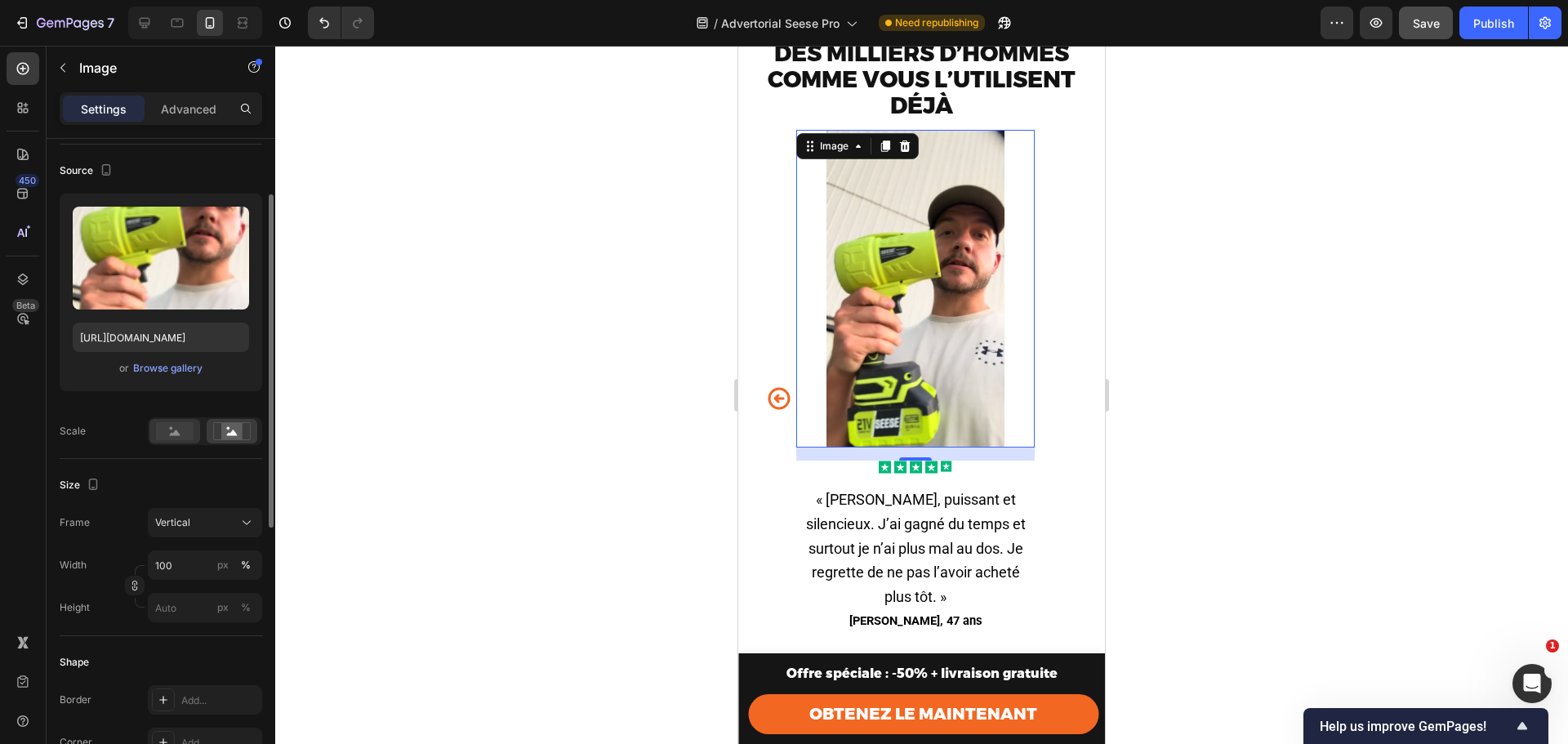
click at [170, 429] on circle at bounding box center [172, 429] width 4 height 4
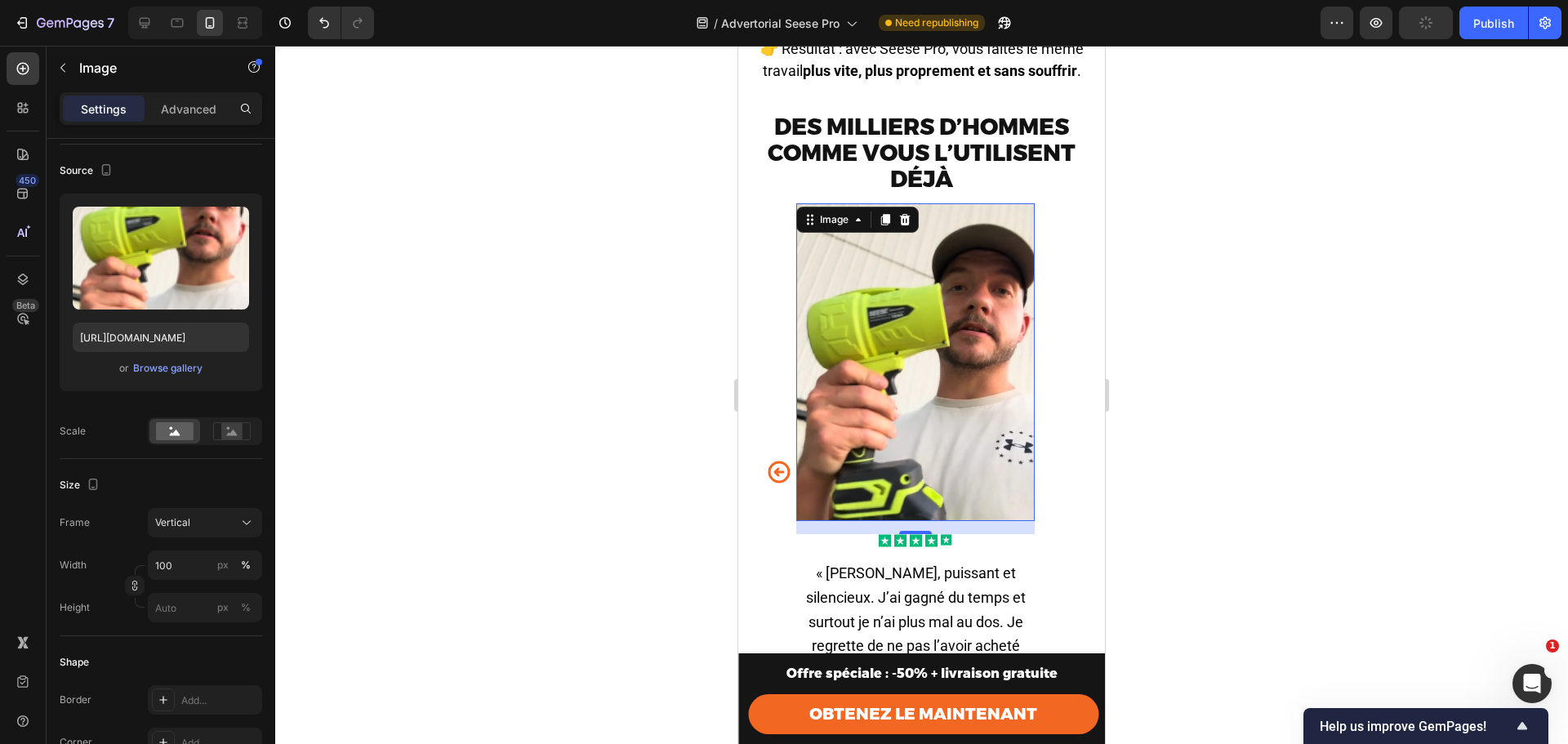
scroll to position [4690, 0]
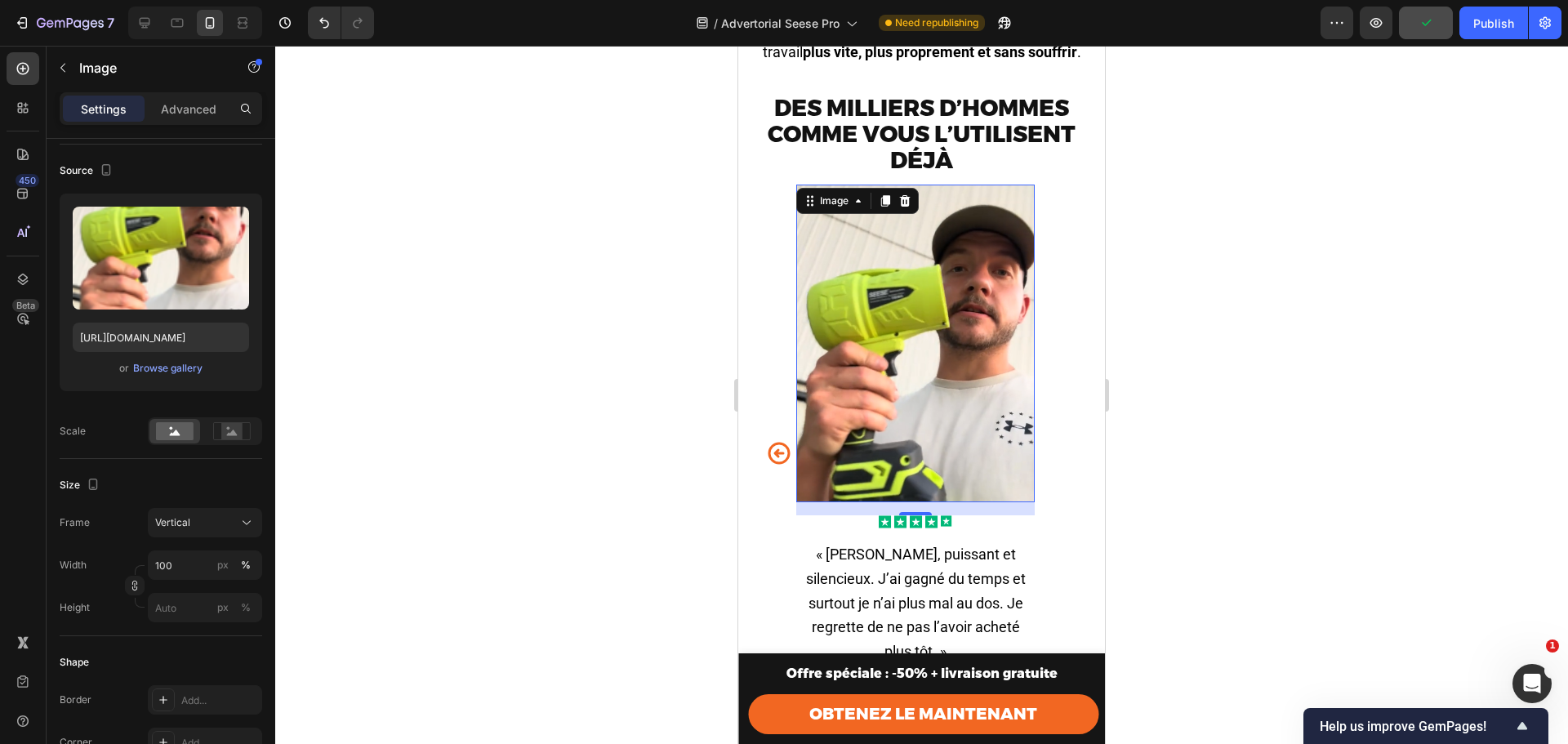
click at [773, 462] on icon "Carousel Back Arrow" at bounding box center [779, 454] width 26 height 41
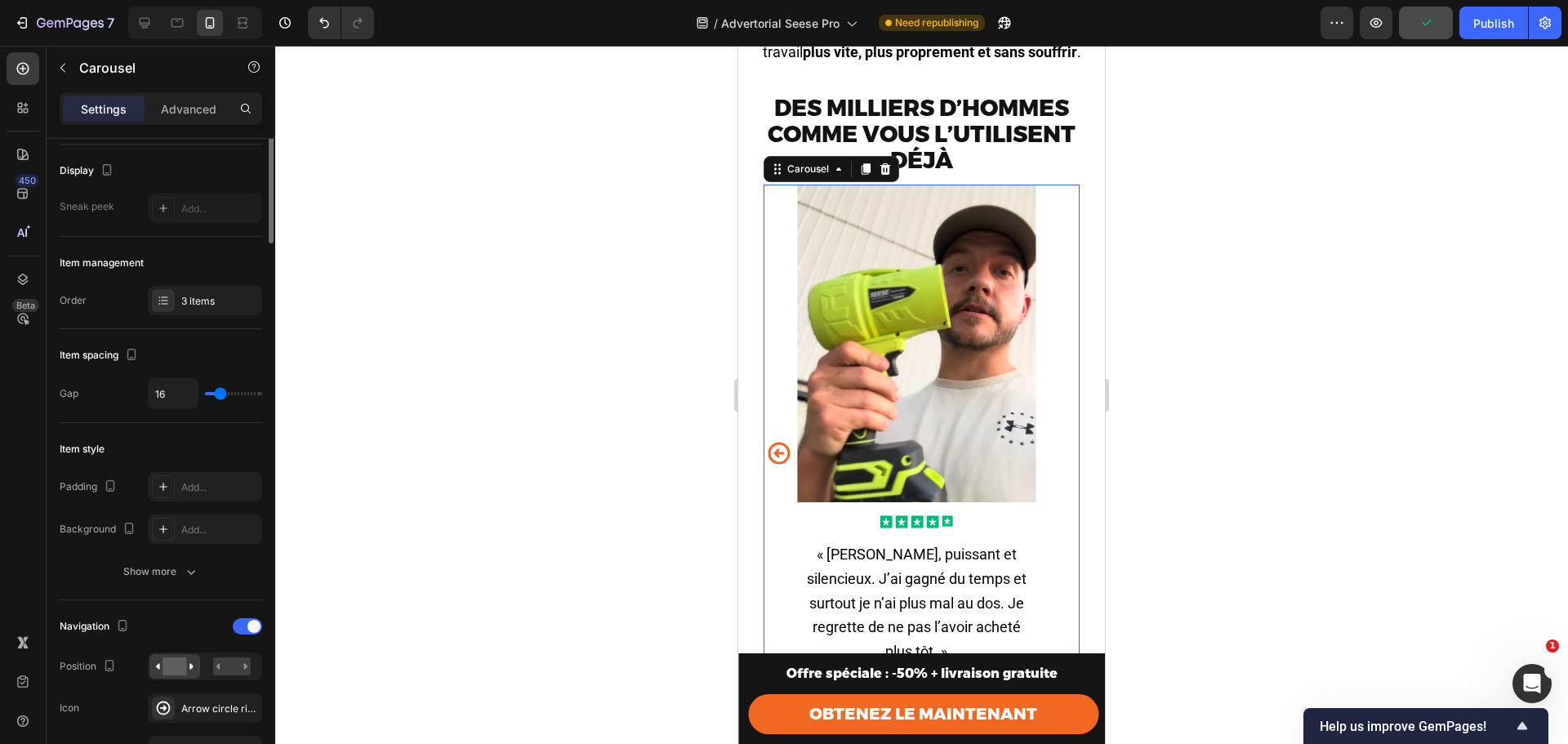
scroll to position [0, 0]
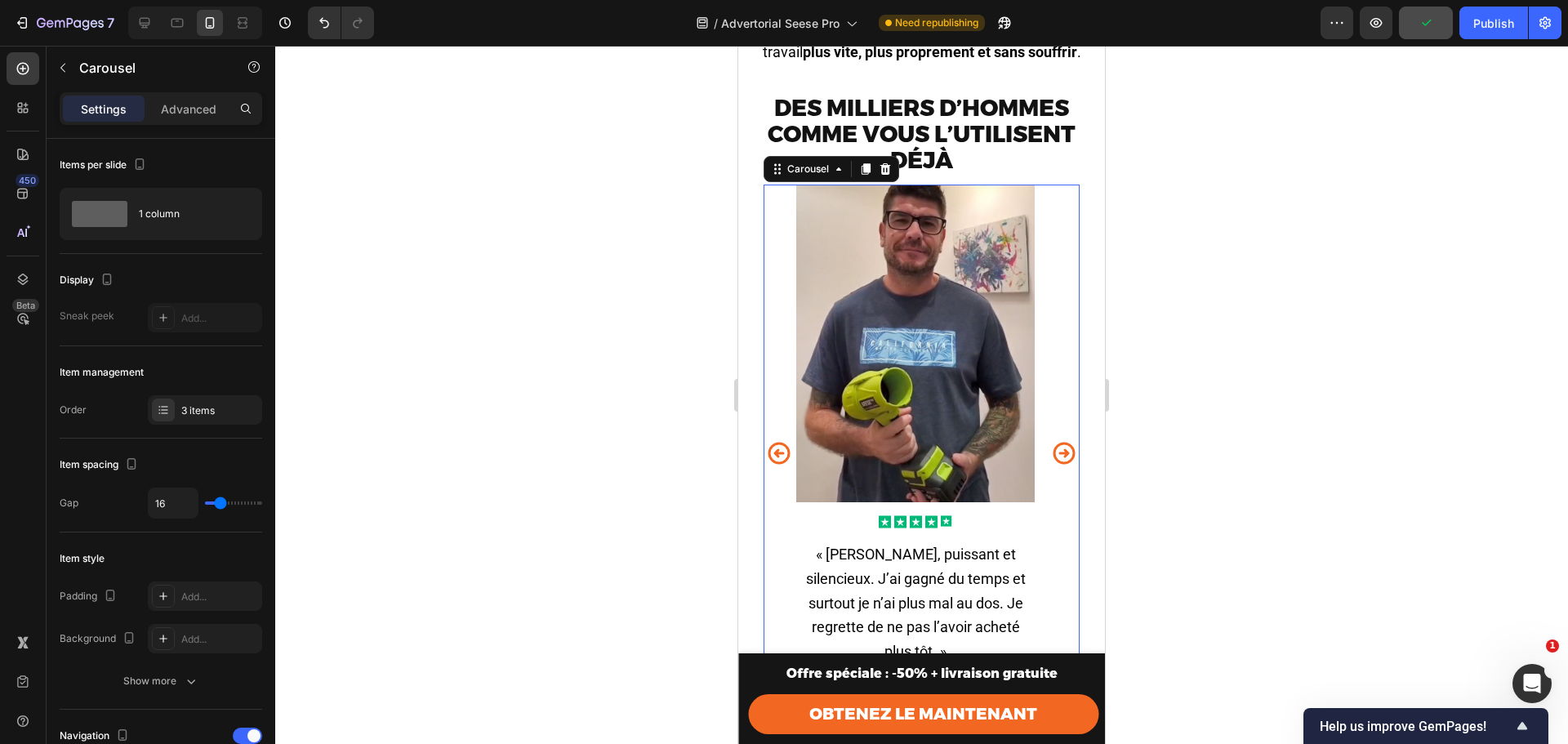
click at [1057, 467] on icon "Carousel Next Arrow" at bounding box center [1064, 454] width 26 height 41
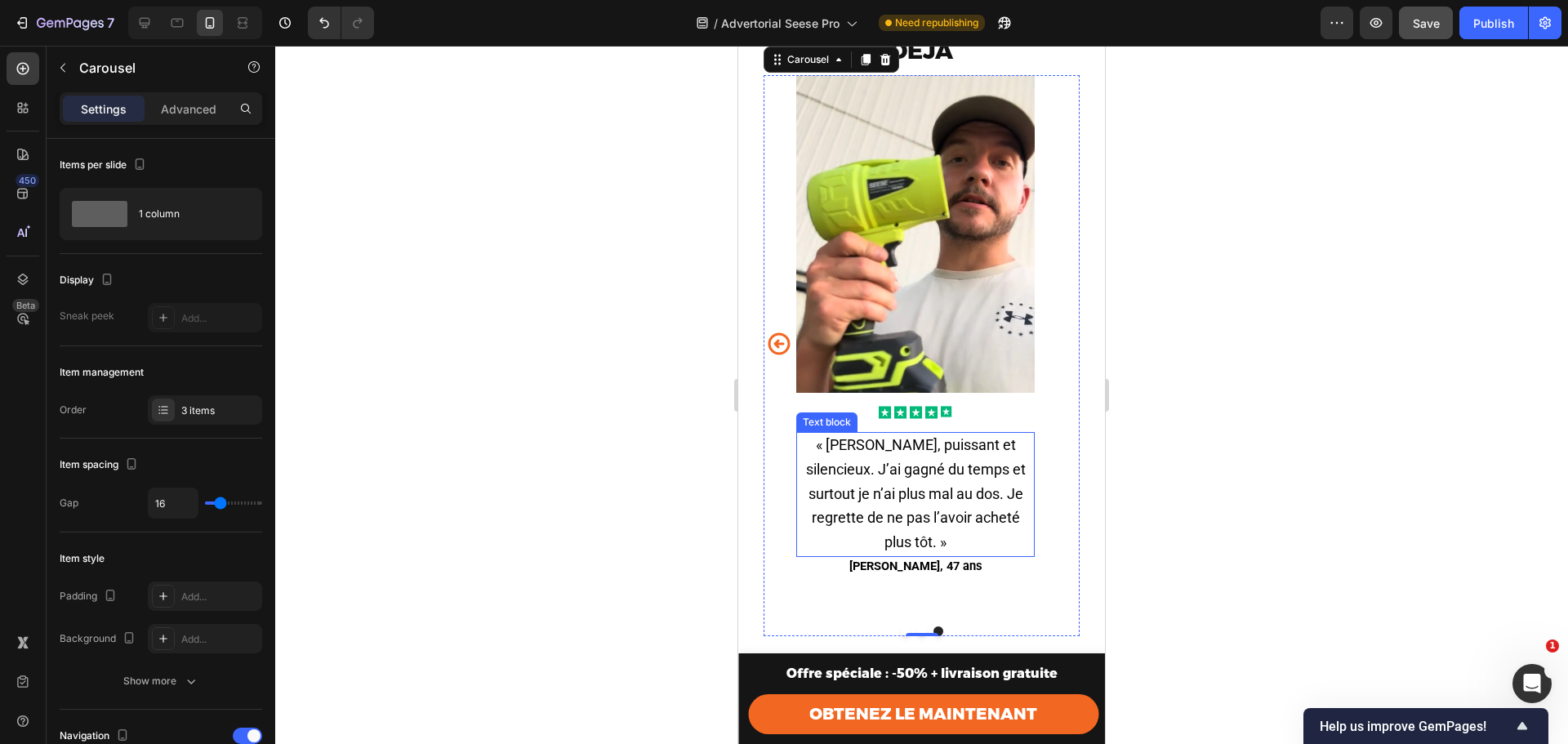
scroll to position [4745, 0]
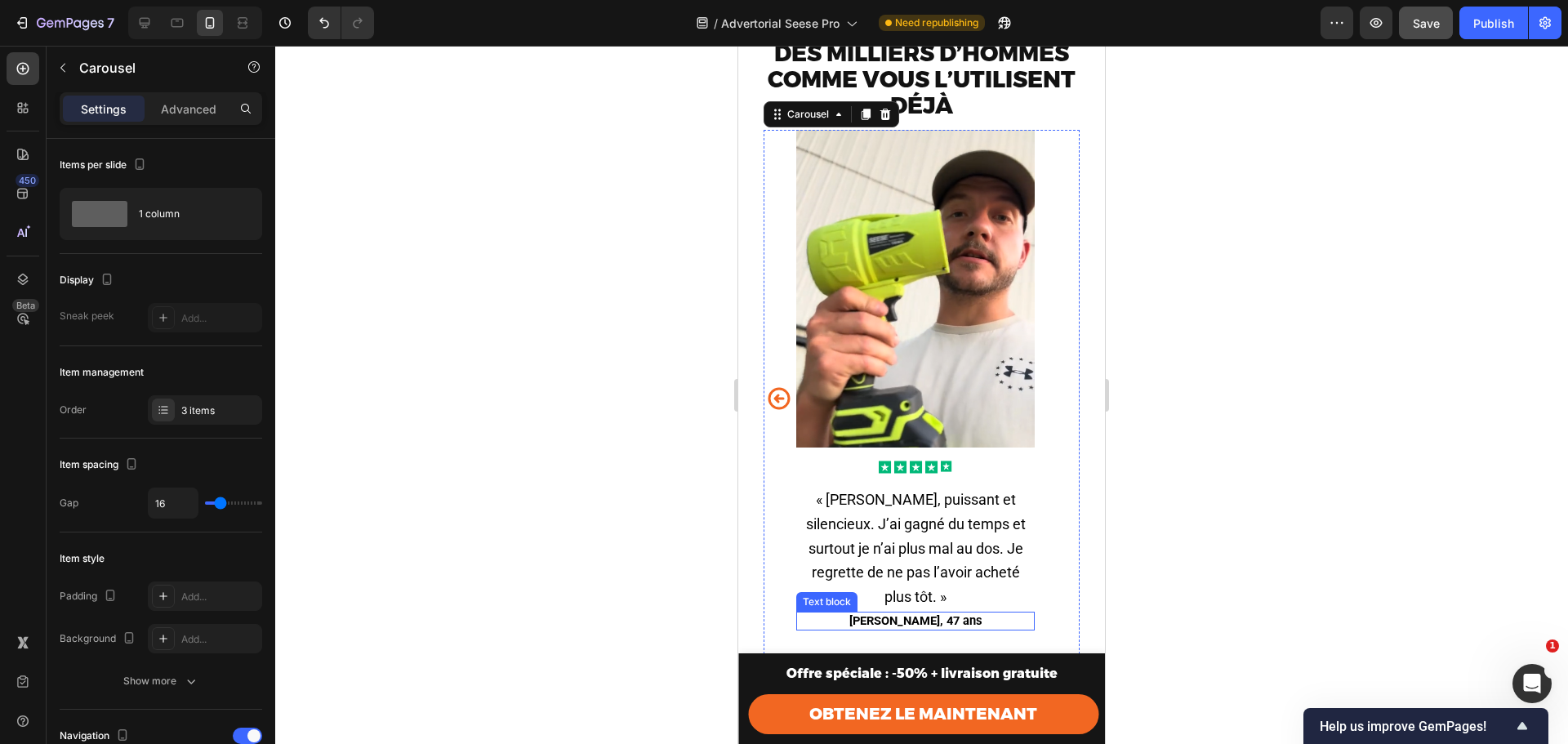
click at [929, 613] on span "Alain, 47 ans" at bounding box center [916, 620] width 133 height 15
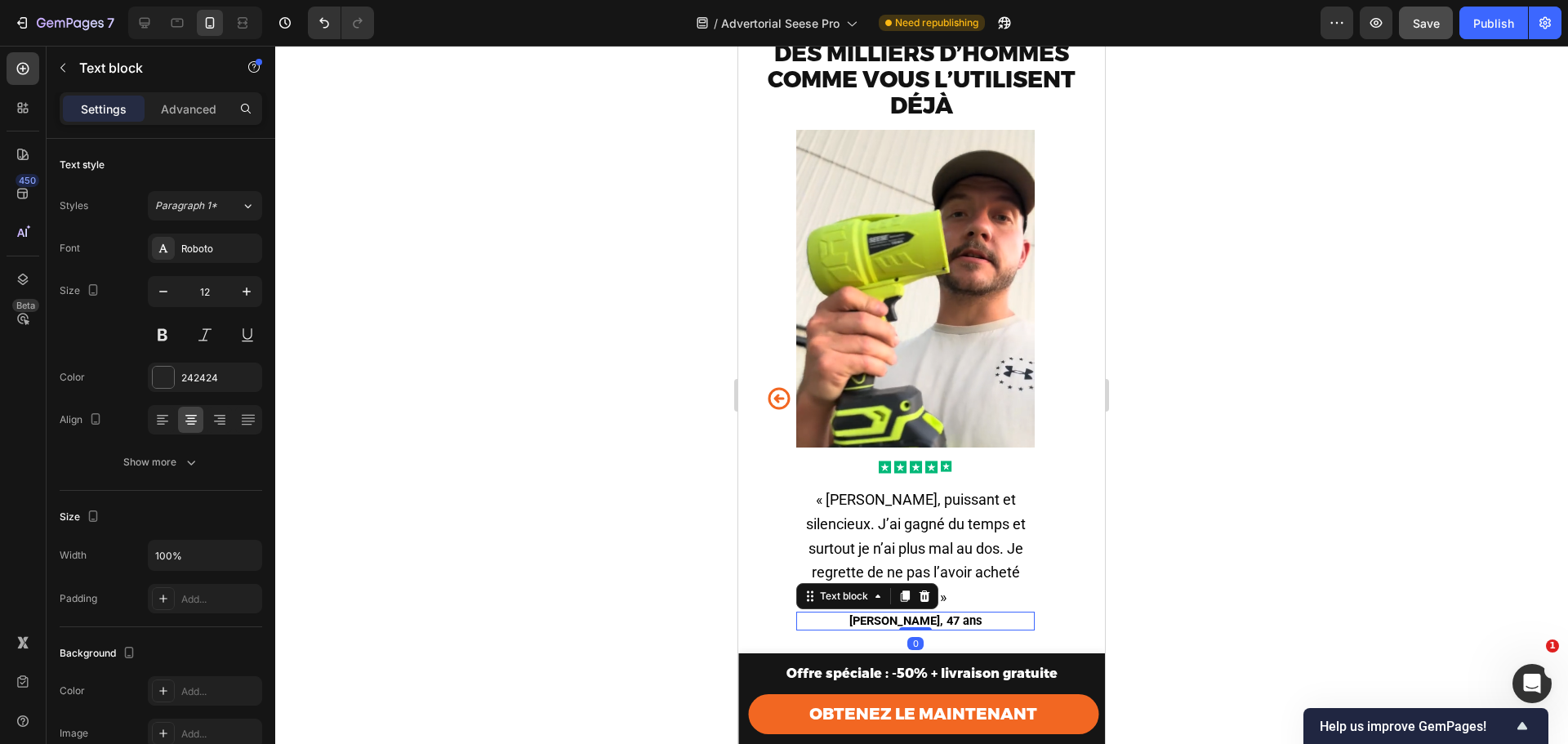
click at [929, 613] on span "Alain, 47 ans" at bounding box center [916, 620] width 133 height 15
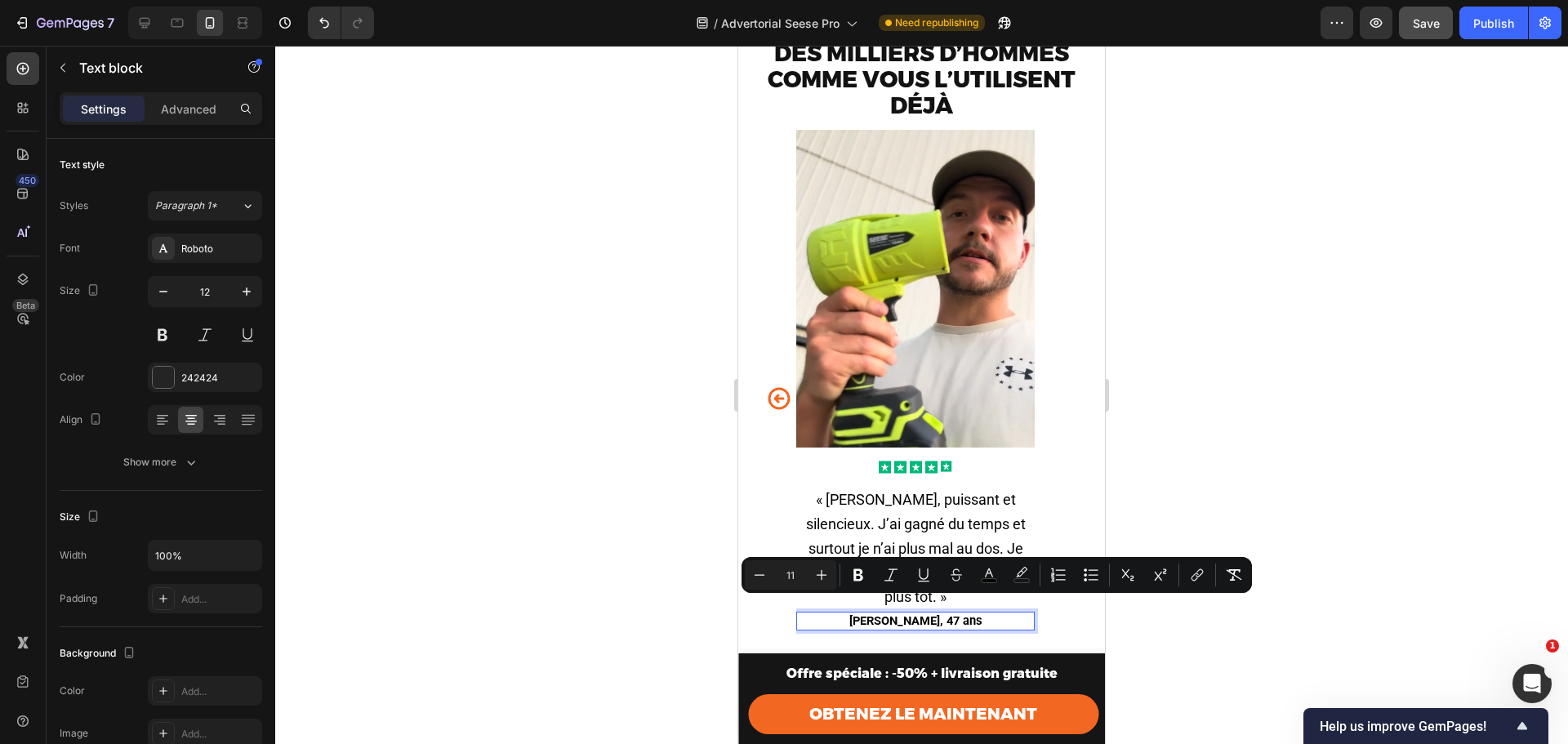
click at [925, 613] on span "Alain, 47 ans" at bounding box center [916, 620] width 133 height 15
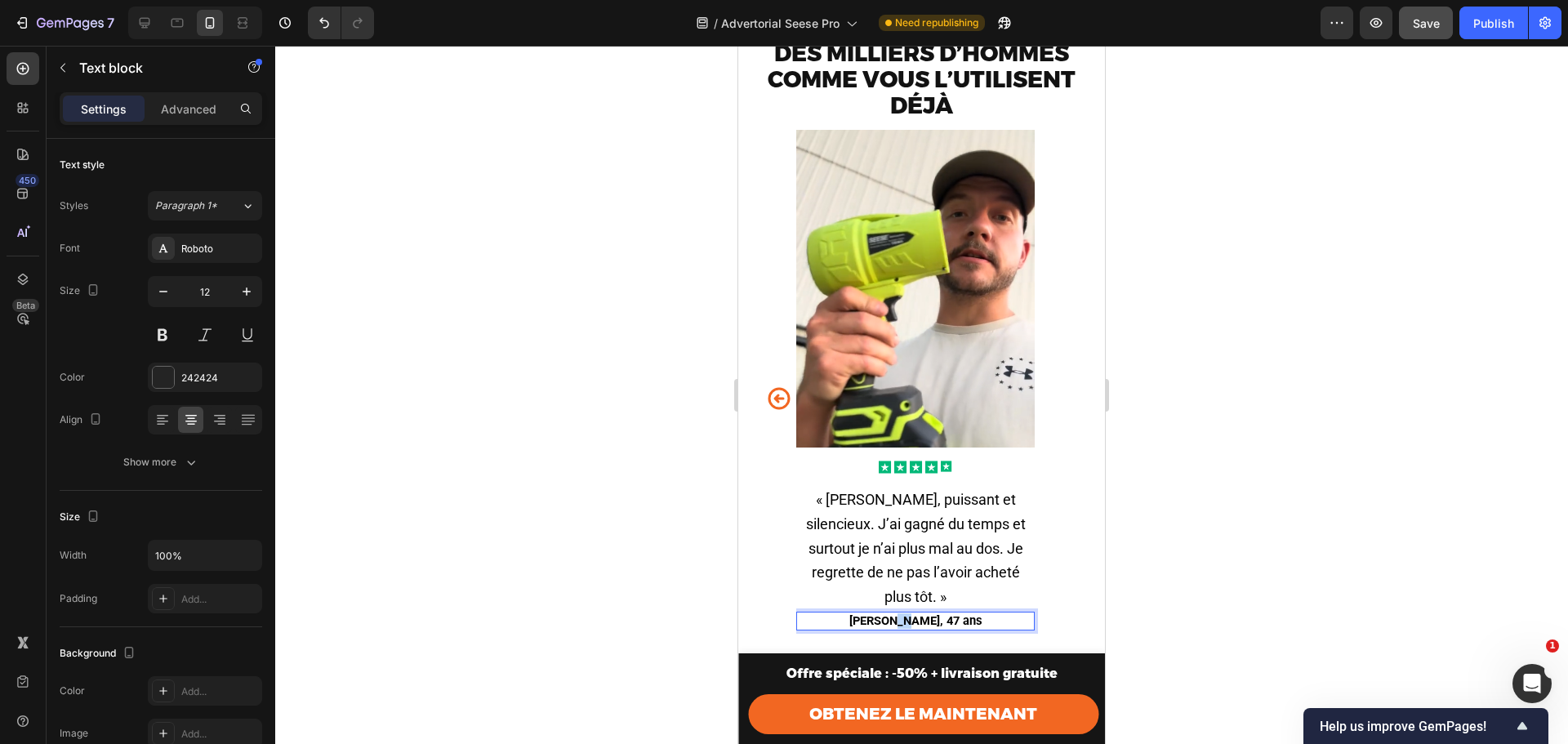
drag, startPoint x: 927, startPoint y: 605, endPoint x: 918, endPoint y: 604, distance: 9.1
click at [918, 613] on span "Alain, 47 ans" at bounding box center [916, 620] width 133 height 15
click at [1245, 558] on div at bounding box center [921, 395] width 1293 height 698
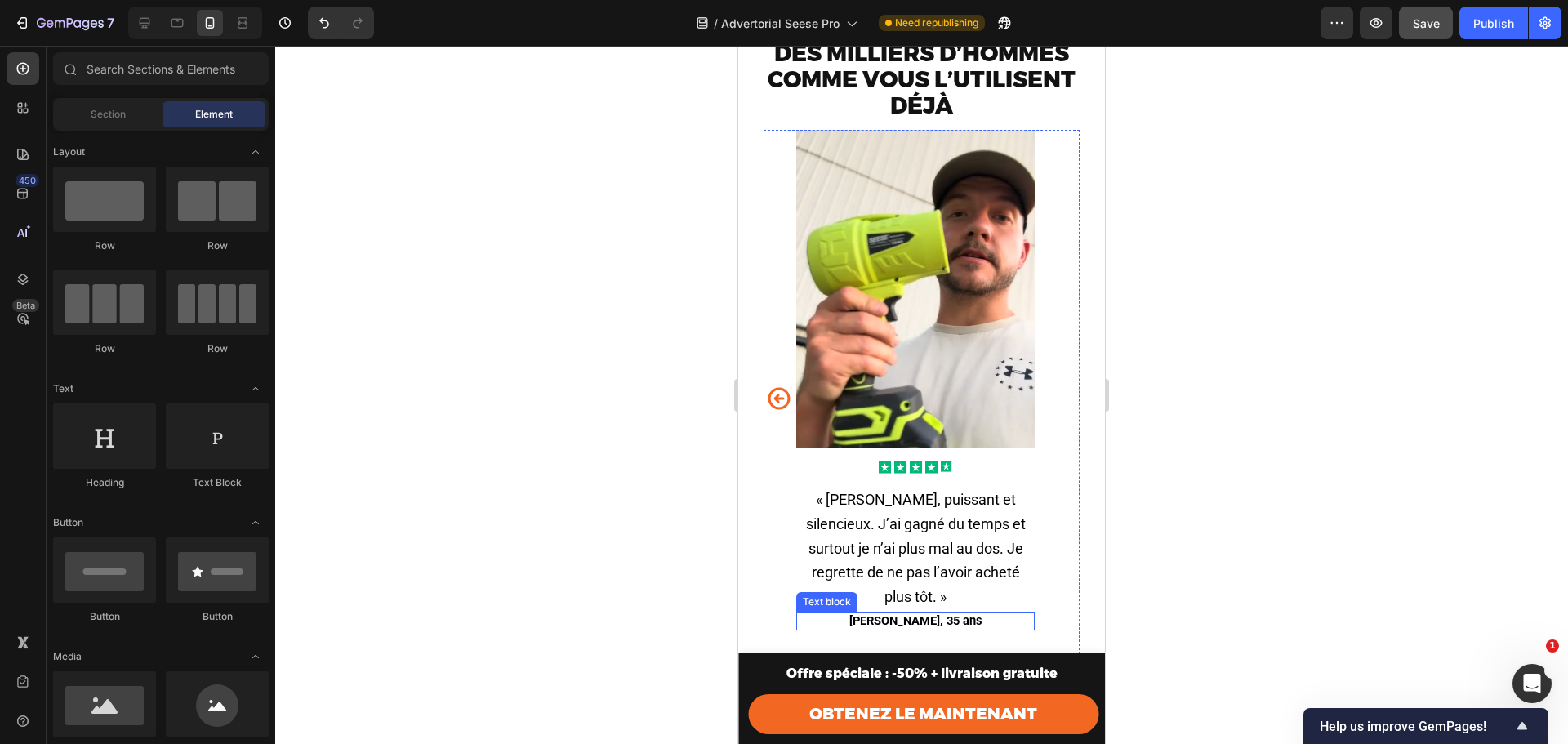
click at [899, 613] on span "Alain, 35 ans" at bounding box center [916, 620] width 133 height 15
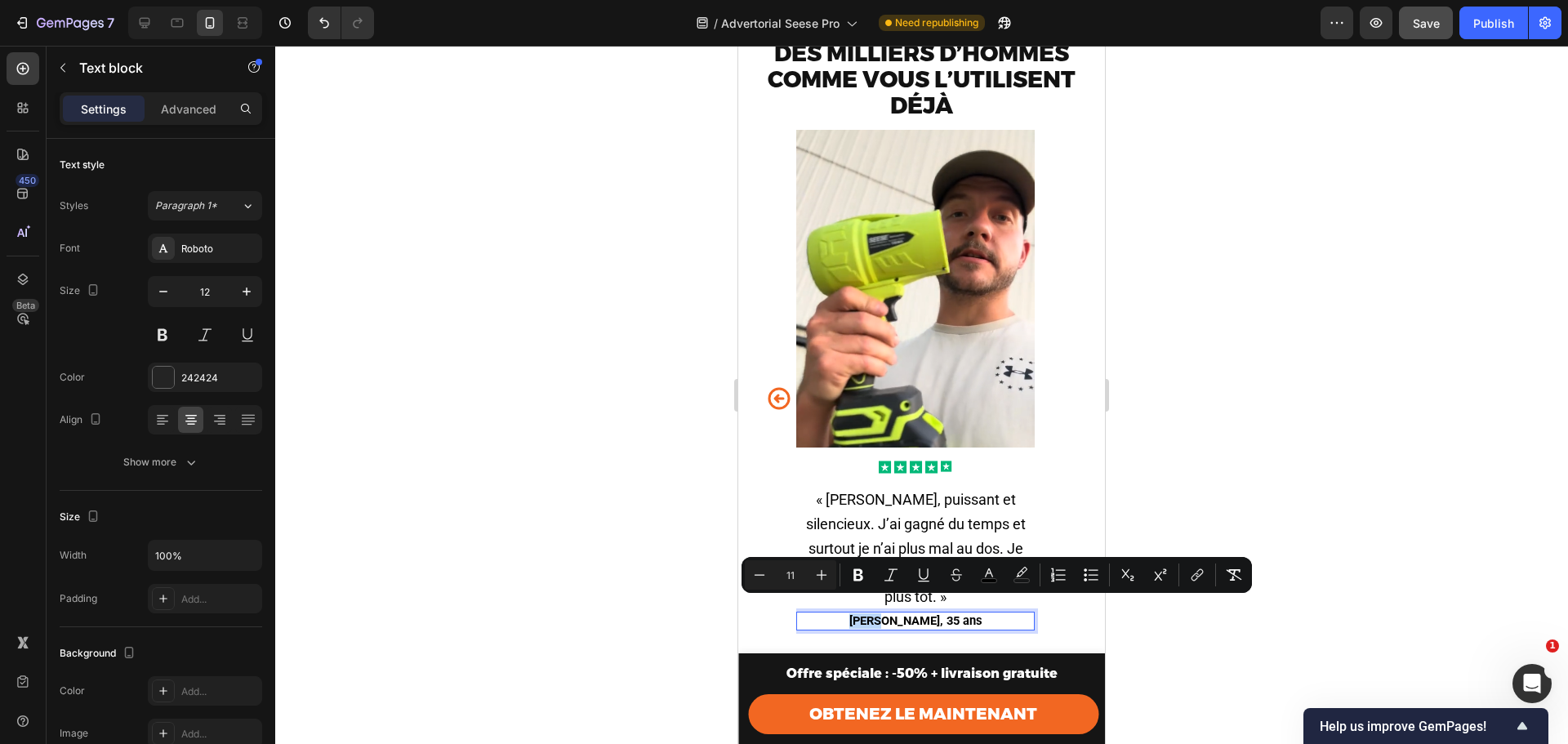
drag, startPoint x: 907, startPoint y: 608, endPoint x: 882, endPoint y: 607, distance: 25.0
click at [882, 613] on span "Alain, 35 ans" at bounding box center [916, 620] width 133 height 15
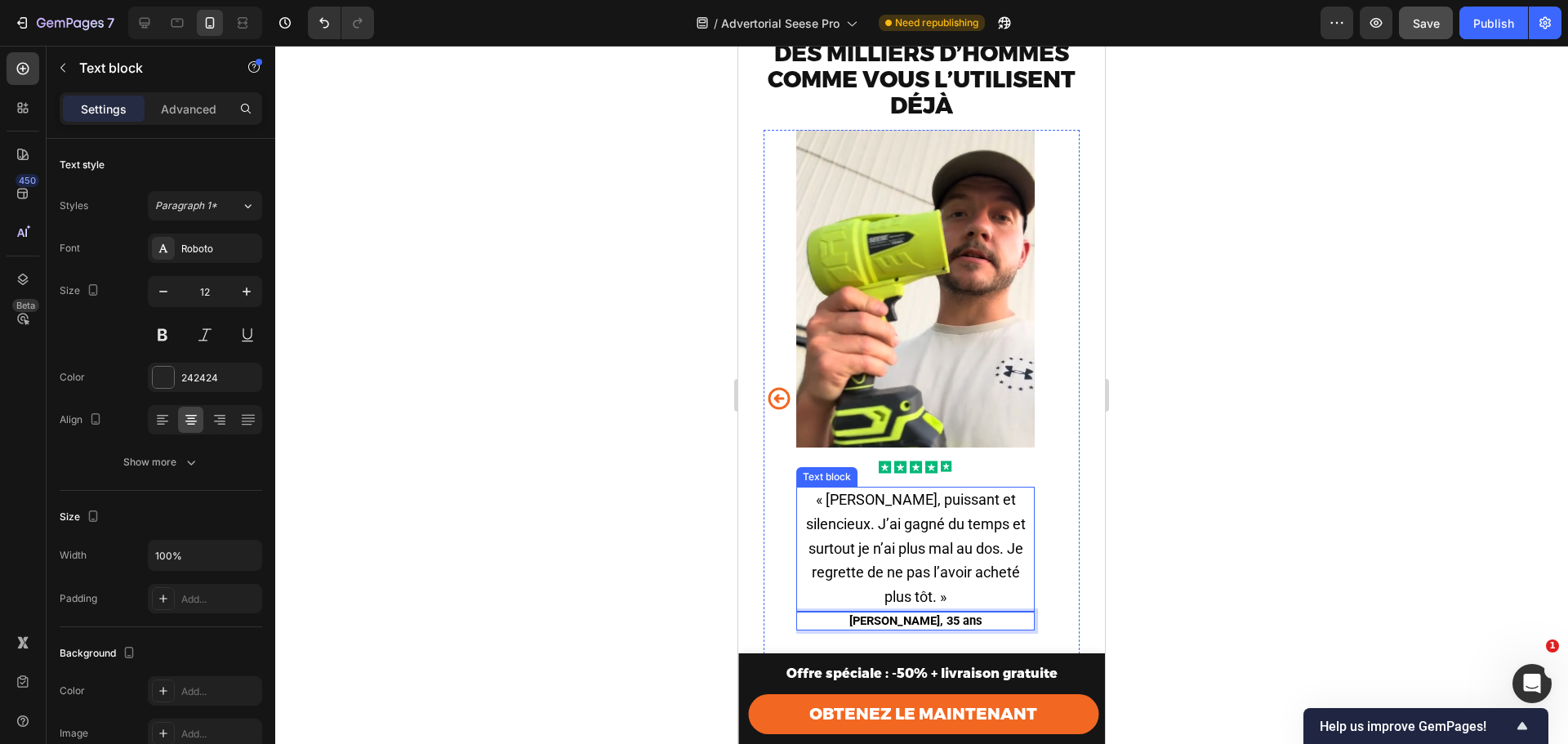
click at [915, 507] on span "« Léger, puissant et silencieux. J’ai gagné du temps et surtout je n’ai plus ma…" at bounding box center [916, 548] width 220 height 115
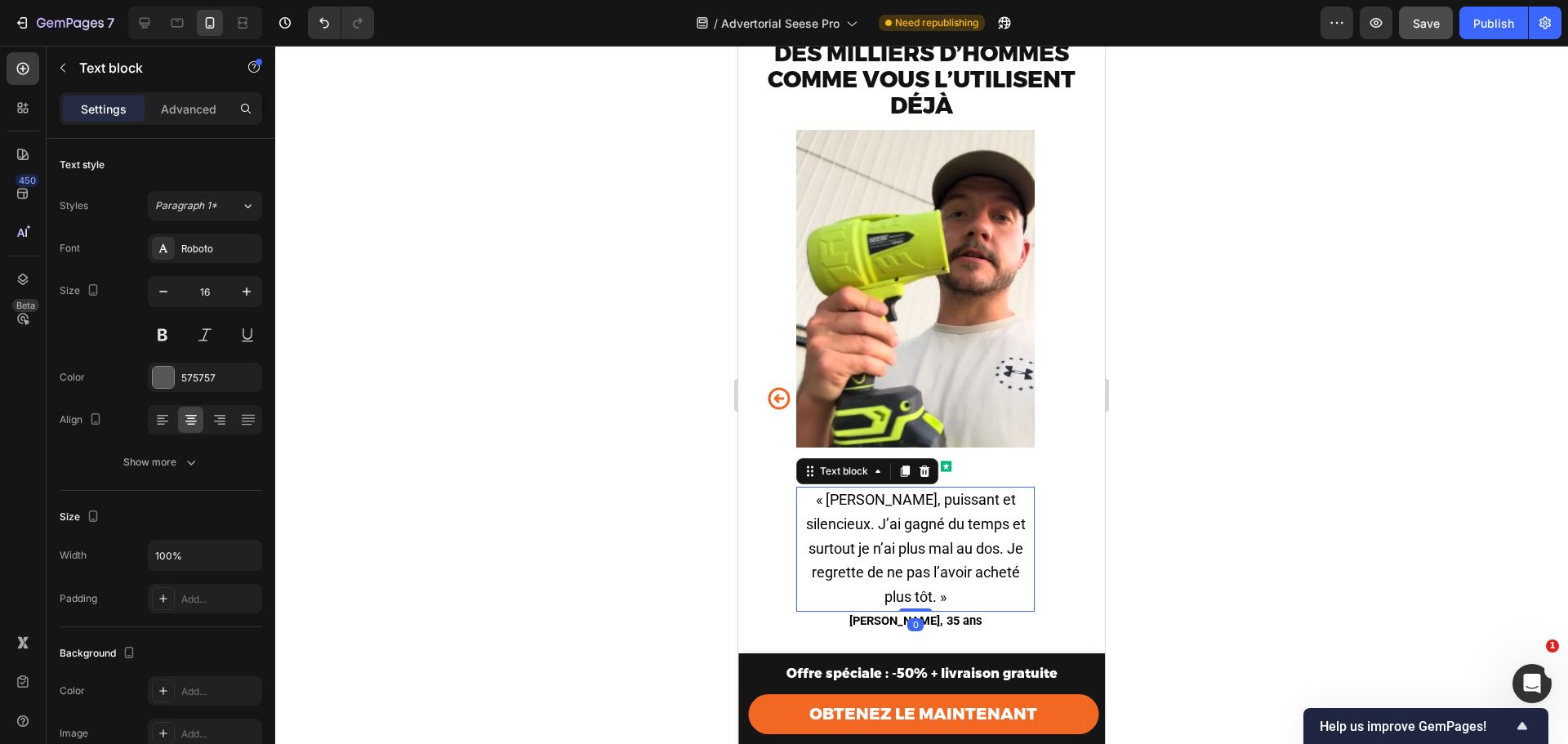
click at [1212, 472] on div at bounding box center [921, 395] width 1293 height 698
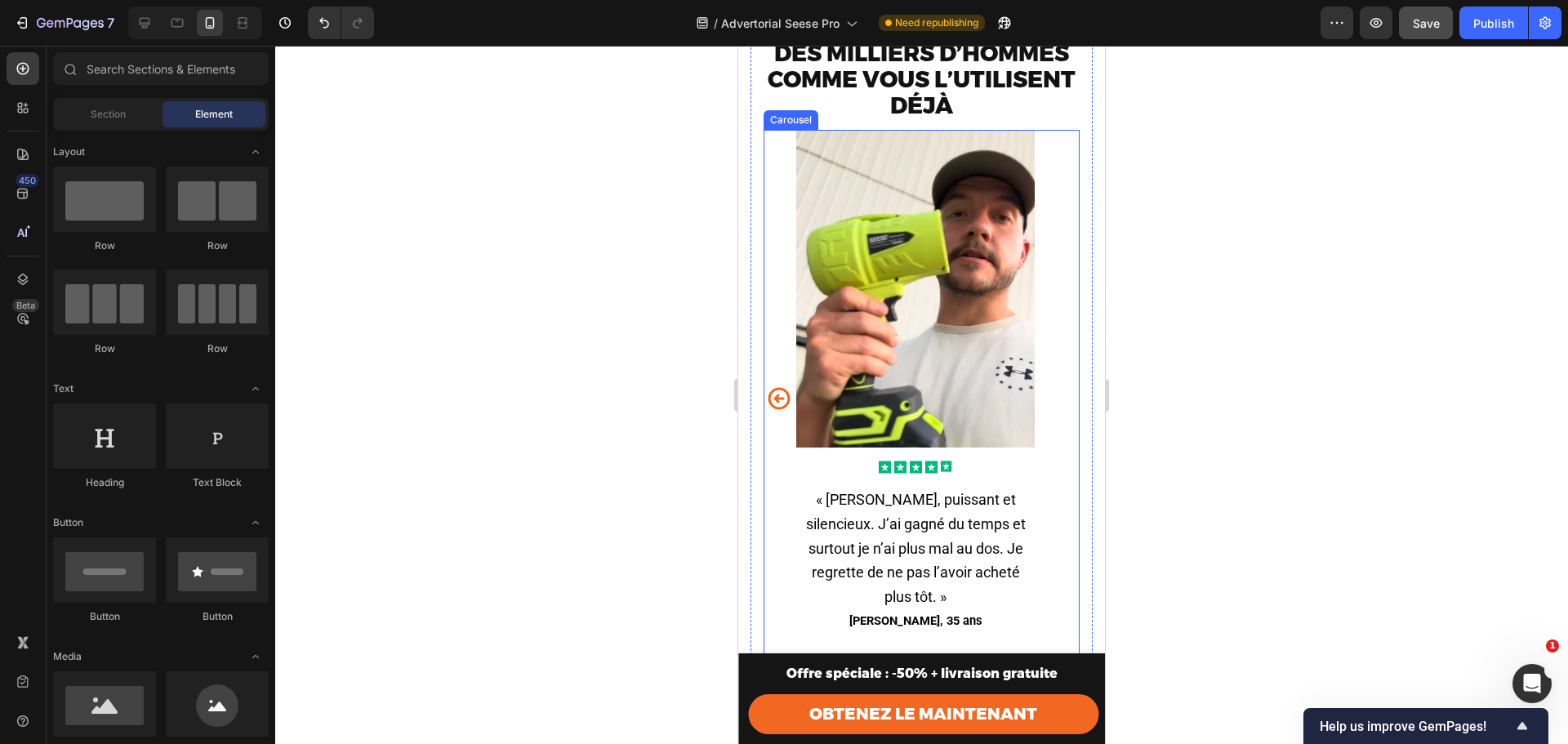
click at [784, 410] on icon "Carousel Back Arrow" at bounding box center [779, 399] width 22 height 22
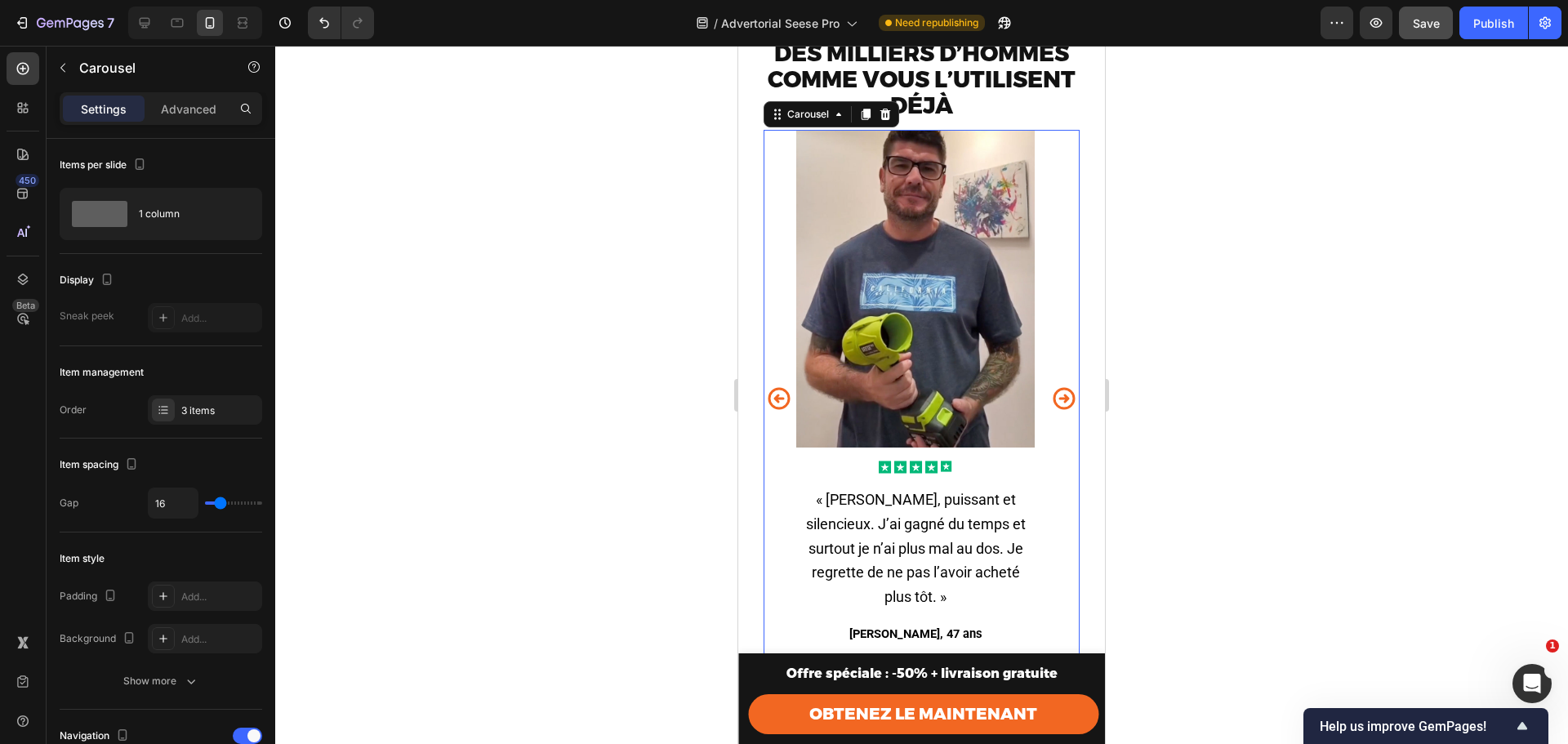
click at [784, 410] on icon "Carousel Back Arrow" at bounding box center [779, 399] width 22 height 22
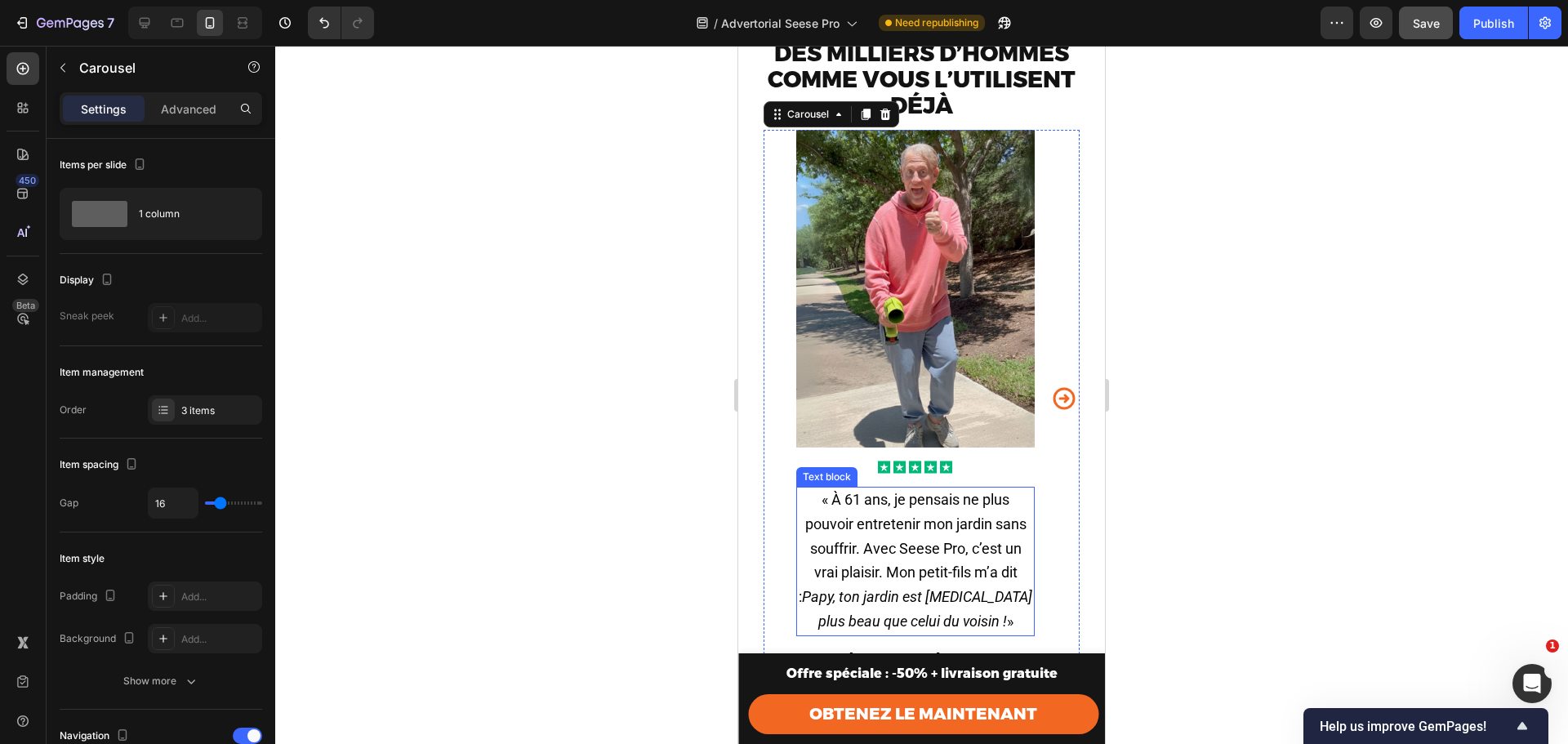
click at [912, 564] on span "« À 61 ans, je pensais ne plus pouvoir entretenir mon jardin sans souffrir. Ave…" at bounding box center [915, 560] width 234 height 139
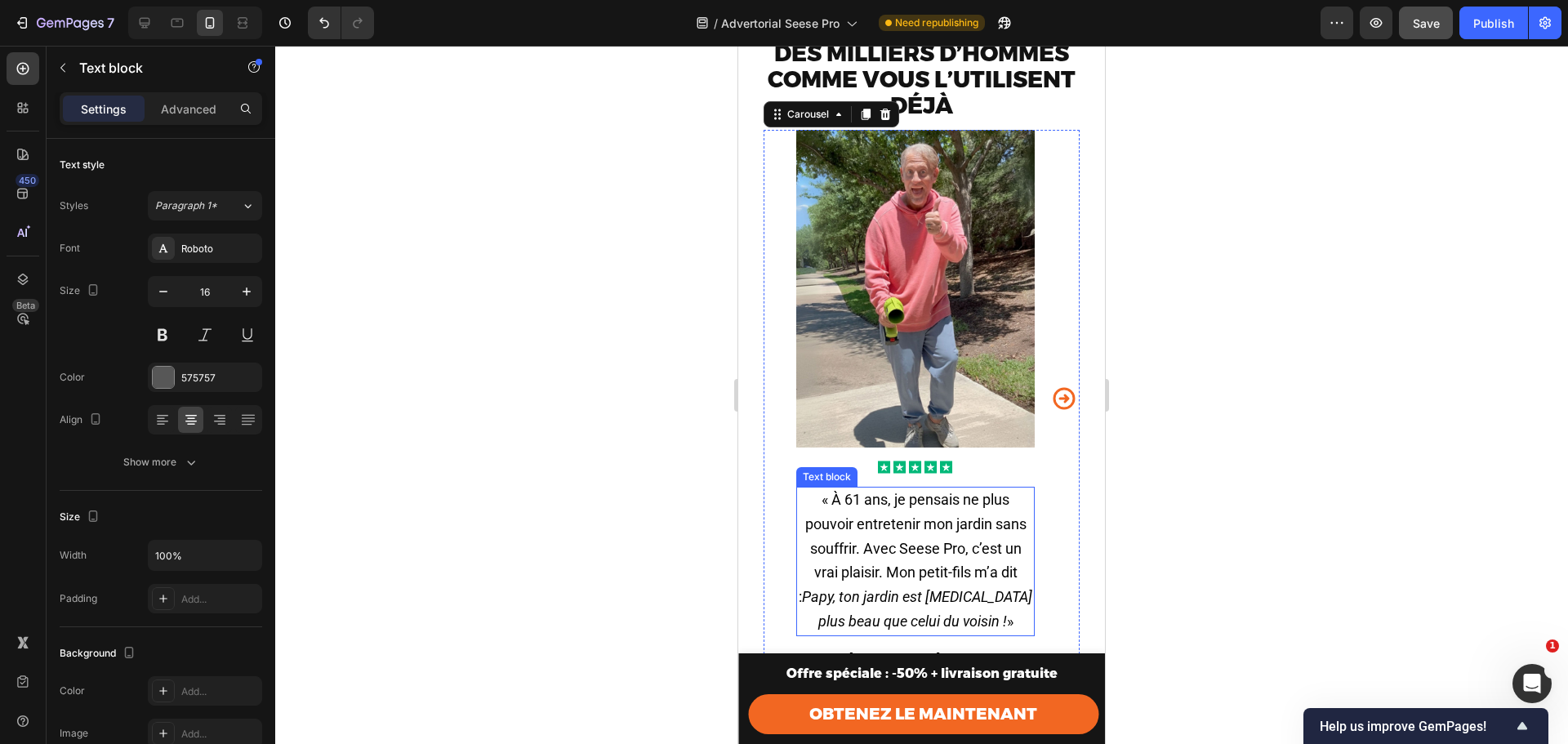
click at [912, 564] on span "« À 61 ans, je pensais ne plus pouvoir entretenir mon jardin sans souffrir. Ave…" at bounding box center [915, 560] width 234 height 139
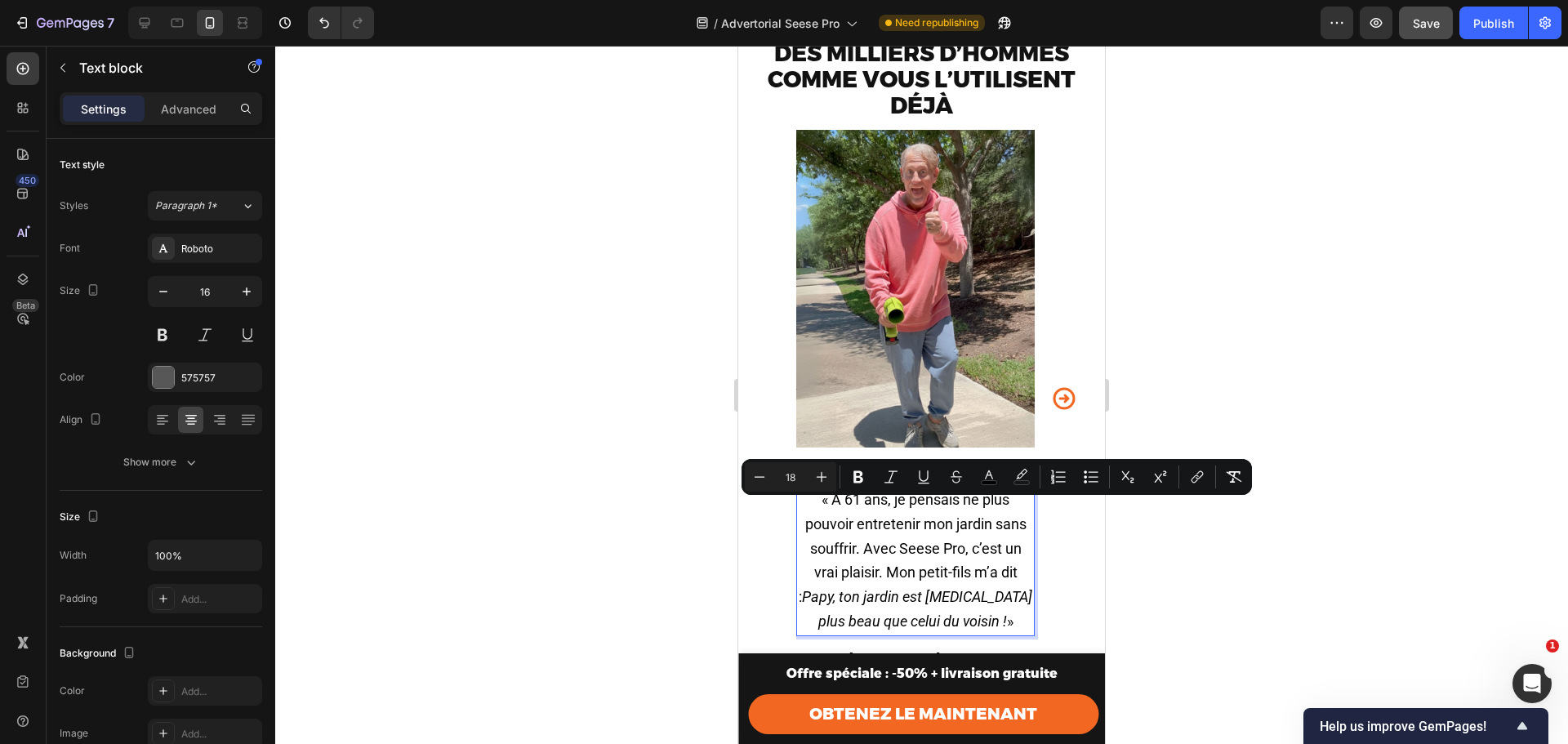
click at [1071, 568] on div "Des milliers d’hommes comme vous l’utilisent déjà Text Block Image Icon Icon Ic…" at bounding box center [922, 365] width 342 height 677
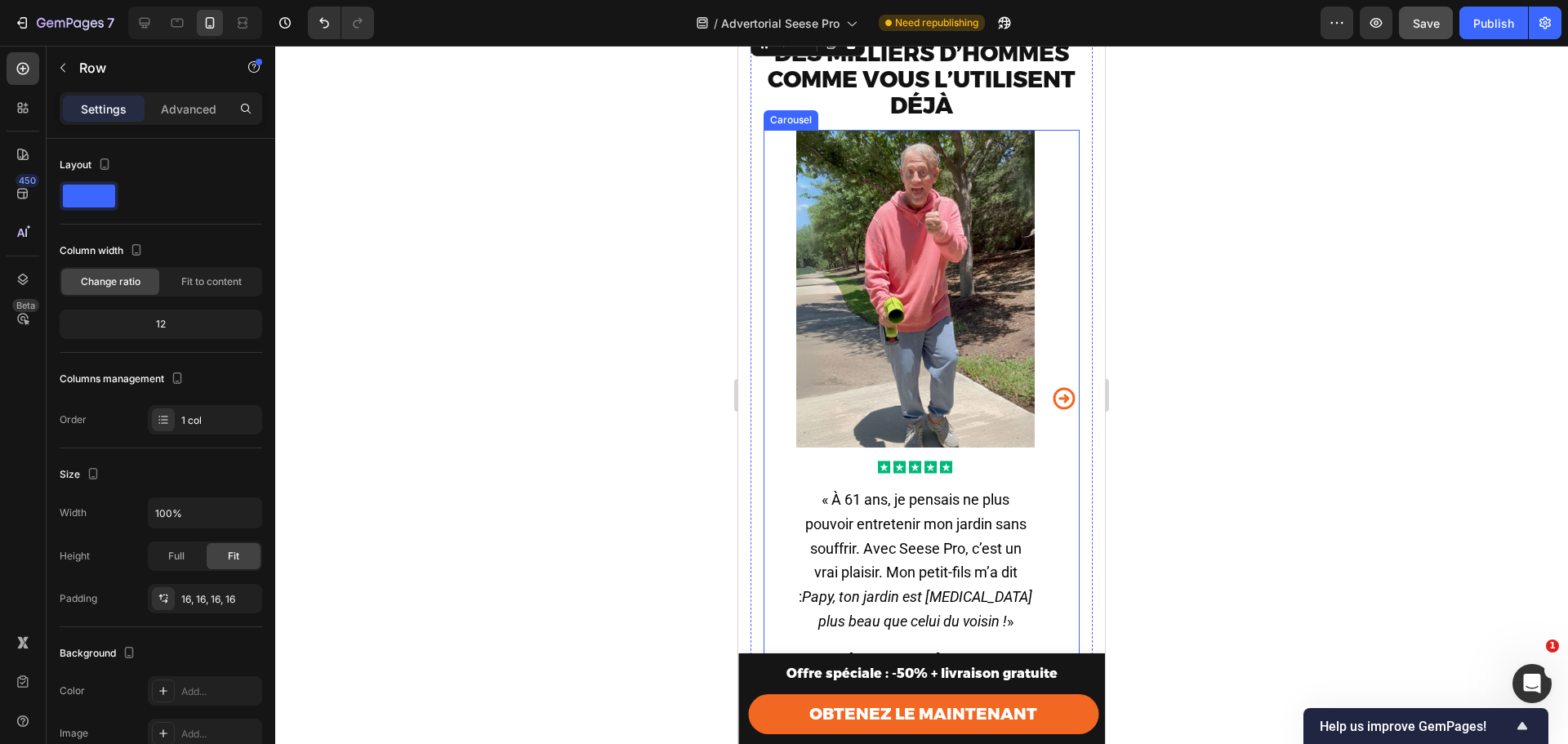
click at [1051, 406] on icon "Carousel Next Arrow" at bounding box center [1064, 399] width 26 height 41
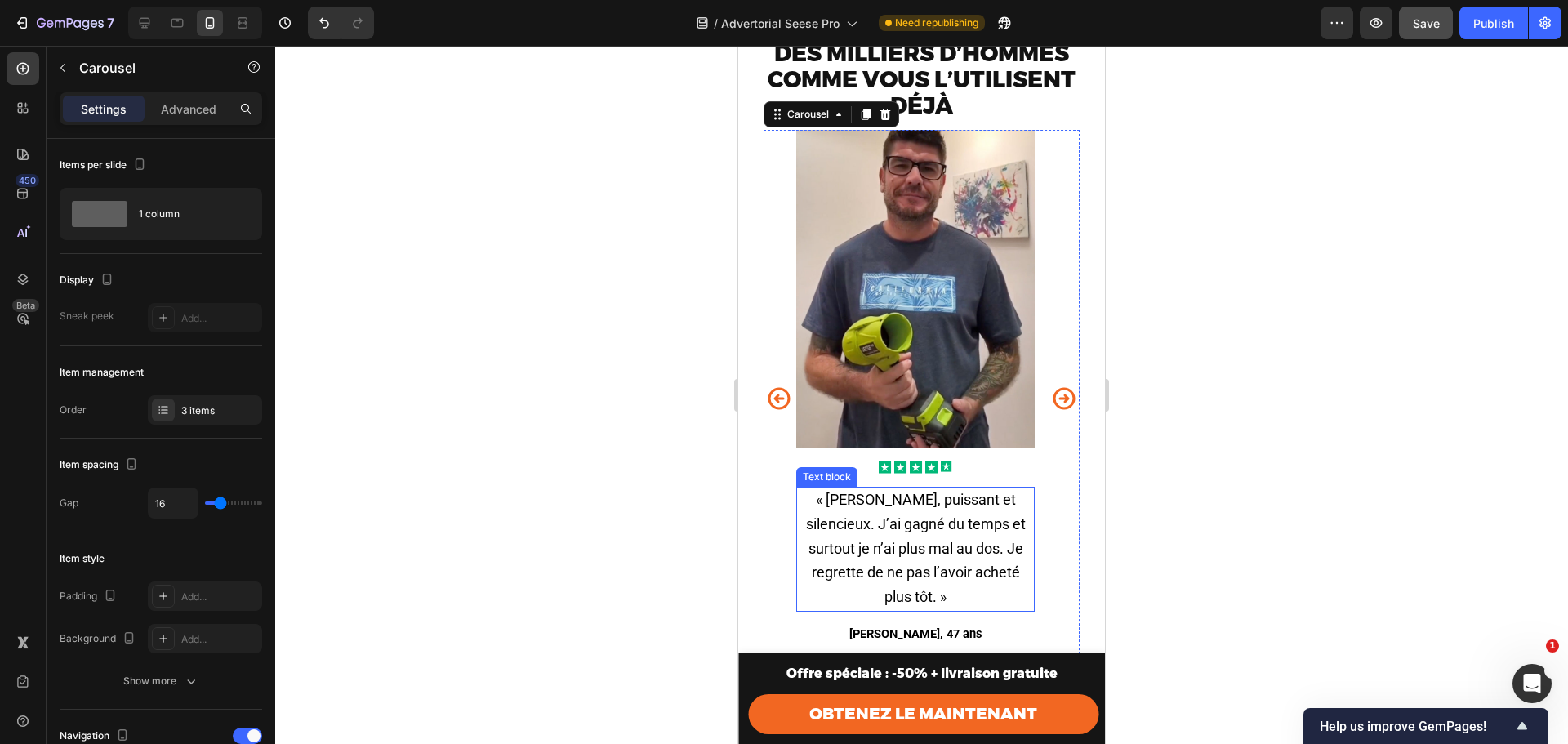
click at [877, 522] on p "« Léger, puissant et silencieux. J’ai gagné du temps et surtout je n’ai plus ma…" at bounding box center [915, 550] width 236 height 122
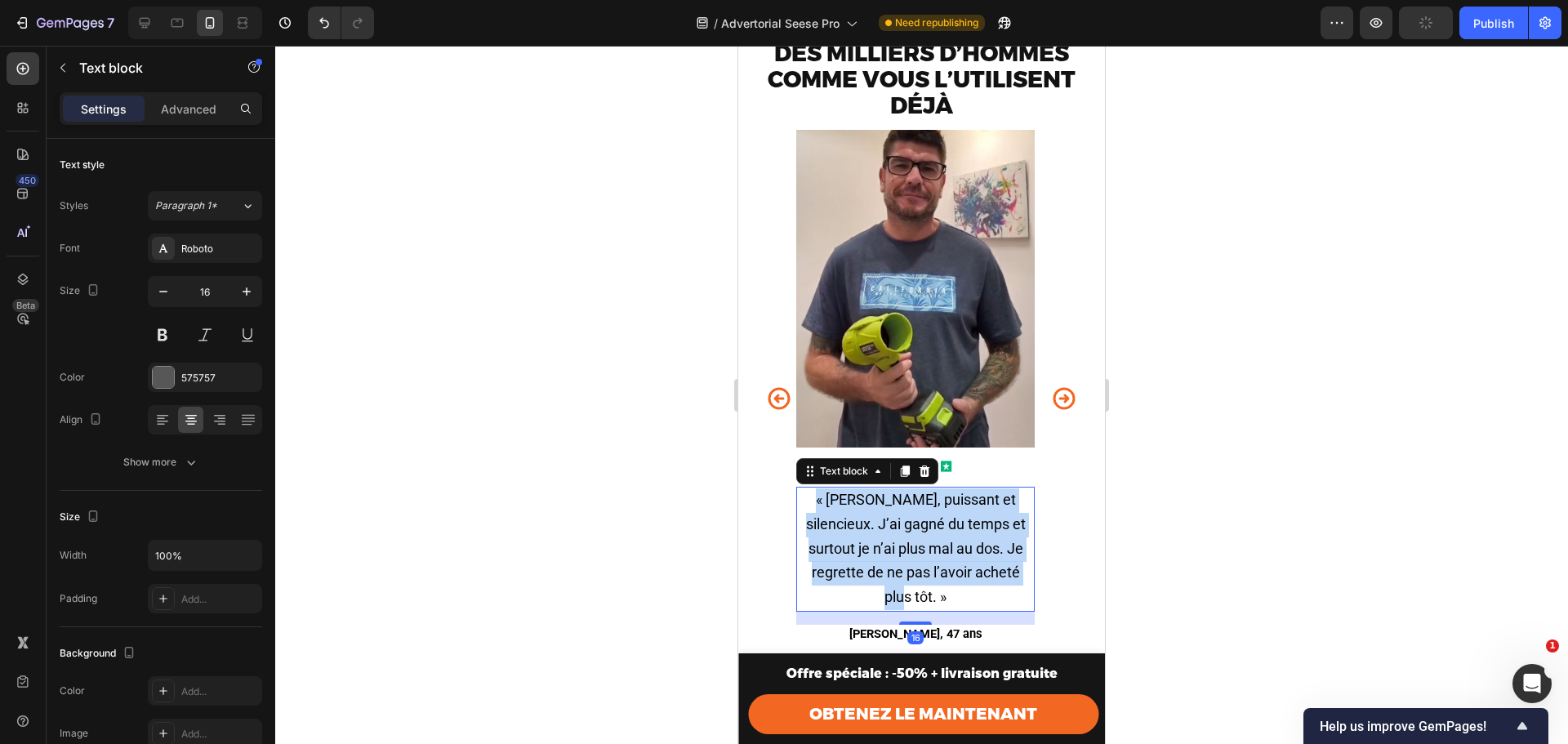
click at [877, 522] on p "« Léger, puissant et silencieux. J’ai gagné du temps et surtout je n’ai plus ma…" at bounding box center [915, 550] width 236 height 122
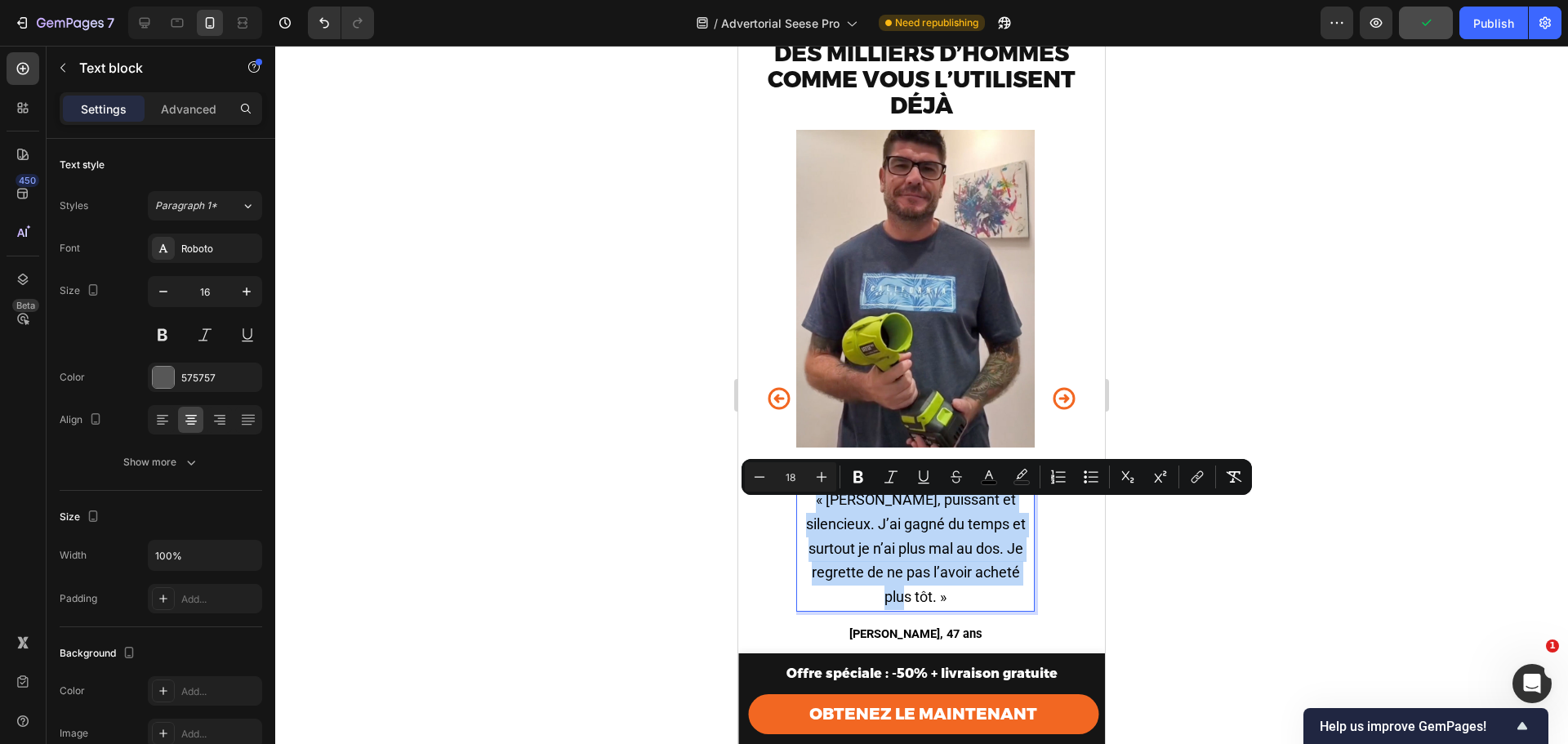
copy span "« Léger, puissant et silencieux. J’ai gagné du temps et surtout je n’ai plus ma…"
click at [933, 545] on p "« Léger, puissant et silencieux. J’ai gagné du temps et surtout je n’ai plus ma…" at bounding box center [915, 550] width 236 height 122
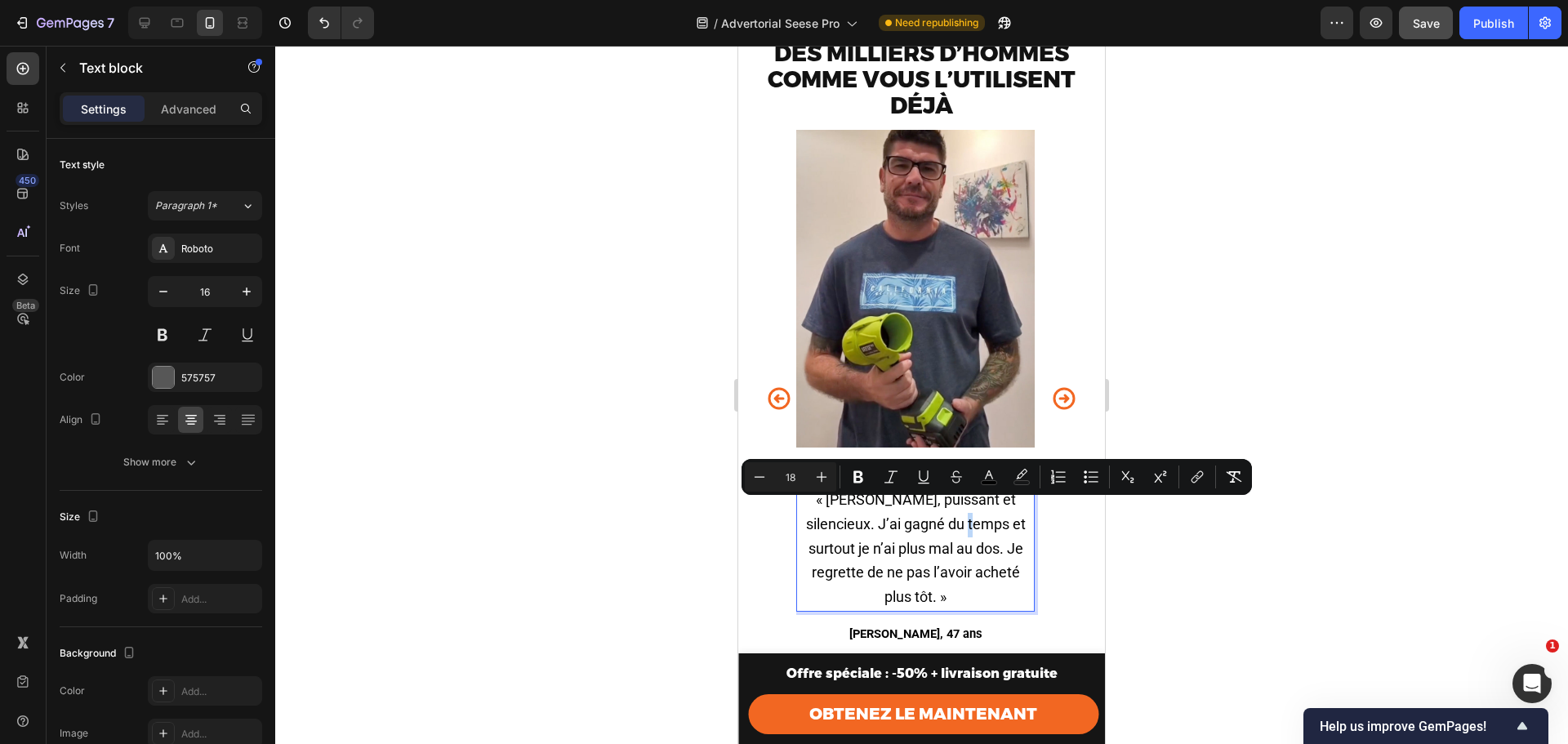
click at [933, 545] on p "« Léger, puissant et silencieux. J’ai gagné du temps et surtout je n’ai plus ma…" at bounding box center [915, 550] width 236 height 122
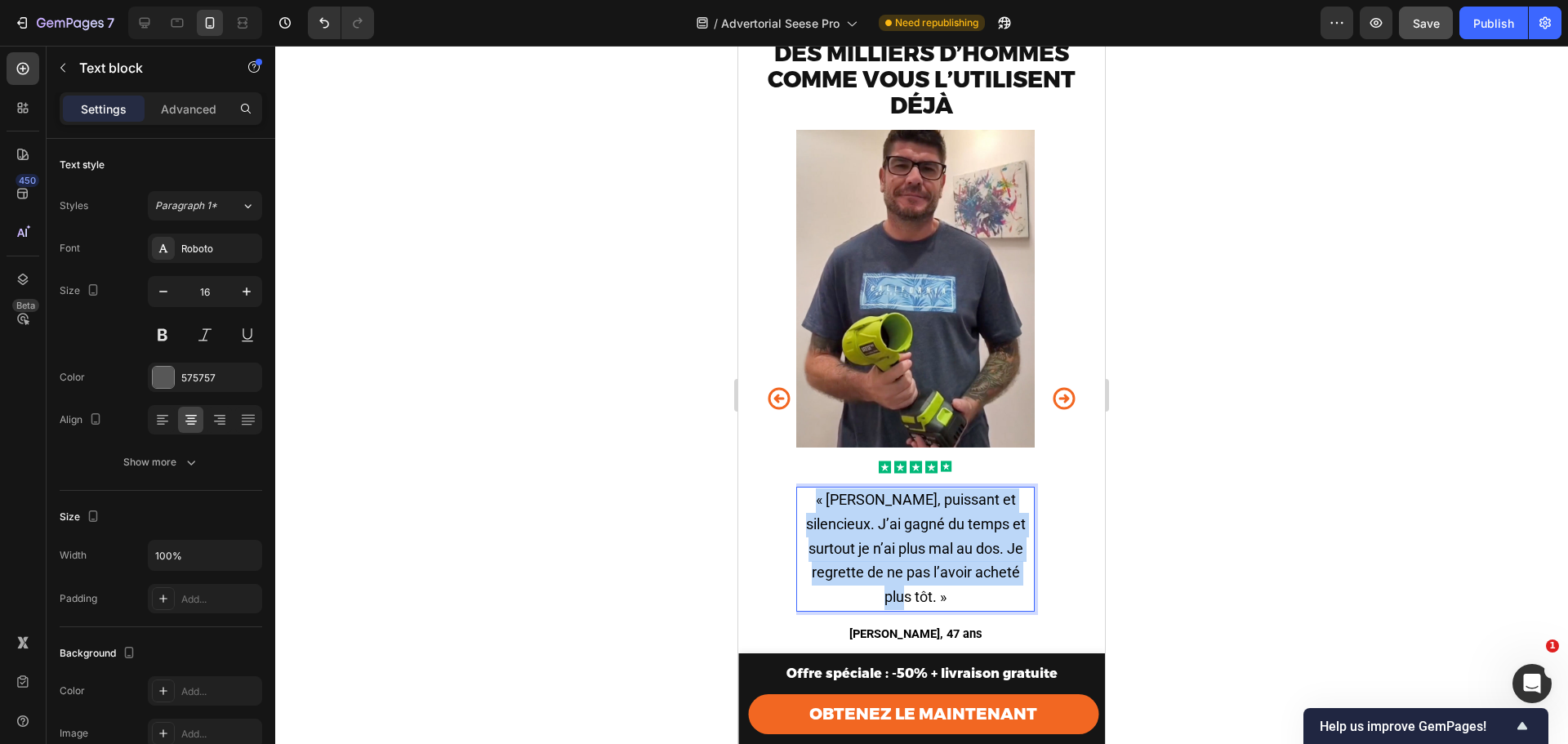
click at [933, 545] on p "« Léger, puissant et silencieux. J’ai gagné du temps et surtout je n’ai plus ma…" at bounding box center [915, 550] width 236 height 122
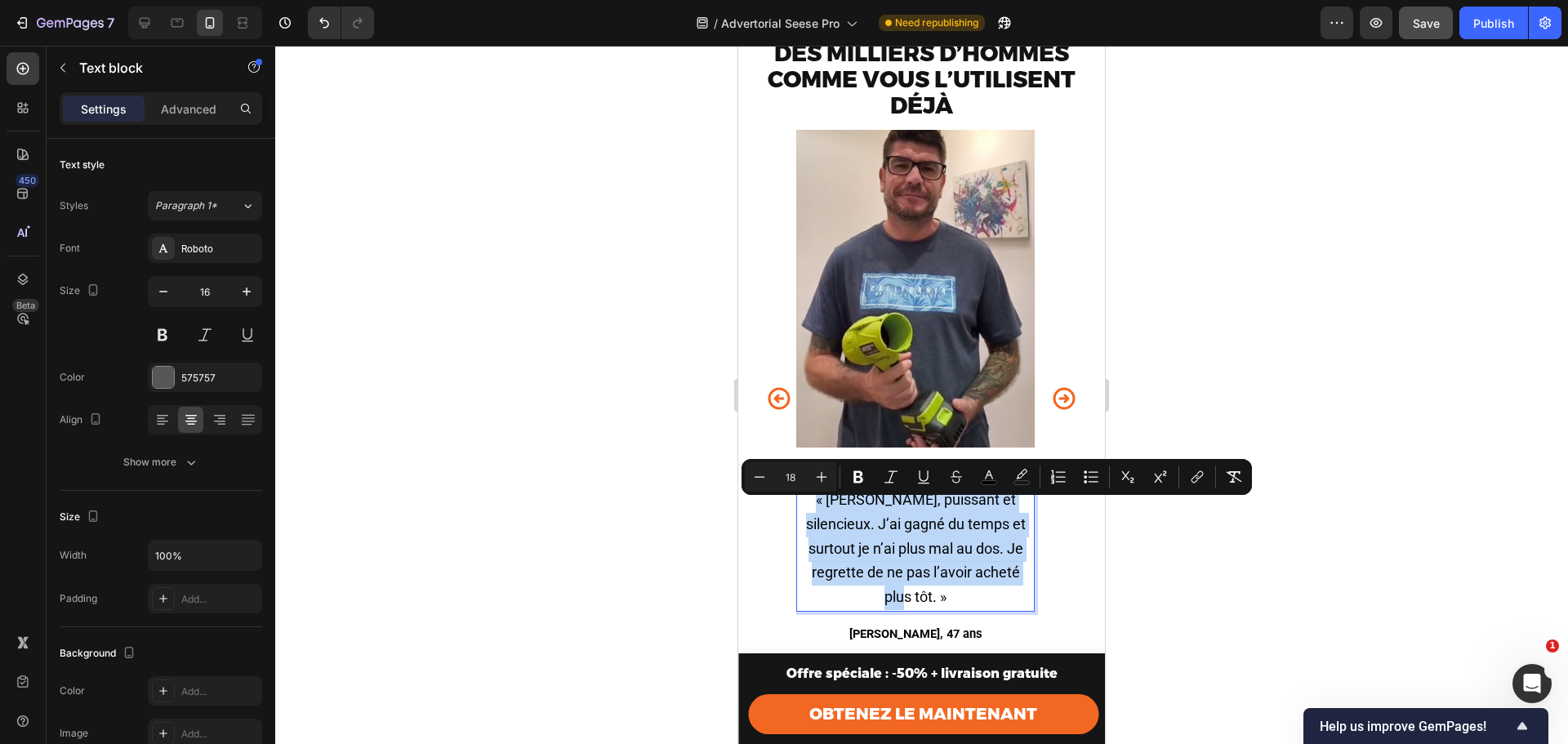
copy span "« Léger, puissant et silencieux. J’ai gagné du temps et surtout je n’ai plus ma…"
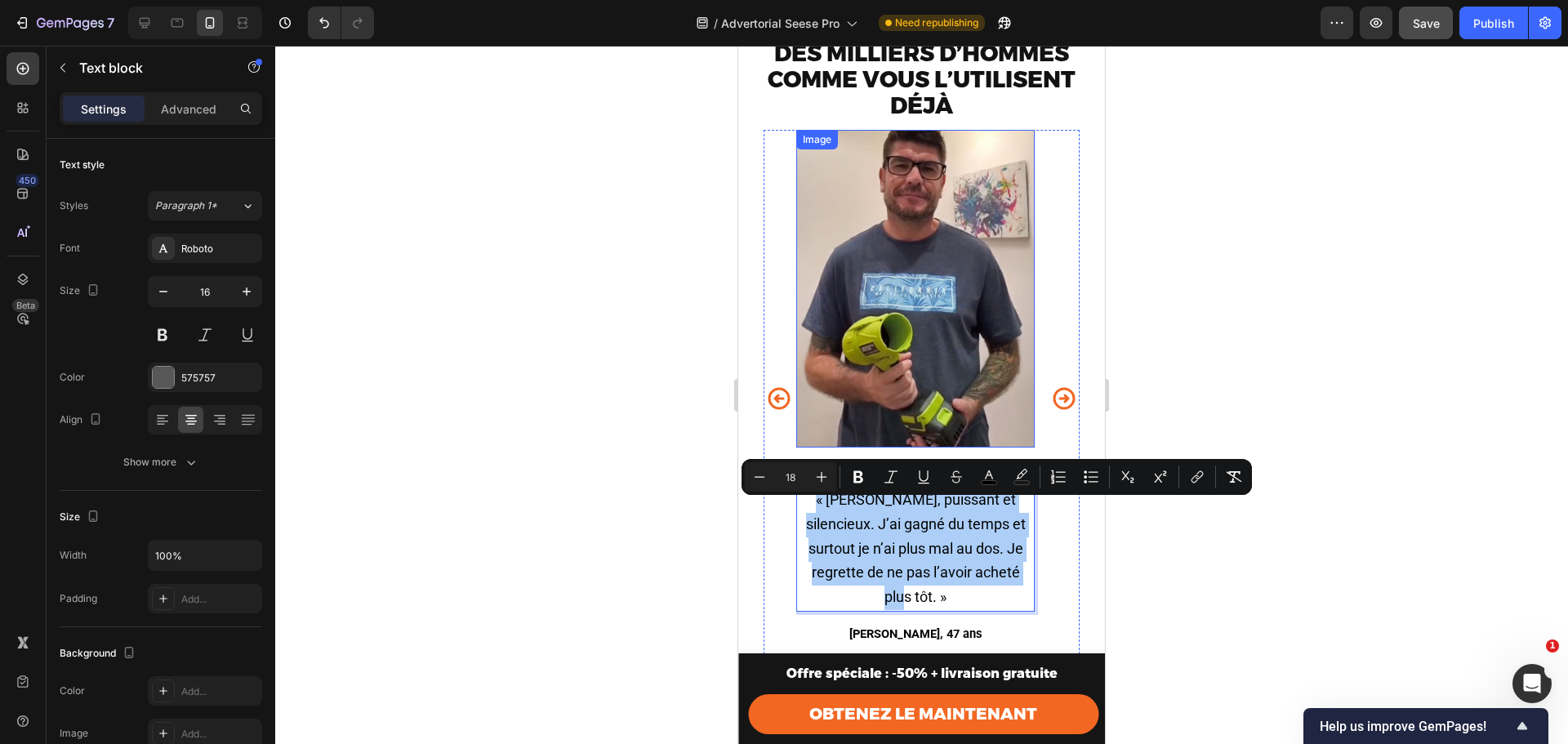
click at [792, 406] on div "Image Icon Icon Icon Icon Icon Icon List « À 61 ans, je pensais ne plus pouvoir…" at bounding box center [922, 399] width 316 height 538
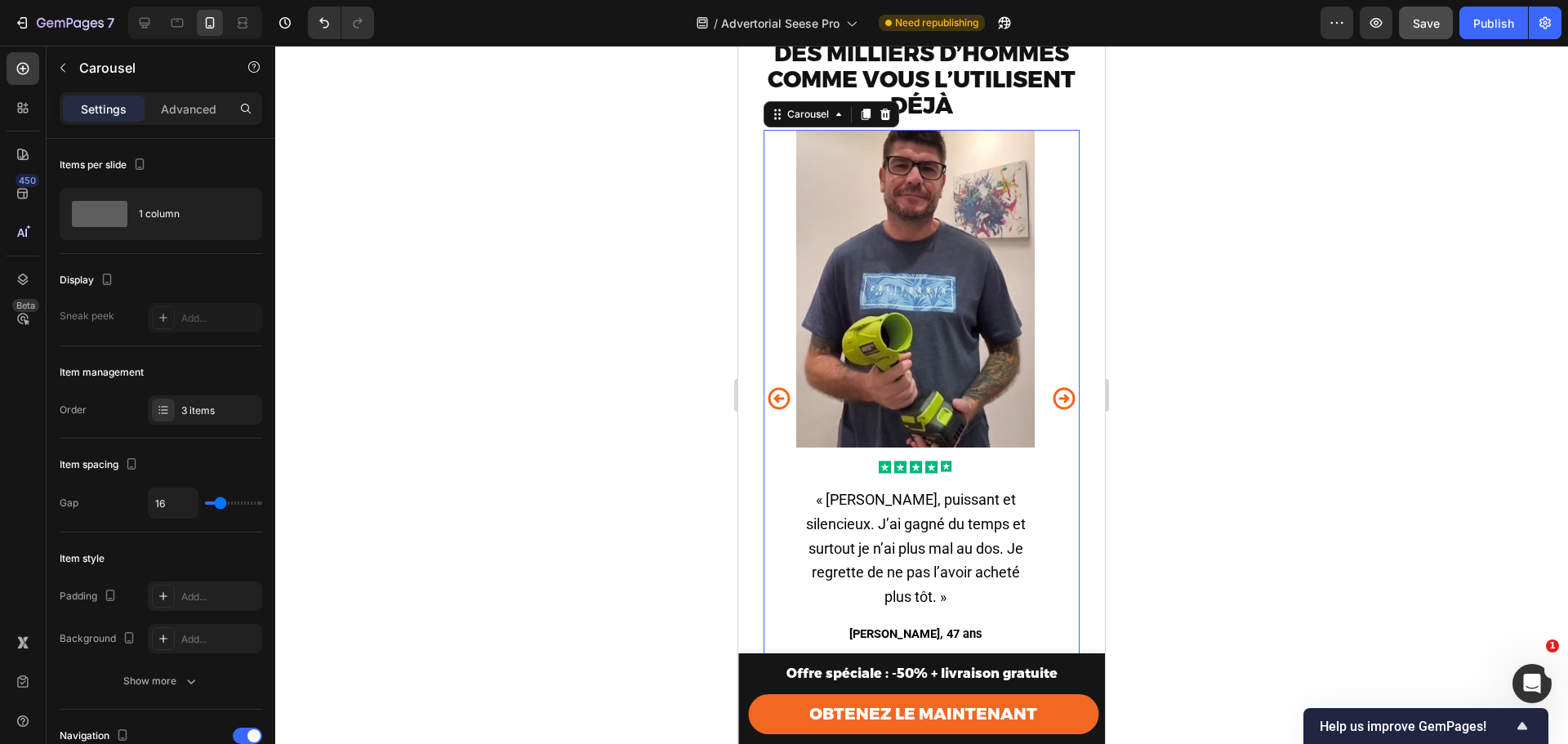
click at [784, 402] on icon "Carousel Back Arrow" at bounding box center [779, 399] width 22 height 22
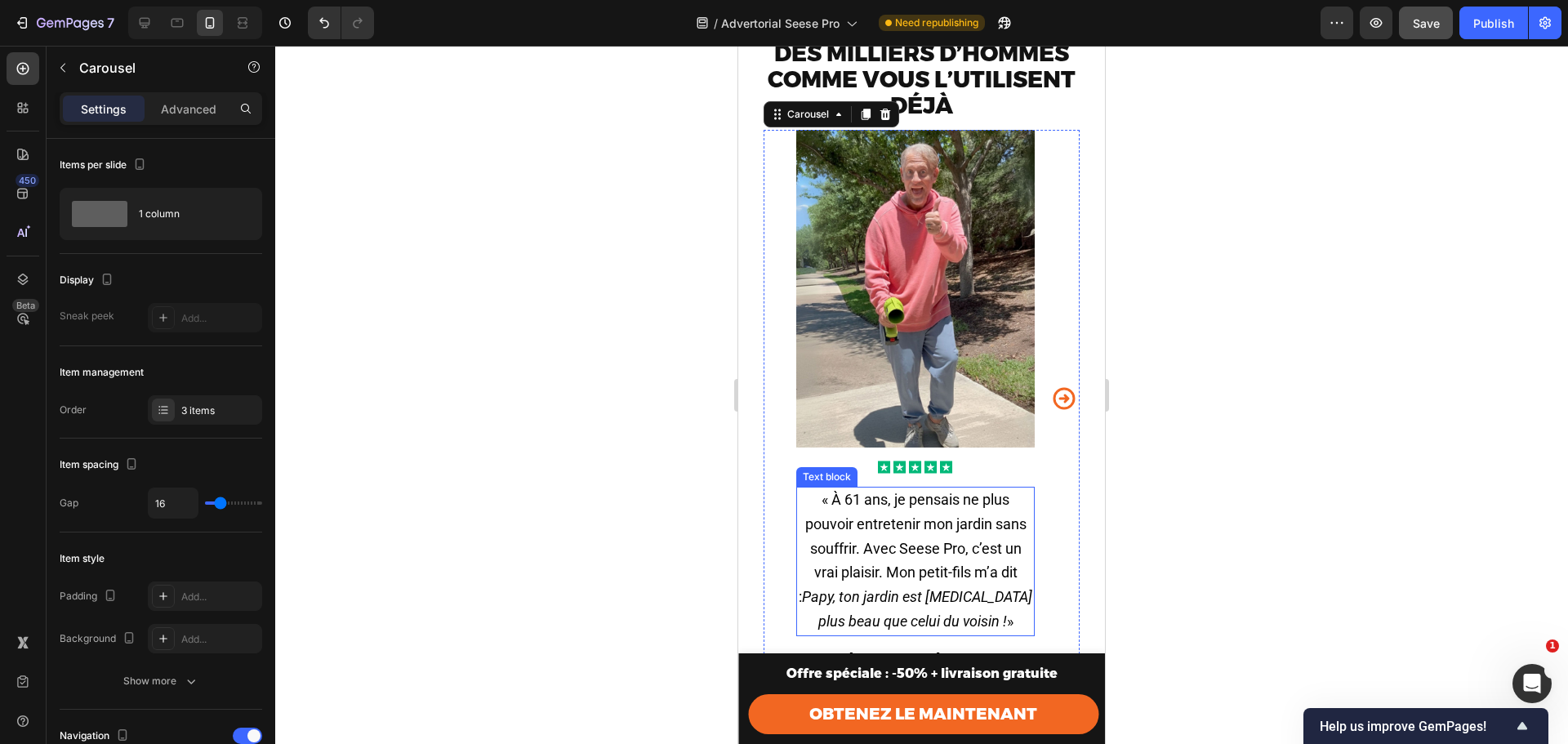
click at [912, 537] on span "« À 61 ans, je pensais ne plus pouvoir entretenir mon jardin sans souffrir. Ave…" at bounding box center [915, 560] width 234 height 139
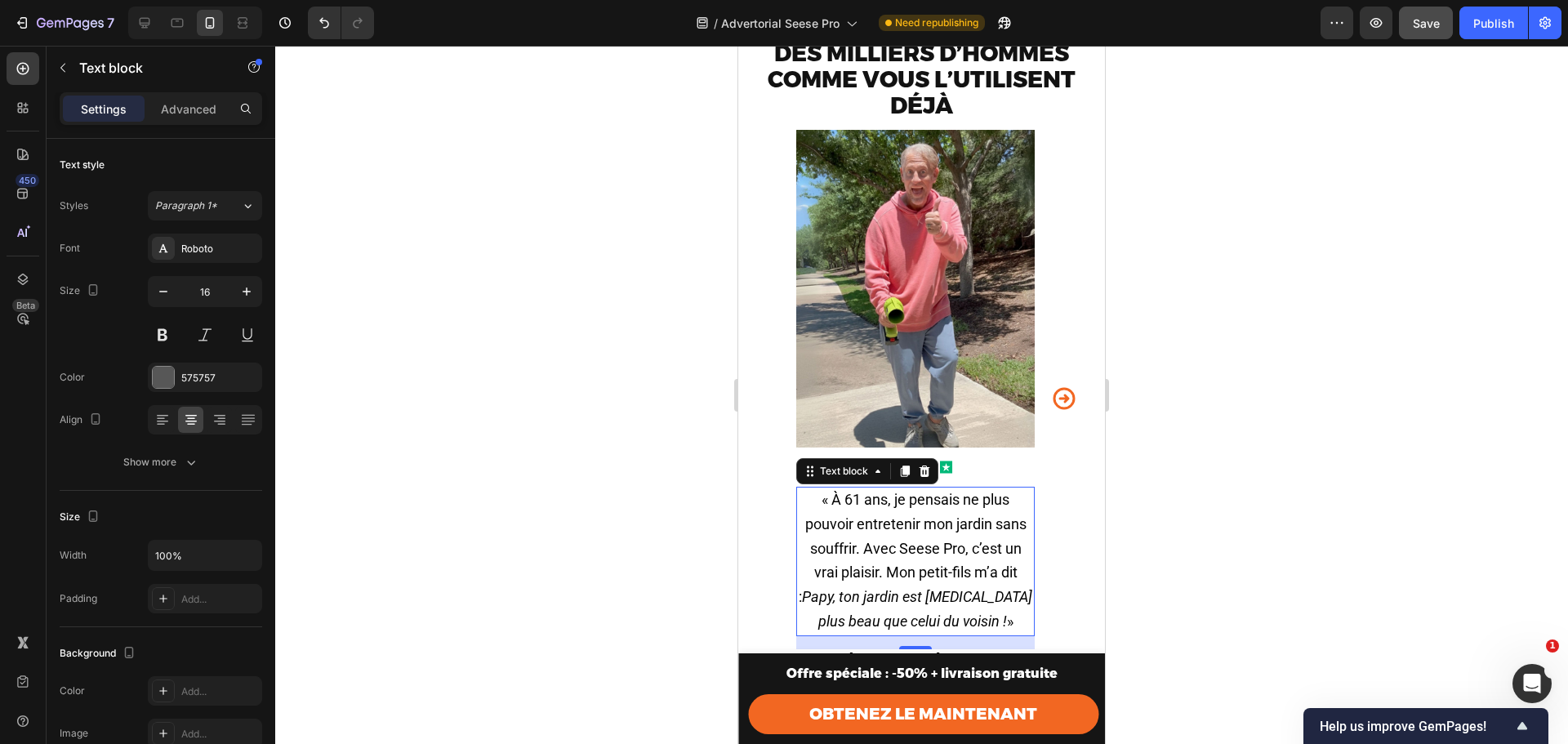
click at [912, 537] on span "« À 61 ans, je pensais ne plus pouvoir entretenir mon jardin sans souffrir. Ave…" at bounding box center [915, 560] width 234 height 139
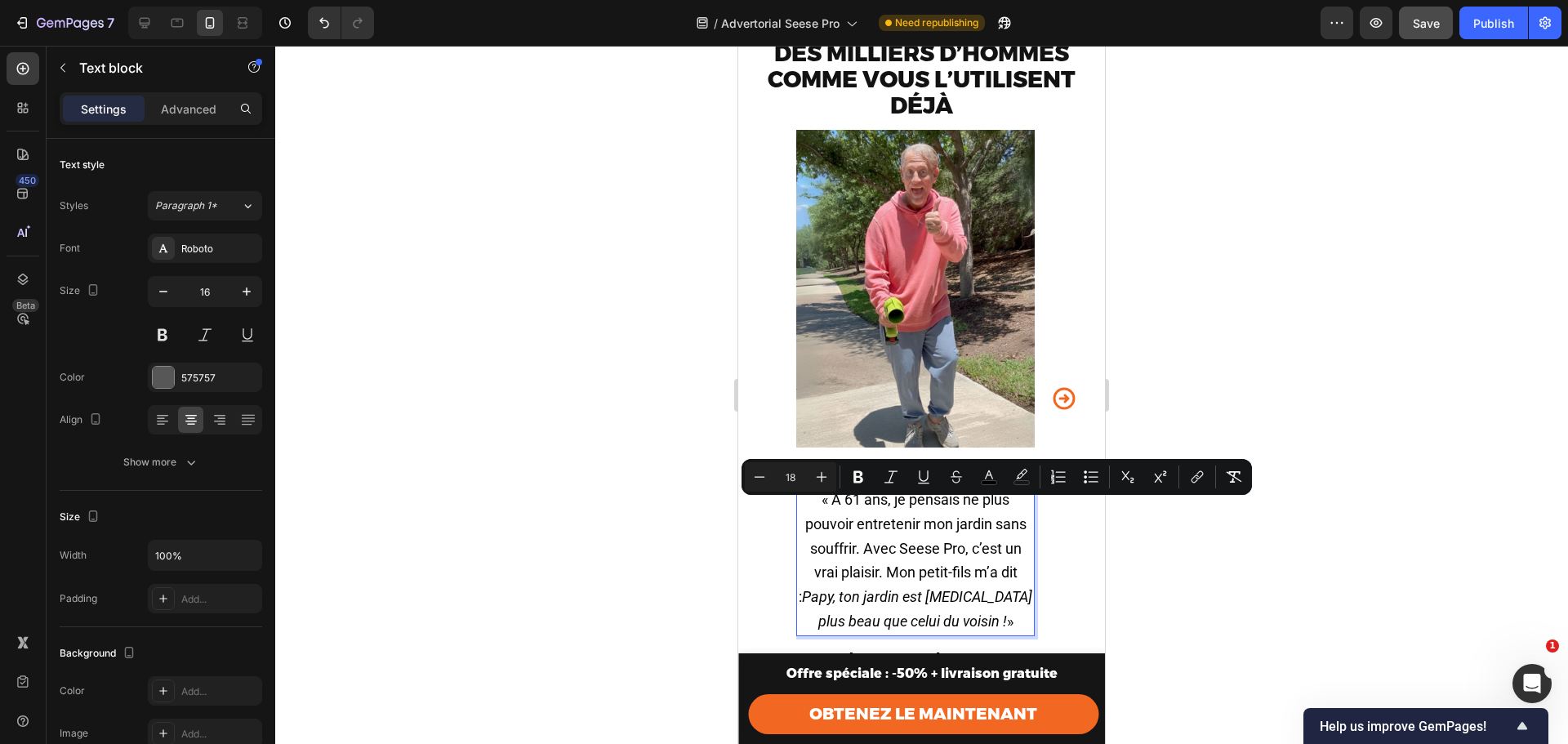
copy span "« À 61 ans, je pensais ne plus pouvoir entretenir mon jardin sans souffrir. Ave…"
click at [828, 567] on span "« À 61 ans, je pensais ne plus pouvoir entretenir mon jardin sans souffrir. Ave…" at bounding box center [915, 560] width 234 height 139
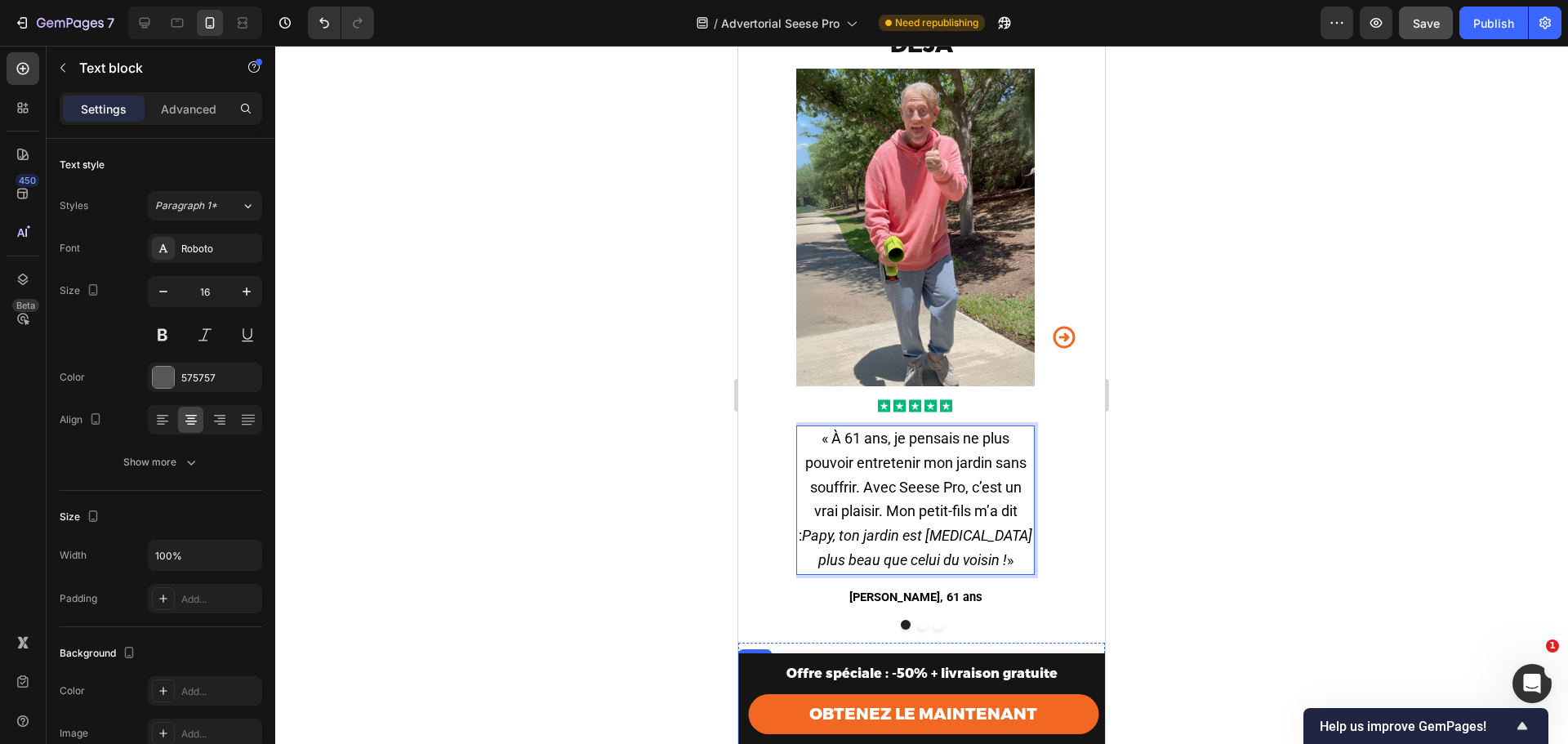
scroll to position [5016, 0]
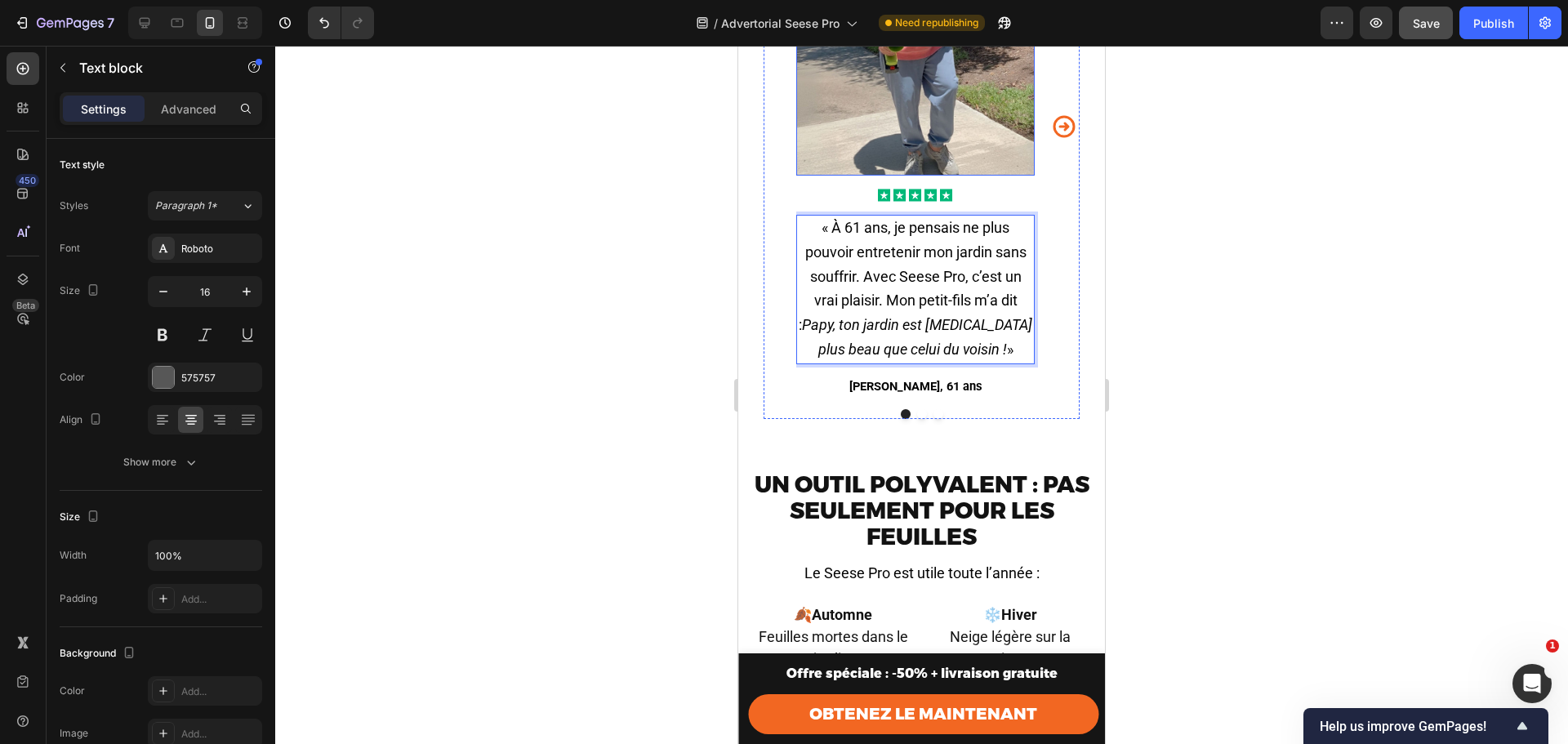
click at [1051, 139] on icon "Carousel Next Arrow" at bounding box center [1064, 126] width 26 height 41
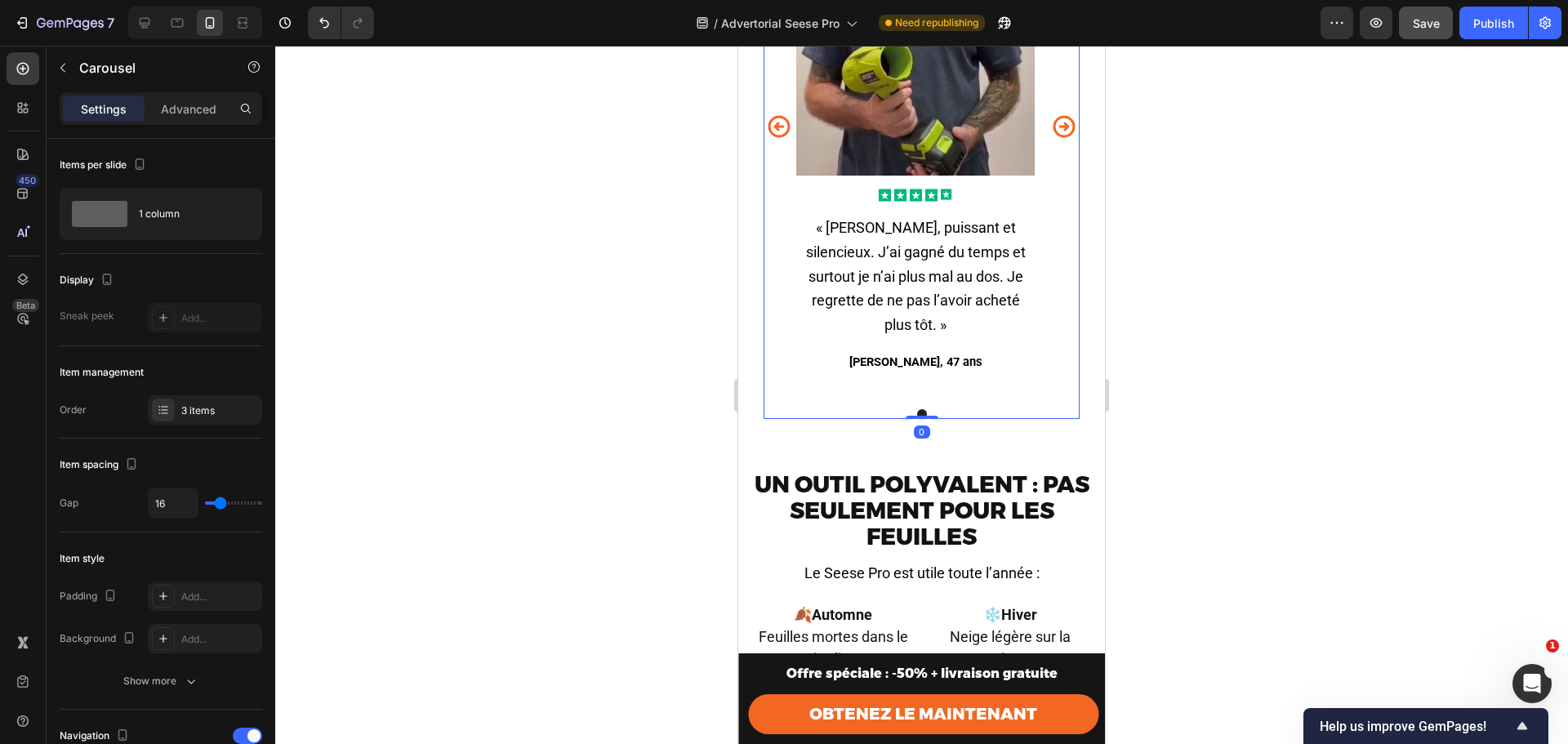
click at [1051, 140] on icon "Carousel Next Arrow" at bounding box center [1064, 126] width 26 height 41
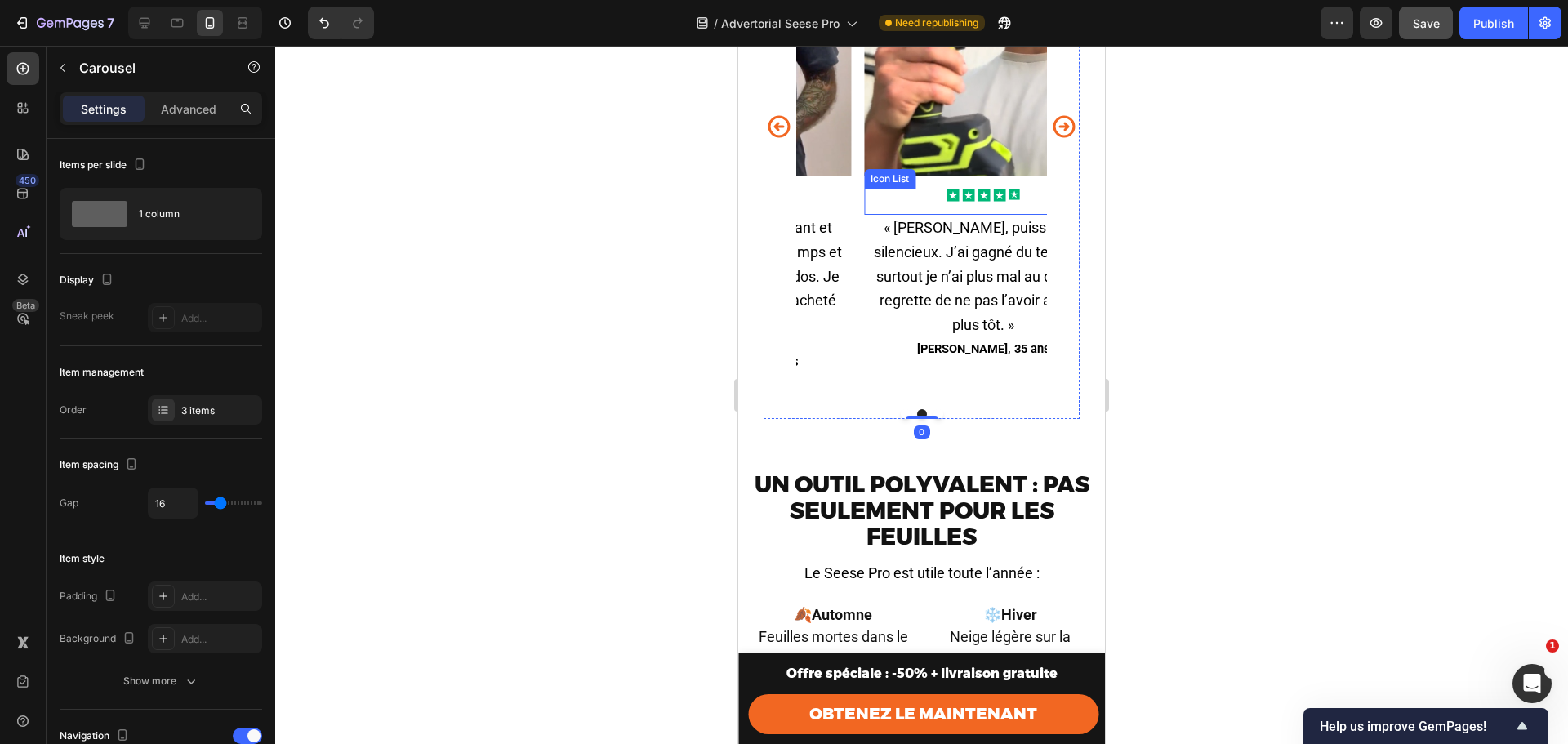
scroll to position [4963, 0]
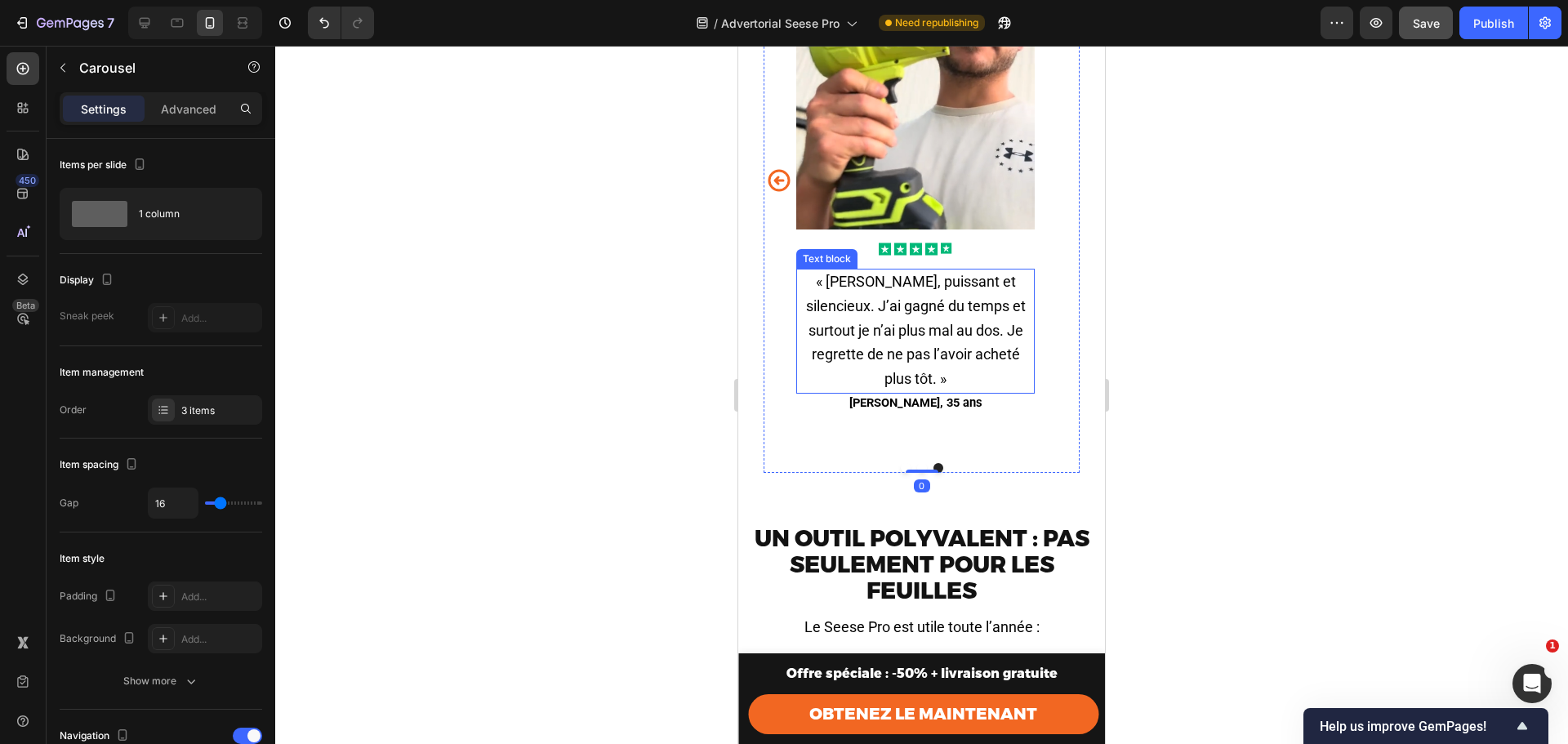
click at [888, 320] on span "« Léger, puissant et silencieux. J’ai gagné du temps et surtout je n’ai plus ma…" at bounding box center [916, 330] width 220 height 115
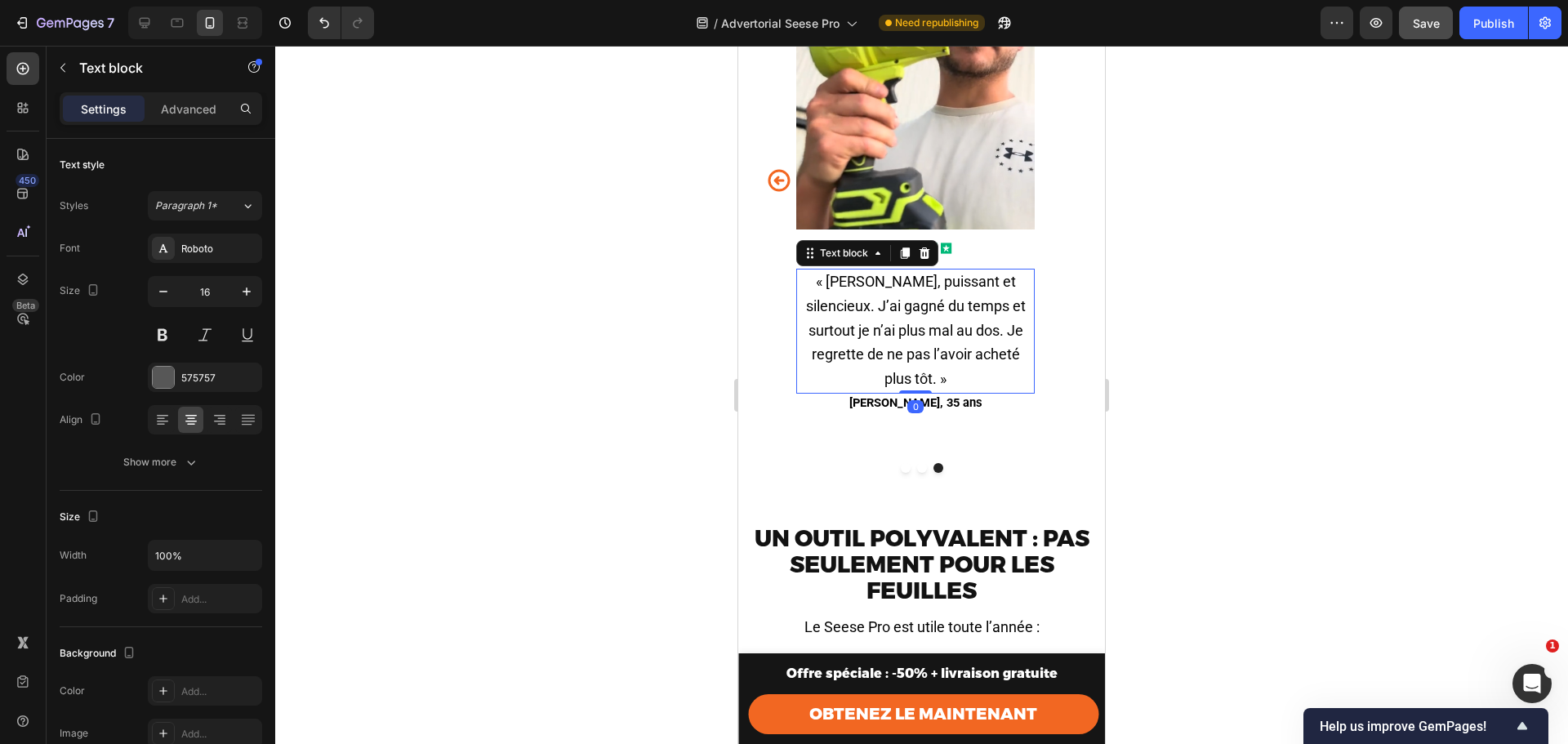
click at [888, 320] on span "« Léger, puissant et silencieux. J’ai gagné du temps et surtout je n’ai plus ma…" at bounding box center [916, 330] width 220 height 115
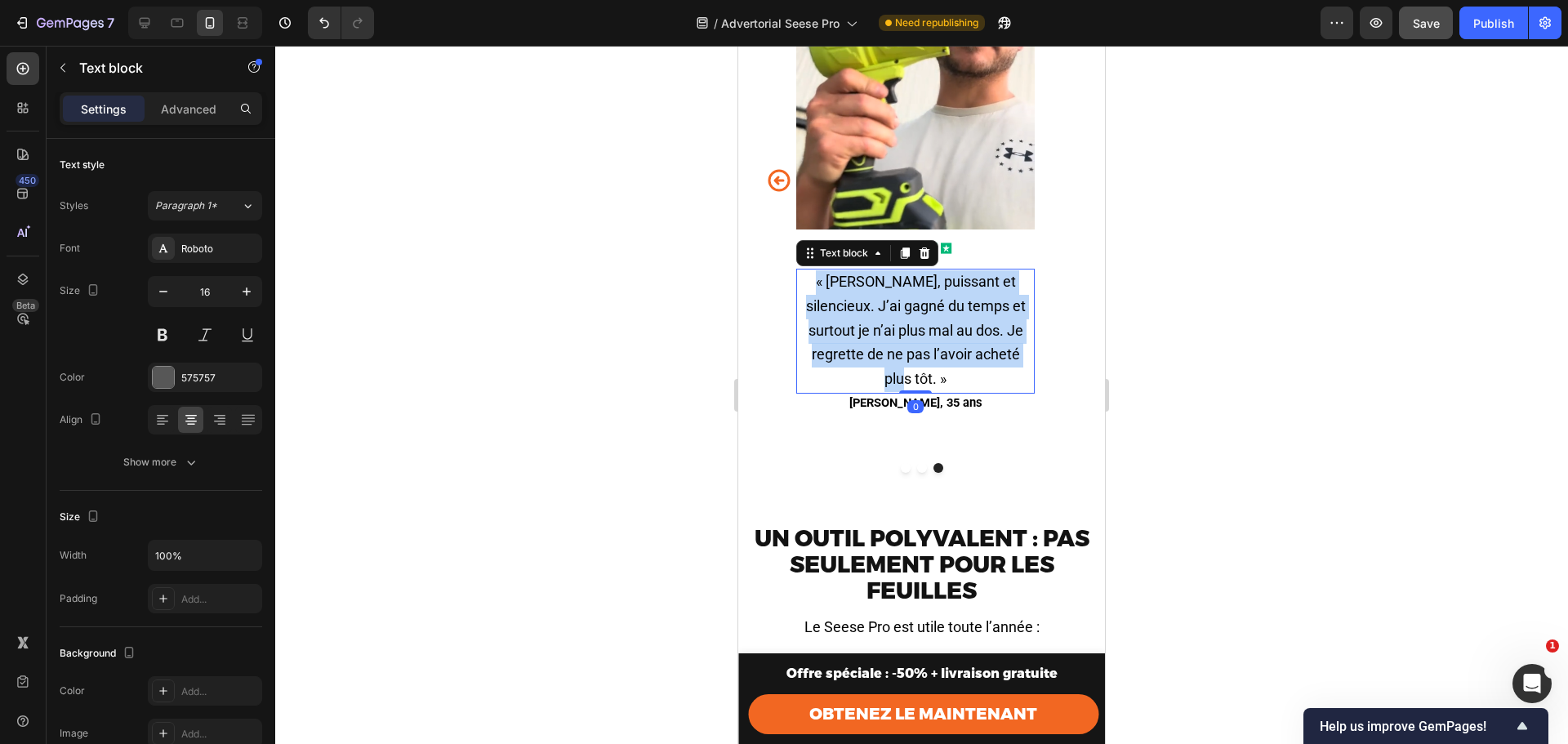
click at [888, 320] on span "« Léger, puissant et silencieux. J’ai gagné du temps et surtout je n’ai plus ma…" at bounding box center [916, 330] width 220 height 115
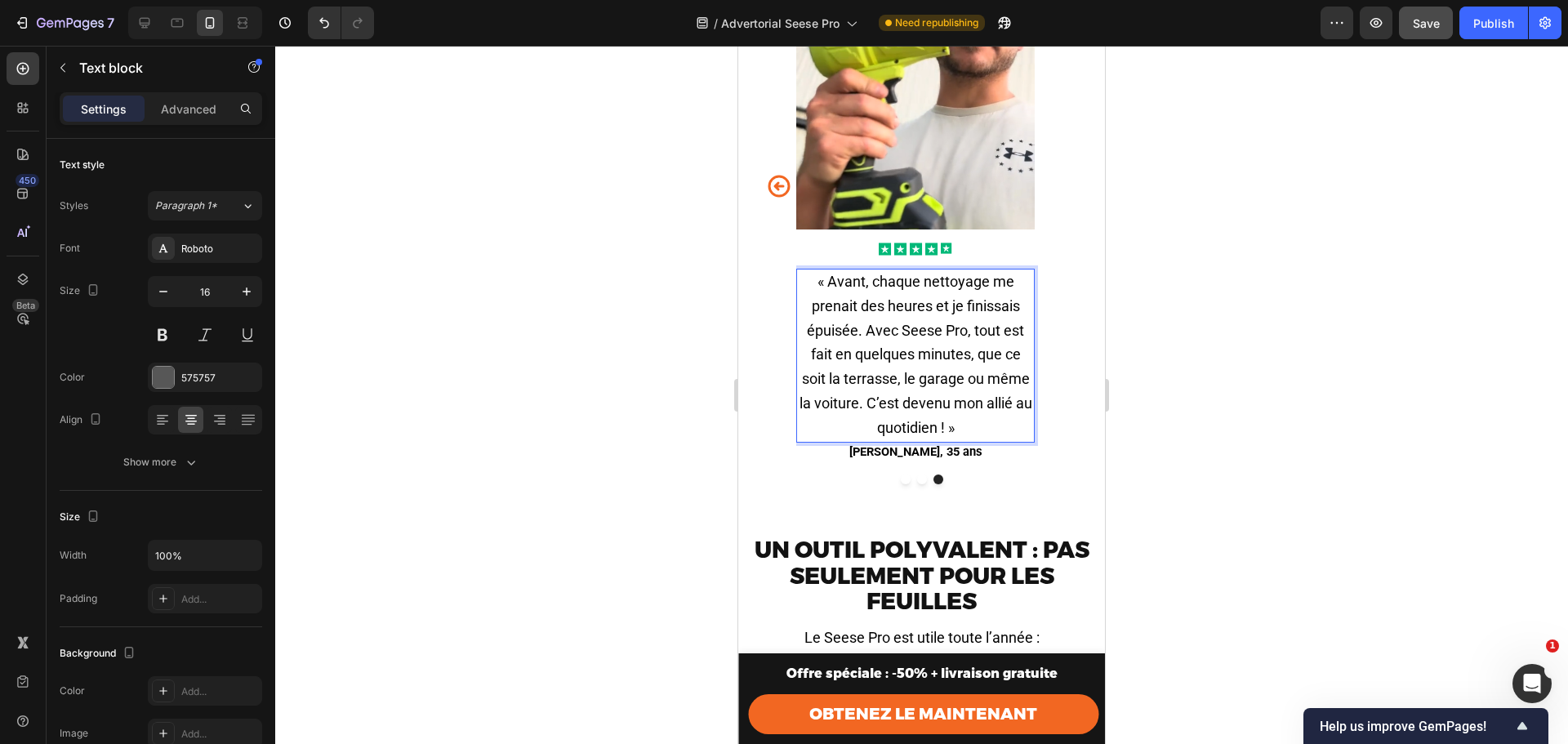
click at [1128, 387] on div at bounding box center [921, 395] width 1293 height 698
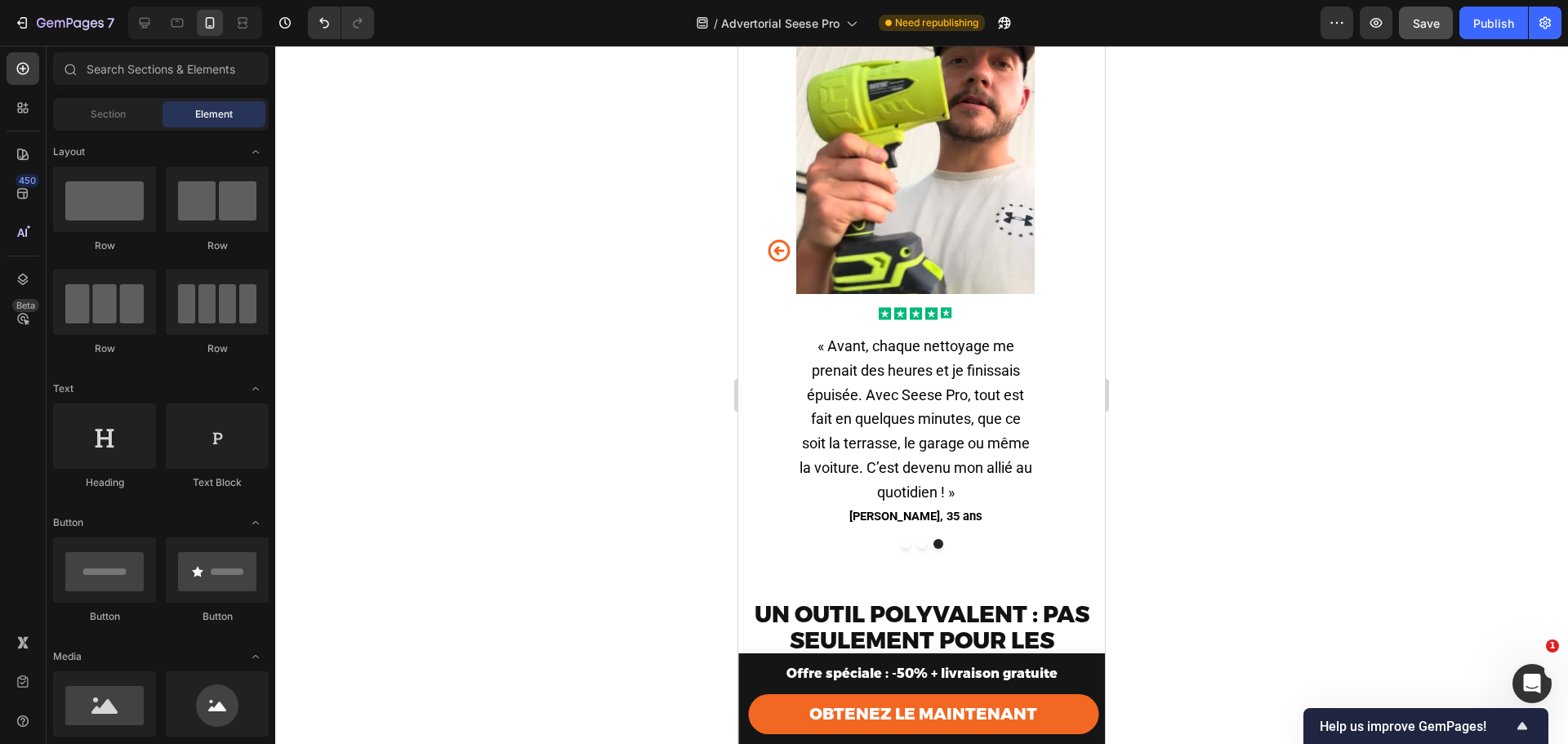
scroll to position [4908, 0]
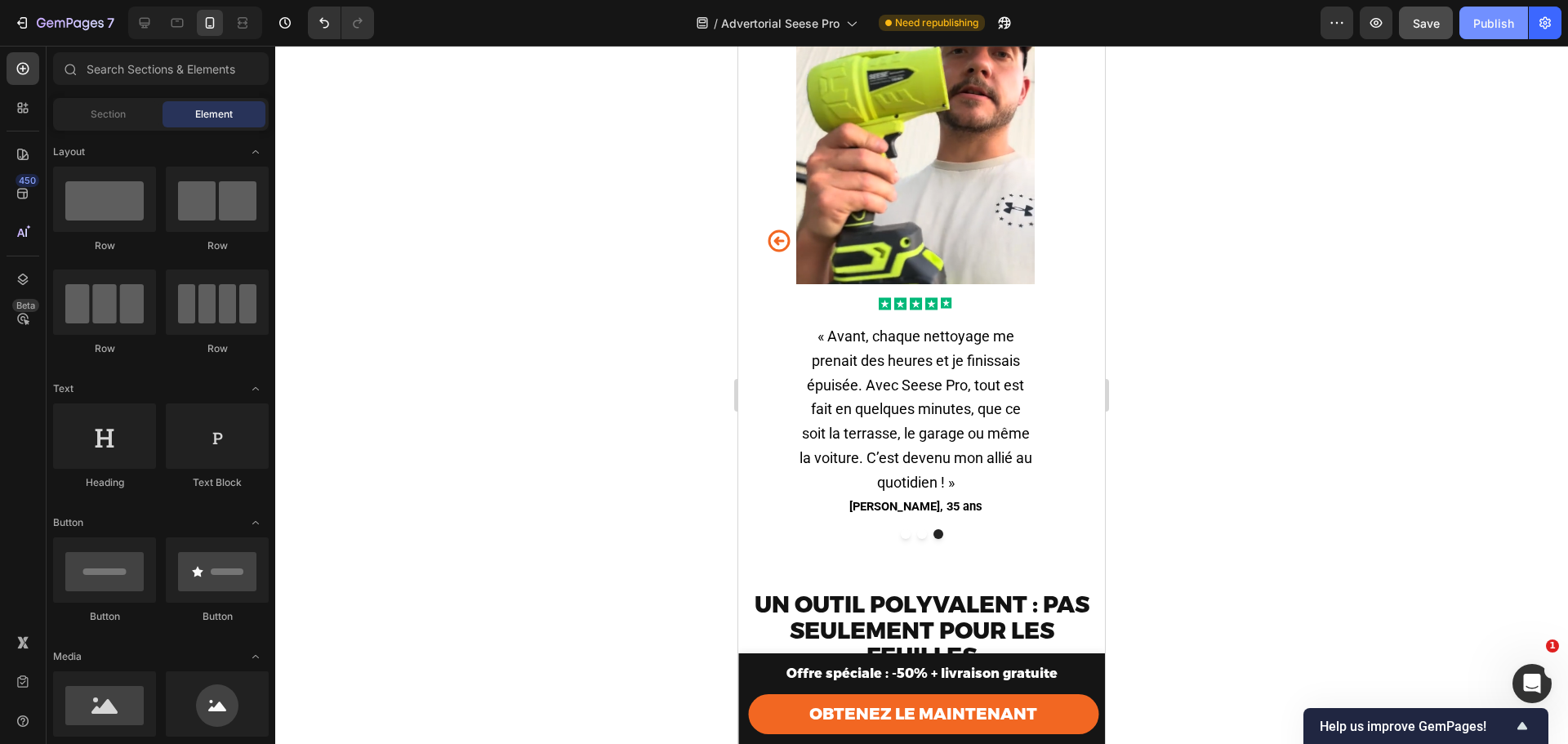
click at [1512, 19] on div "Publish" at bounding box center [1494, 23] width 41 height 17
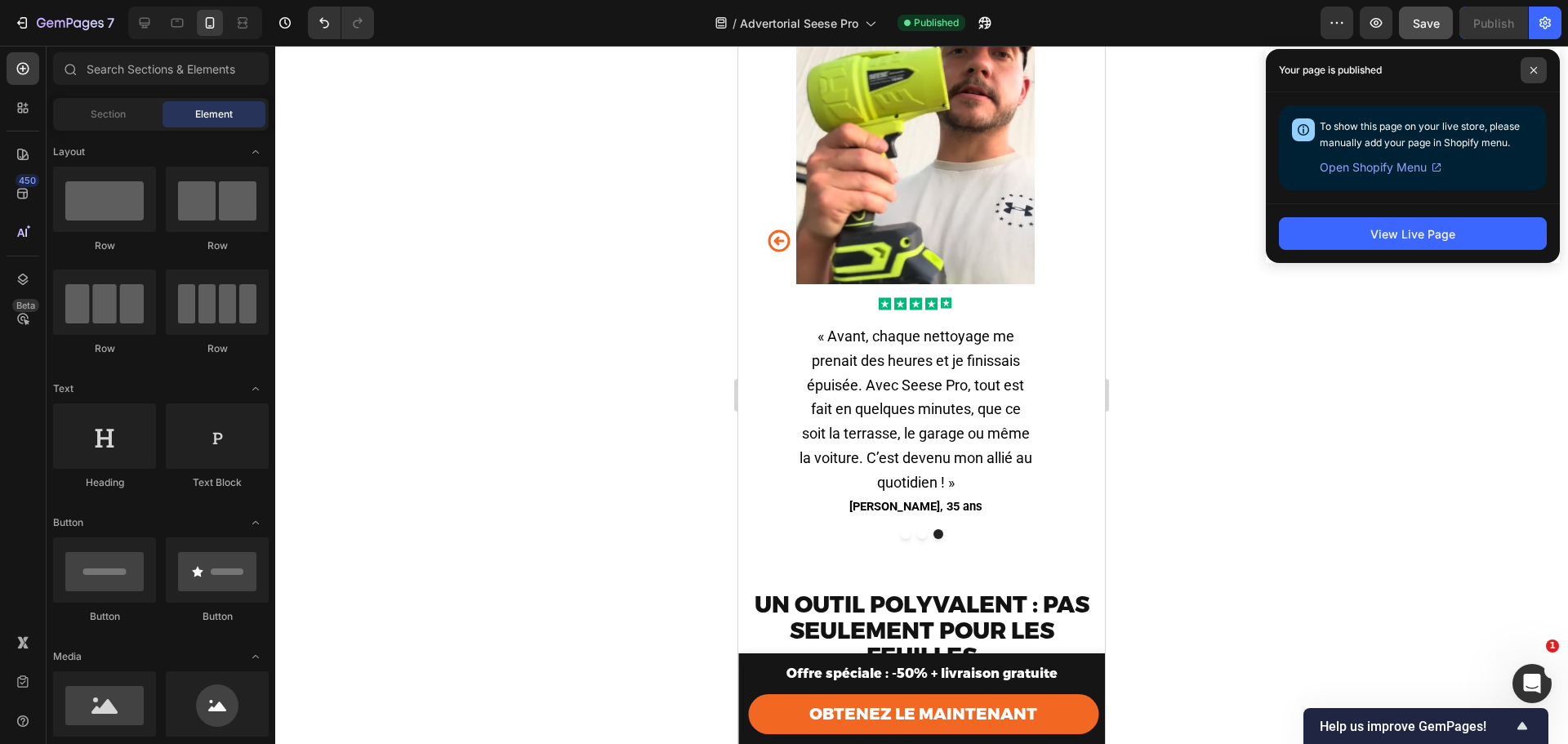
click at [1534, 68] on icon at bounding box center [1534, 70] width 8 height 8
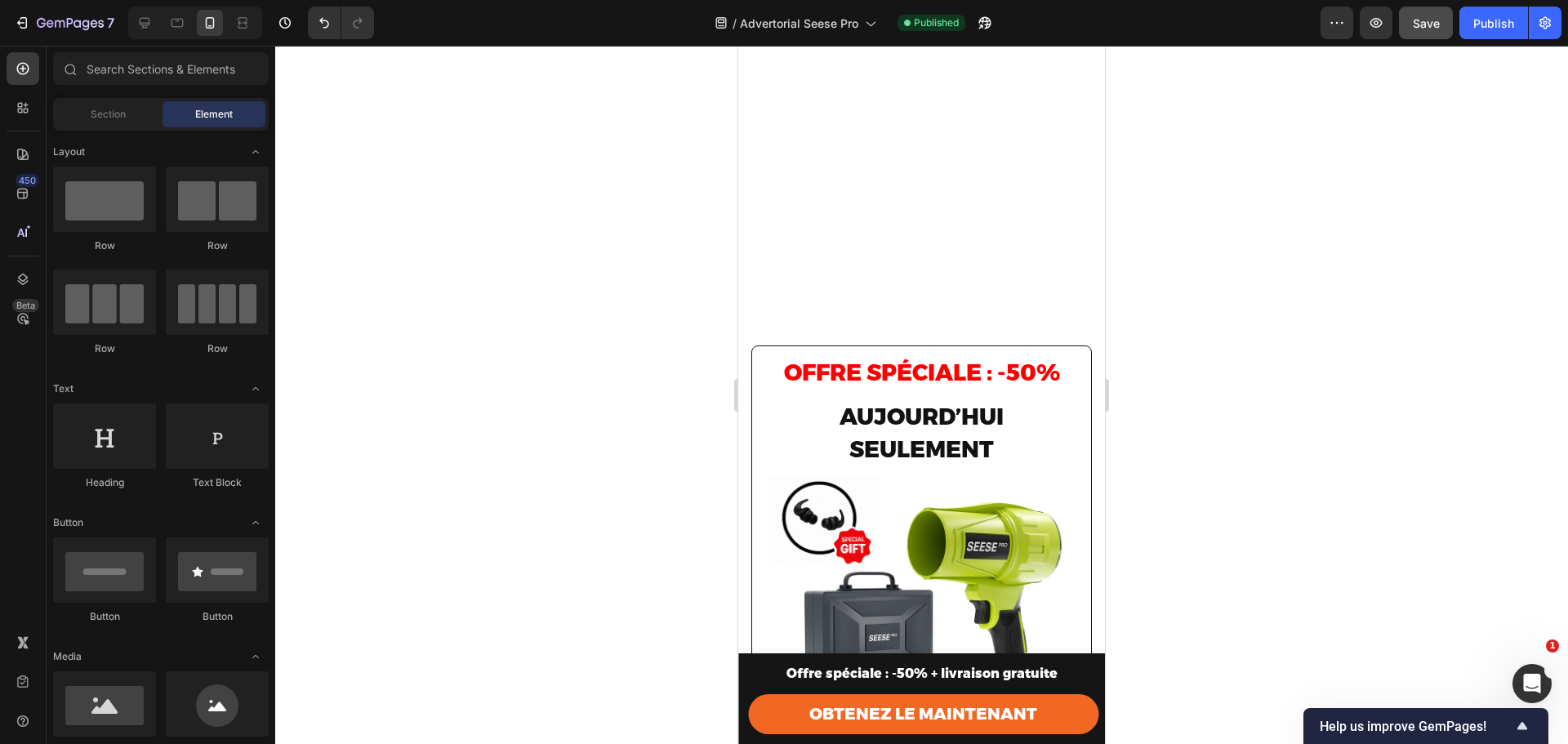
scroll to position [7801, 0]
